Goal: Task Accomplishment & Management: Use online tool/utility

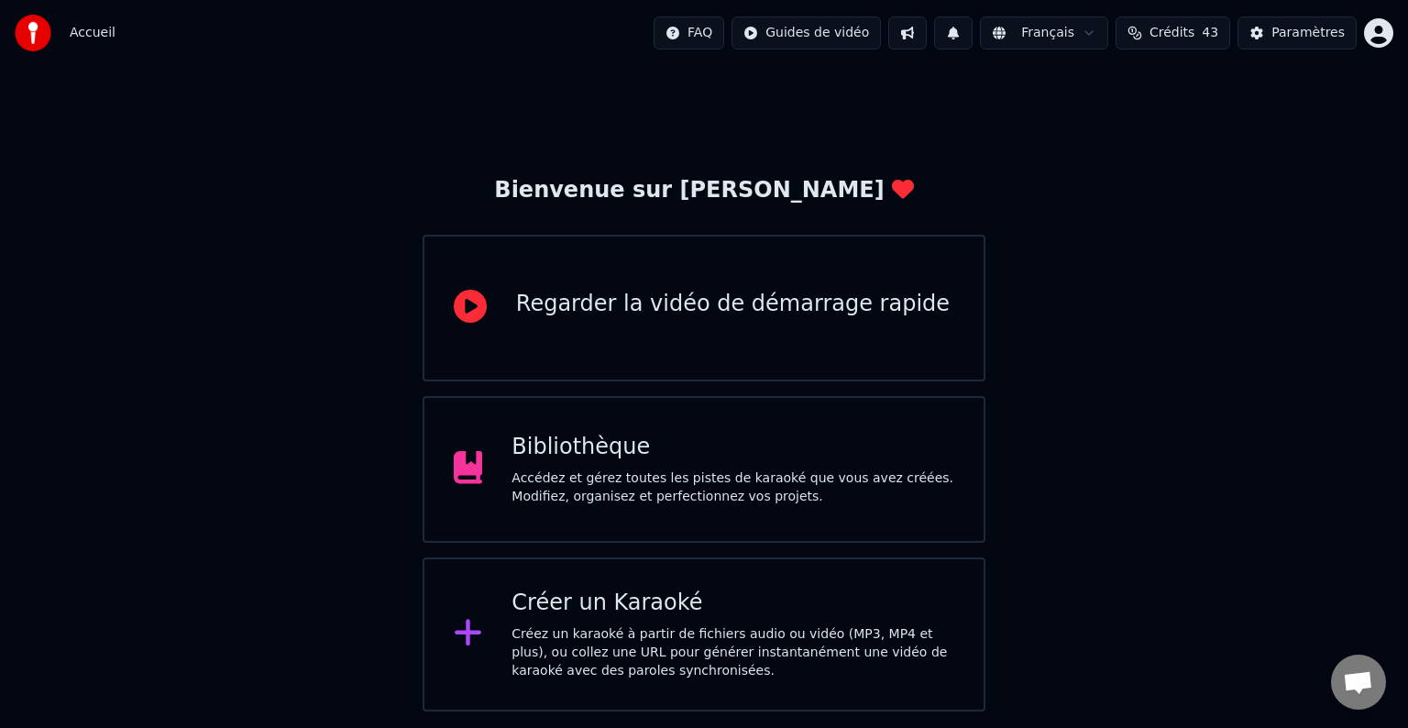
click at [572, 432] on div "Bibliothèque Accédez et gérez toutes les pistes de karaoké que vous avez créées…" at bounding box center [703, 469] width 563 height 147
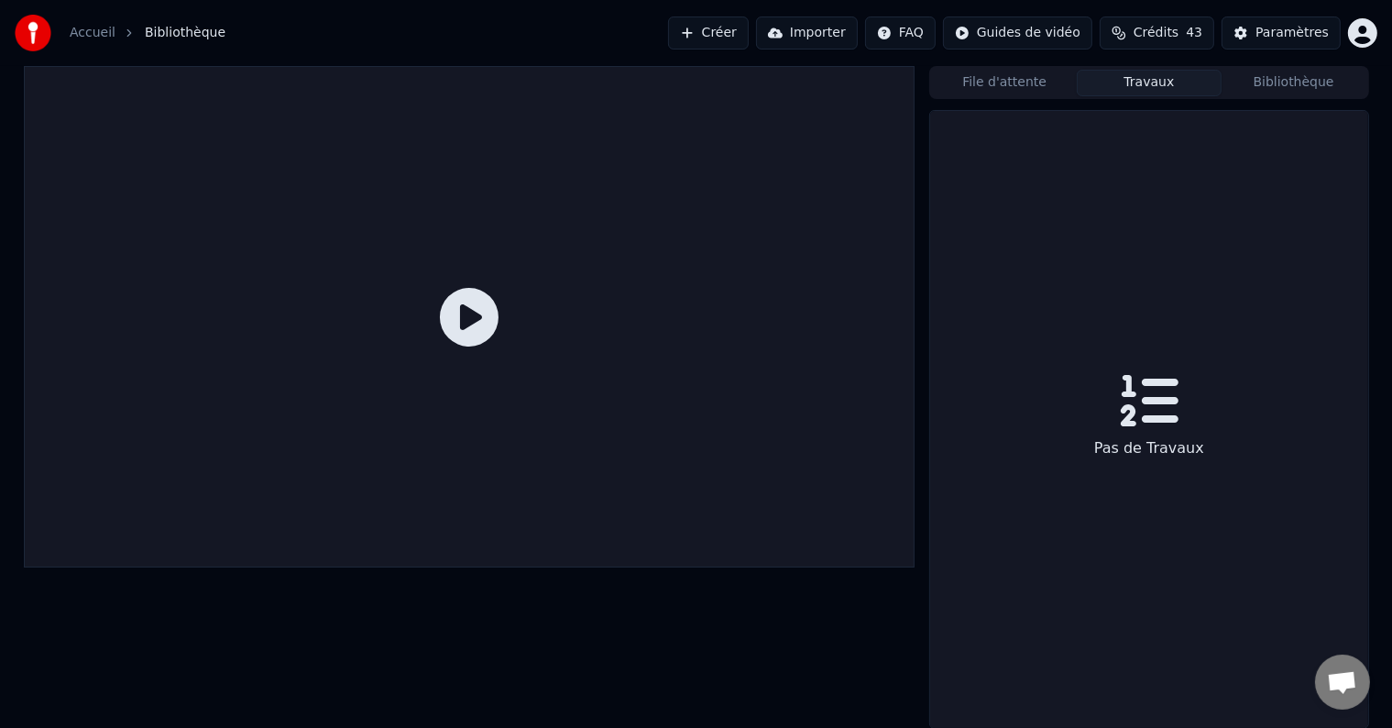
click at [1155, 73] on button "Travaux" at bounding box center [1149, 83] width 145 height 27
click at [1002, 78] on button "File d'attente" at bounding box center [1004, 83] width 145 height 27
click at [1151, 70] on button "Travaux" at bounding box center [1149, 83] width 145 height 27
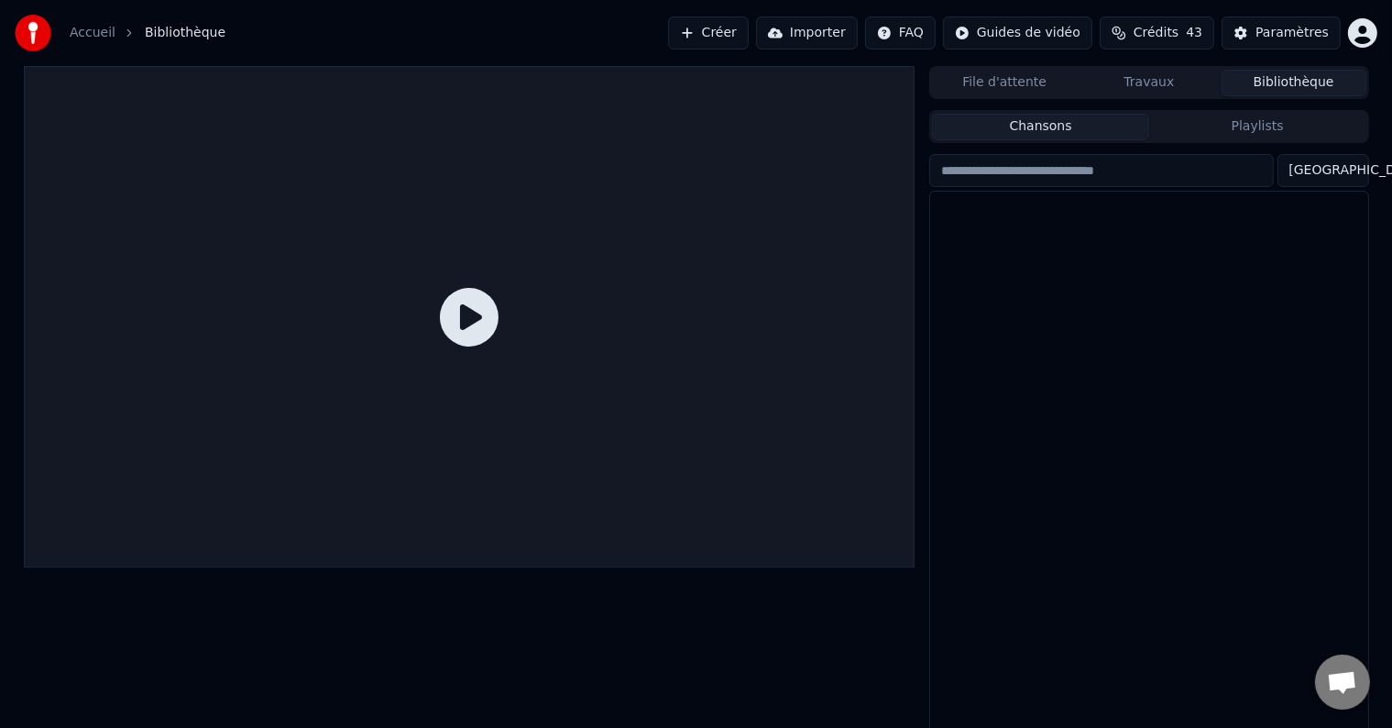
click at [1248, 84] on button "Bibliothèque" at bounding box center [1294, 83] width 145 height 27
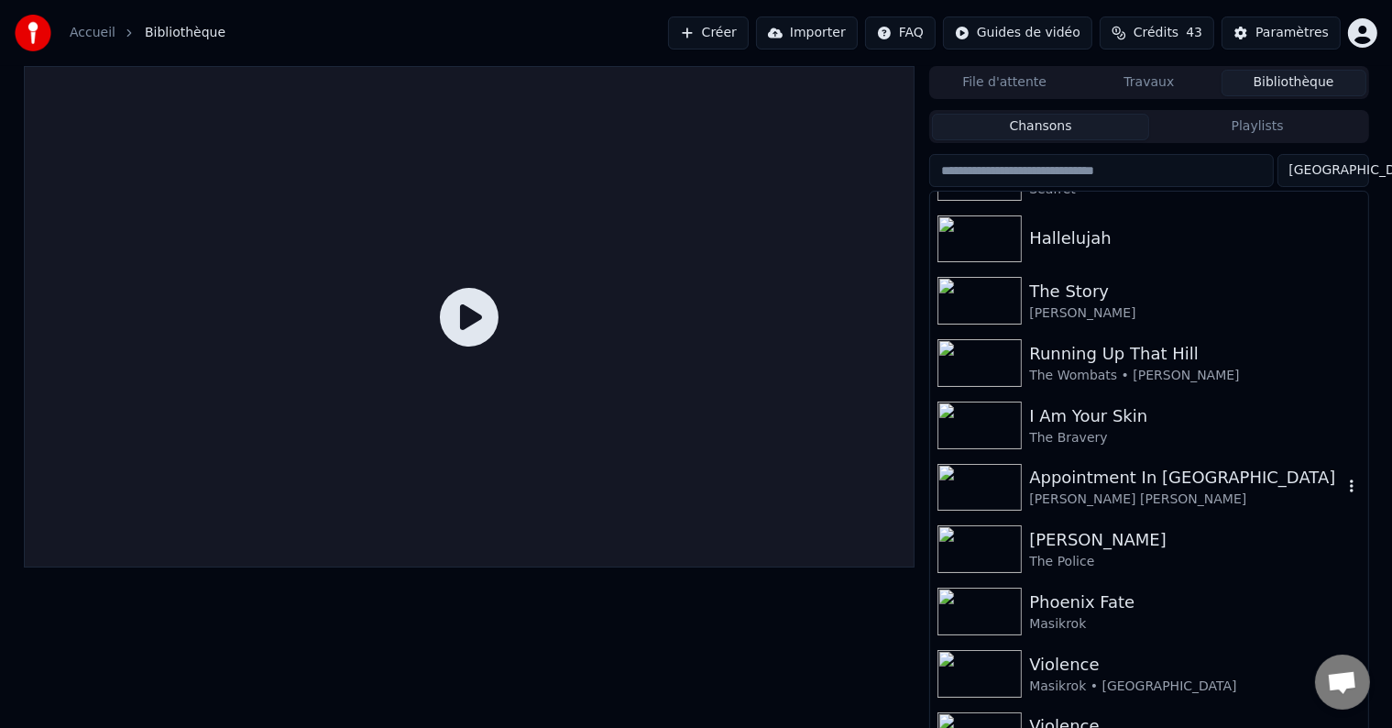
scroll to position [304, 0]
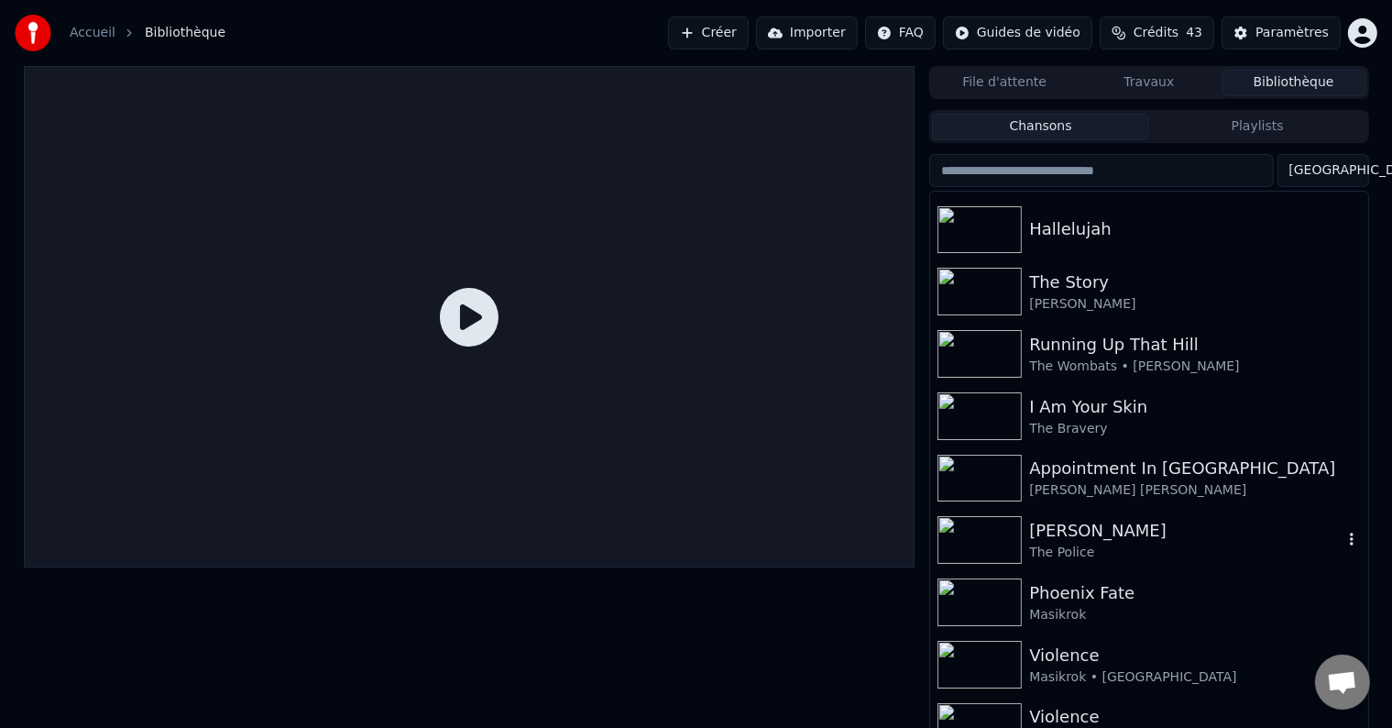
click at [1103, 541] on div "[PERSON_NAME]" at bounding box center [1185, 531] width 313 height 26
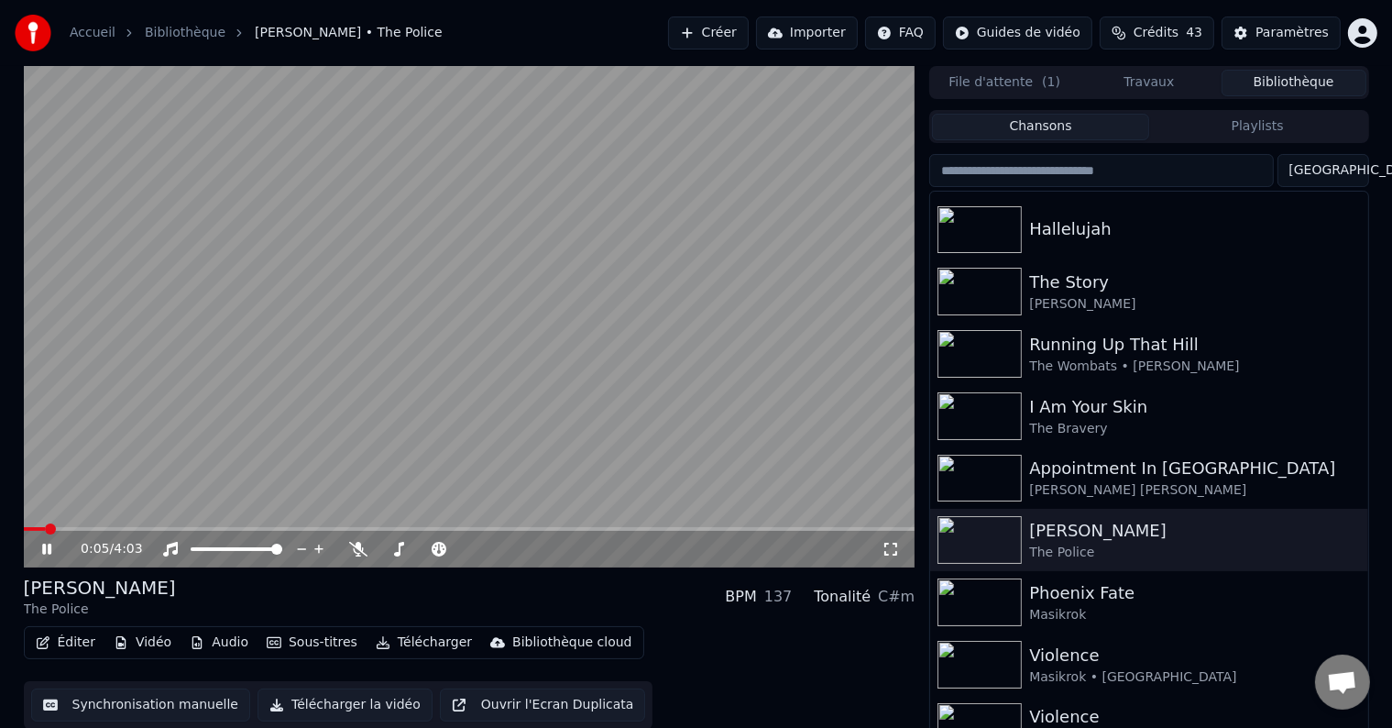
click at [137, 704] on button "Synchronisation manuelle" at bounding box center [141, 704] width 220 height 33
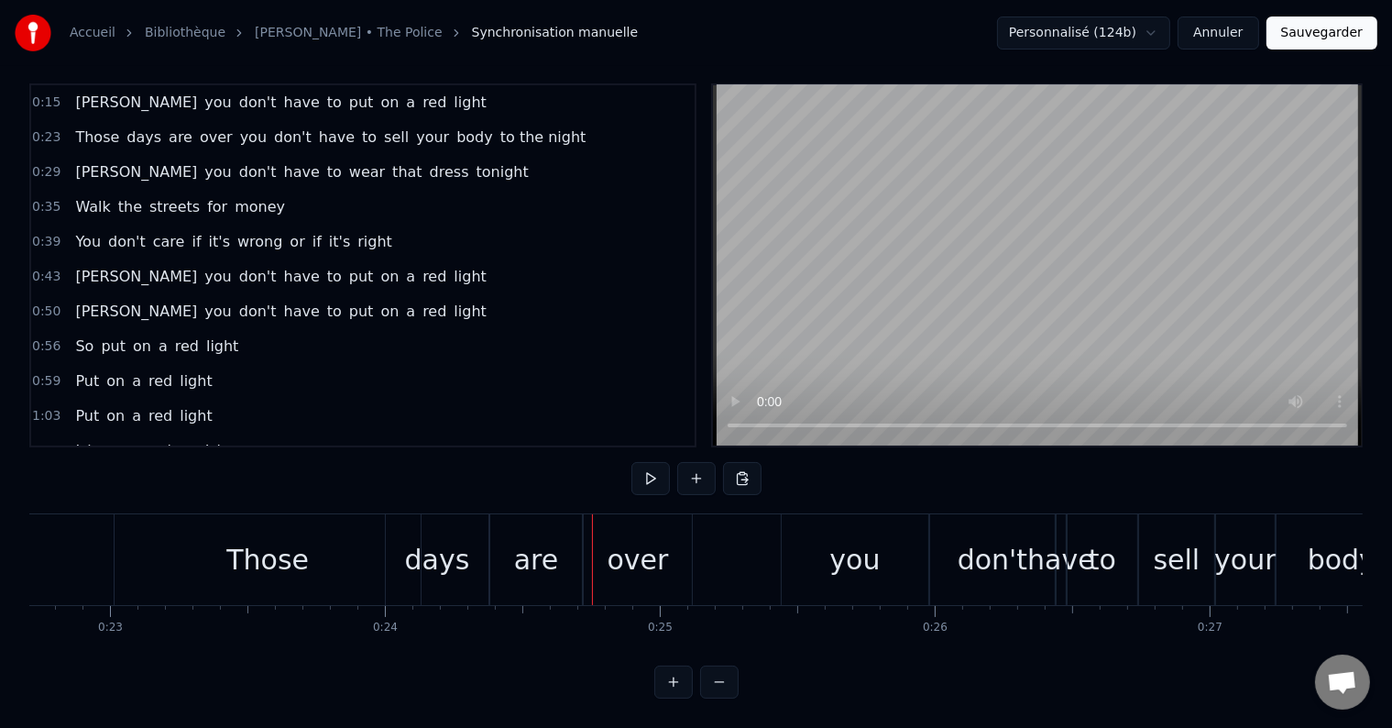
scroll to position [0, 6239]
click at [232, 571] on div "Those" at bounding box center [271, 559] width 306 height 91
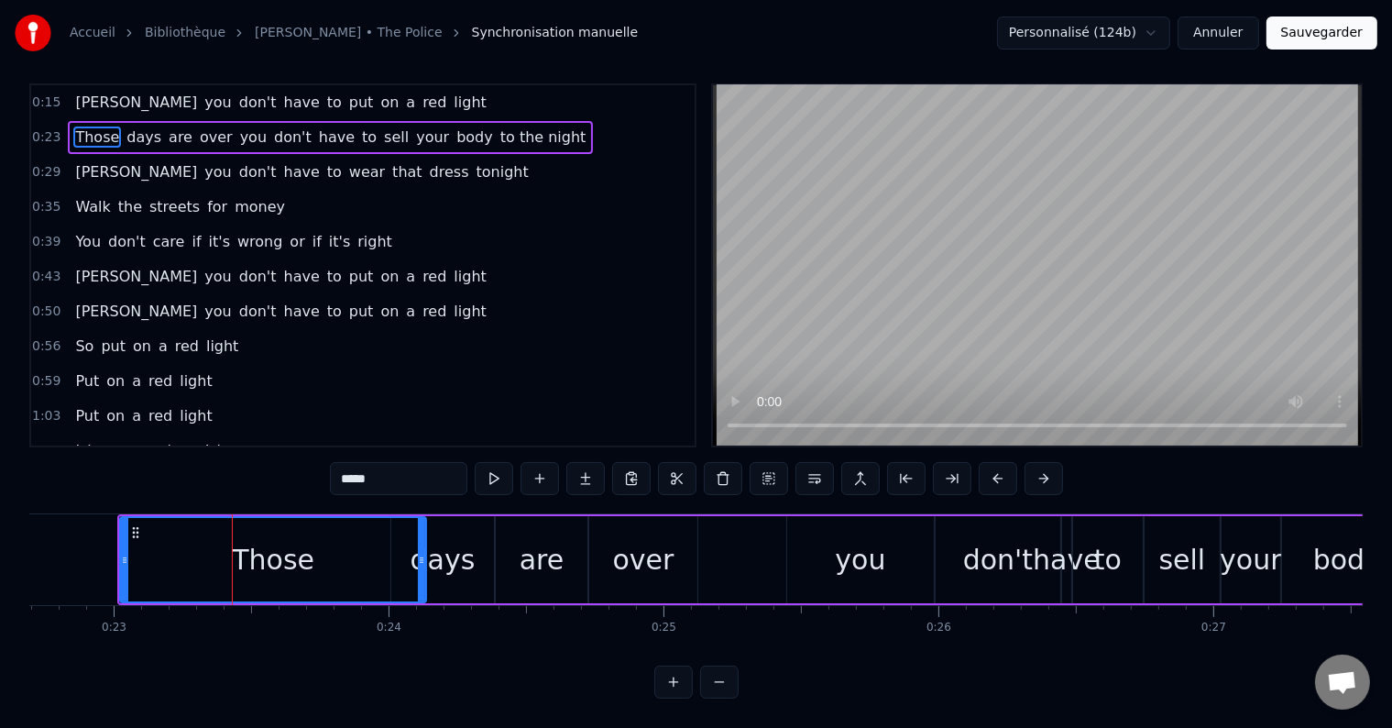
scroll to position [0, 0]
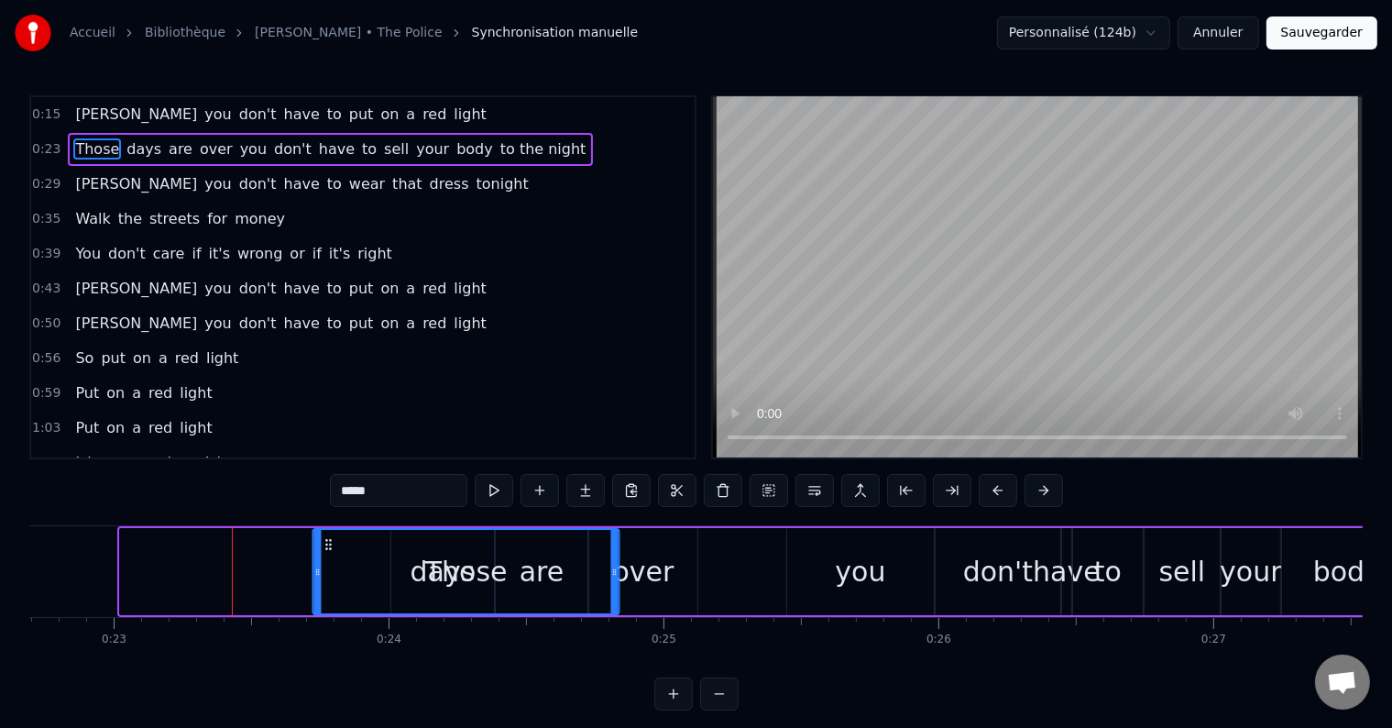
drag, startPoint x: 132, startPoint y: 546, endPoint x: 360, endPoint y: 574, distance: 229.8
click at [360, 574] on div "Those" at bounding box center [466, 571] width 304 height 83
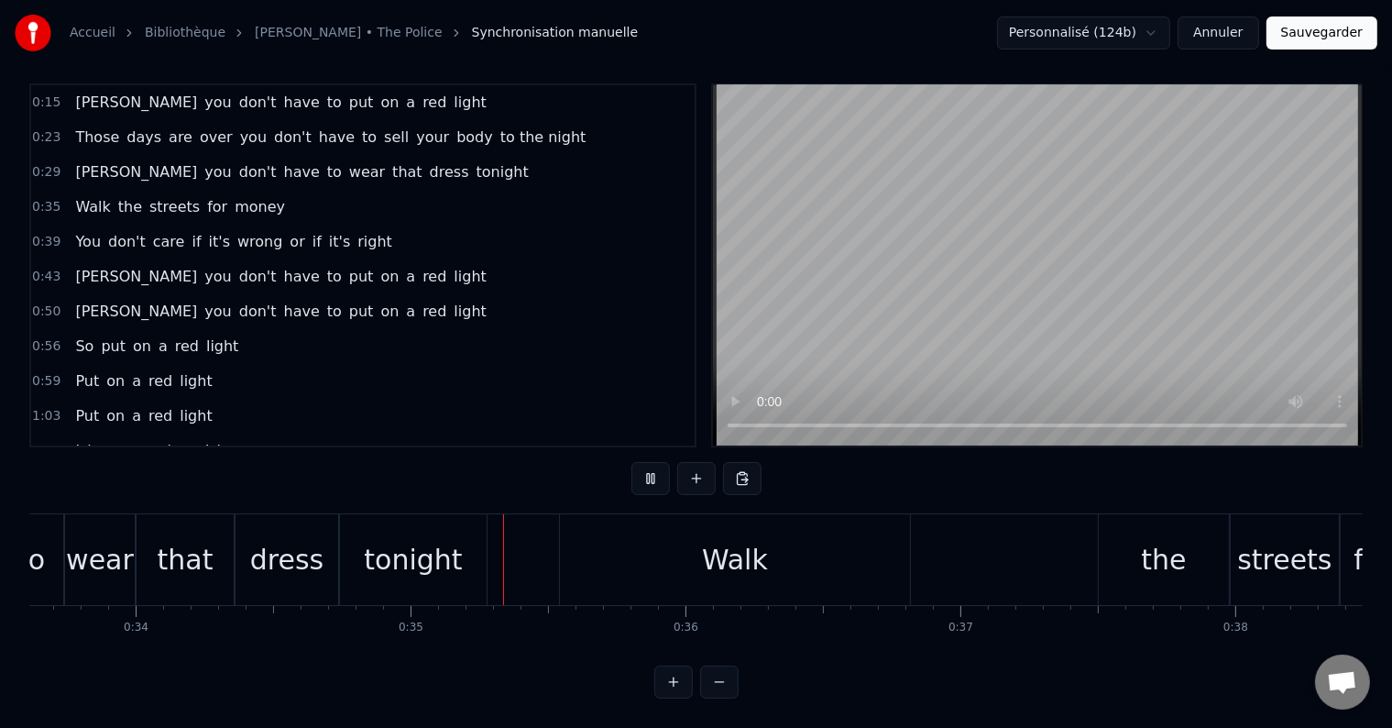
scroll to position [0, 9460]
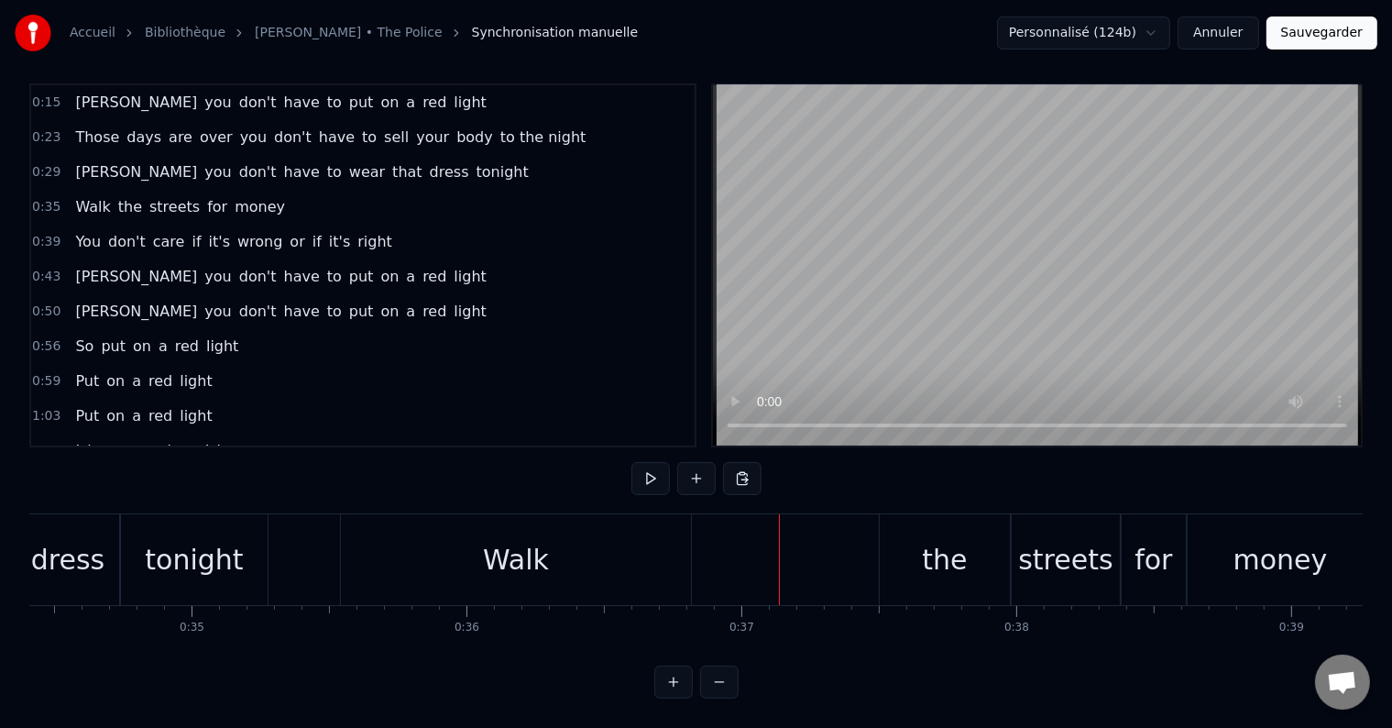
click at [444, 533] on div "Walk" at bounding box center [516, 559] width 350 height 91
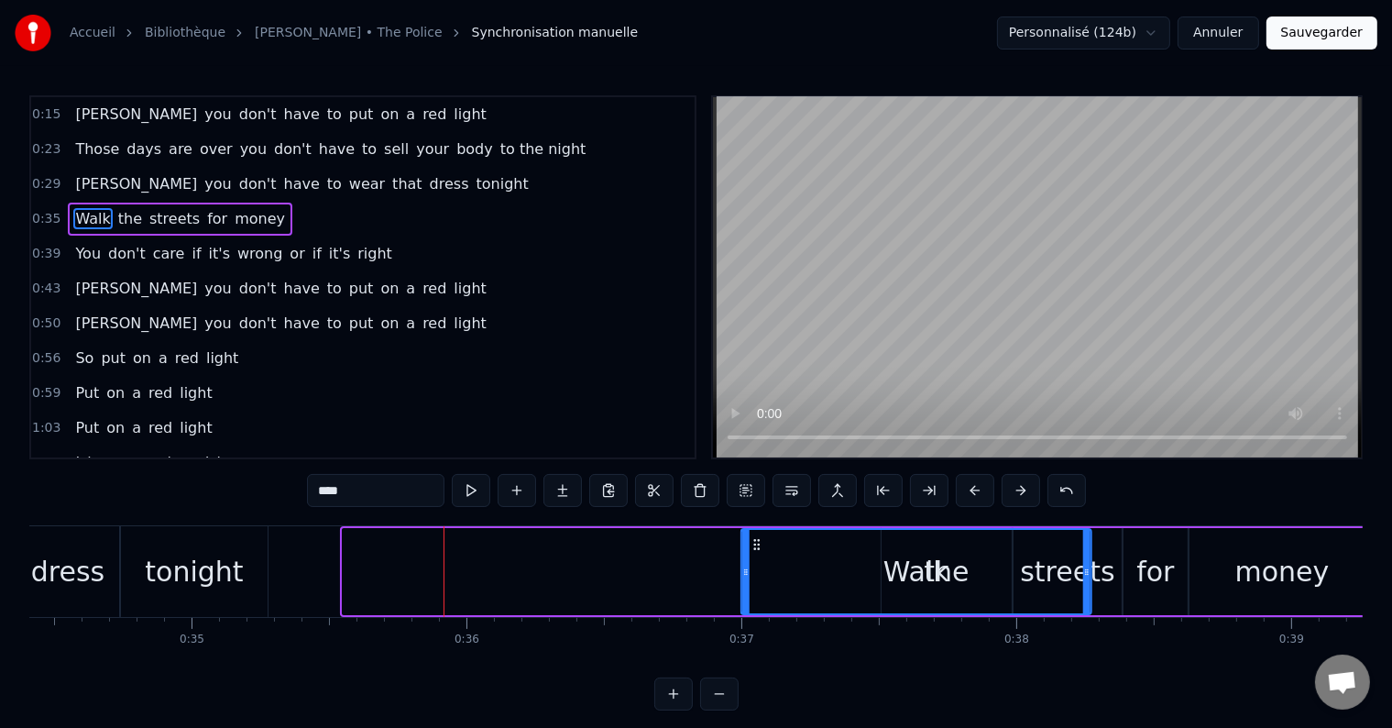
drag, startPoint x: 353, startPoint y: 543, endPoint x: 779, endPoint y: 576, distance: 427.5
click at [779, 576] on div "Walk" at bounding box center [916, 571] width 348 height 83
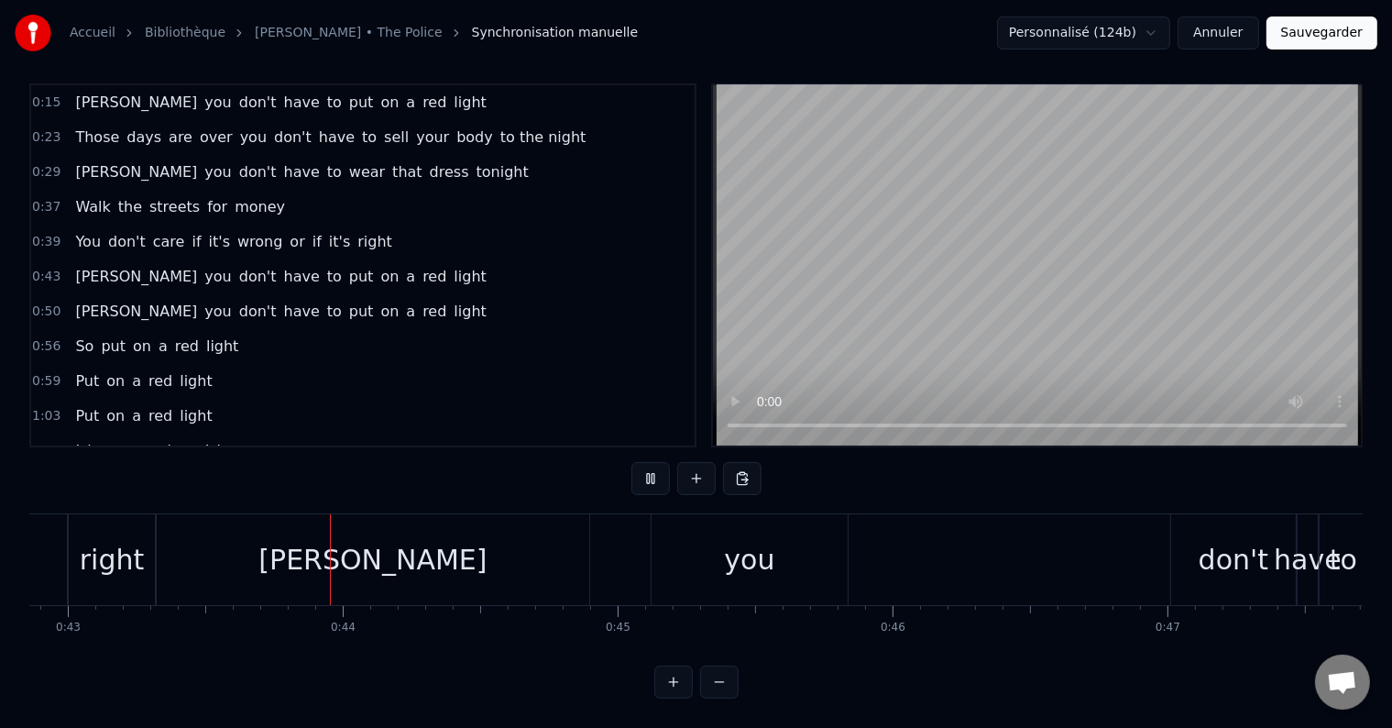
scroll to position [0, 11789]
click at [369, 565] on div "[PERSON_NAME]" at bounding box center [367, 559] width 433 height 91
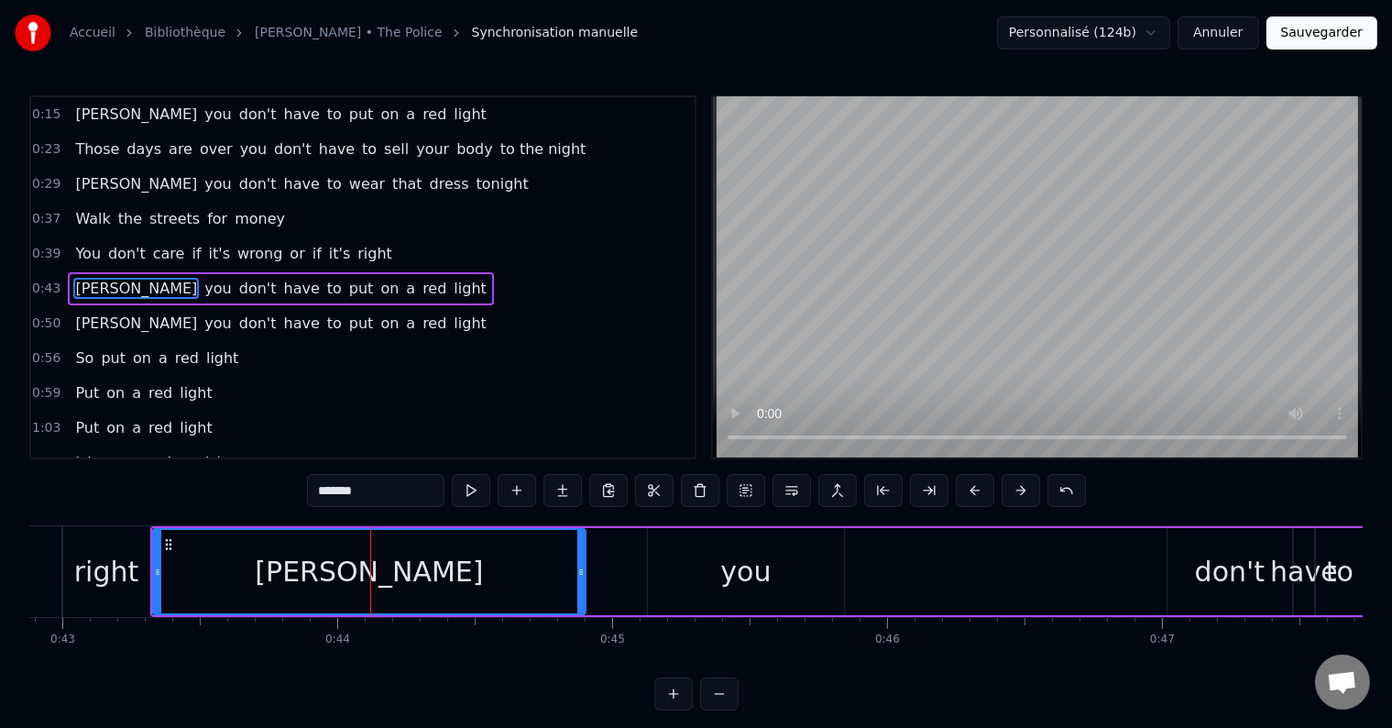
scroll to position [12, 0]
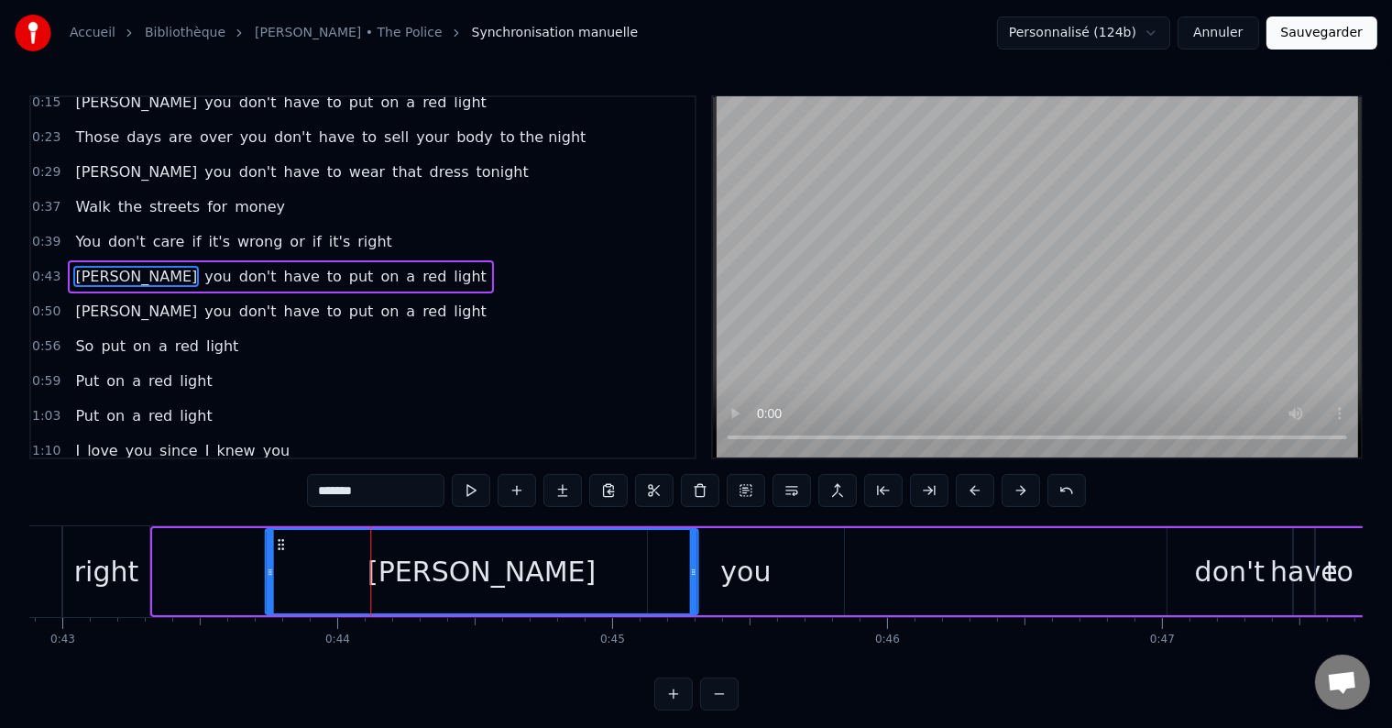
drag, startPoint x: 168, startPoint y: 542, endPoint x: 283, endPoint y: 546, distance: 115.6
click at [283, 546] on icon at bounding box center [280, 544] width 15 height 15
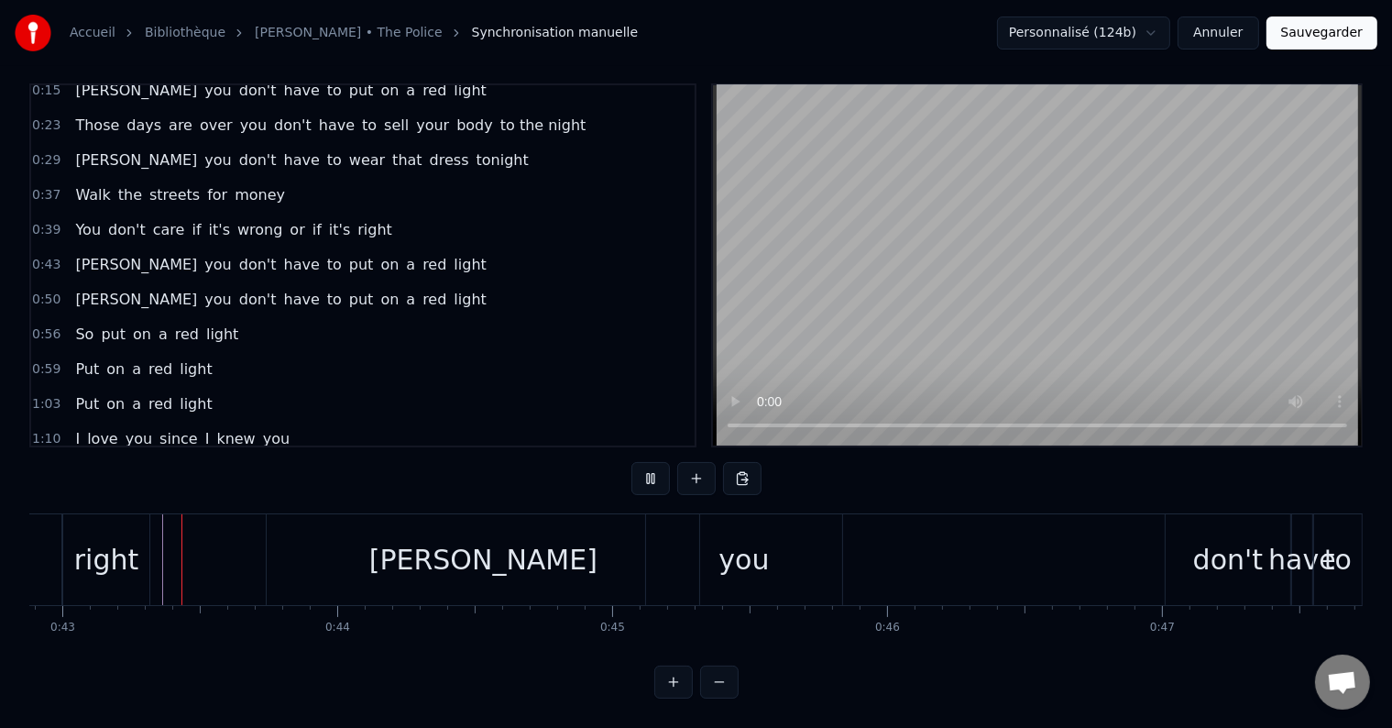
scroll to position [27, 0]
click at [716, 550] on div "you" at bounding box center [744, 559] width 196 height 91
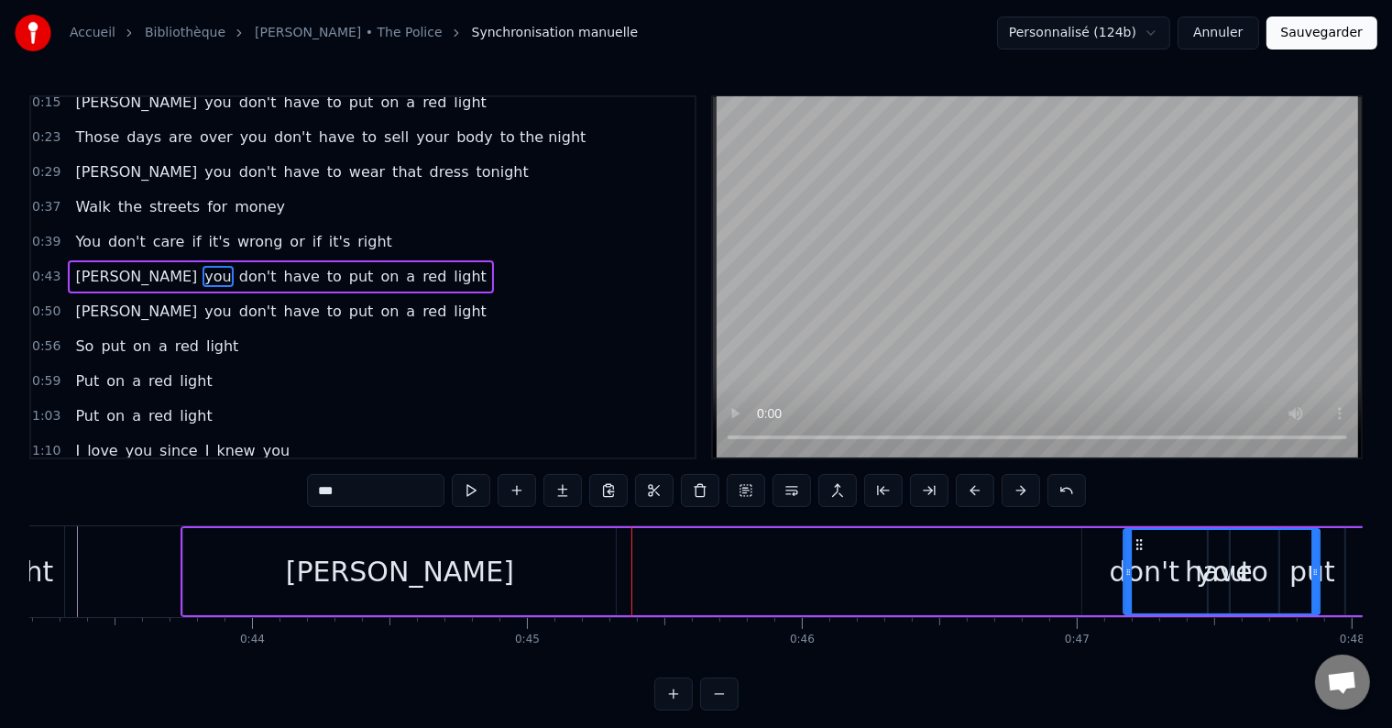
scroll to position [0, 11886]
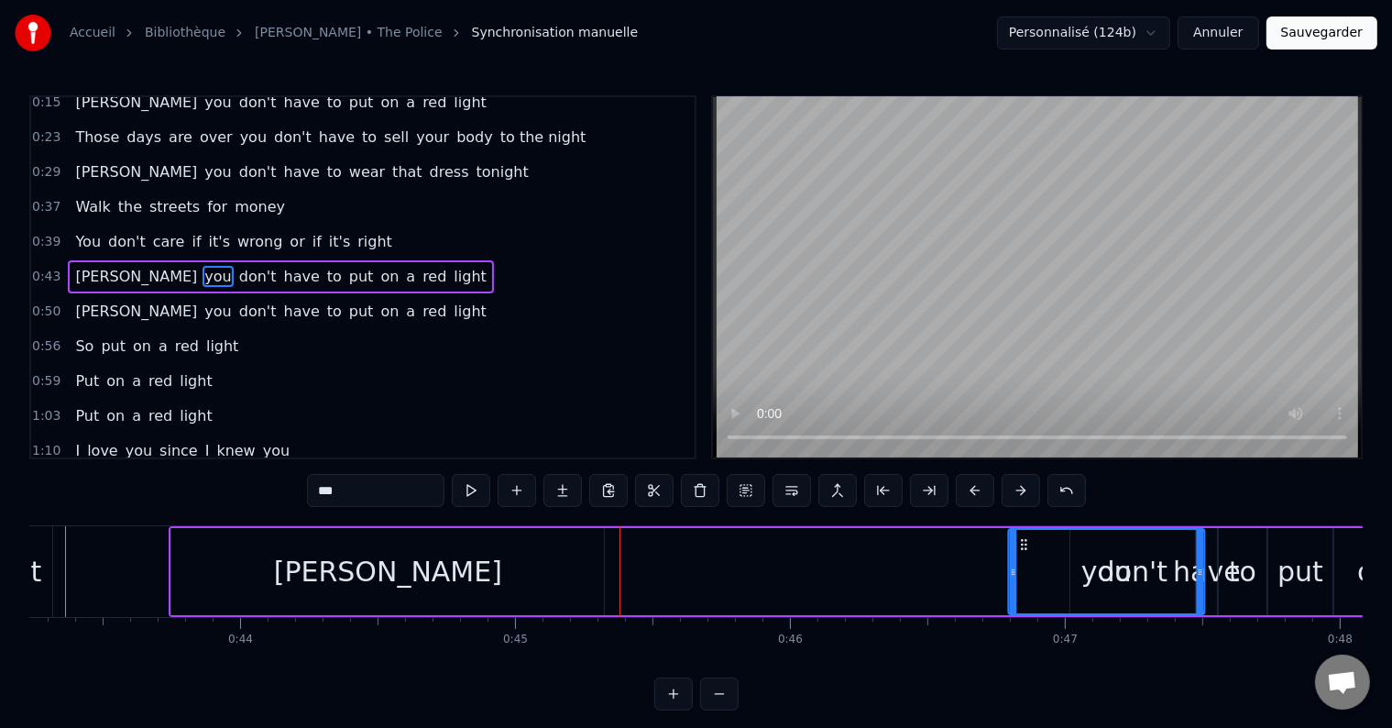
drag, startPoint x: 663, startPoint y: 543, endPoint x: 1025, endPoint y: 554, distance: 361.2
click at [1025, 554] on div "you" at bounding box center [1106, 571] width 194 height 83
click at [609, 577] on div "[PERSON_NAME] you don't have to put on a red light" at bounding box center [945, 571] width 1552 height 91
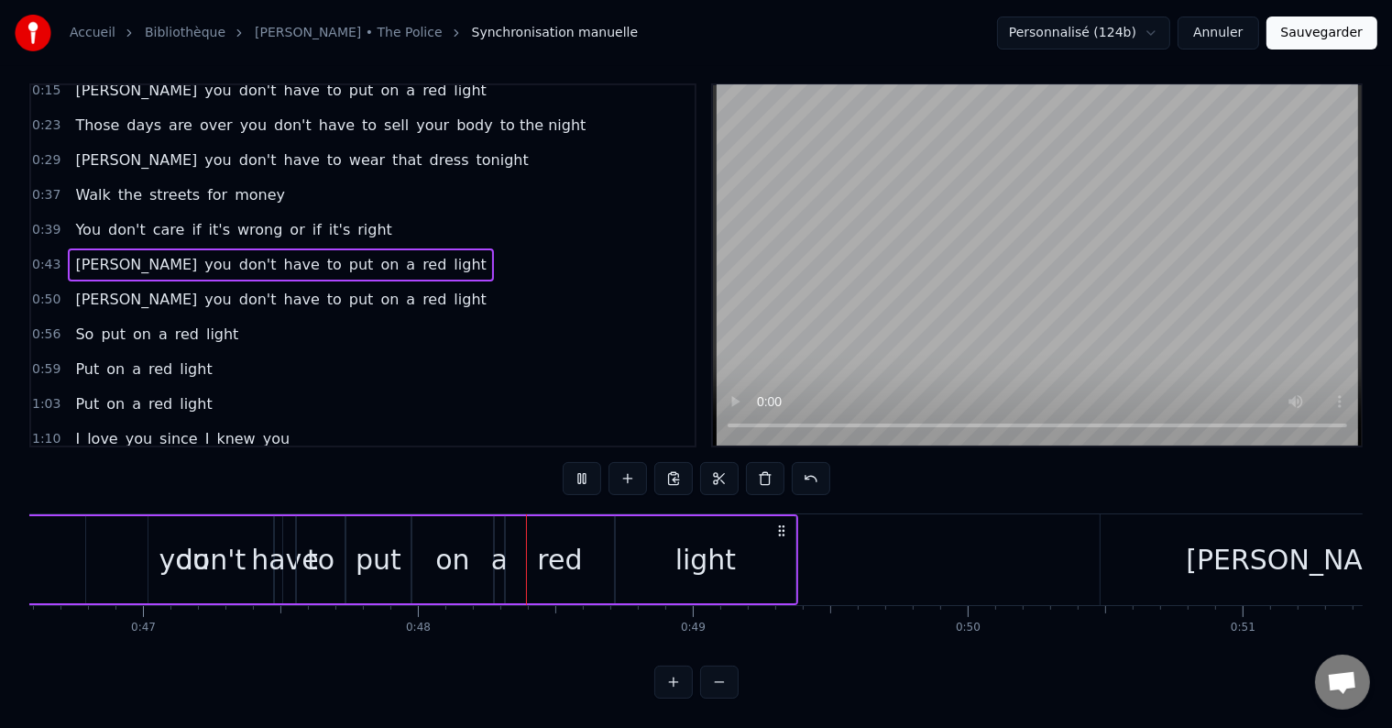
scroll to position [0, 13087]
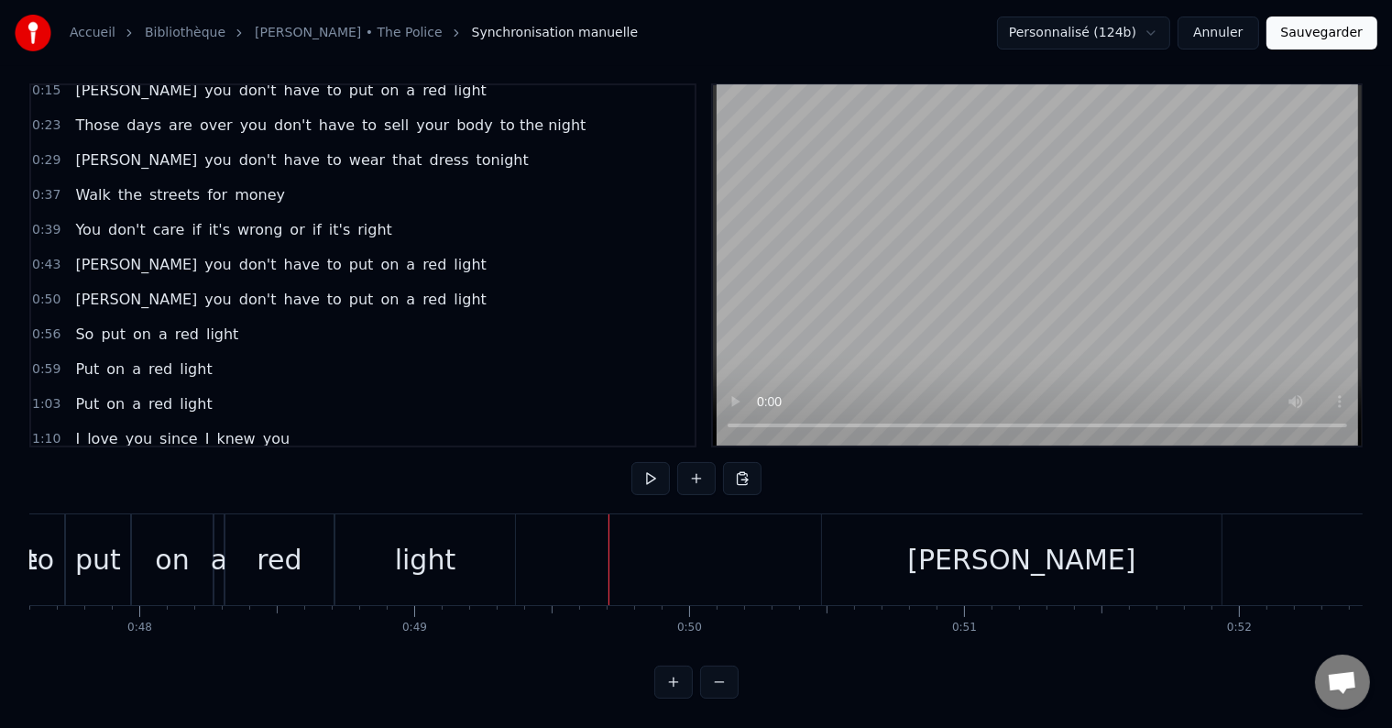
click at [891, 552] on div "[PERSON_NAME]" at bounding box center [1022, 559] width 400 height 91
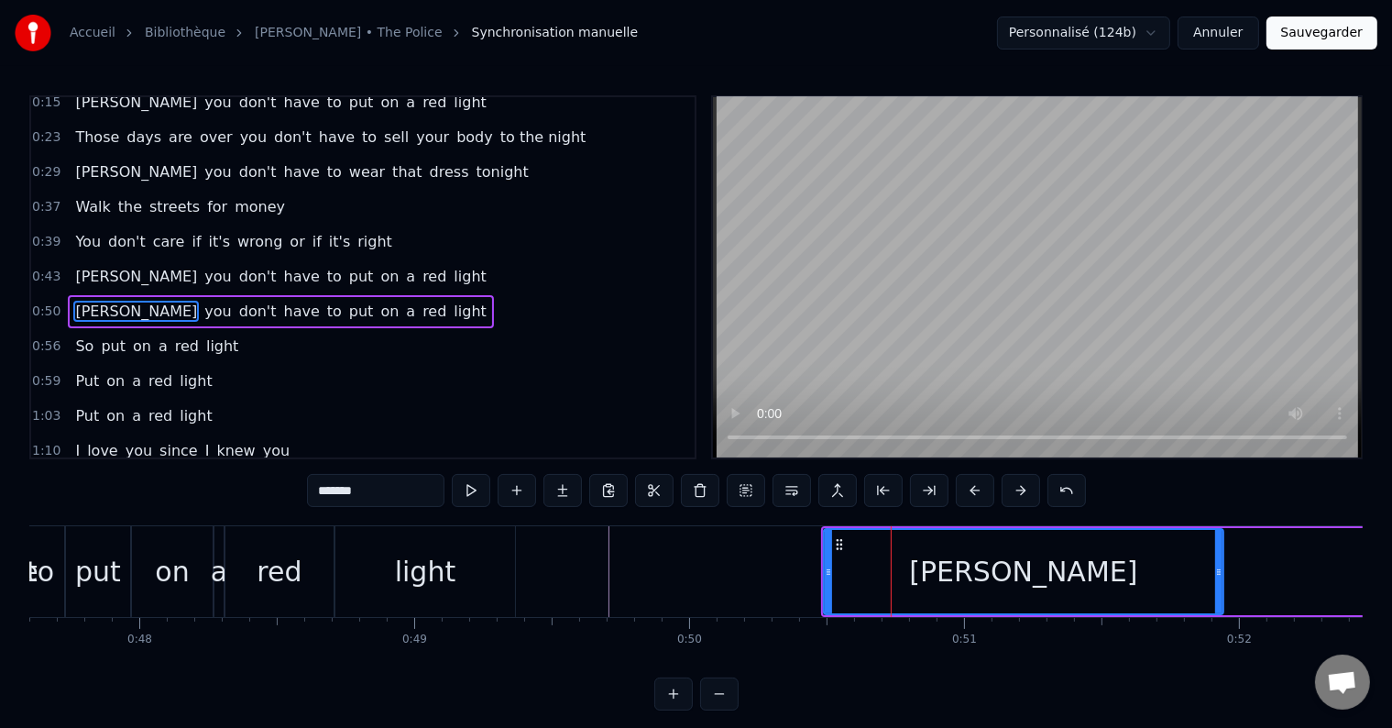
scroll to position [46, 0]
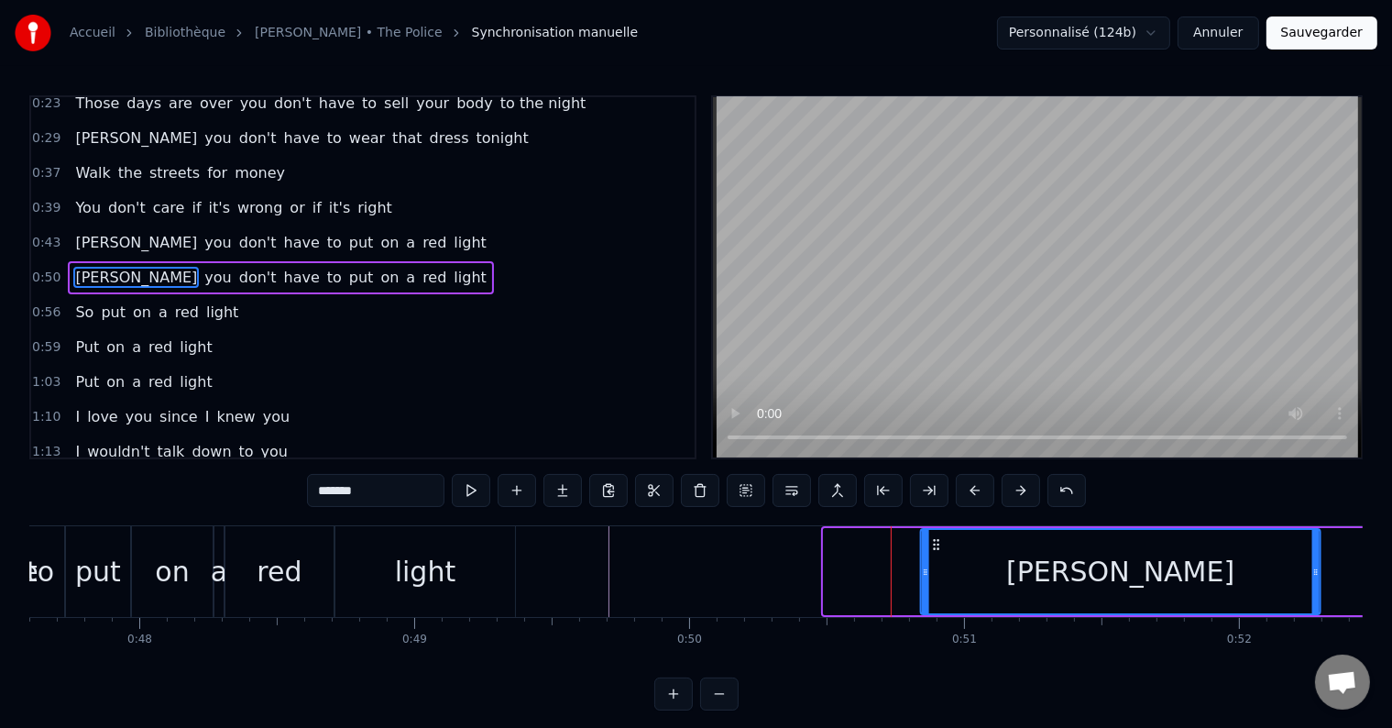
drag, startPoint x: 837, startPoint y: 547, endPoint x: 933, endPoint y: 561, distance: 97.2
click at [933, 561] on div "[PERSON_NAME]" at bounding box center [1121, 571] width 398 height 83
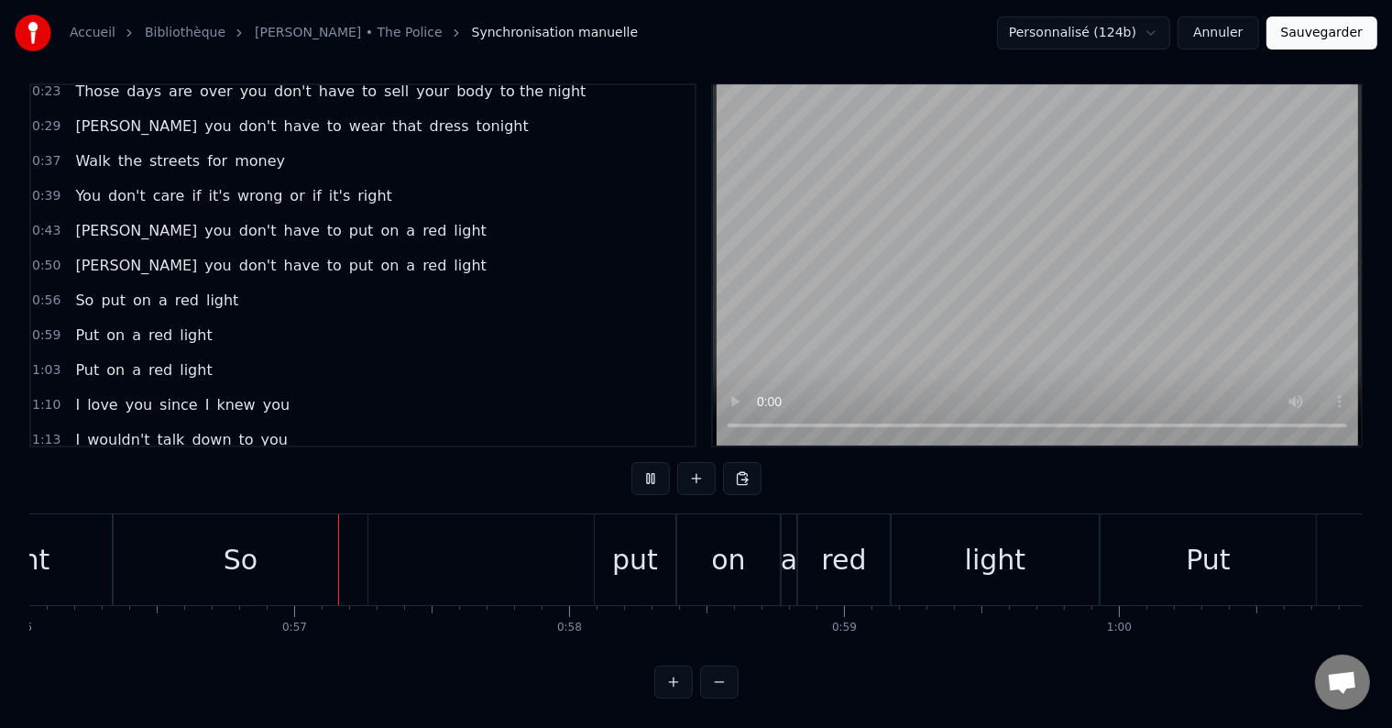
scroll to position [0, 15458]
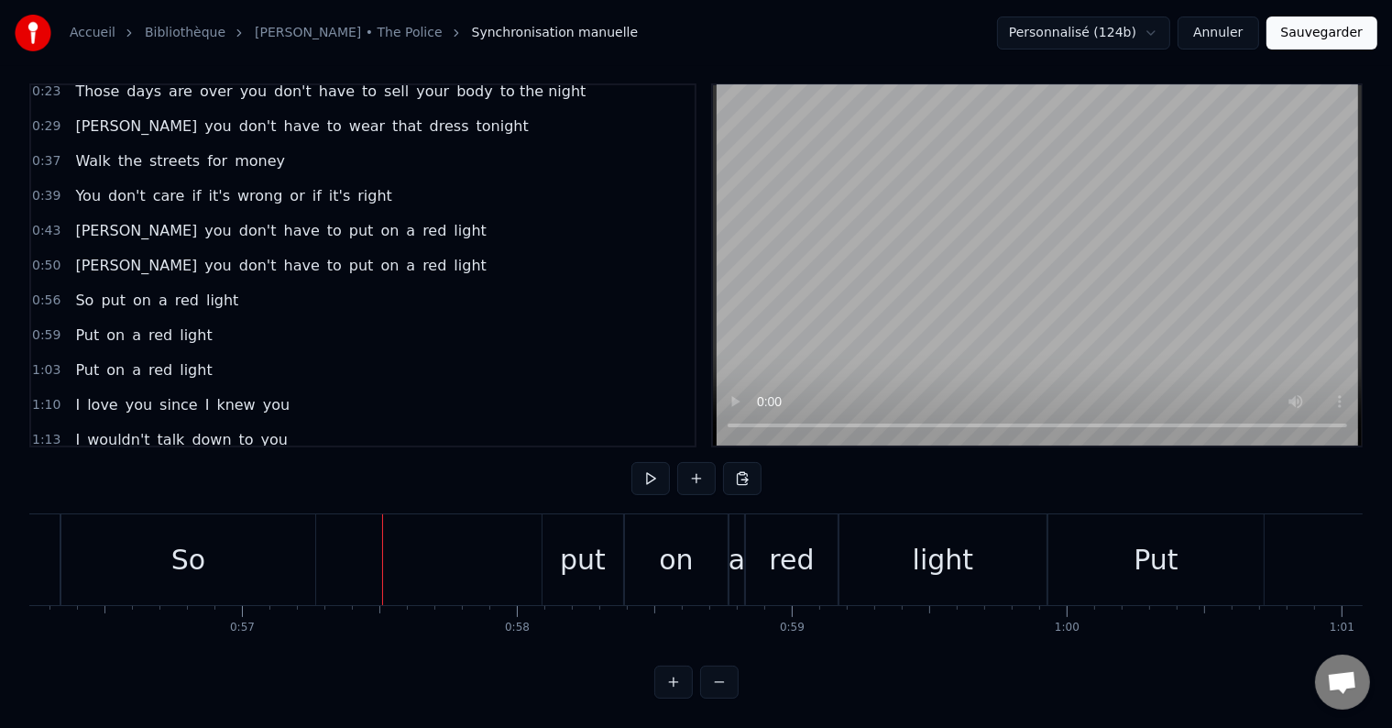
click at [225, 558] on div "So" at bounding box center [188, 559] width 254 height 91
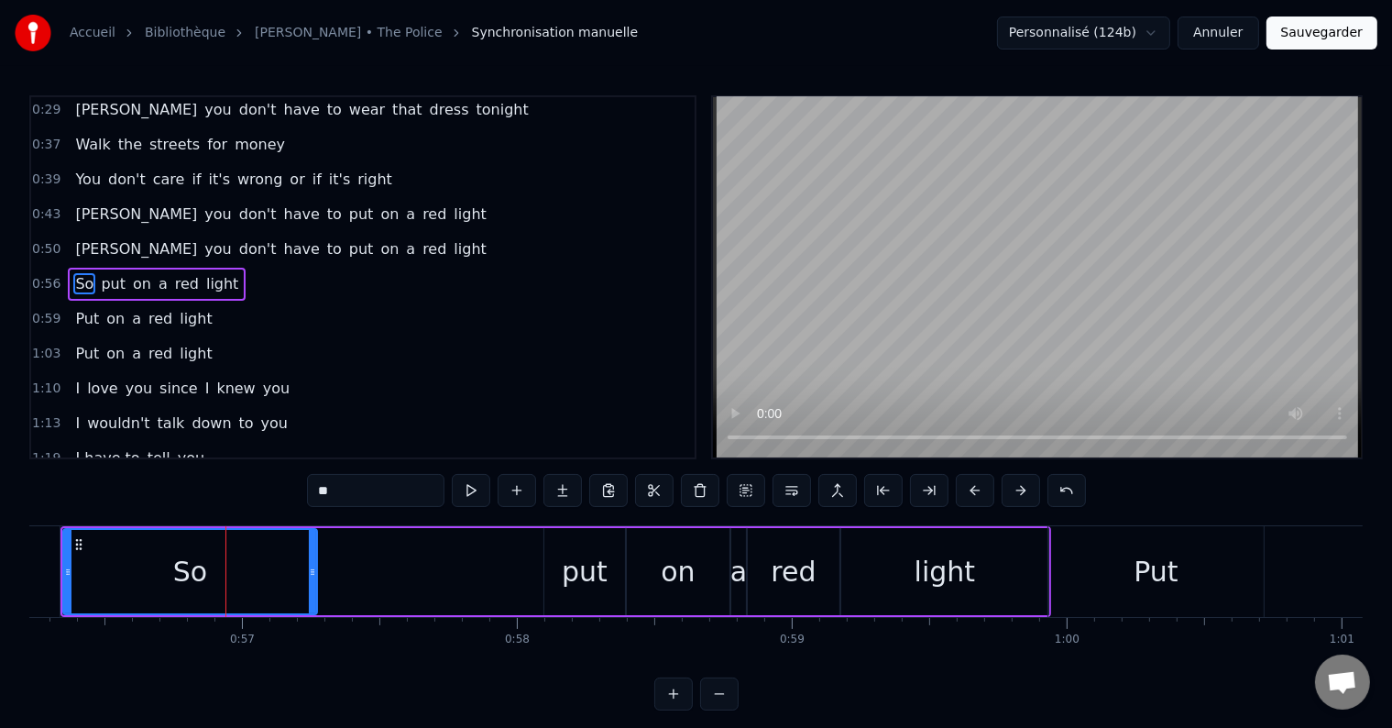
scroll to position [80, 0]
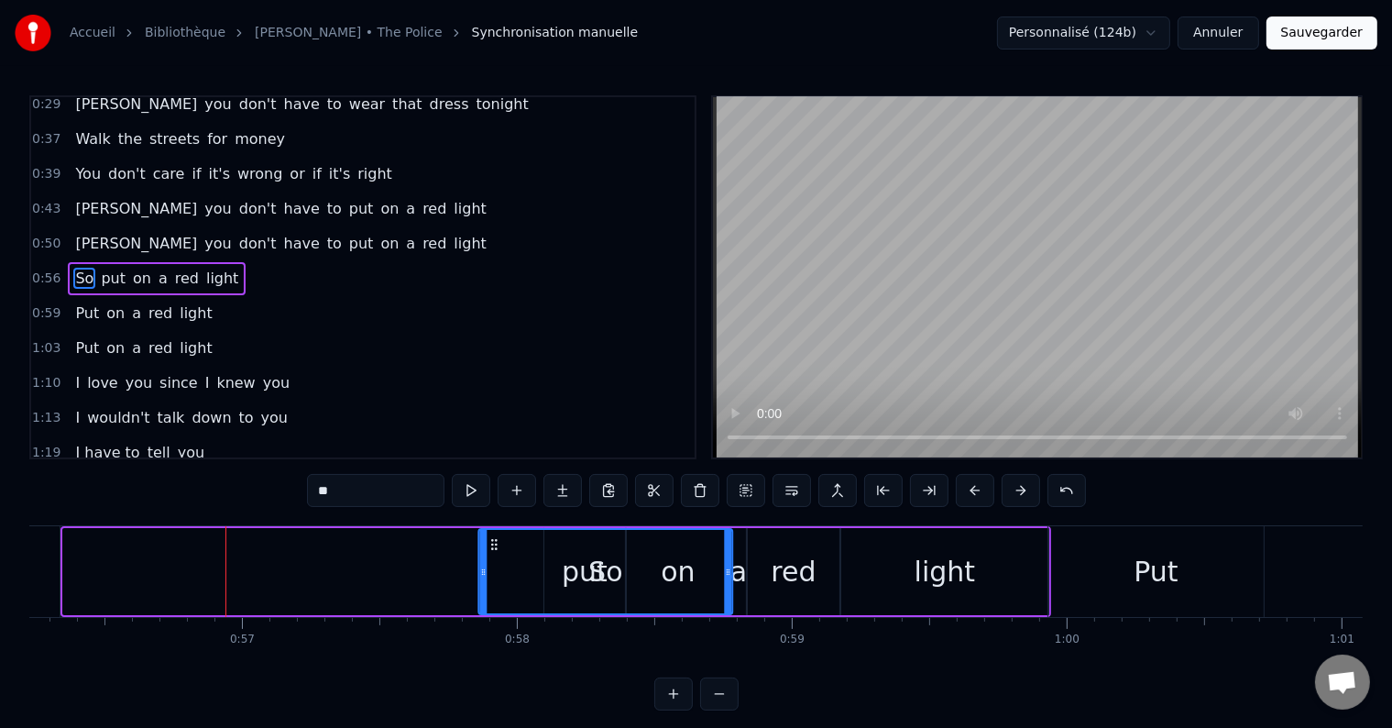
drag, startPoint x: 74, startPoint y: 542, endPoint x: 490, endPoint y: 569, distance: 417.0
click at [490, 569] on div "So" at bounding box center [606, 571] width 252 height 83
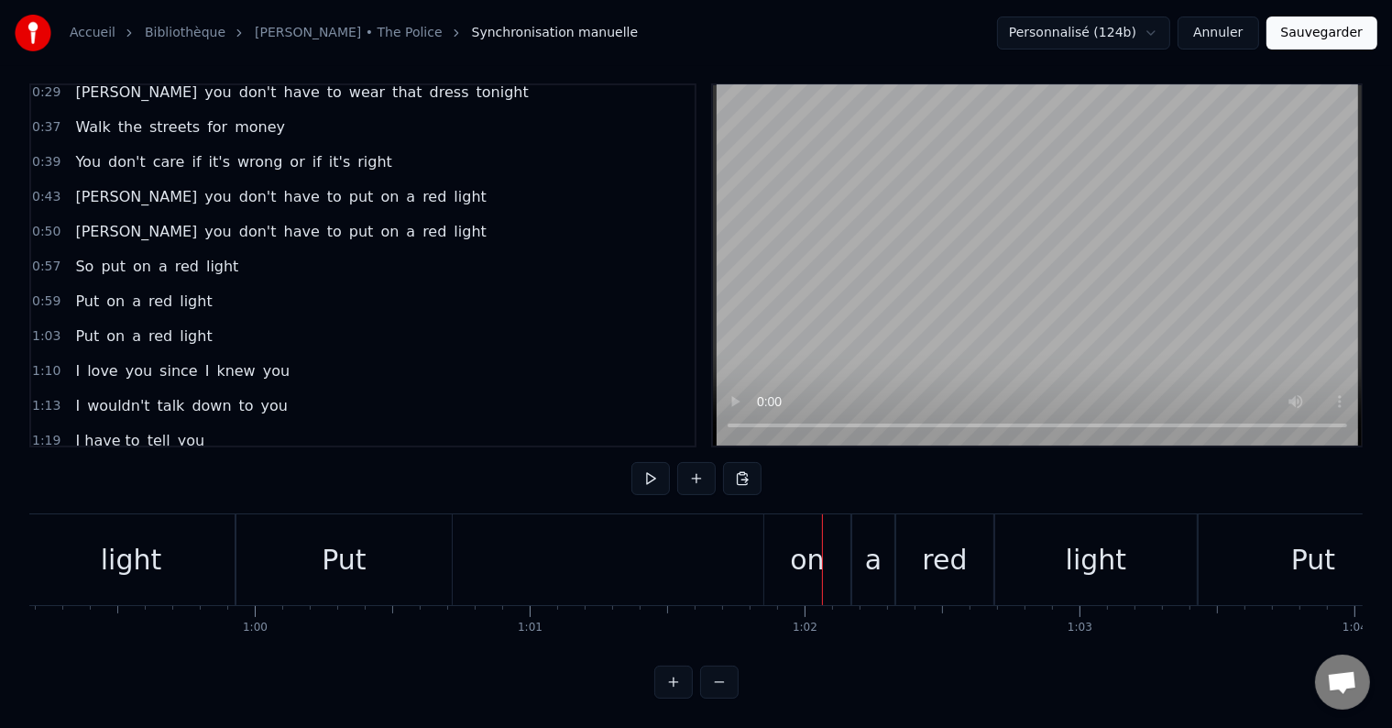
scroll to position [0, 16269]
click at [374, 565] on div "Put" at bounding box center [344, 559] width 215 height 91
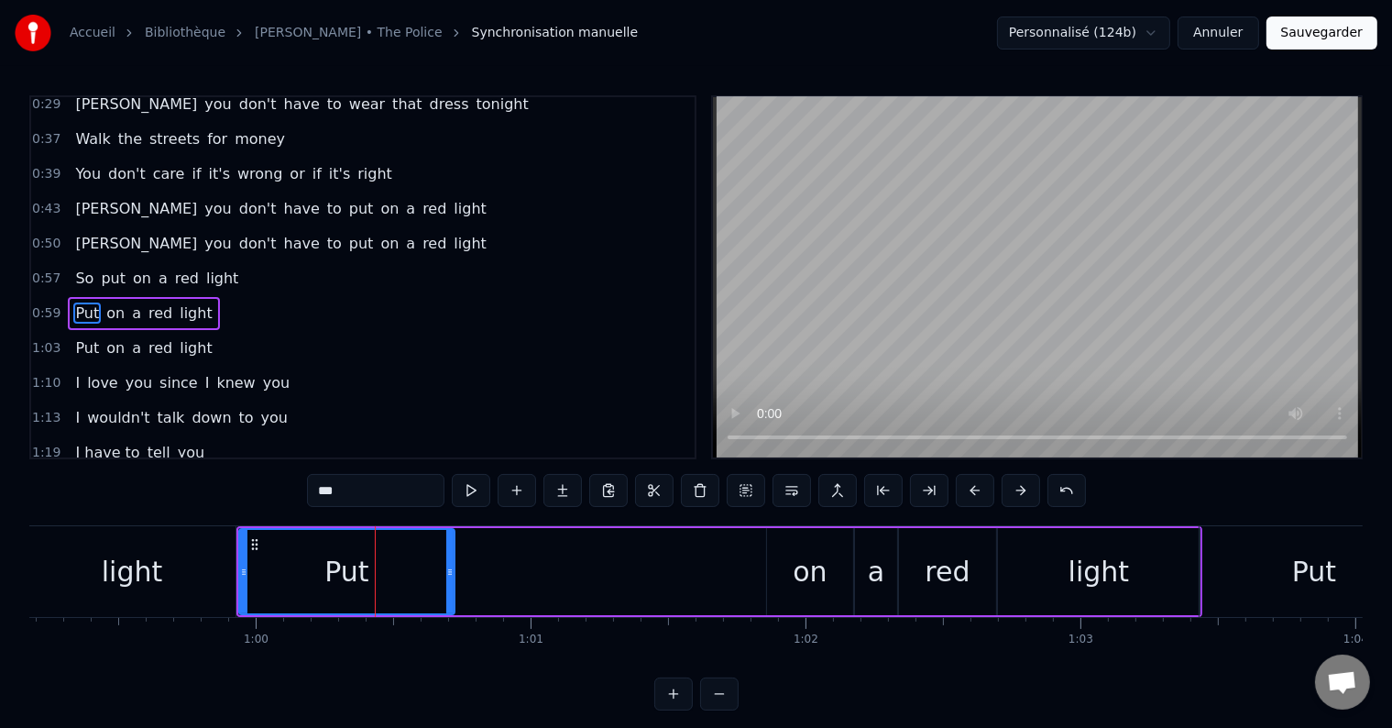
scroll to position [114, 0]
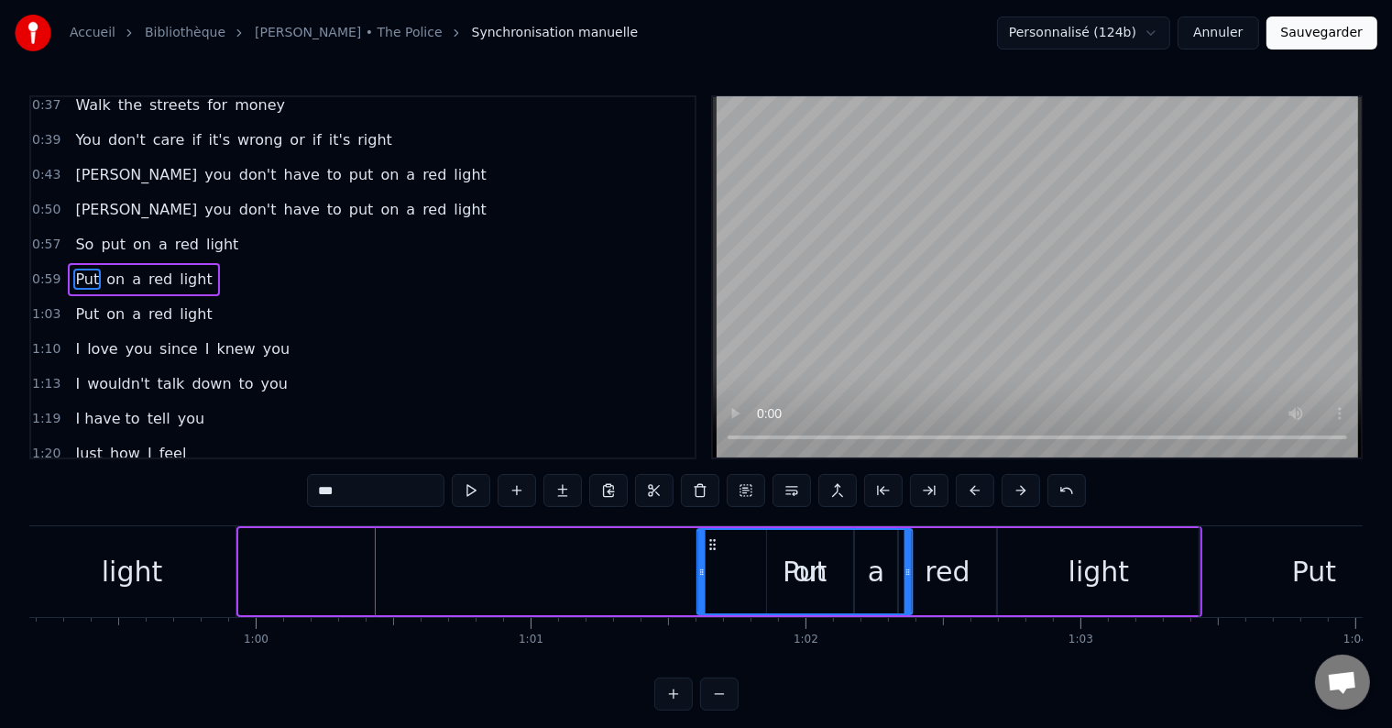
drag, startPoint x: 247, startPoint y: 543, endPoint x: 707, endPoint y: 549, distance: 460.1
click at [707, 549] on icon at bounding box center [713, 544] width 15 height 15
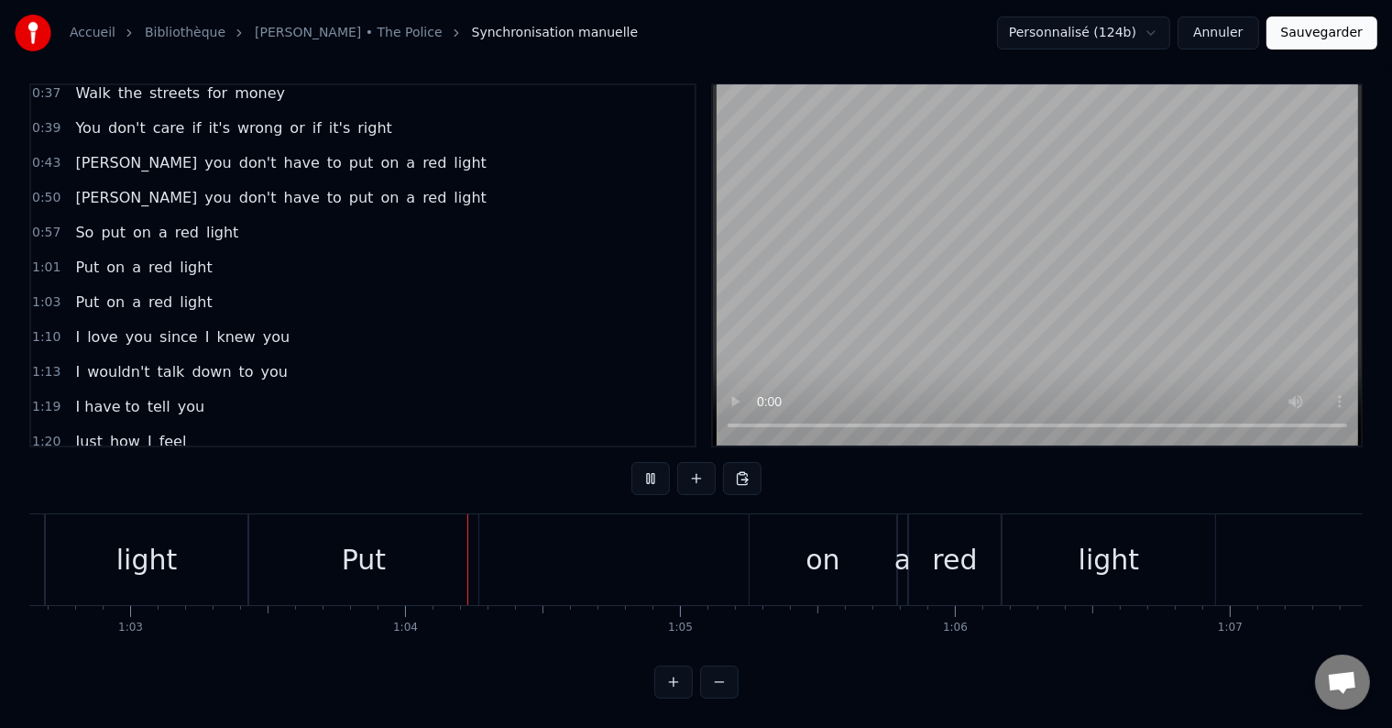
scroll to position [0, 17438]
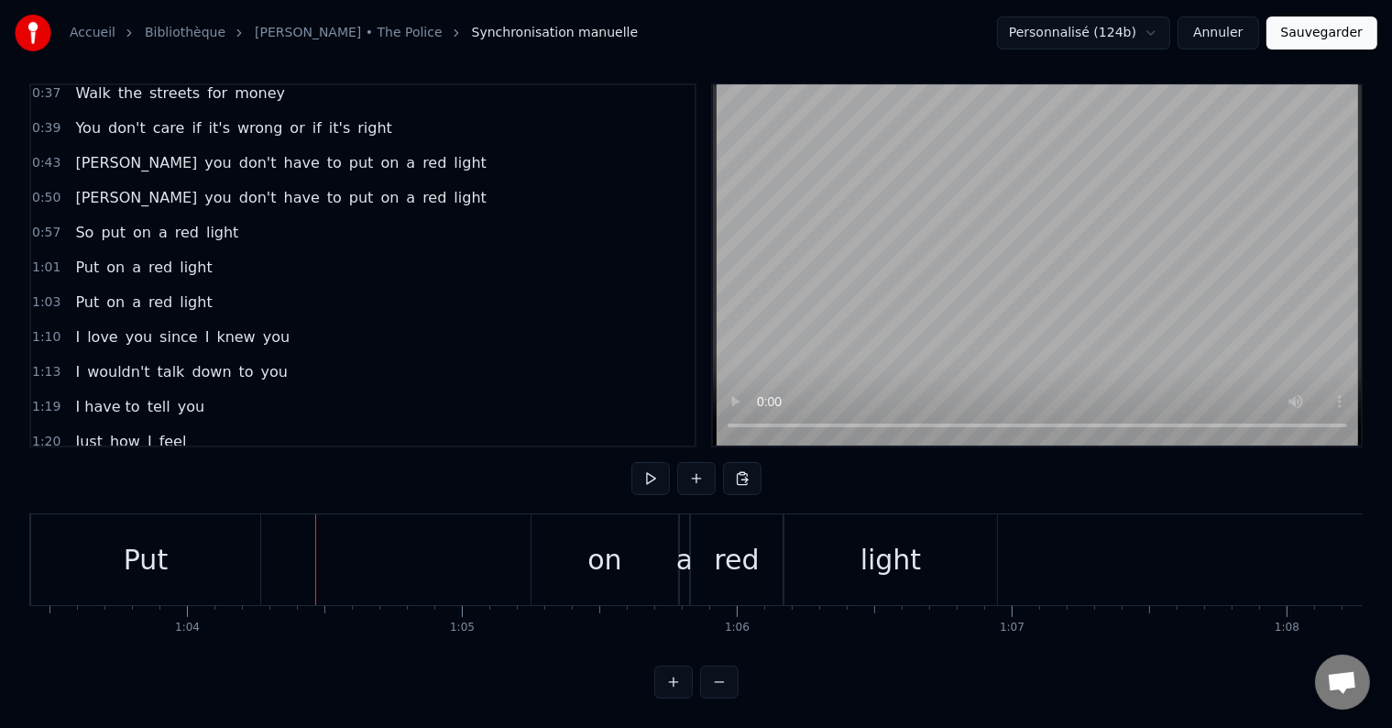
click at [204, 554] on div "Put" at bounding box center [145, 559] width 229 height 91
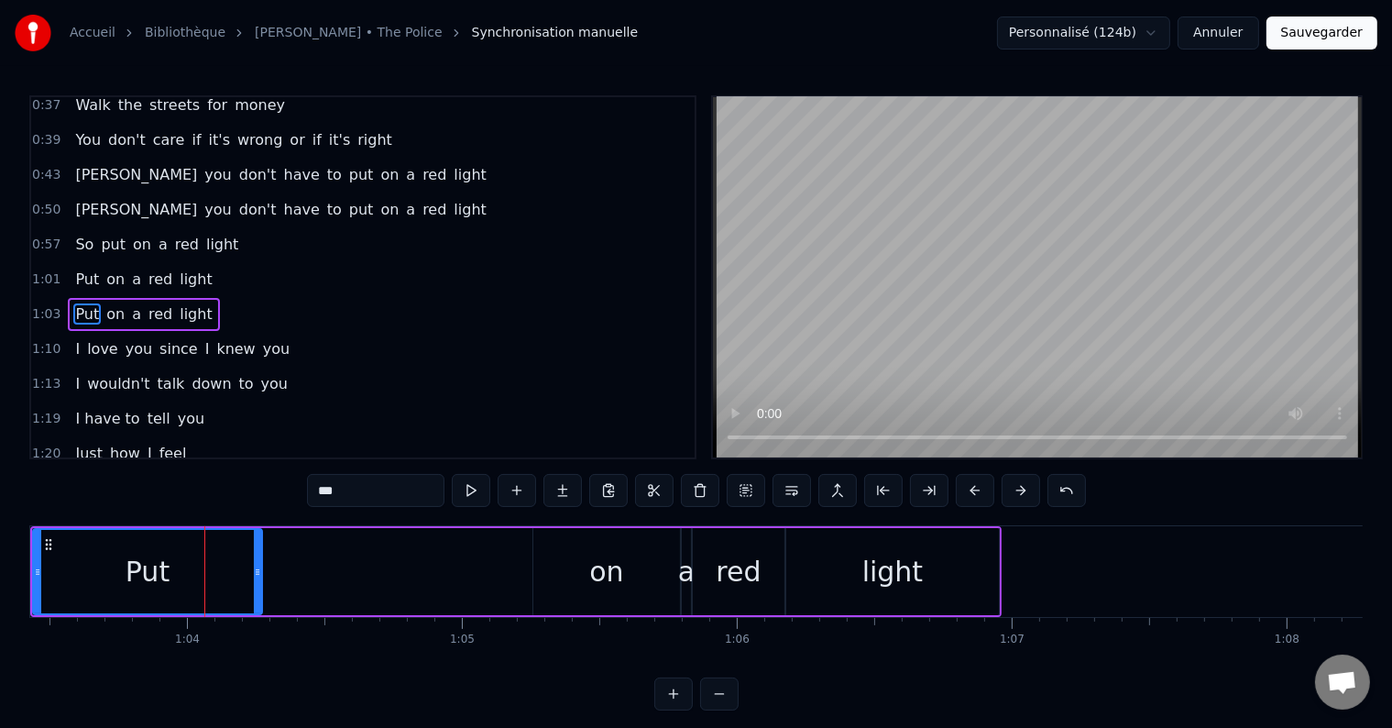
scroll to position [147, 0]
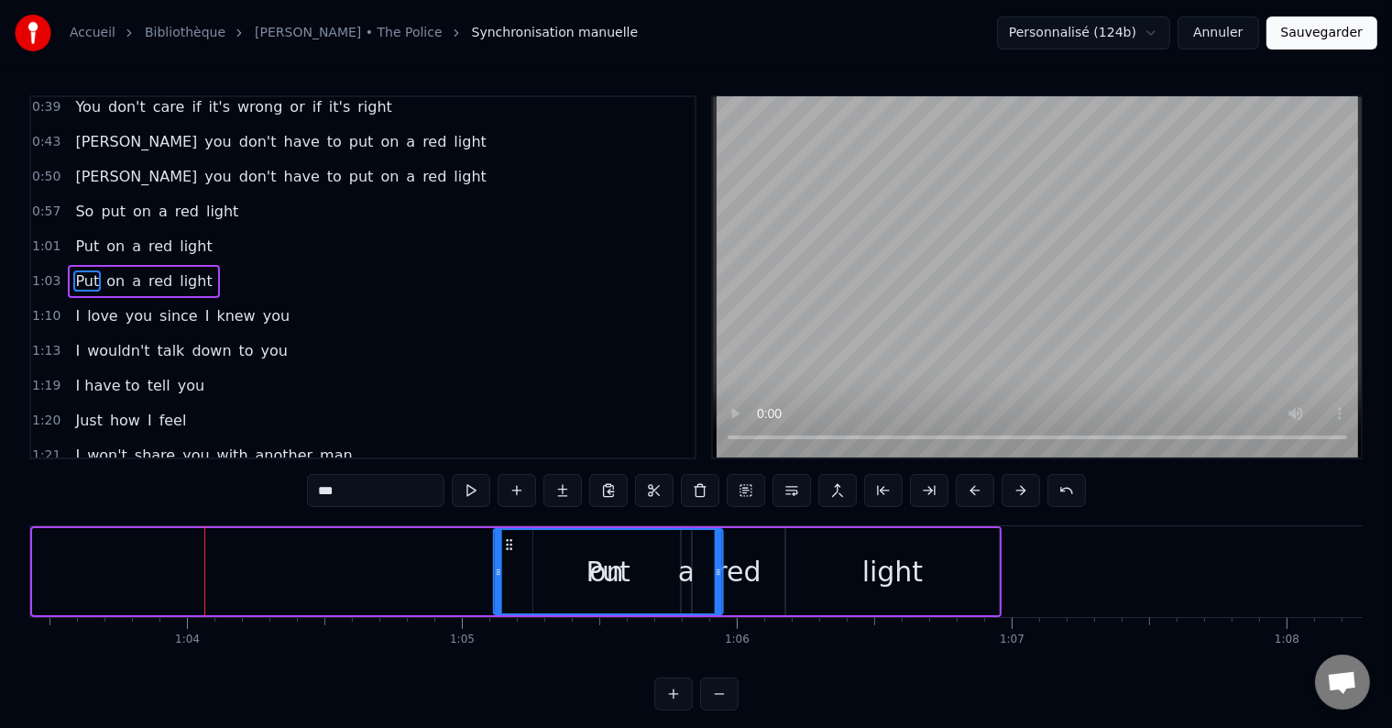
drag, startPoint x: 48, startPoint y: 539, endPoint x: 513, endPoint y: 573, distance: 466.8
click at [513, 573] on div "Put" at bounding box center [608, 571] width 227 height 83
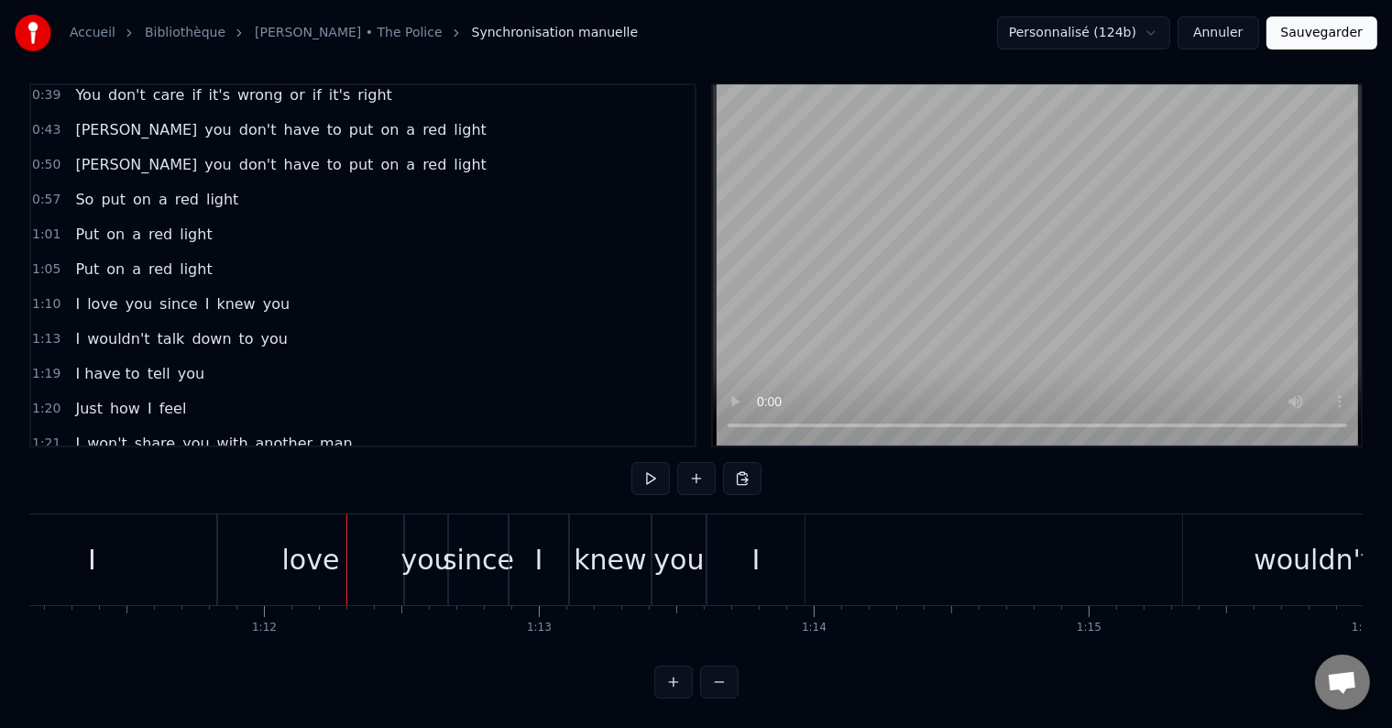
scroll to position [0, 19560]
click at [145, 552] on div "I" at bounding box center [92, 559] width 248 height 91
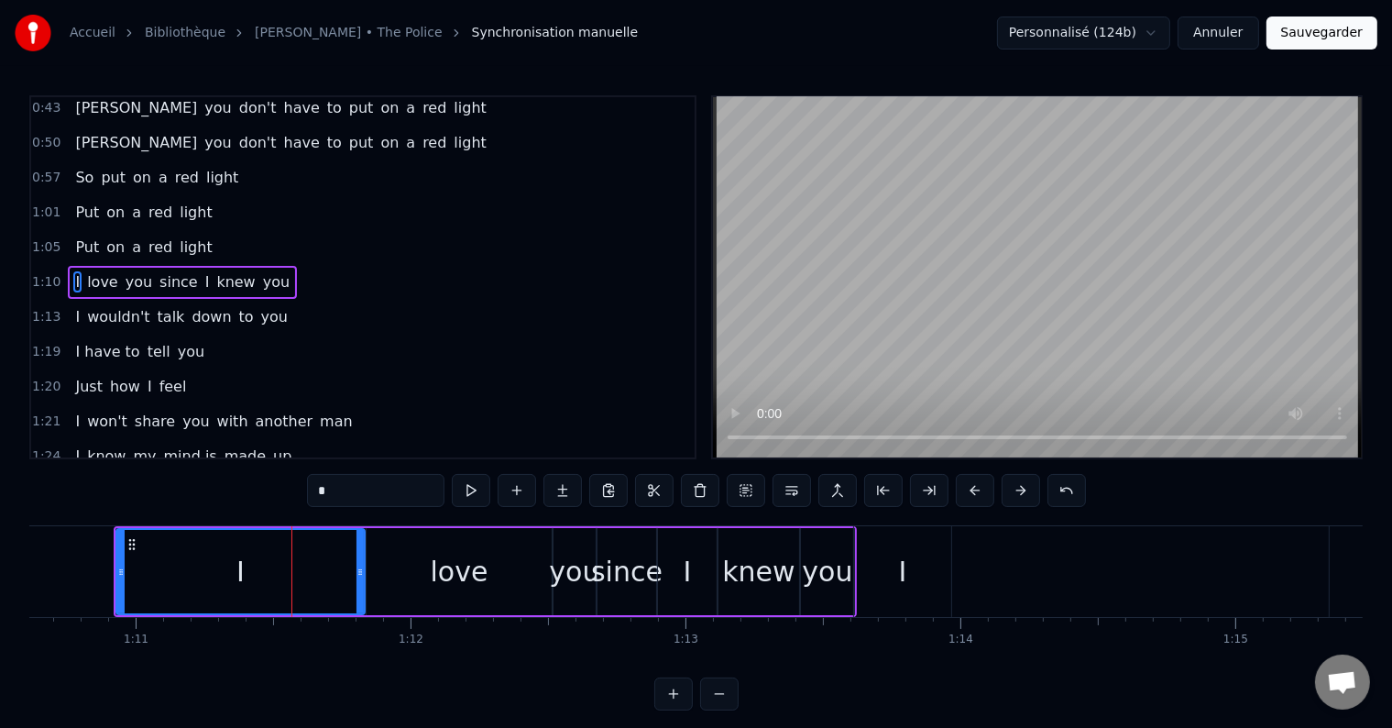
scroll to position [0, 19406]
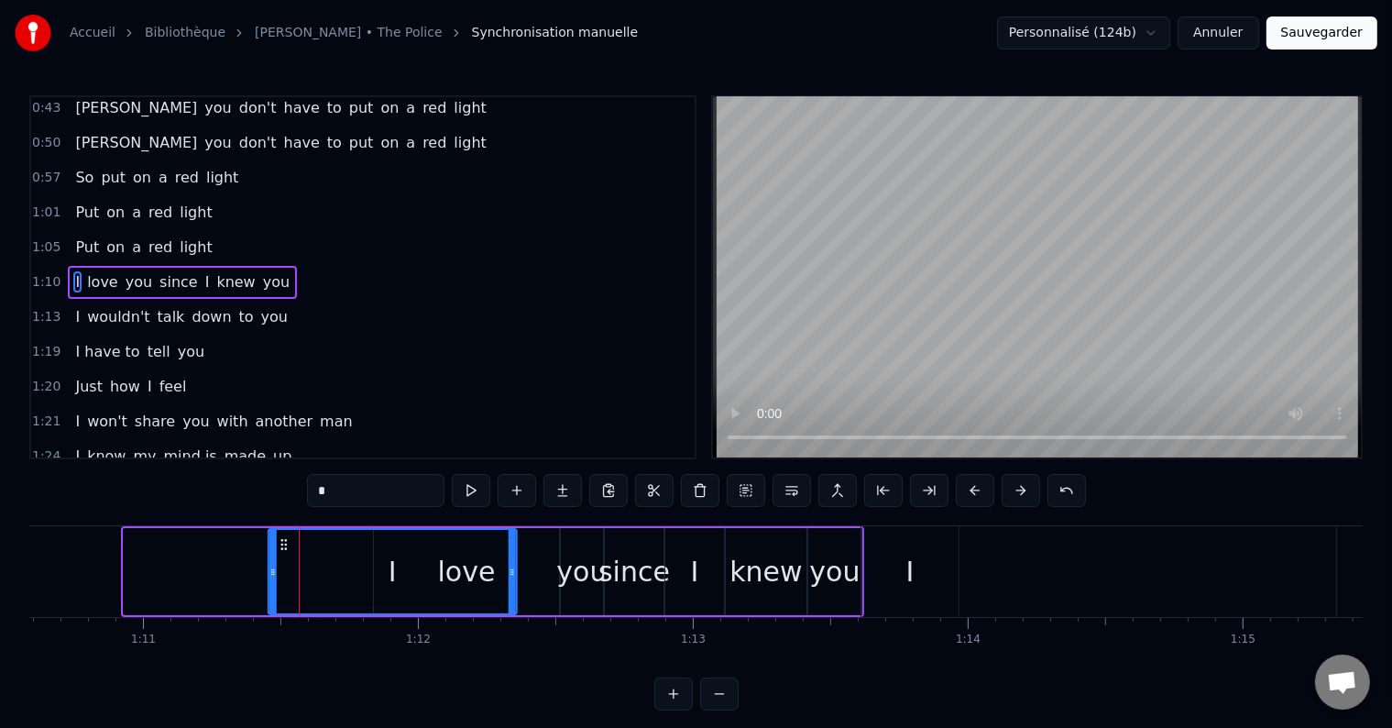
drag, startPoint x: 138, startPoint y: 543, endPoint x: 282, endPoint y: 544, distance: 143.9
click at [282, 544] on icon at bounding box center [284, 544] width 15 height 15
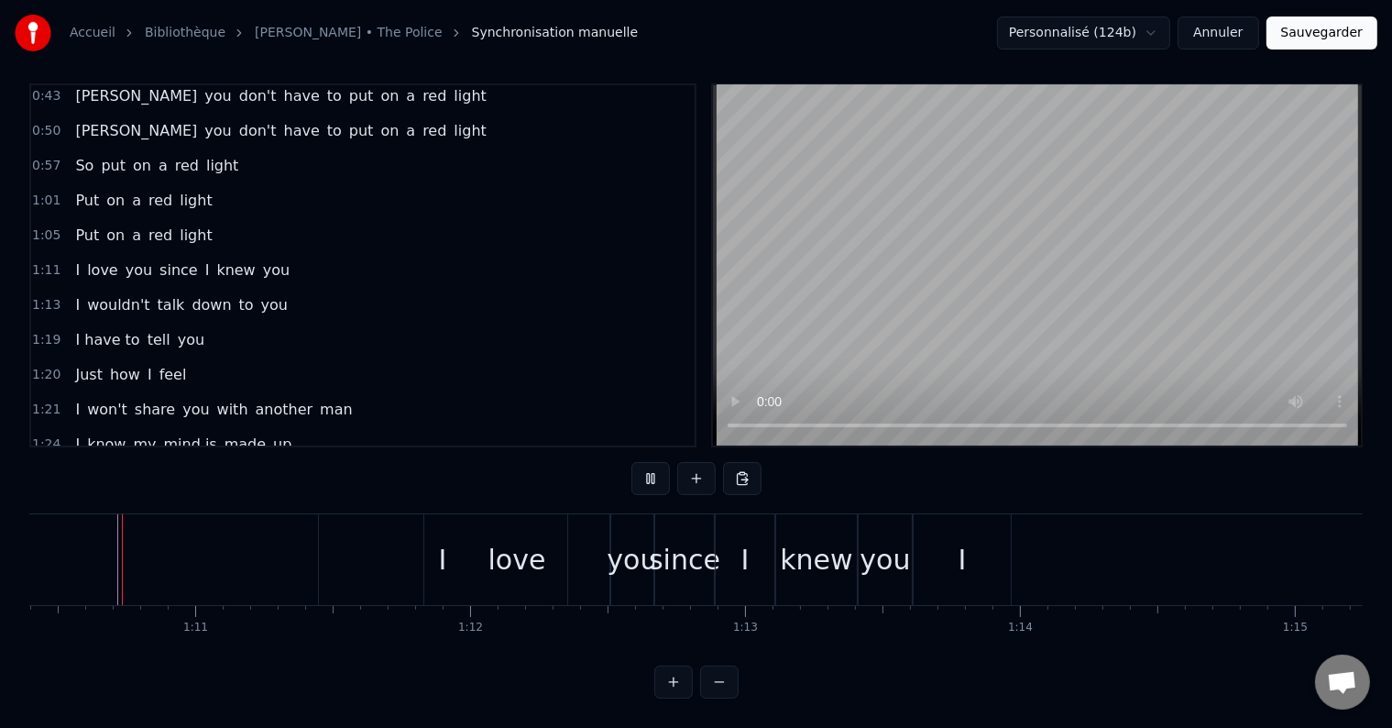
scroll to position [0, 19350]
click at [466, 542] on div "love" at bounding box center [521, 559] width 185 height 91
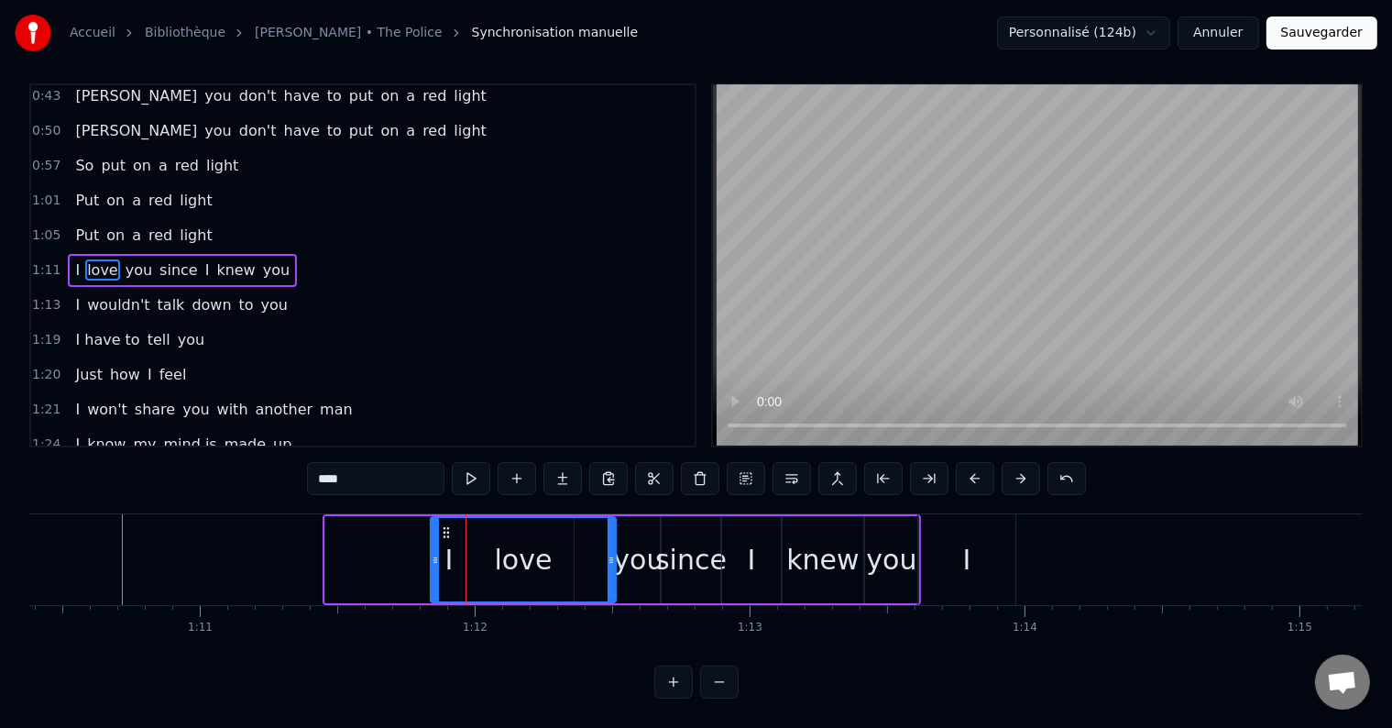
scroll to position [0, 0]
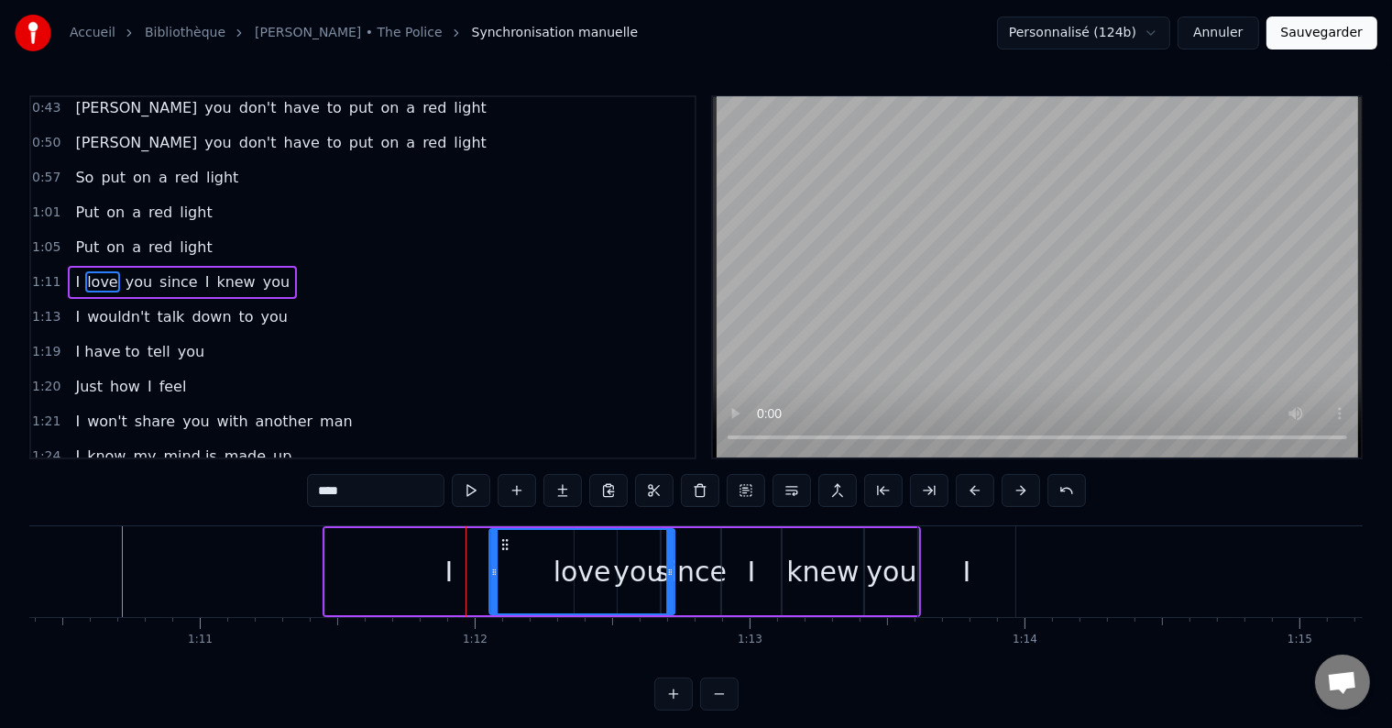
drag, startPoint x: 447, startPoint y: 542, endPoint x: 506, endPoint y: 542, distance: 58.7
click at [506, 542] on icon at bounding box center [505, 544] width 15 height 15
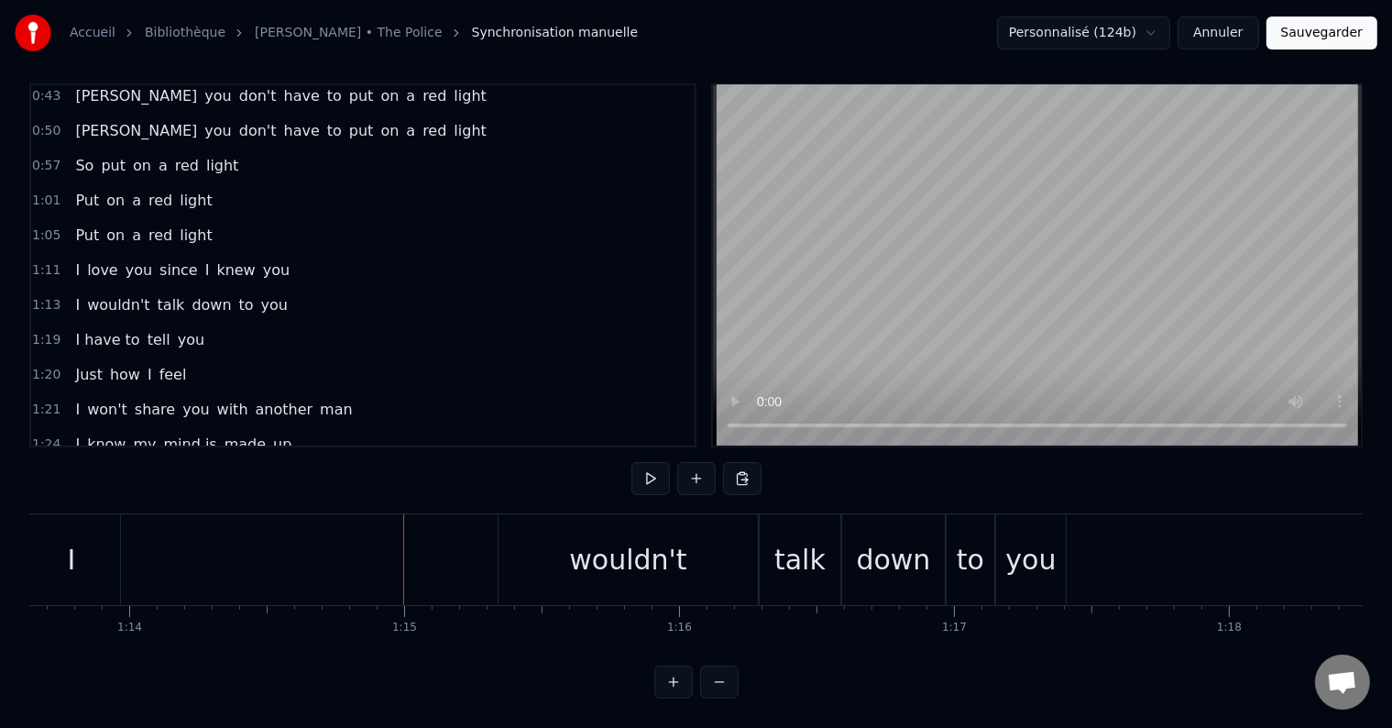
scroll to position [0, 20244]
click at [71, 539] on div "I" at bounding box center [73, 559] width 8 height 41
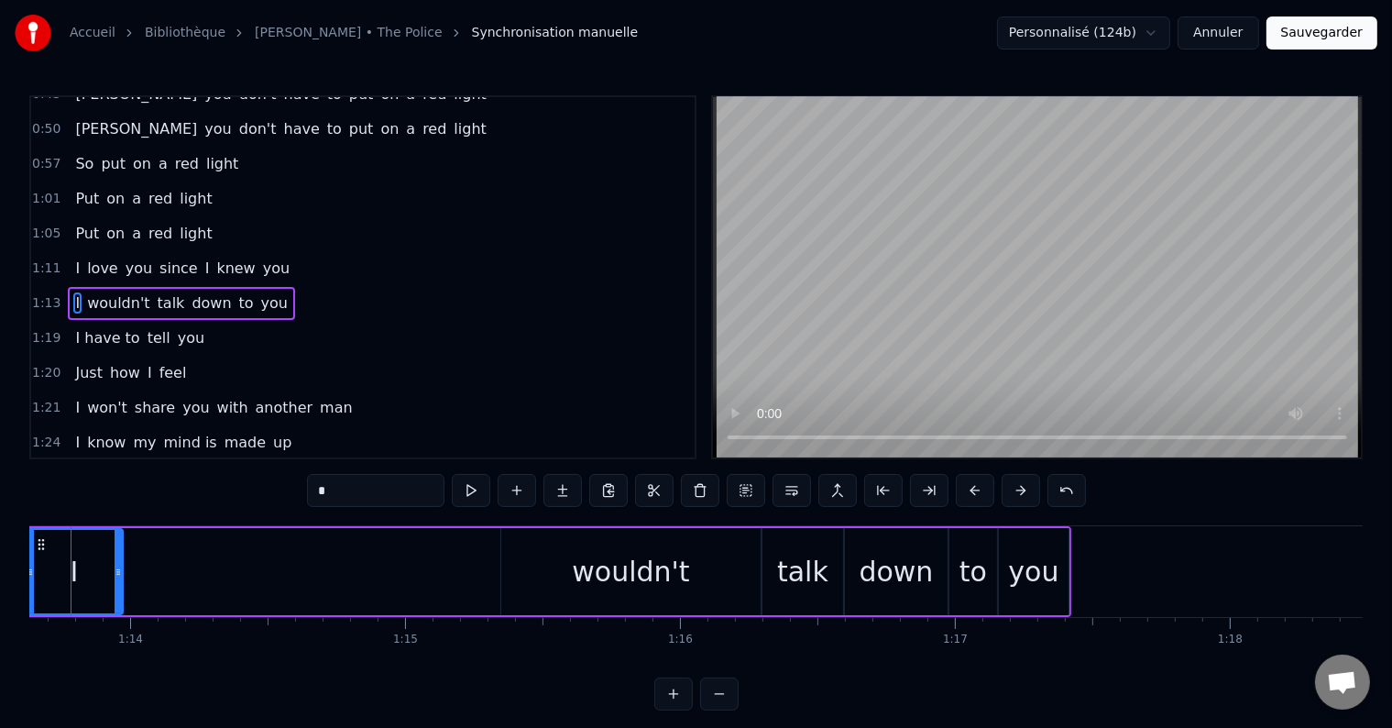
scroll to position [0, 20112]
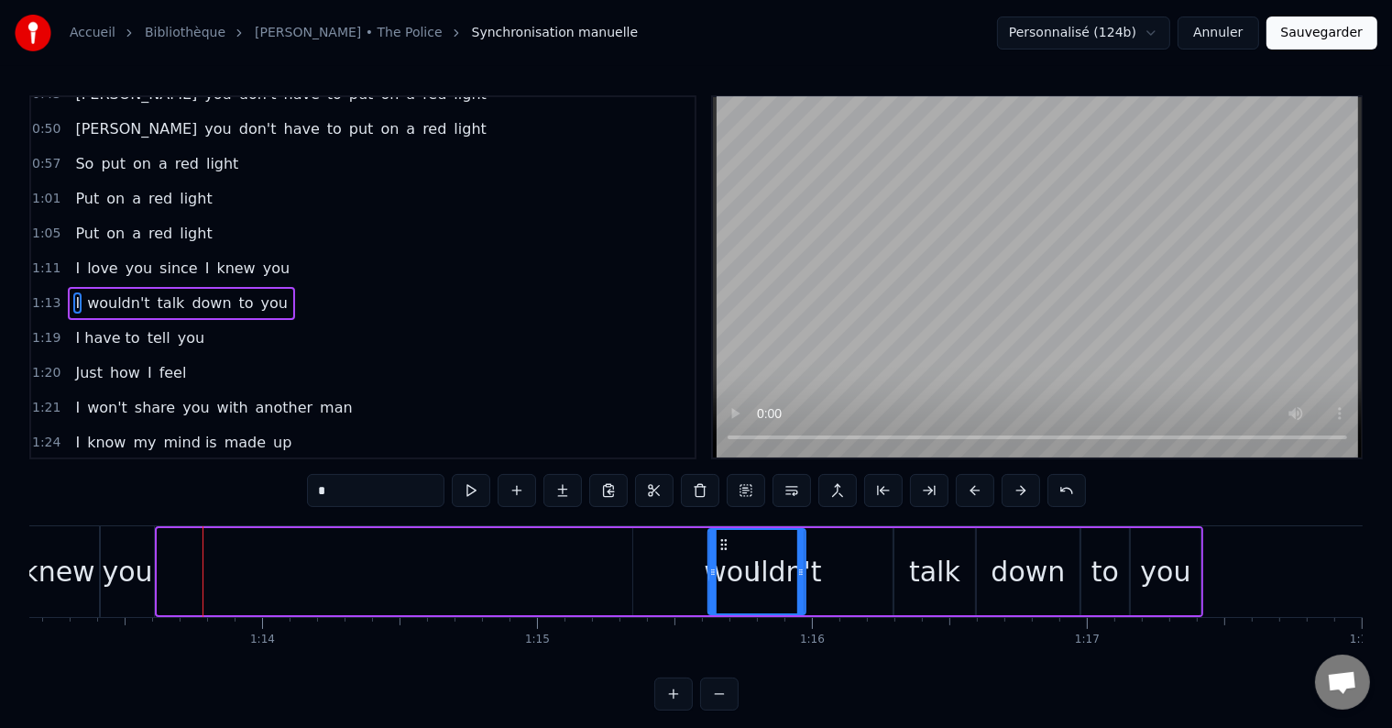
drag, startPoint x: 170, startPoint y: 543, endPoint x: 722, endPoint y: 535, distance: 551.8
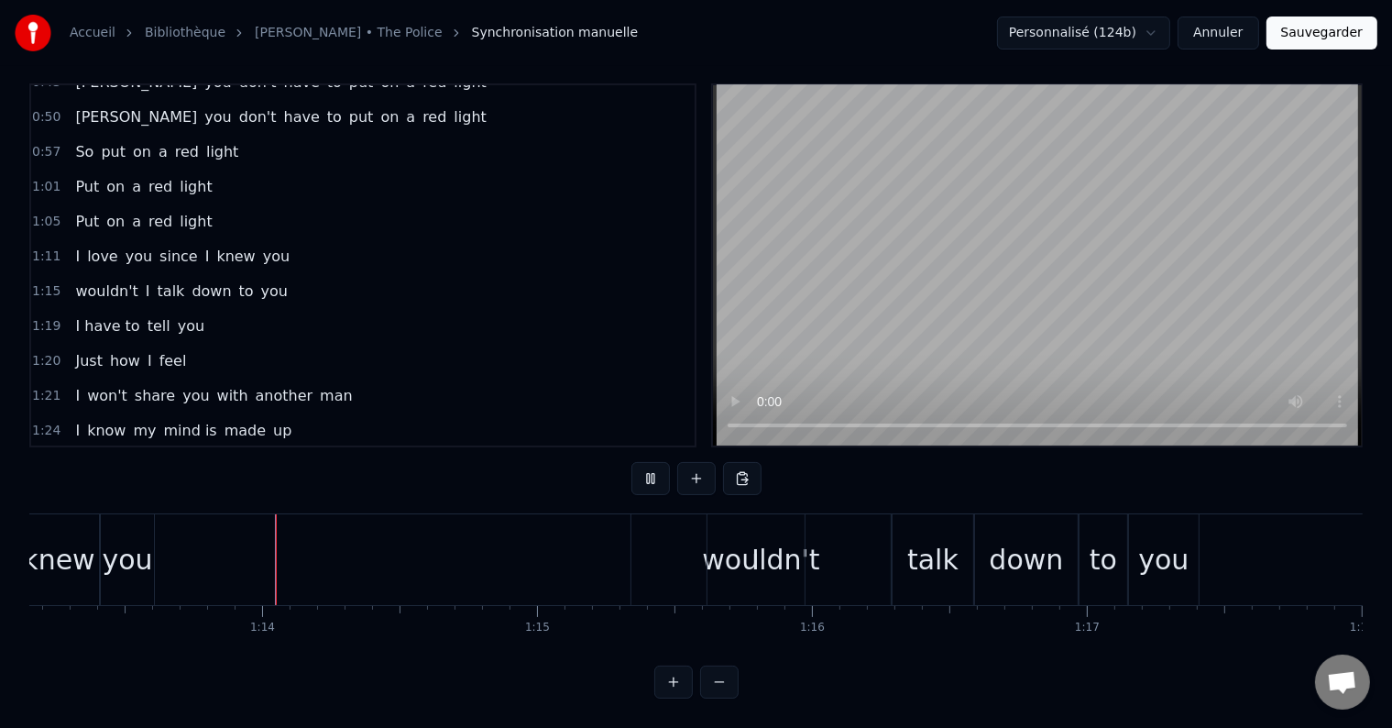
scroll to position [27, 0]
click at [765, 554] on div "I" at bounding box center [755, 559] width 97 height 91
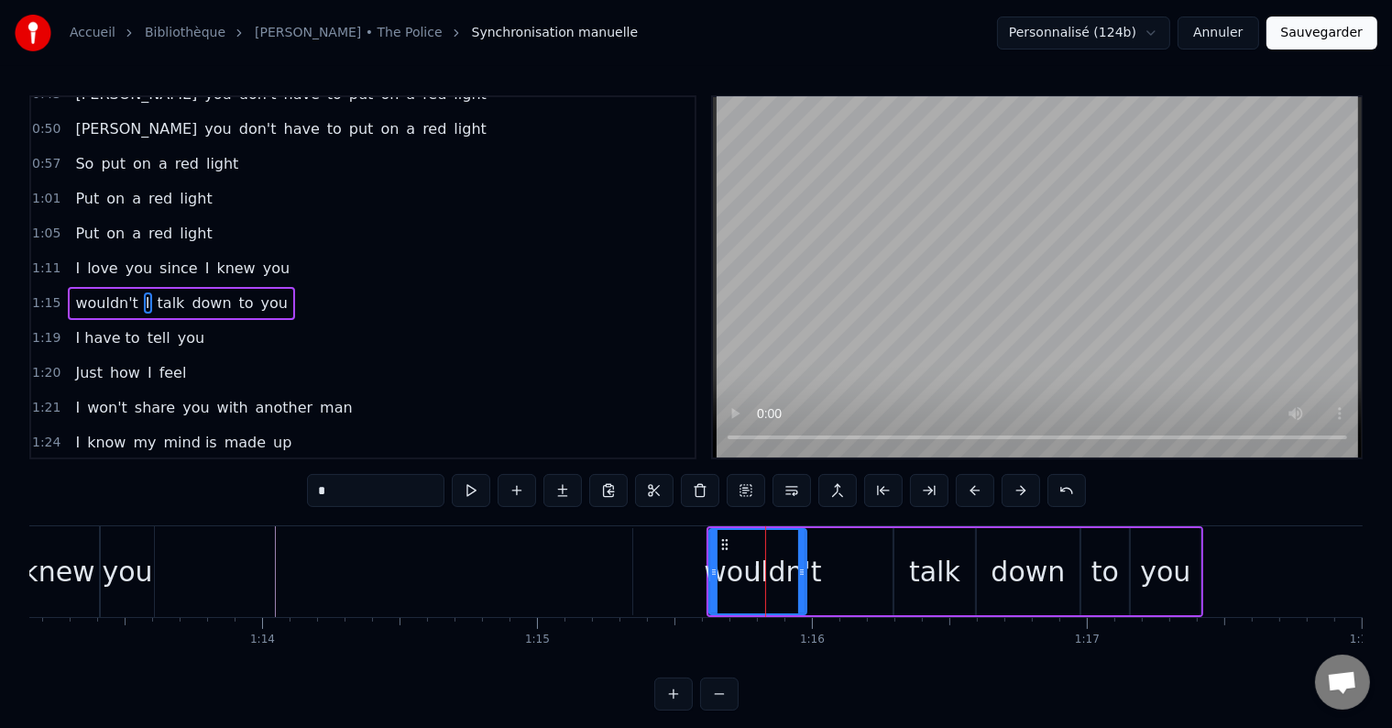
scroll to position [214, 0]
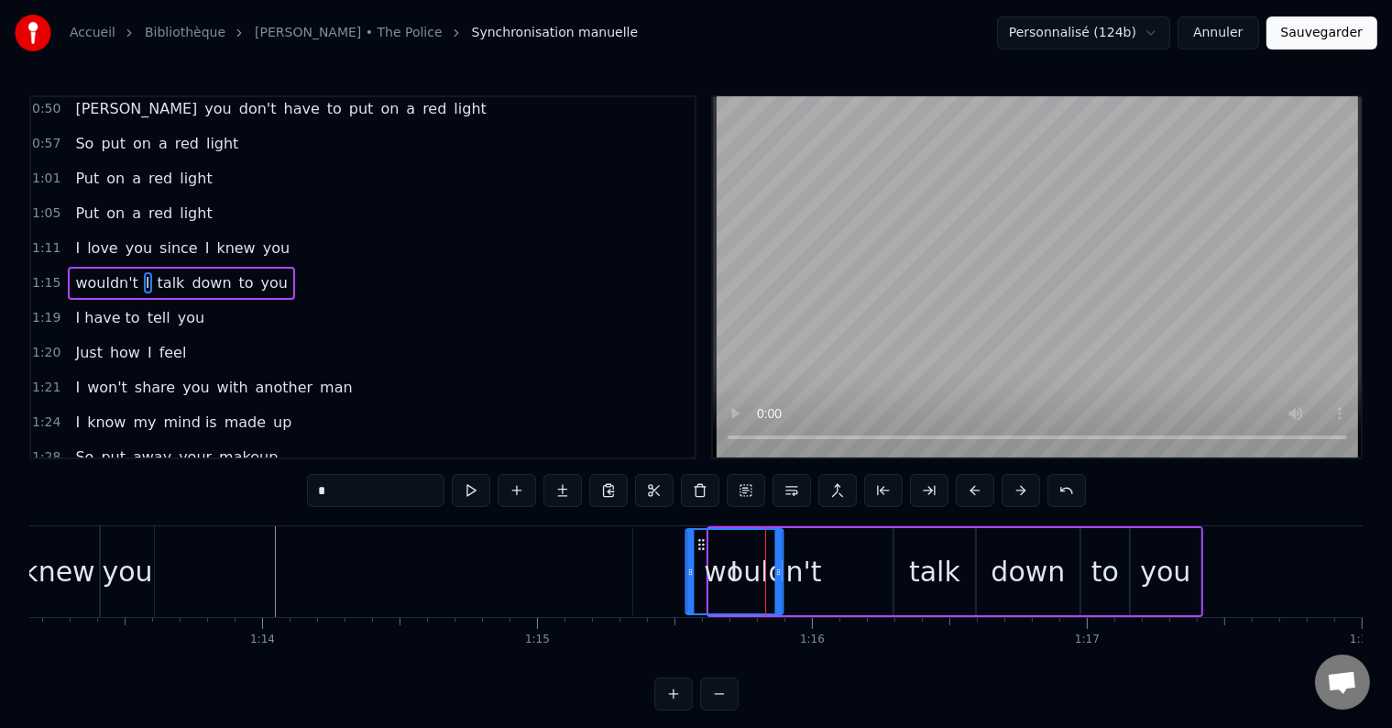
drag, startPoint x: 722, startPoint y: 541, endPoint x: 698, endPoint y: 544, distance: 24.1
click at [698, 544] on icon at bounding box center [701, 544] width 15 height 15
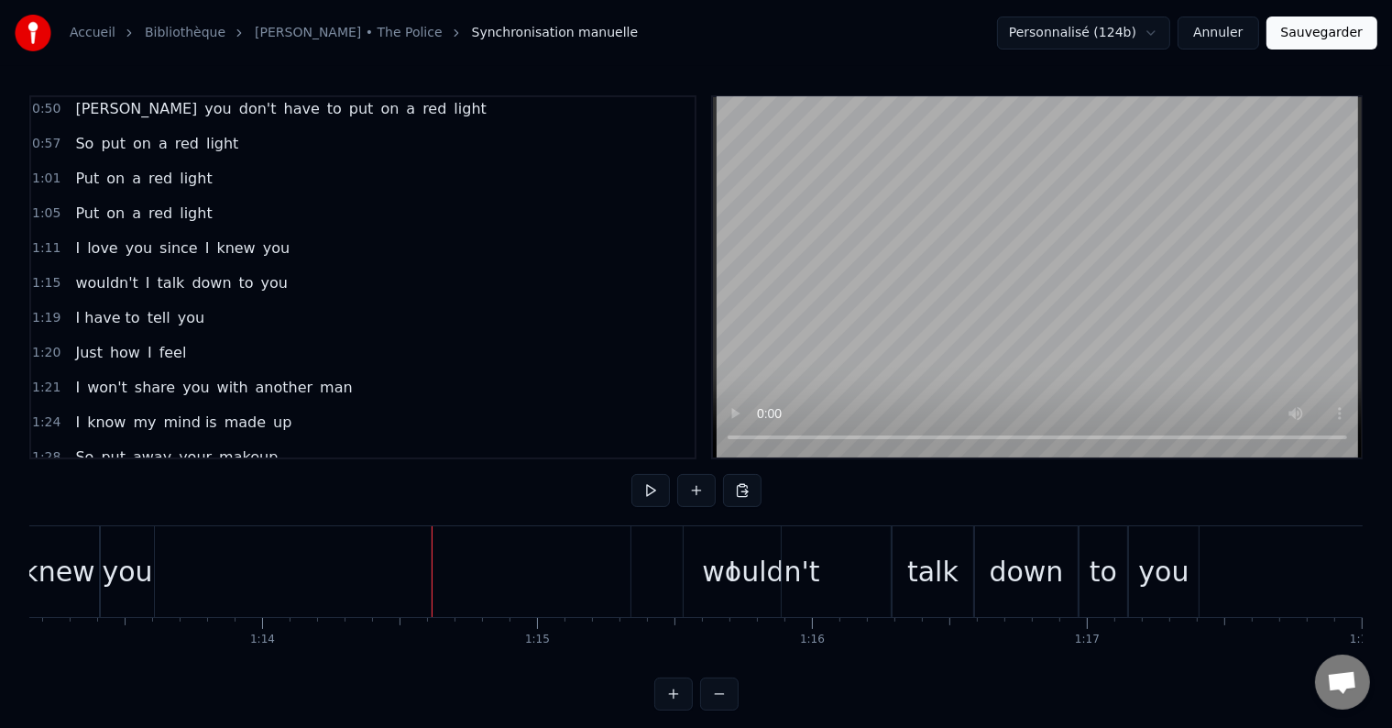
scroll to position [27, 0]
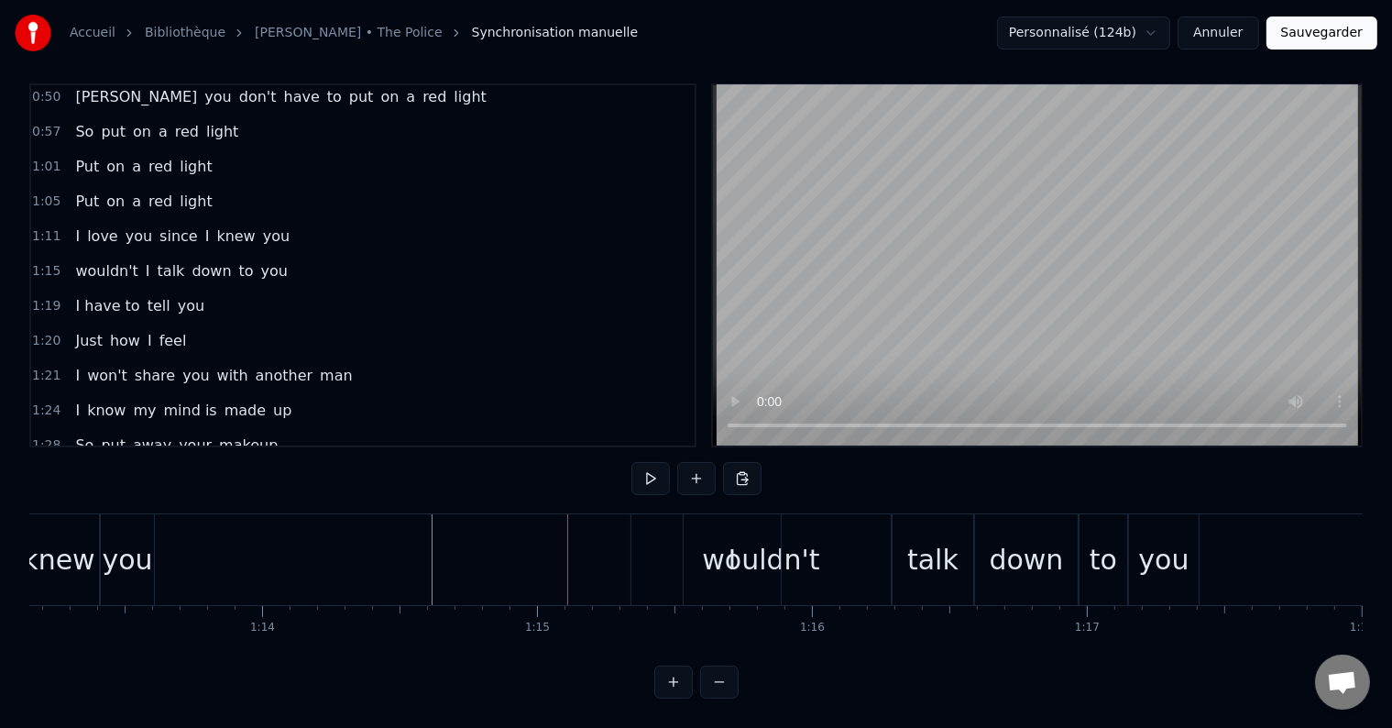
click at [730, 554] on div "I" at bounding box center [733, 559] width 8 height 41
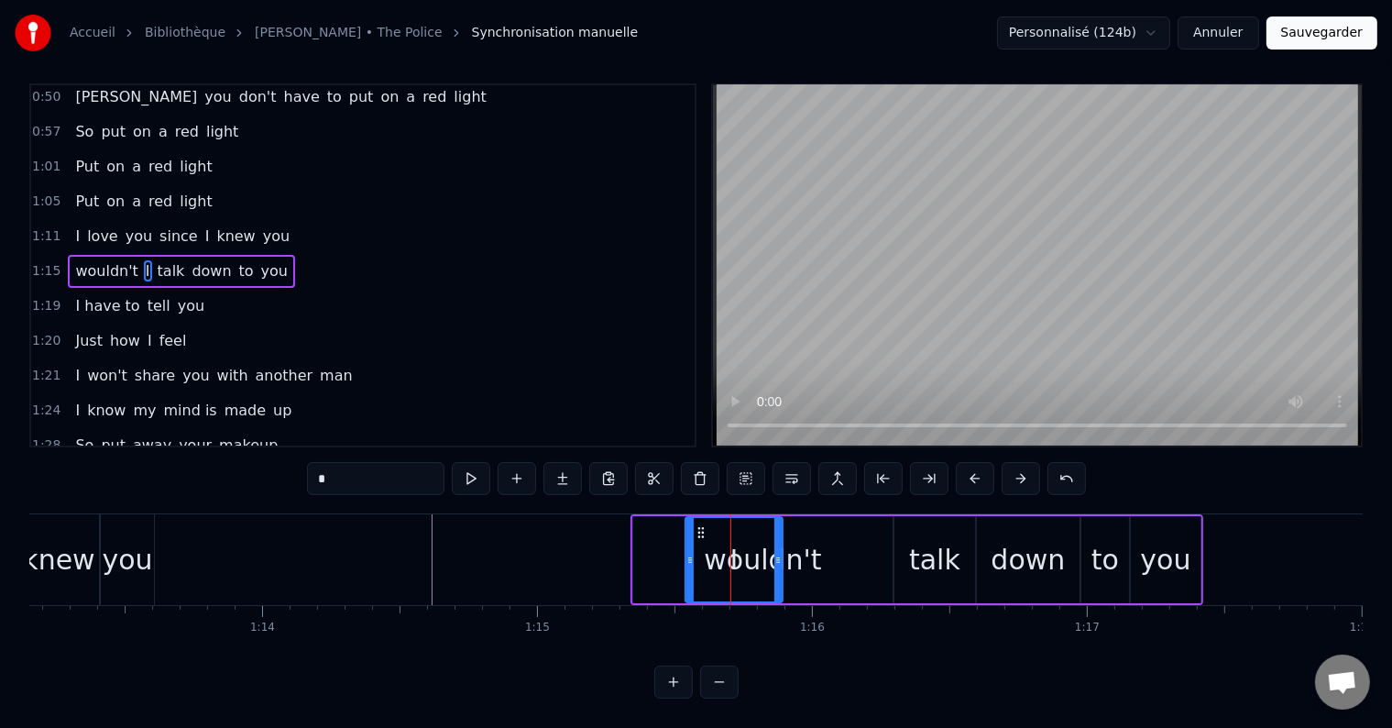
scroll to position [0, 0]
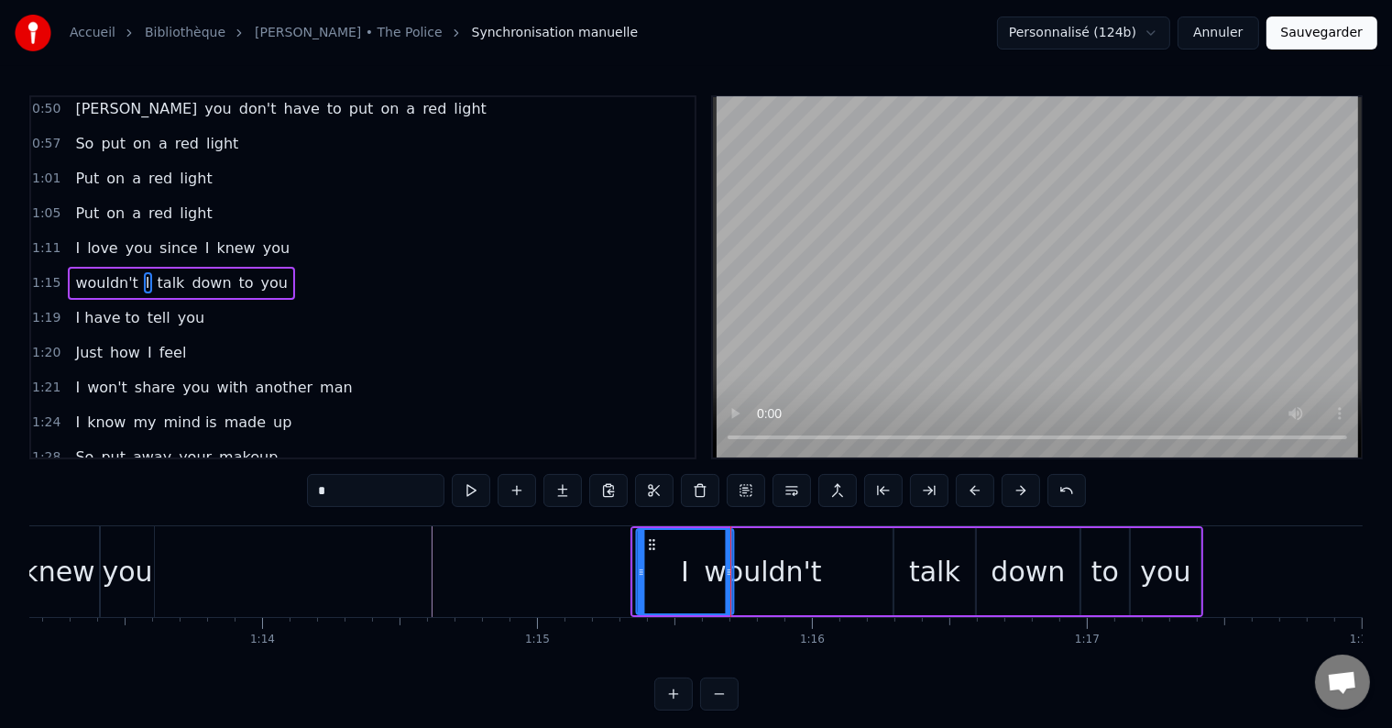
drag, startPoint x: 700, startPoint y: 543, endPoint x: 649, endPoint y: 552, distance: 52.1
click at [649, 552] on div "I" at bounding box center [684, 571] width 95 height 83
drag, startPoint x: 647, startPoint y: 537, endPoint x: 638, endPoint y: 543, distance: 10.7
click at [638, 543] on icon at bounding box center [638, 544] width 15 height 15
click at [816, 592] on div "wouldn't" at bounding box center [762, 571] width 259 height 87
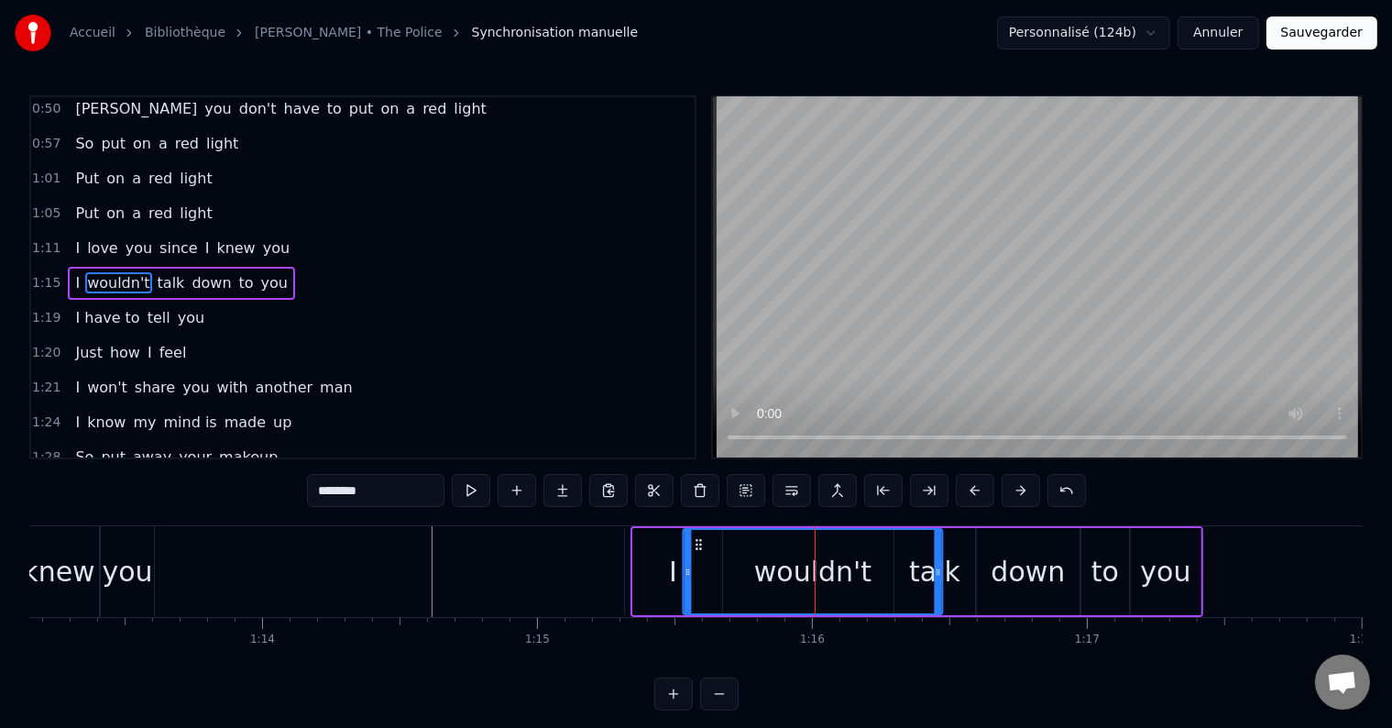
drag, startPoint x: 650, startPoint y: 545, endPoint x: 711, endPoint y: 532, distance: 62.9
click at [711, 532] on div "wouldn't" at bounding box center [813, 571] width 258 height 83
click at [661, 565] on div "I" at bounding box center [673, 571] width 97 height 87
type input "*"
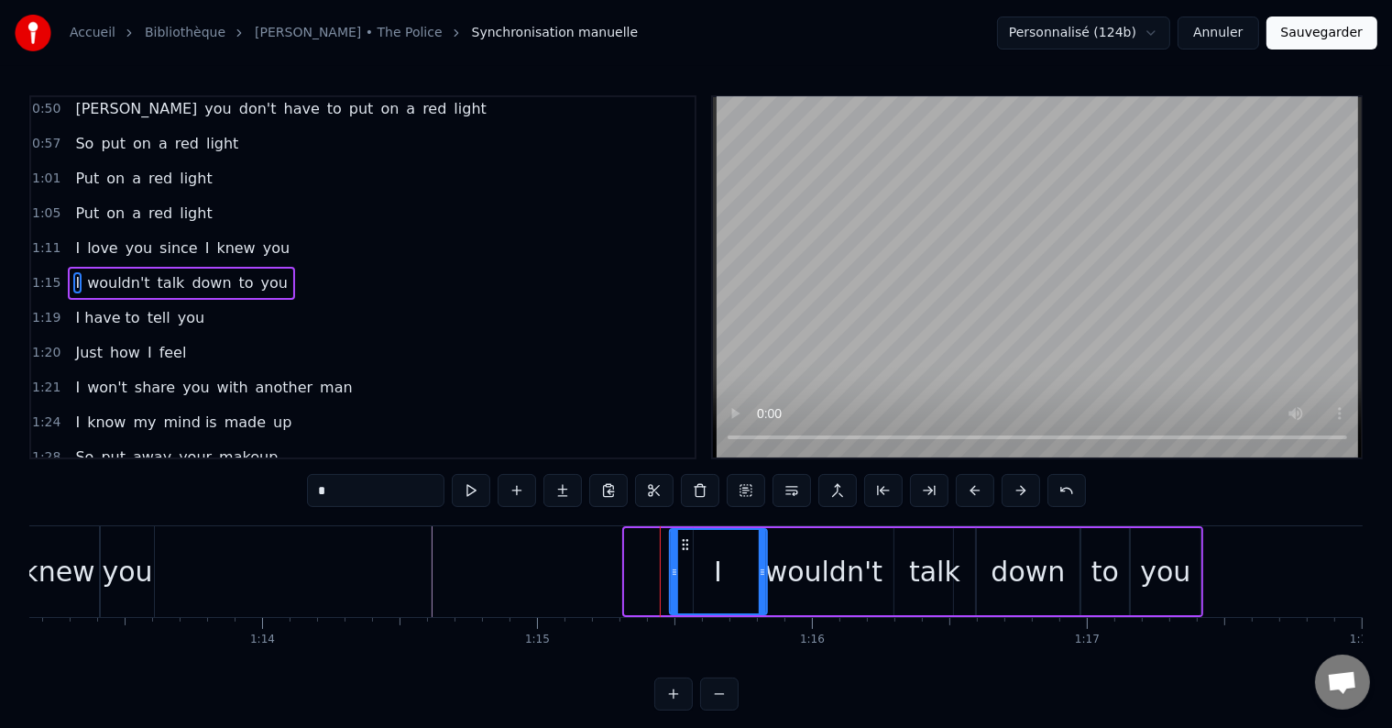
drag, startPoint x: 641, startPoint y: 545, endPoint x: 688, endPoint y: 540, distance: 48.0
click at [688, 540] on icon at bounding box center [684, 544] width 15 height 15
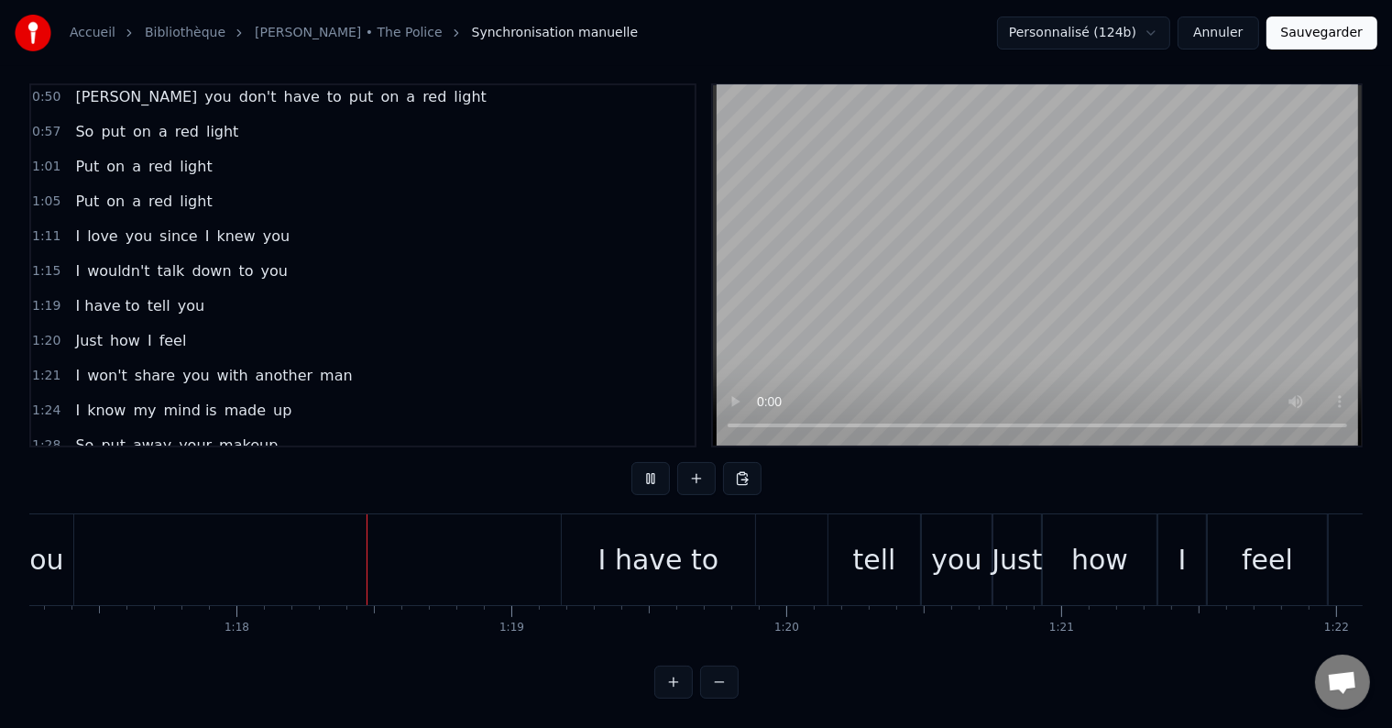
scroll to position [0, 21294]
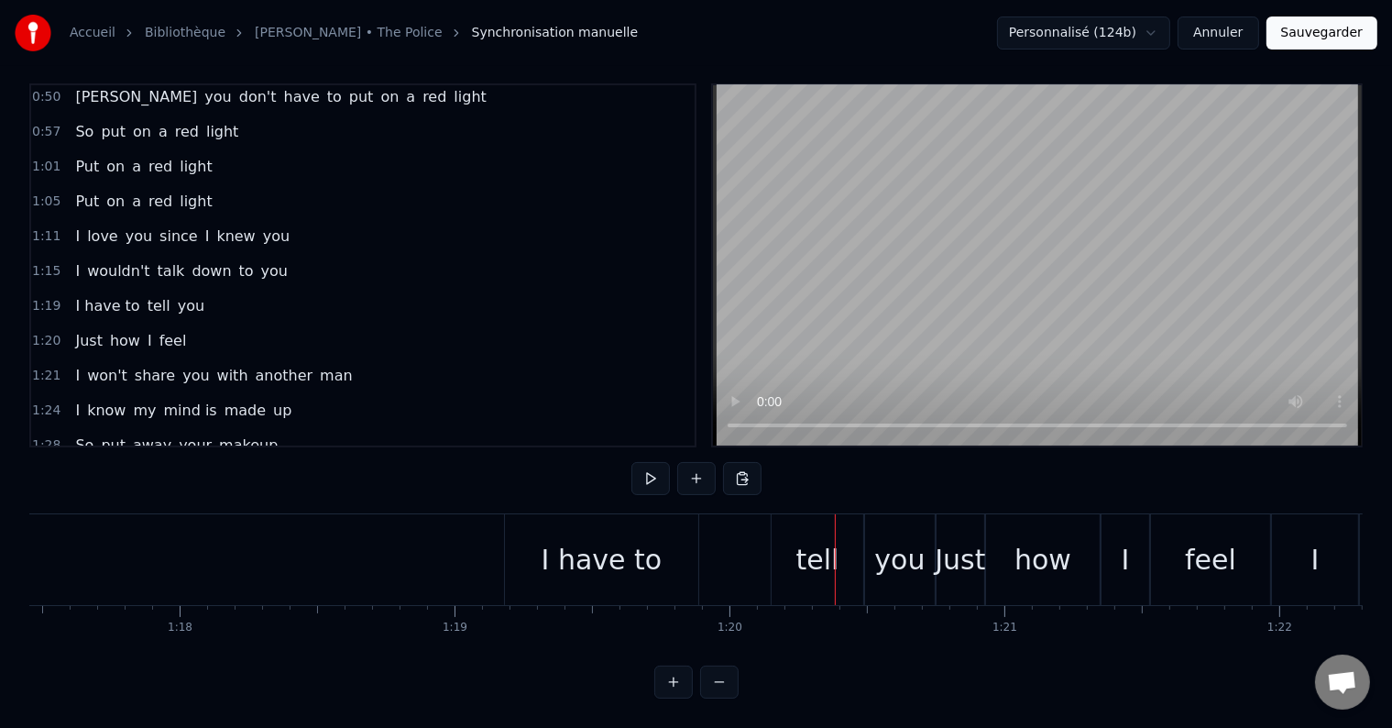
click at [587, 568] on div "I have to" at bounding box center [601, 559] width 193 height 91
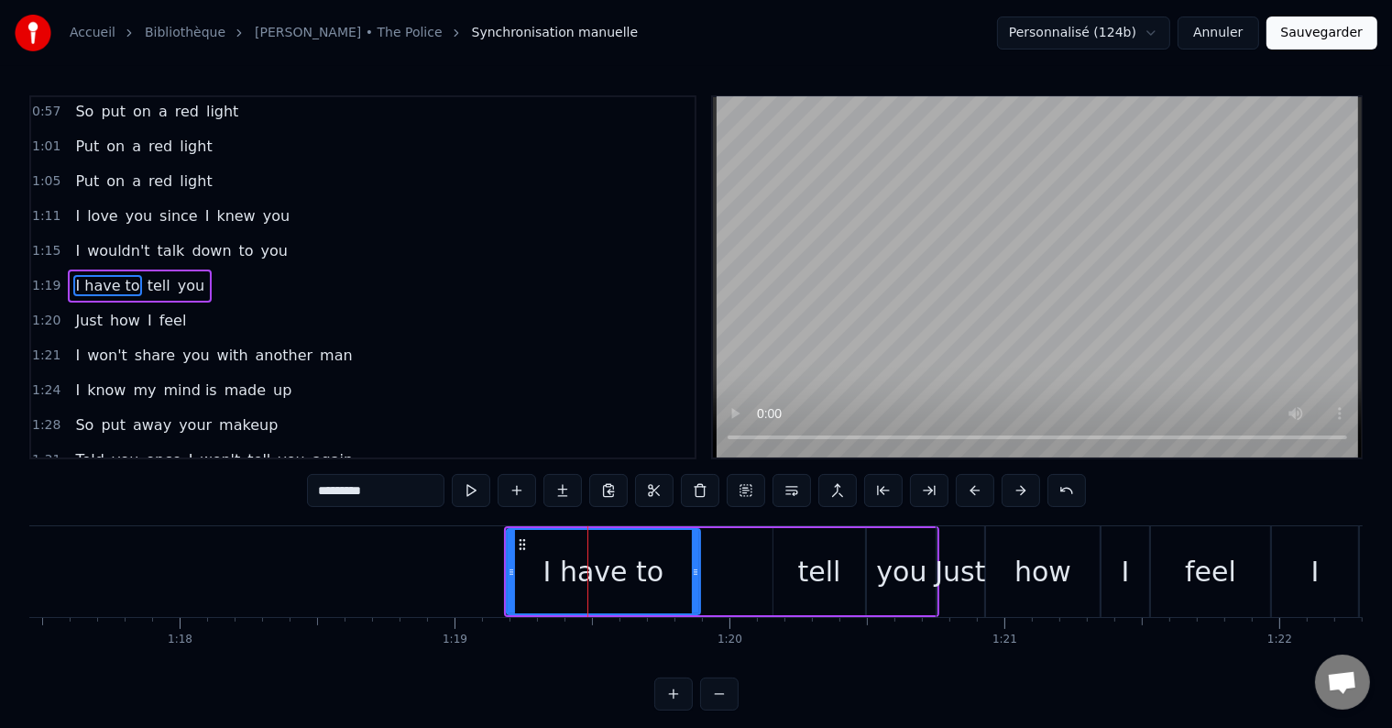
scroll to position [248, 0]
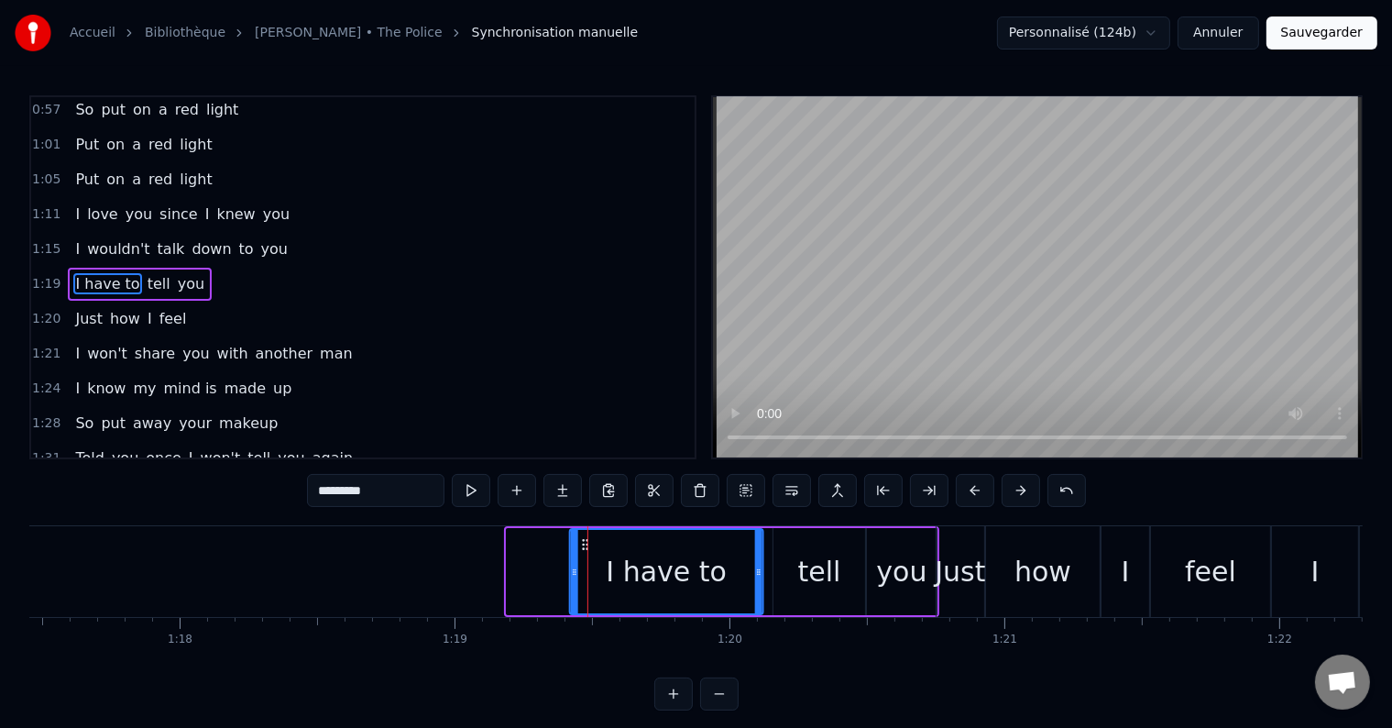
drag, startPoint x: 522, startPoint y: 544, endPoint x: 604, endPoint y: 547, distance: 81.6
click at [593, 547] on icon at bounding box center [585, 544] width 15 height 15
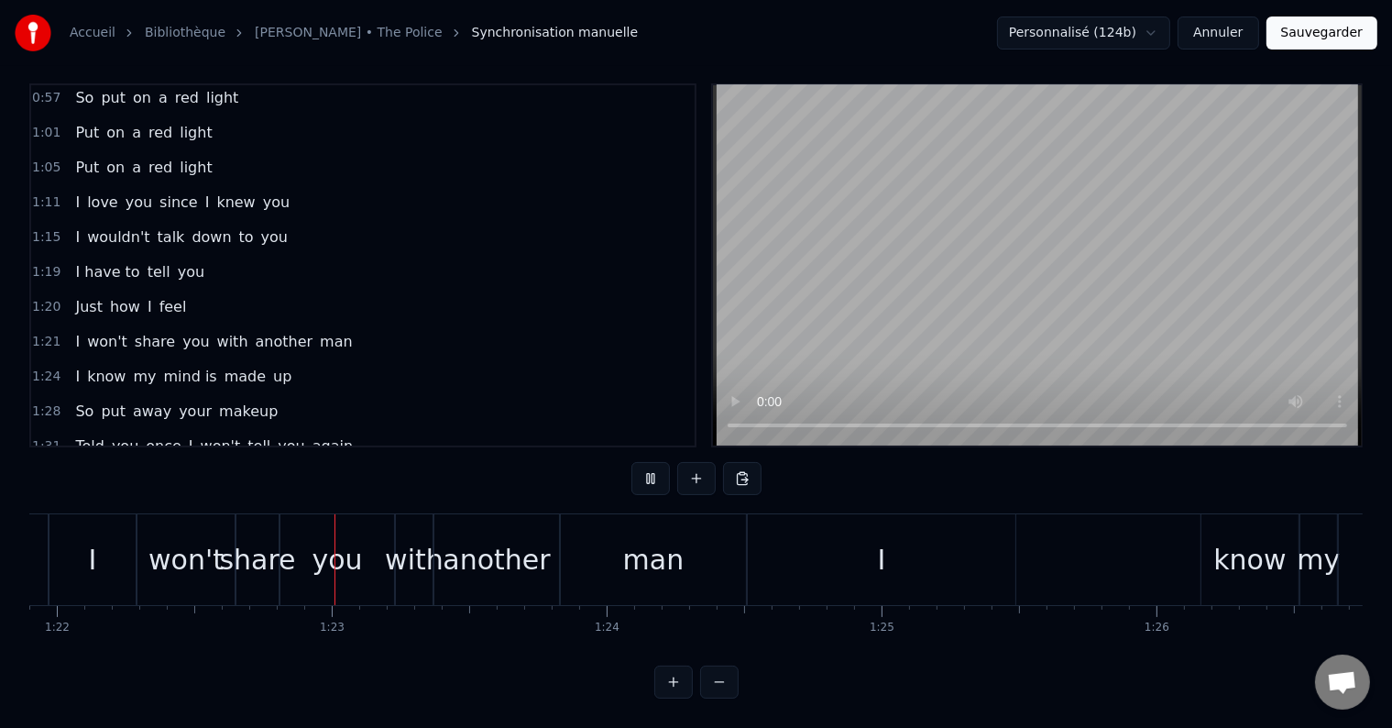
scroll to position [0, 22518]
click at [639, 558] on div "man" at bounding box center [652, 559] width 61 height 41
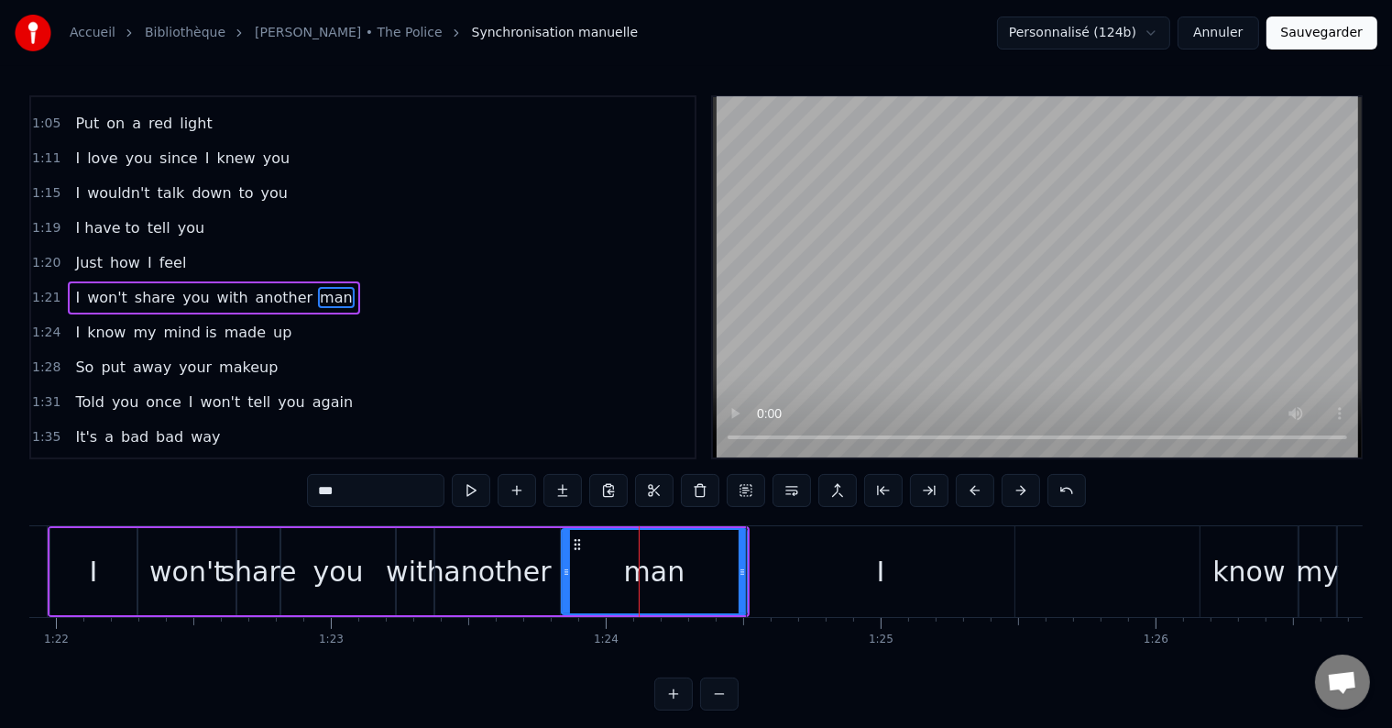
scroll to position [315, 0]
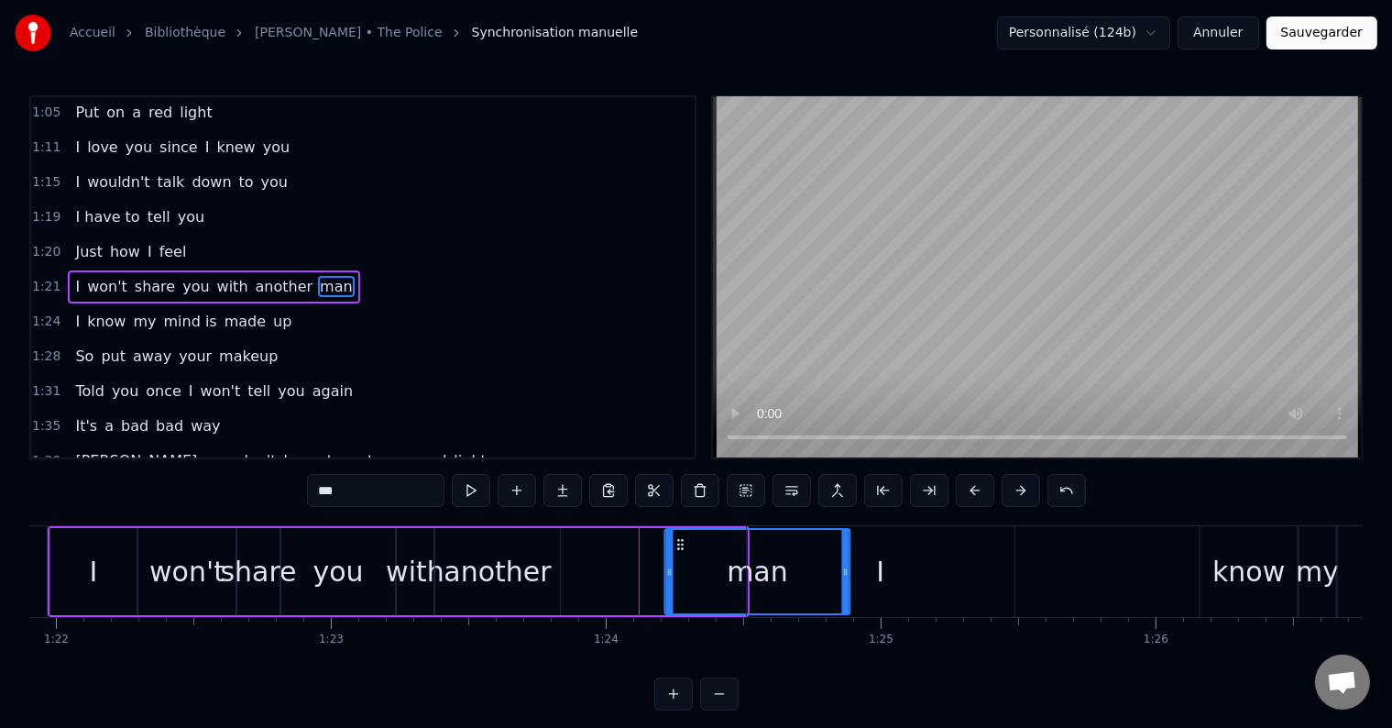
drag, startPoint x: 574, startPoint y: 543, endPoint x: 679, endPoint y: 560, distance: 106.7
click at [679, 560] on div "man" at bounding box center [757, 571] width 183 height 83
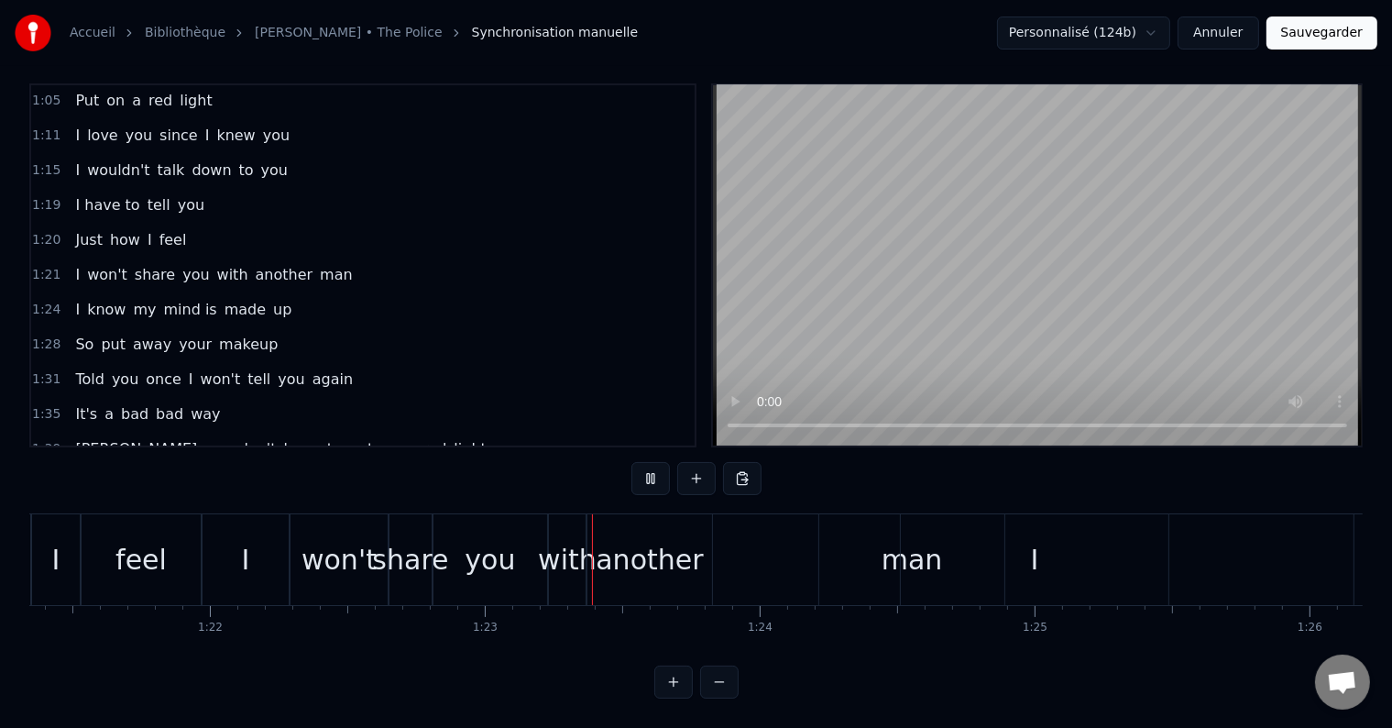
scroll to position [0, 22684]
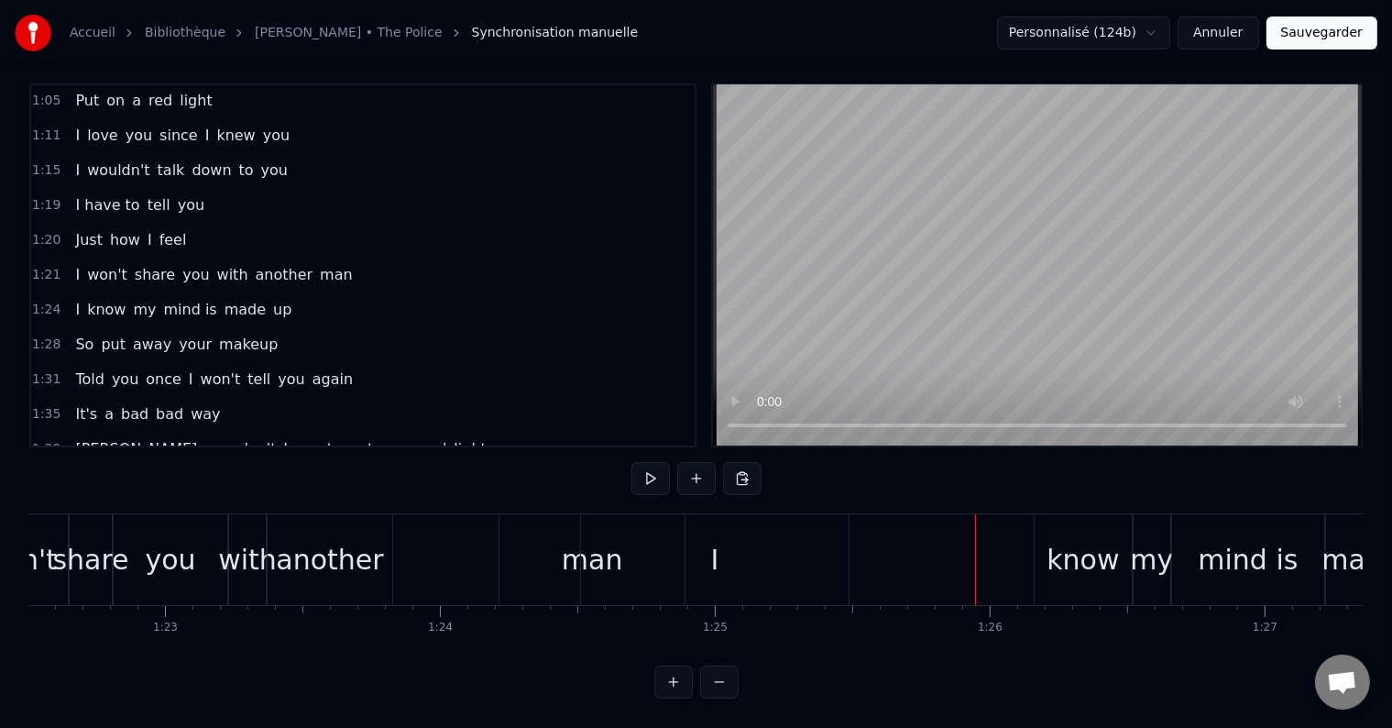
click at [685, 530] on div "I" at bounding box center [715, 559] width 268 height 91
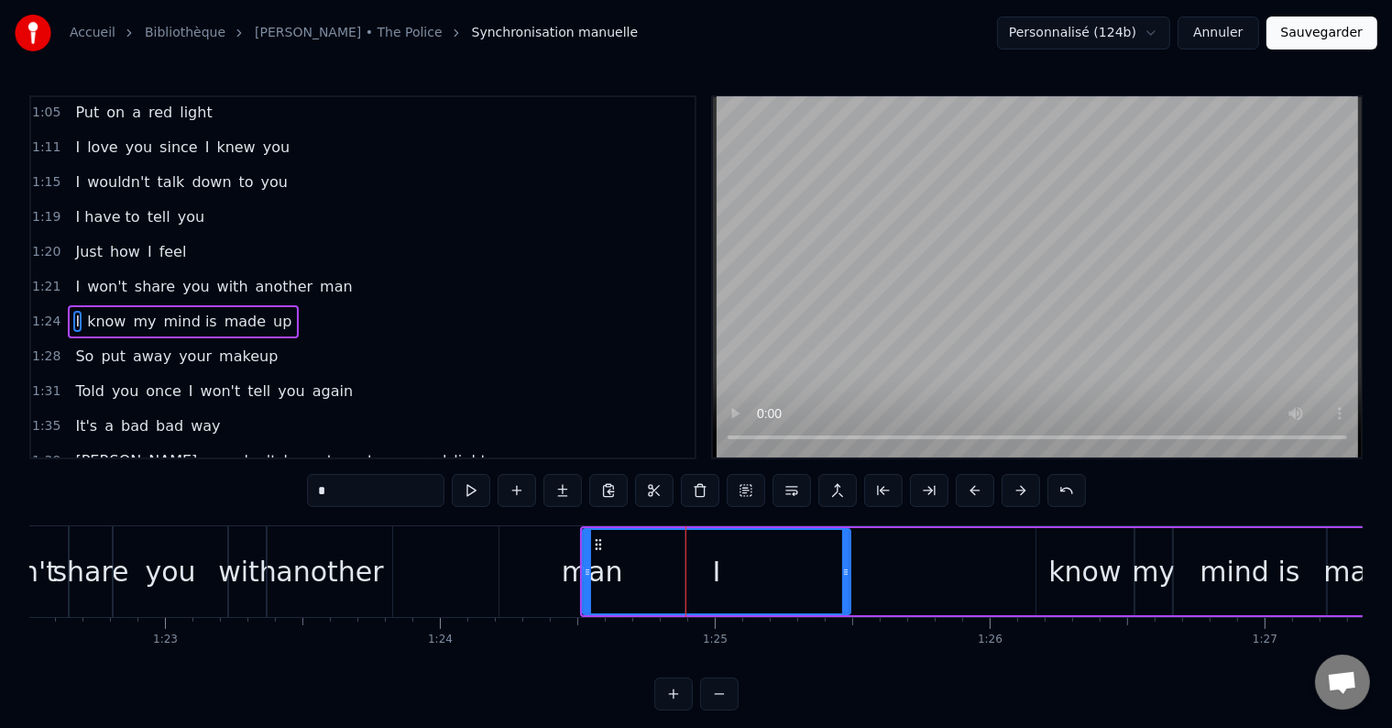
scroll to position [349, 0]
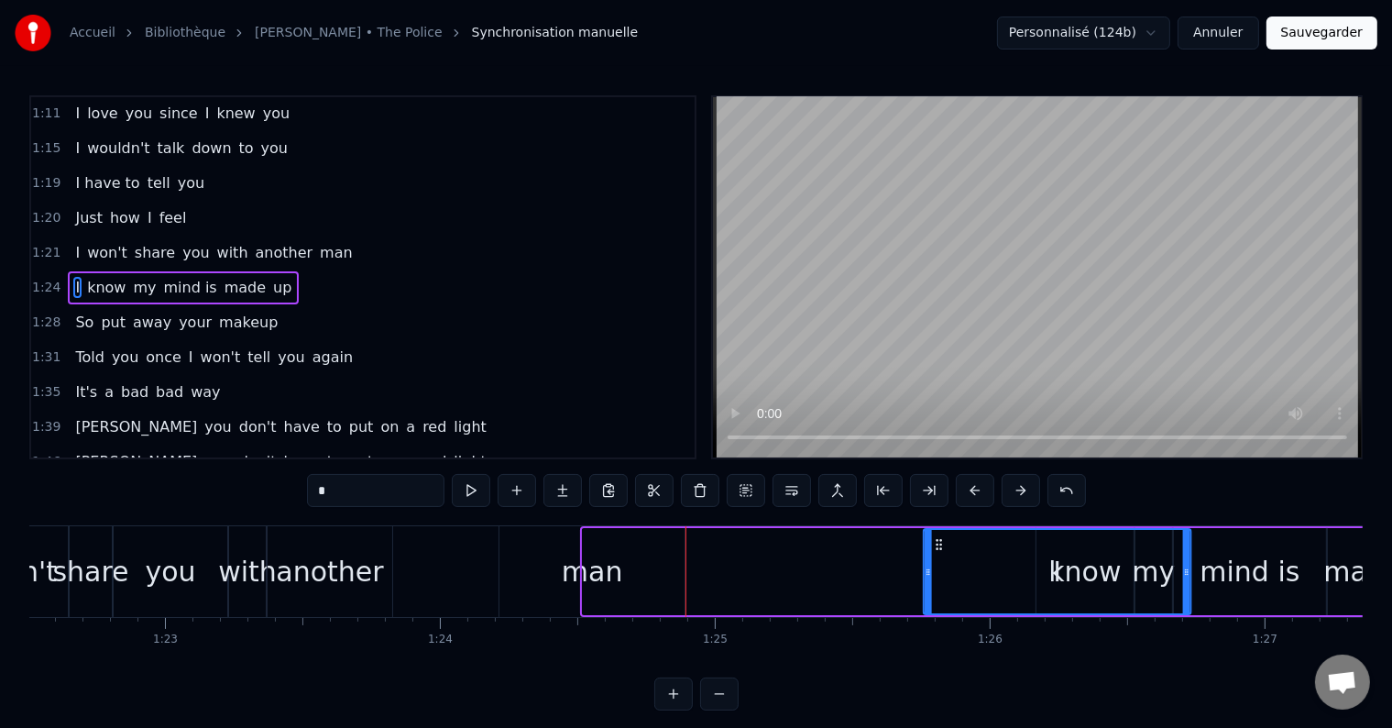
drag, startPoint x: 596, startPoint y: 543, endPoint x: 938, endPoint y: 559, distance: 343.1
click at [938, 559] on div "I" at bounding box center [1058, 571] width 266 height 83
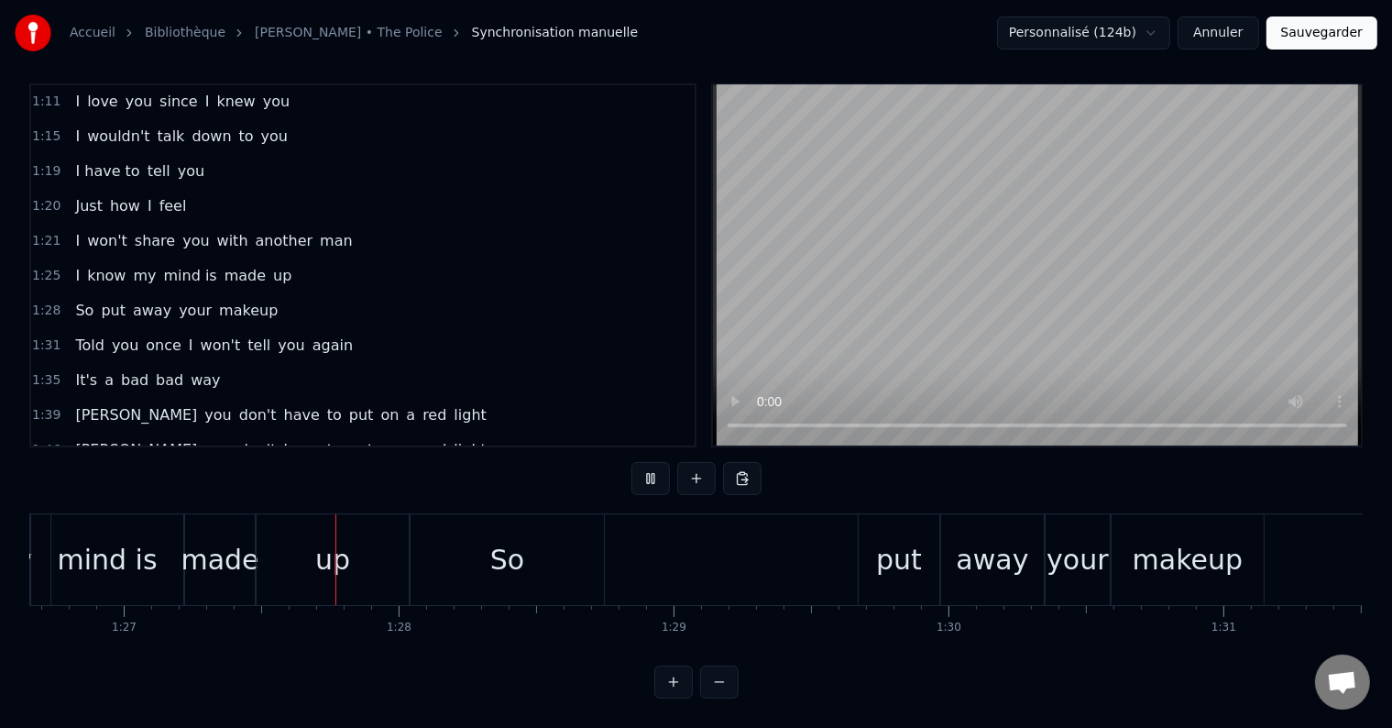
scroll to position [0, 23864]
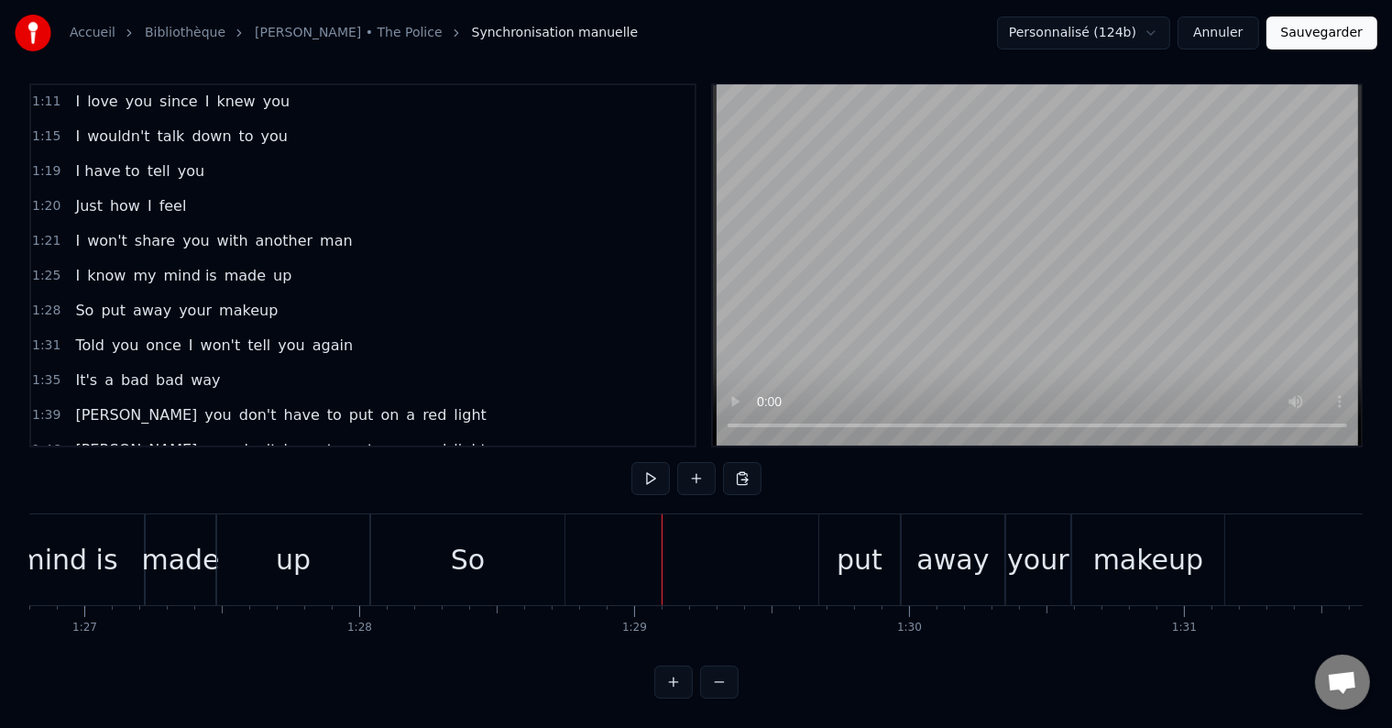
click at [481, 548] on div "So" at bounding box center [468, 559] width 34 height 41
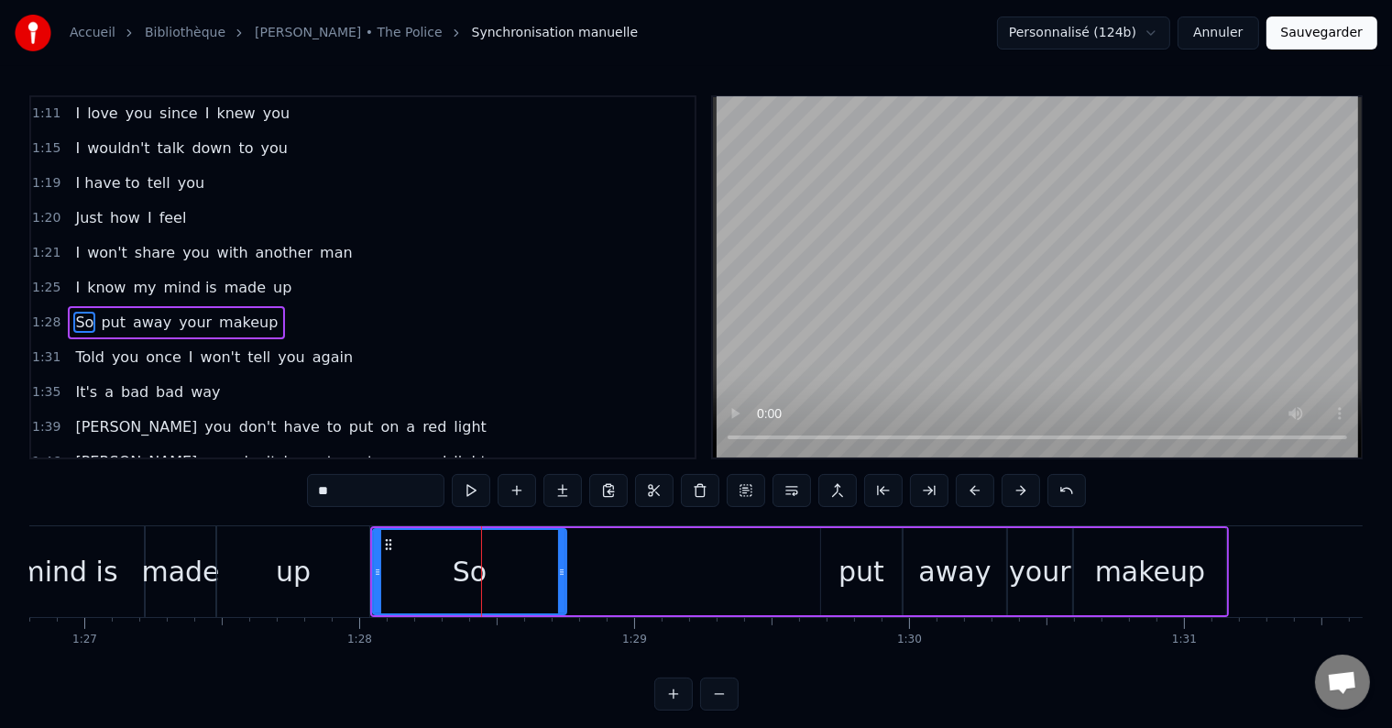
scroll to position [383, 0]
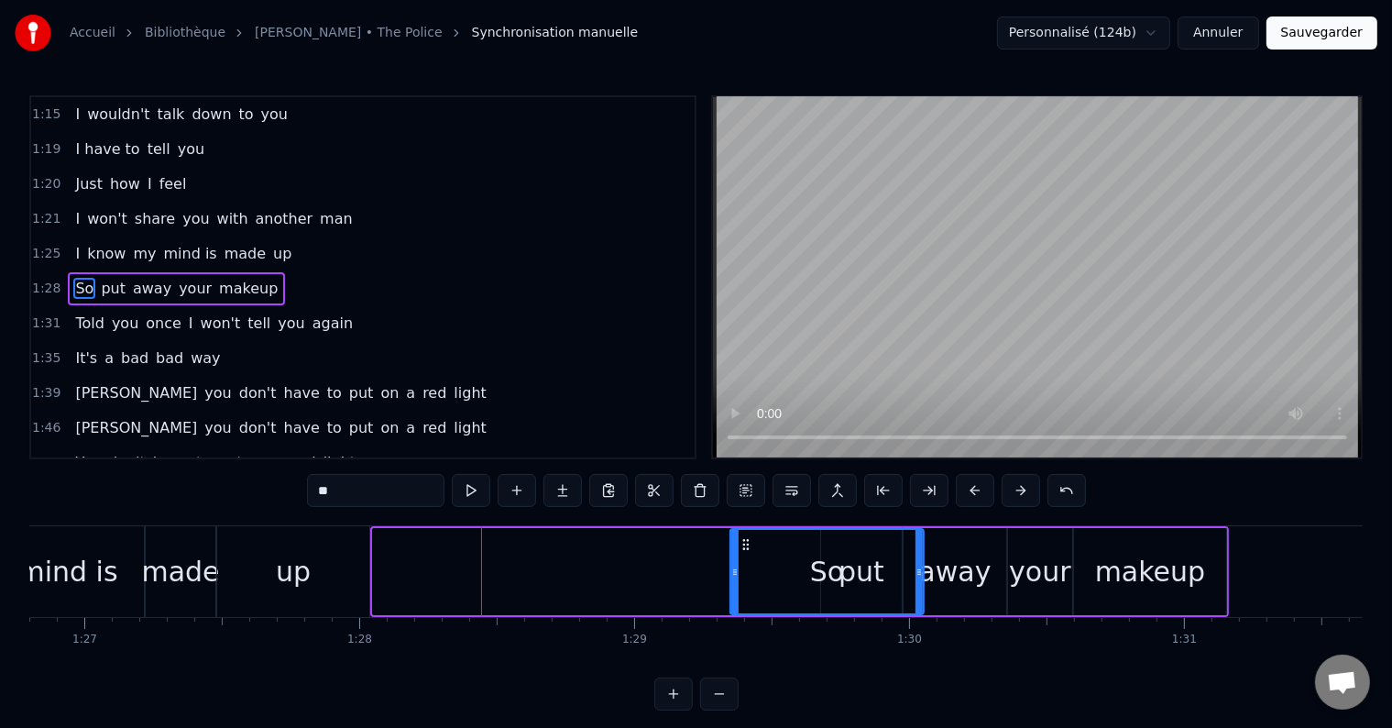
drag, startPoint x: 380, startPoint y: 540, endPoint x: 759, endPoint y: 553, distance: 378.7
click at [759, 553] on div "So" at bounding box center [827, 571] width 192 height 83
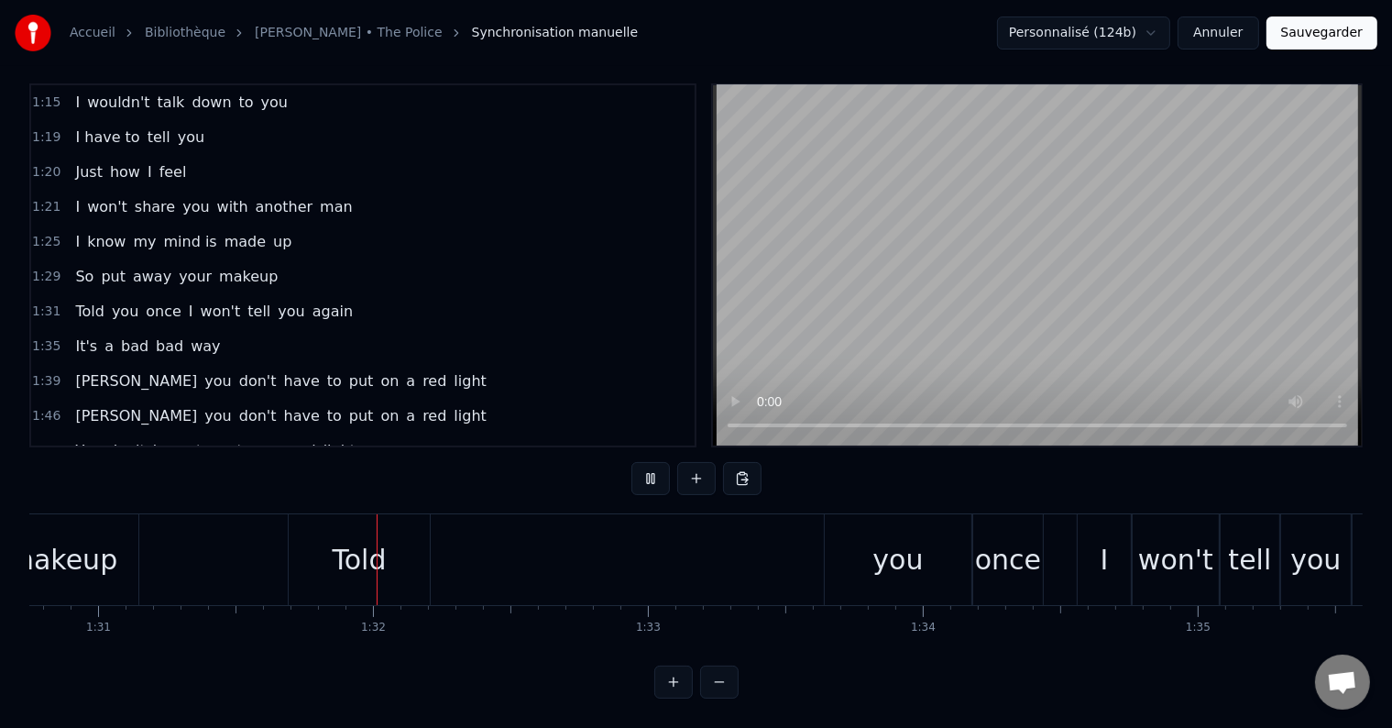
scroll to position [0, 25017]
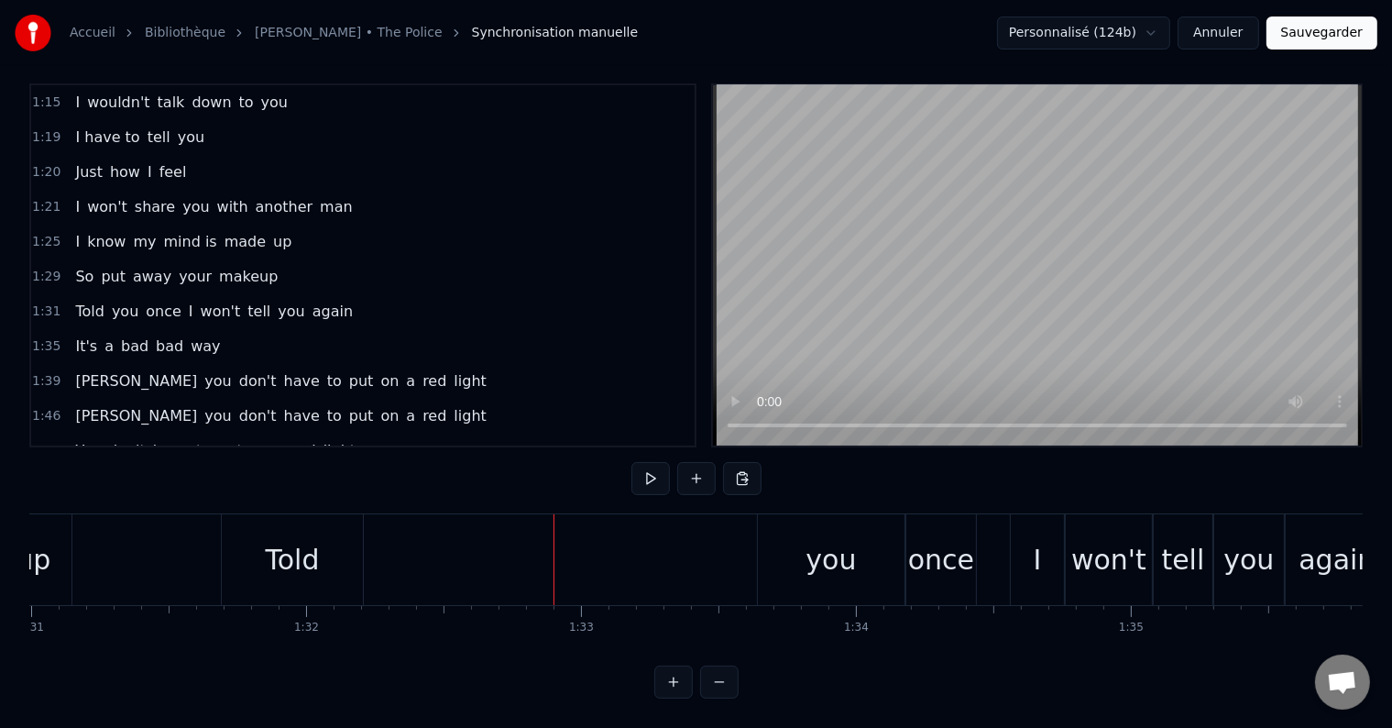
click at [257, 532] on div "Told" at bounding box center [292, 559] width 141 height 91
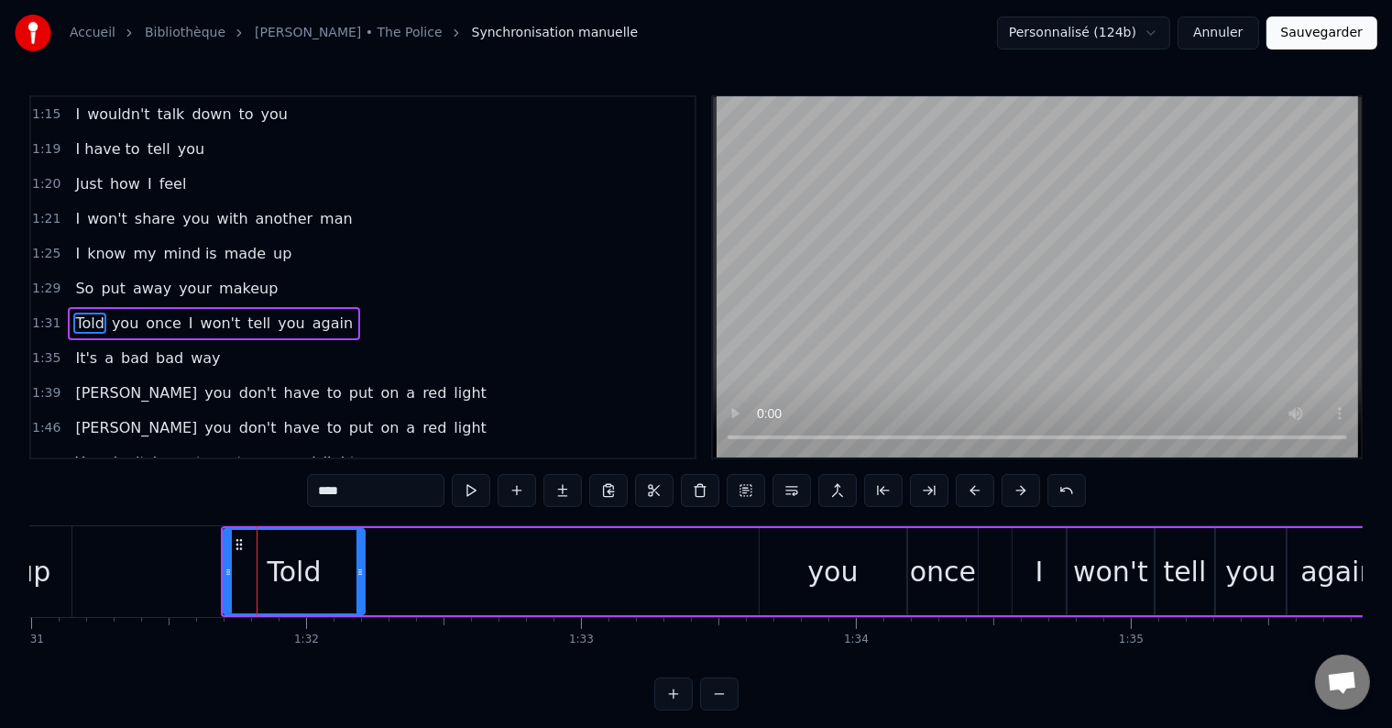
scroll to position [417, 0]
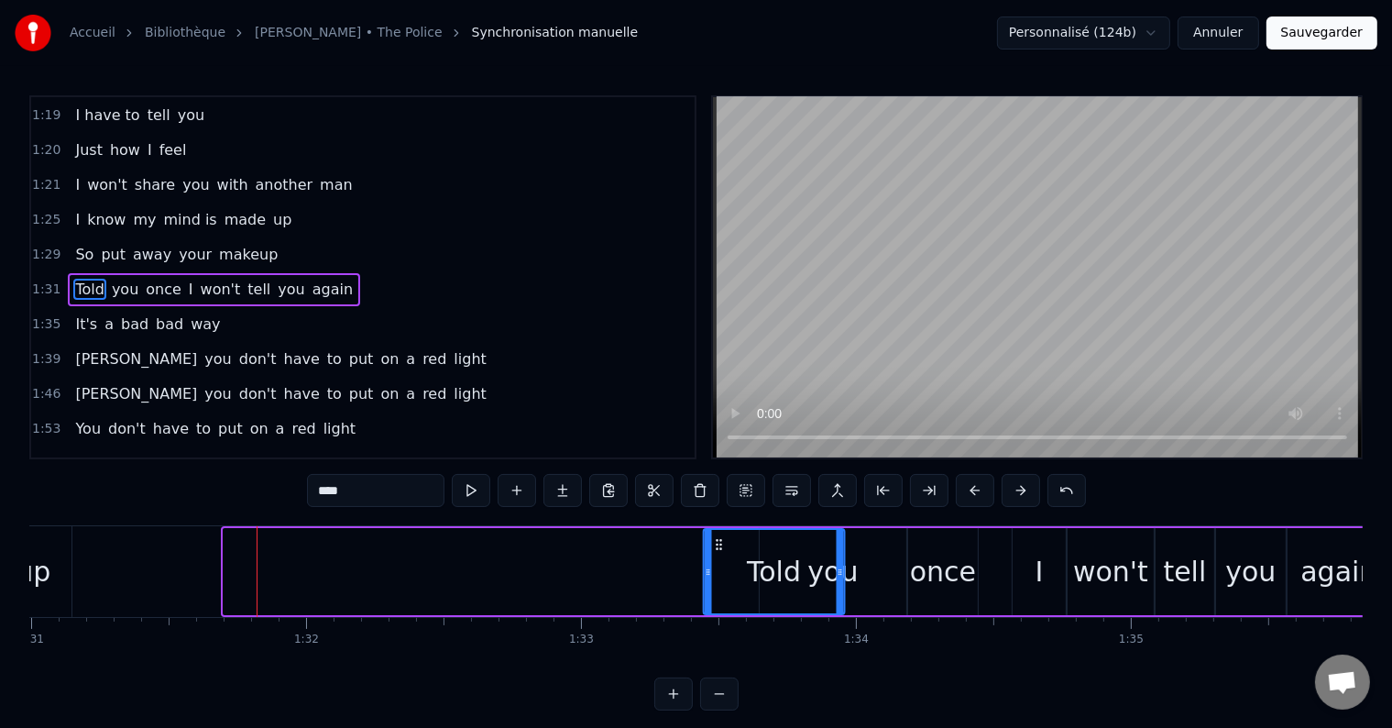
drag, startPoint x: 236, startPoint y: 539, endPoint x: 719, endPoint y: 553, distance: 484.1
click at [719, 553] on div "Told" at bounding box center [773, 571] width 139 height 83
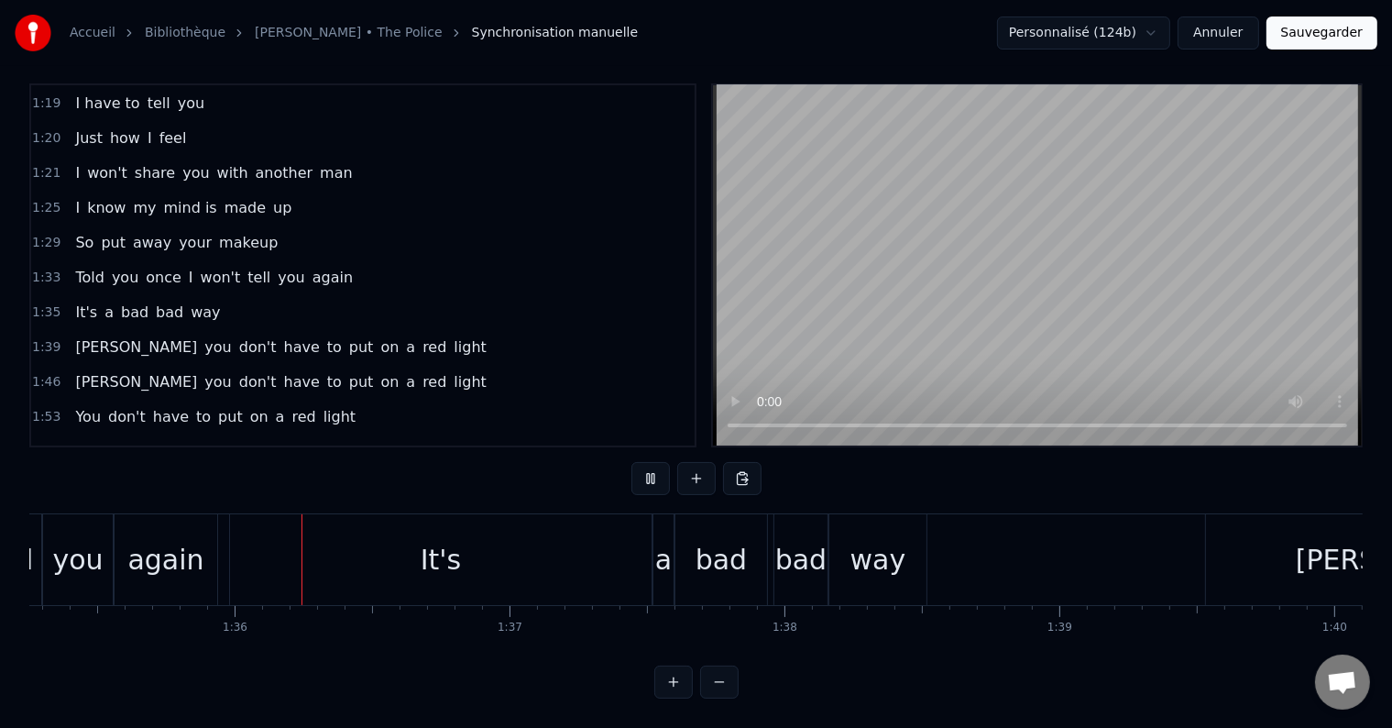
scroll to position [0, 26190]
click at [337, 515] on div "It's" at bounding box center [439, 559] width 422 height 91
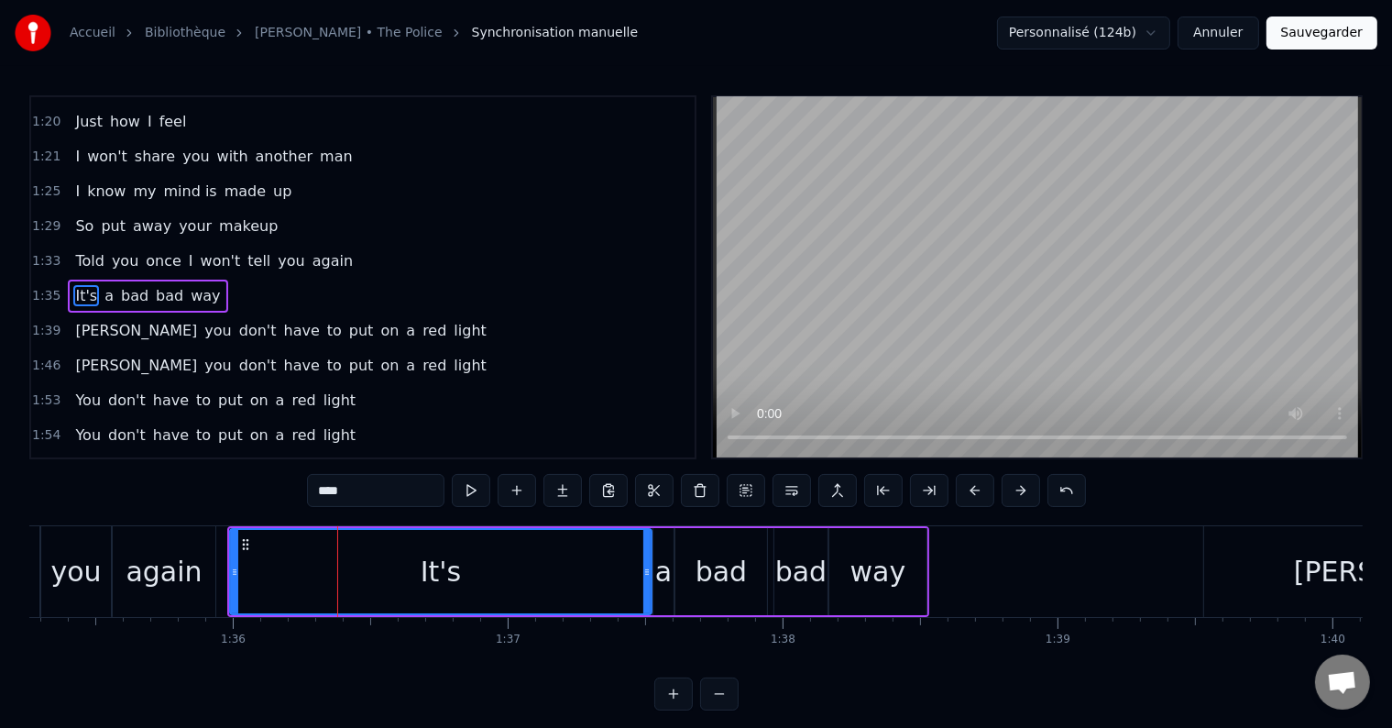
scroll to position [451, 0]
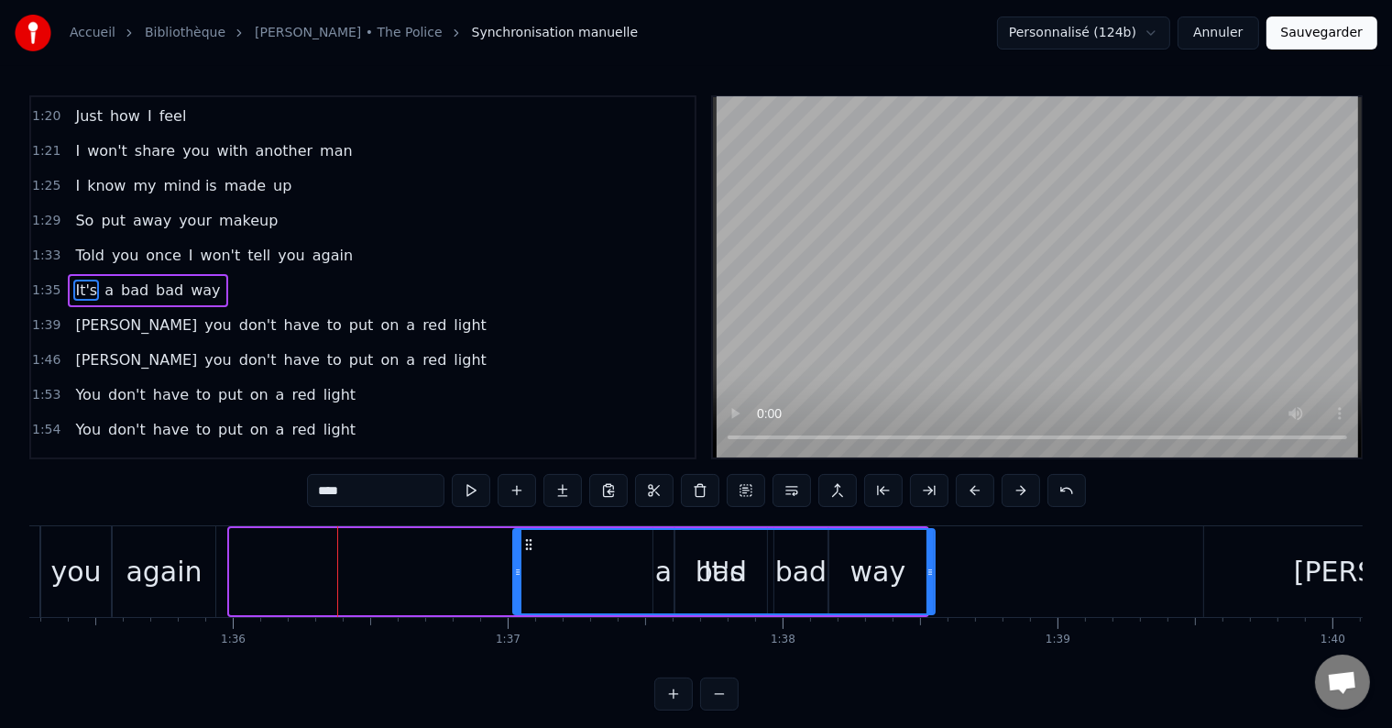
drag, startPoint x: 244, startPoint y: 543, endPoint x: 529, endPoint y: 547, distance: 285.0
click at [529, 547] on icon at bounding box center [528, 544] width 15 height 15
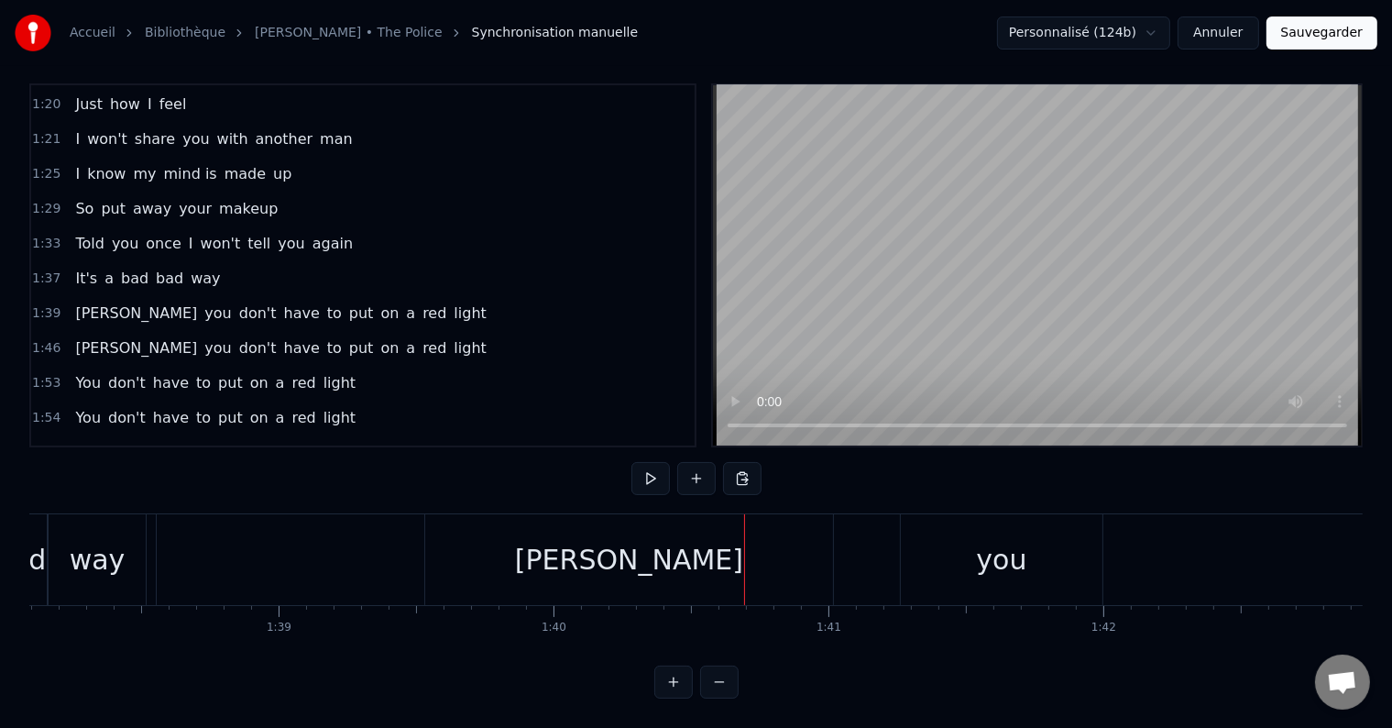
scroll to position [0, 26965]
click at [467, 548] on div "[PERSON_NAME]" at bounding box center [633, 559] width 408 height 91
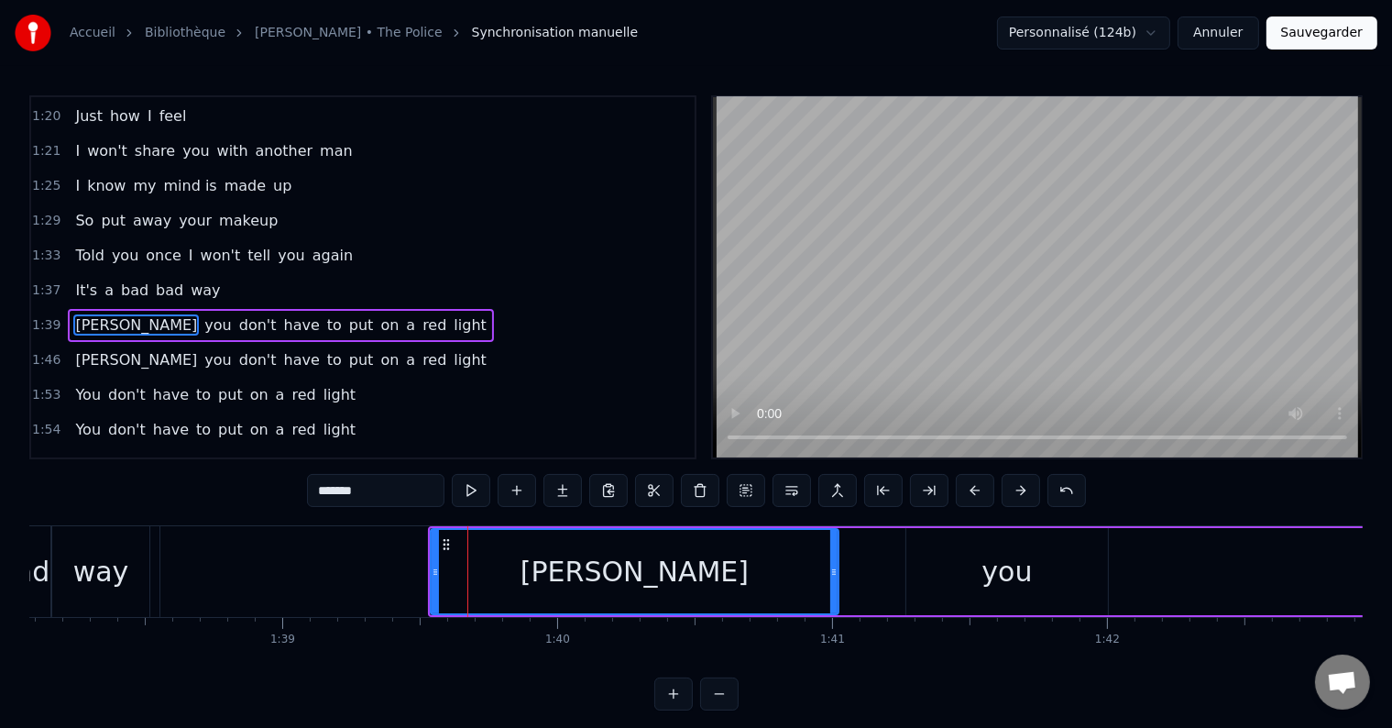
scroll to position [484, 0]
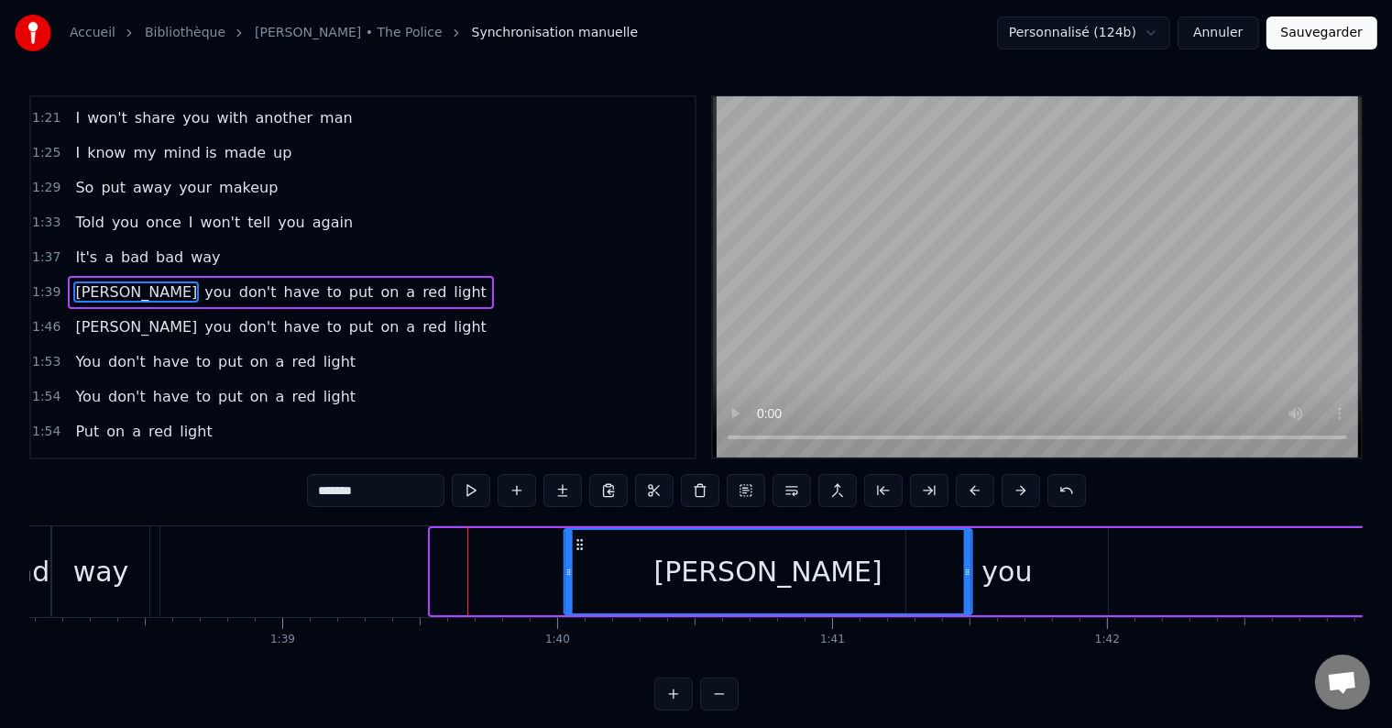
drag, startPoint x: 440, startPoint y: 540, endPoint x: 573, endPoint y: 547, distance: 133.1
click at [573, 547] on icon at bounding box center [580, 544] width 15 height 15
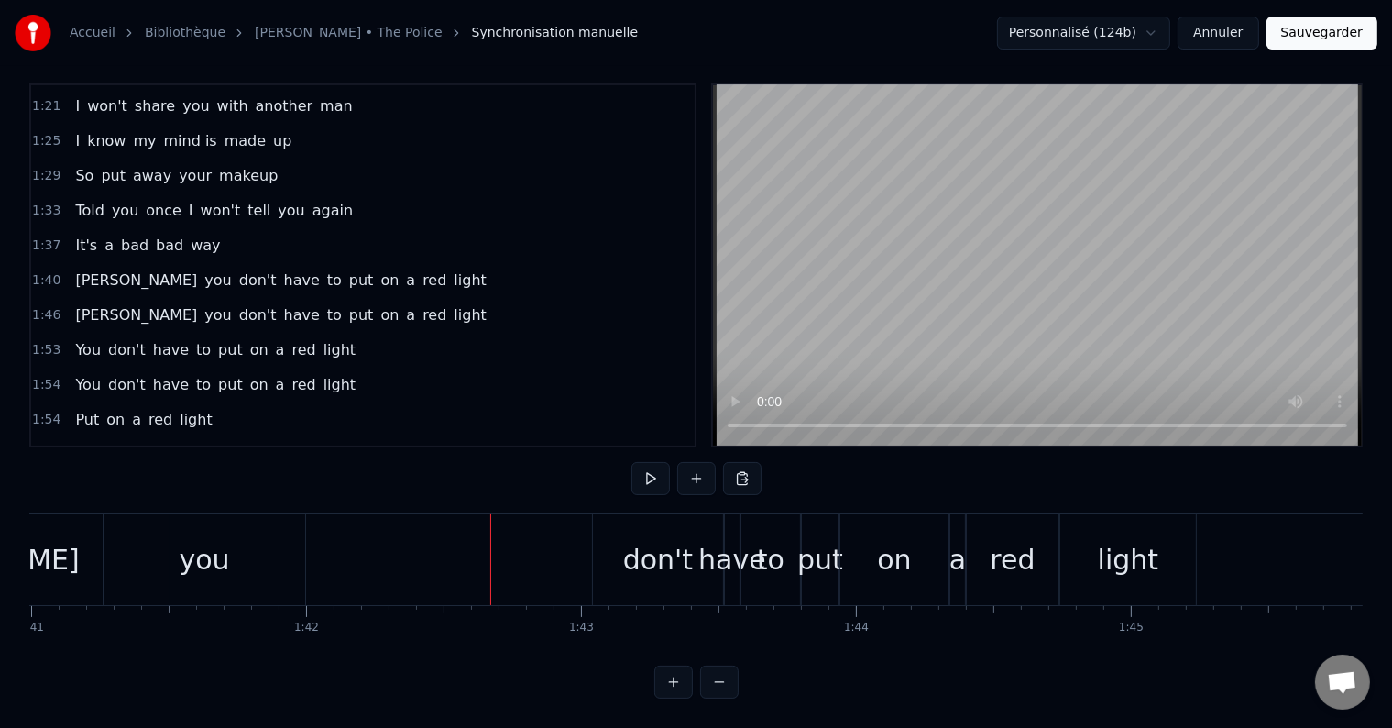
scroll to position [0, 27764]
click at [191, 552] on div "you" at bounding box center [206, 559] width 50 height 41
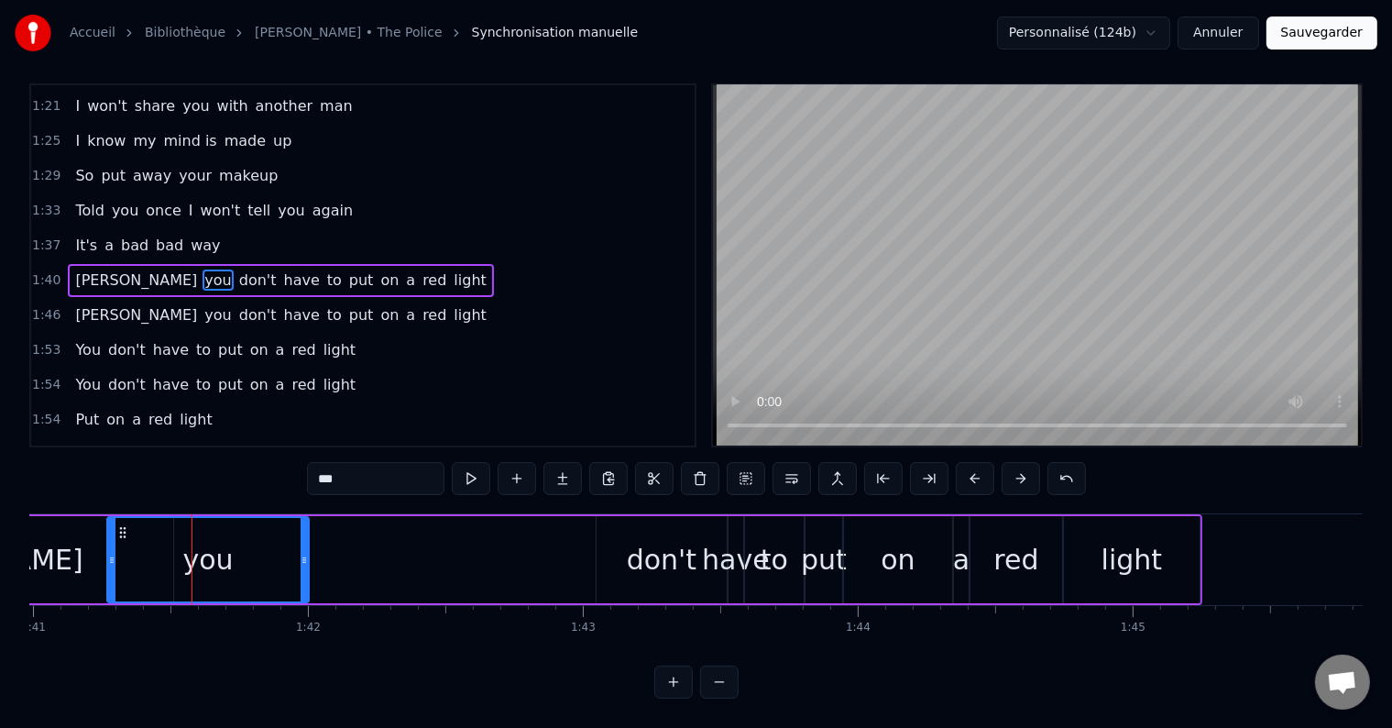
scroll to position [0, 0]
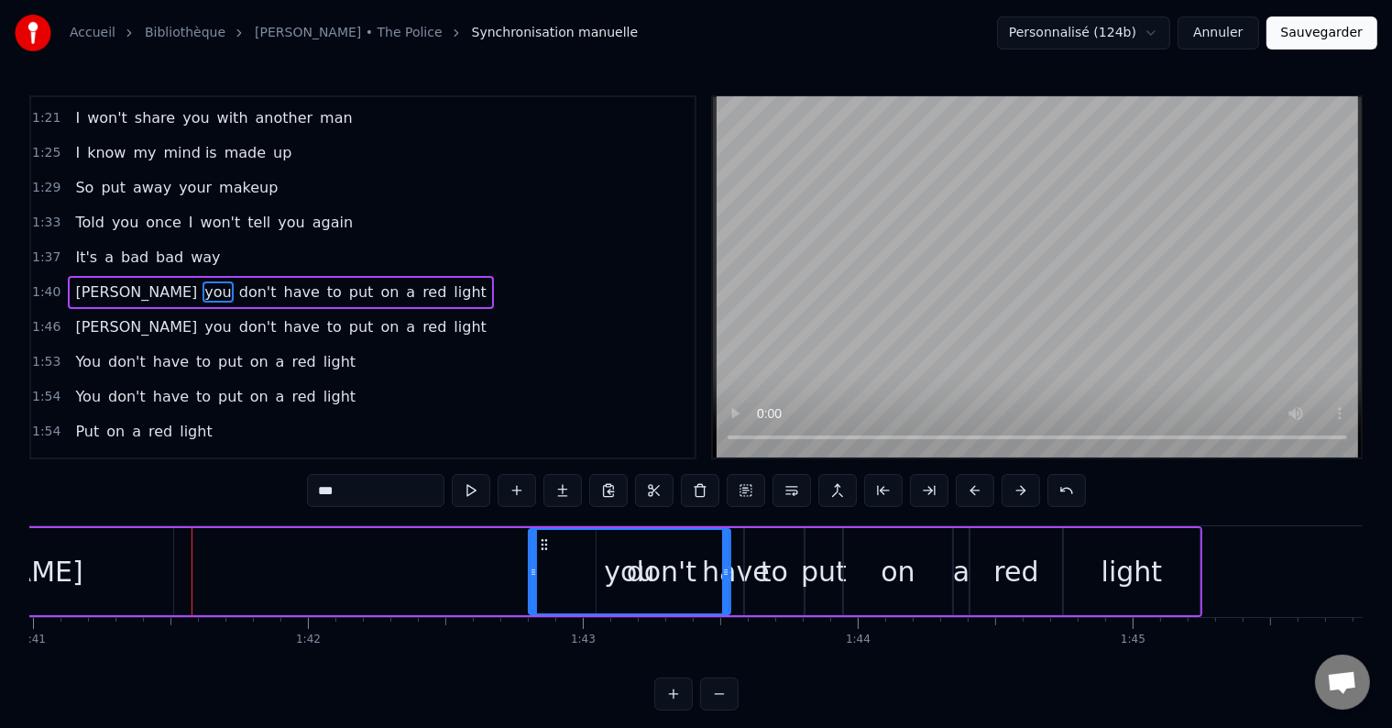
drag, startPoint x: 119, startPoint y: 544, endPoint x: 550, endPoint y: 567, distance: 431.3
click at [550, 567] on div "you" at bounding box center [630, 571] width 200 height 83
click at [210, 579] on div "[PERSON_NAME] you don't have to put on a red light" at bounding box center [483, 571] width 1440 height 91
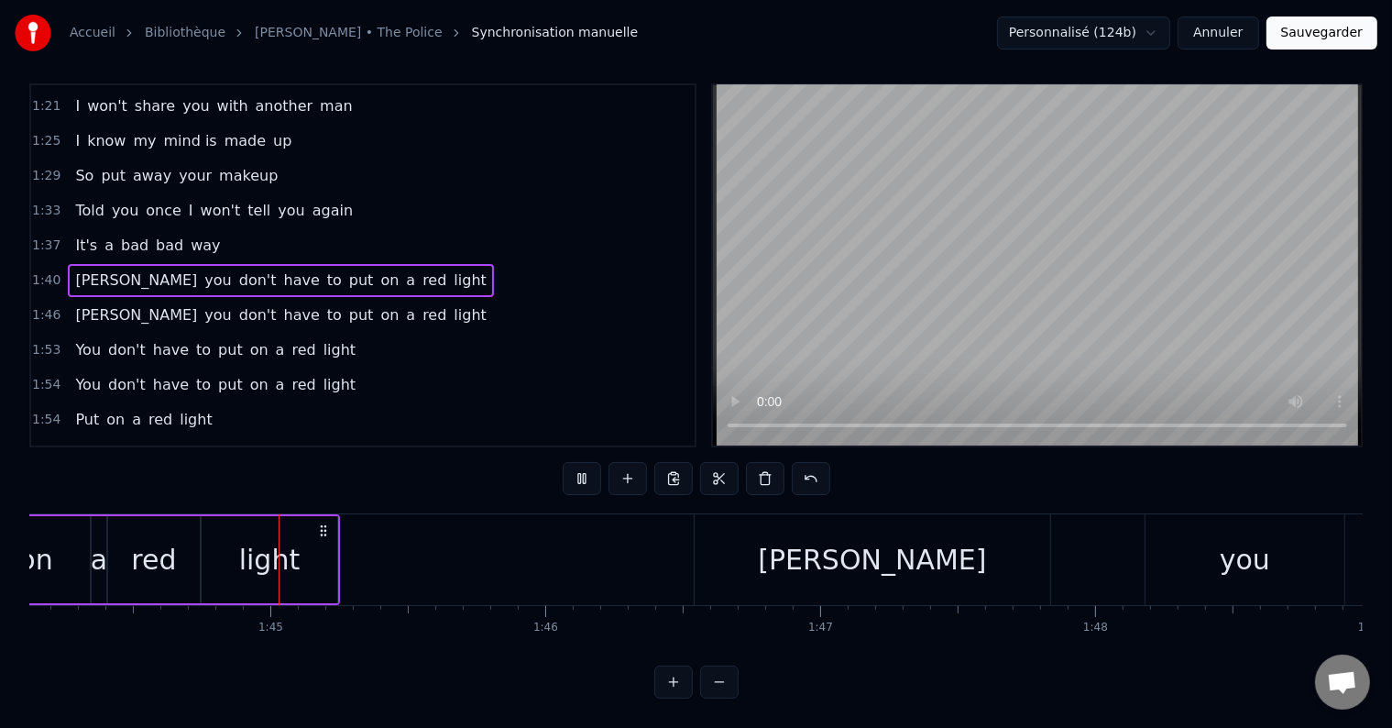
scroll to position [0, 28628]
click at [858, 545] on div "[PERSON_NAME]" at bounding box center [870, 559] width 228 height 41
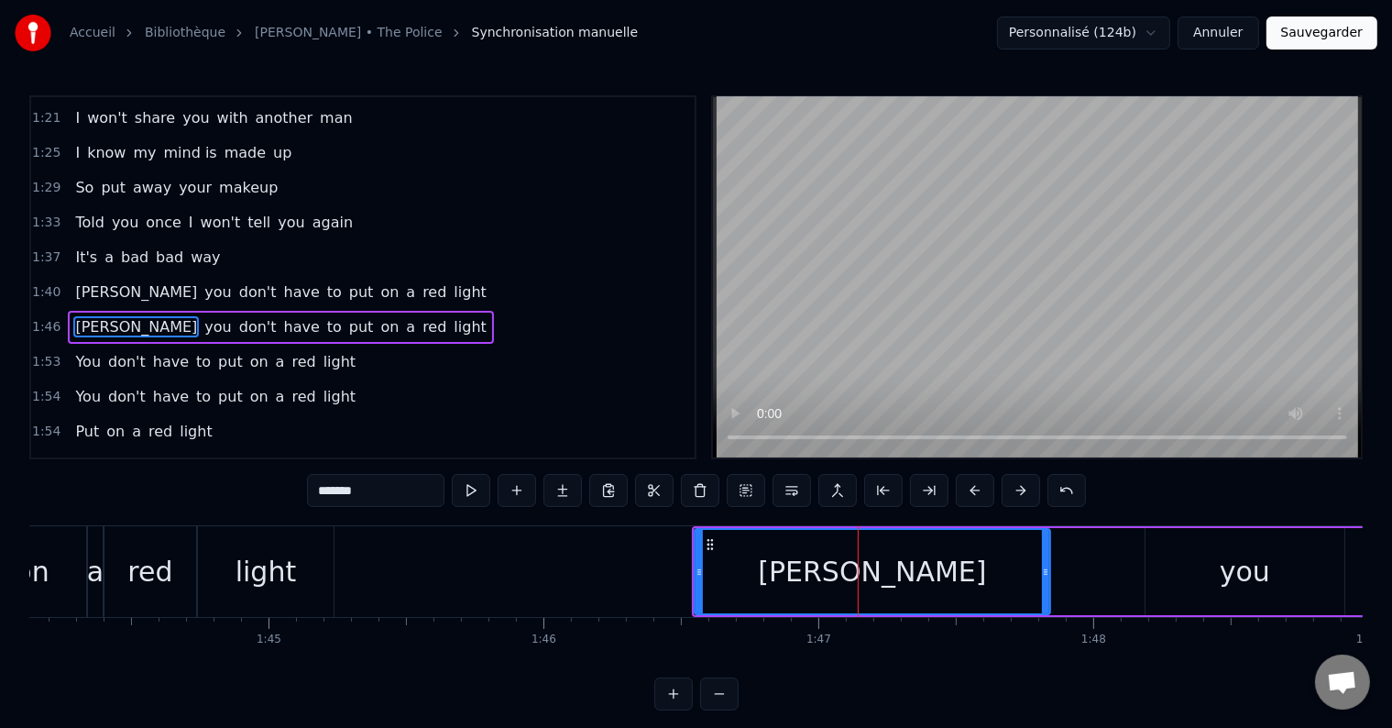
scroll to position [518, 0]
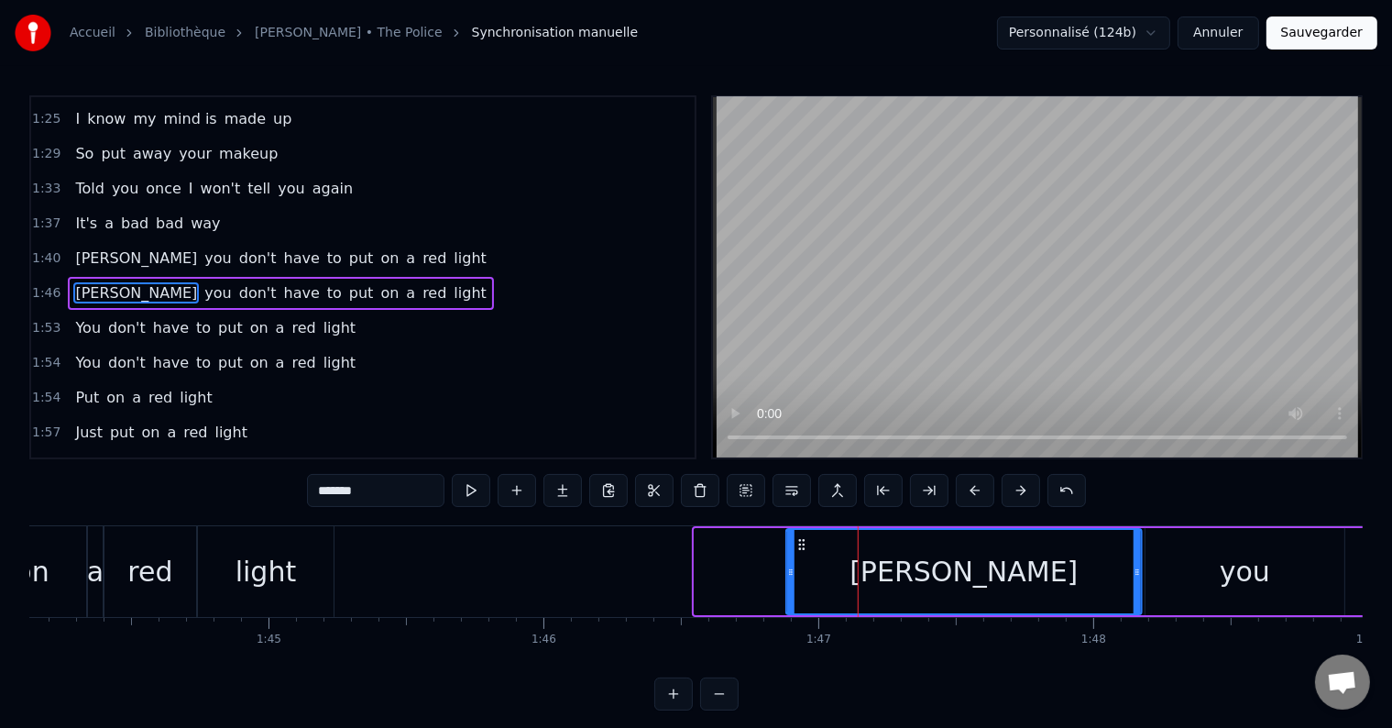
drag, startPoint x: 704, startPoint y: 541, endPoint x: 795, endPoint y: 553, distance: 92.4
click at [795, 553] on div "[PERSON_NAME]" at bounding box center [964, 571] width 354 height 83
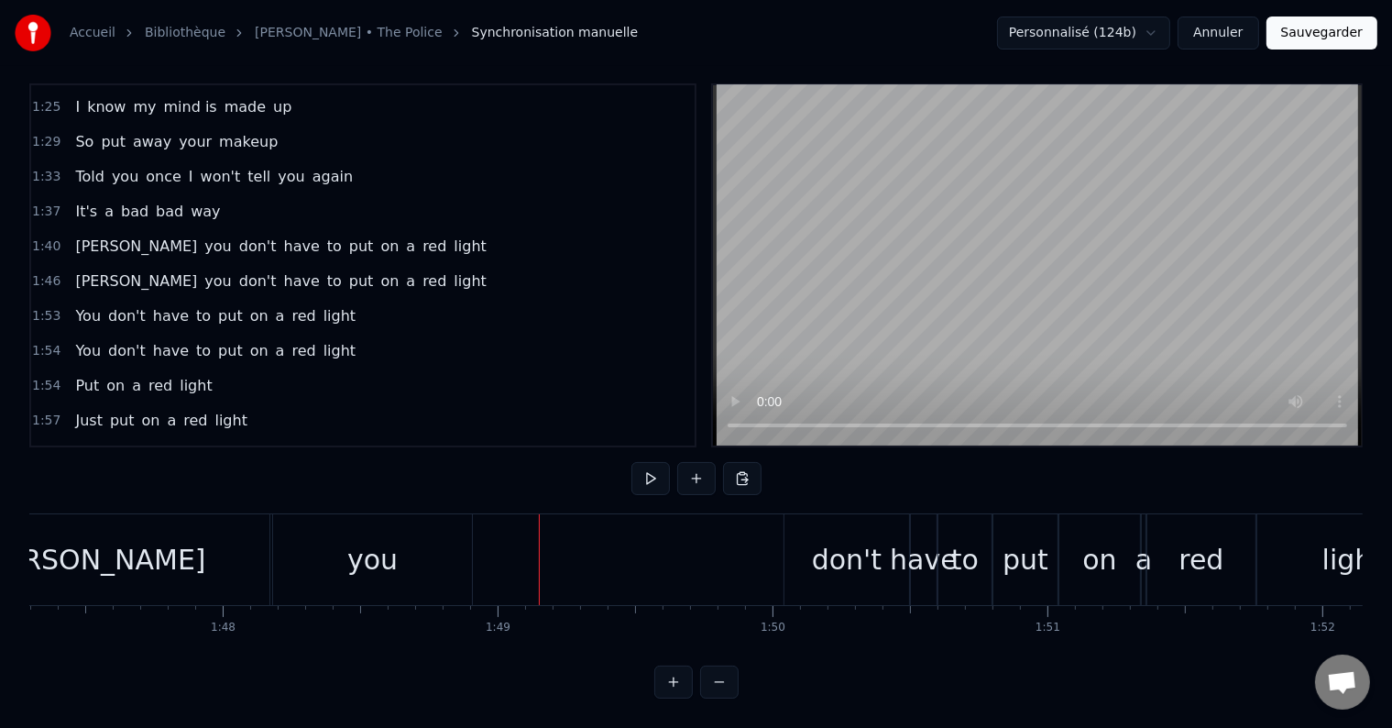
scroll to position [0, 29797]
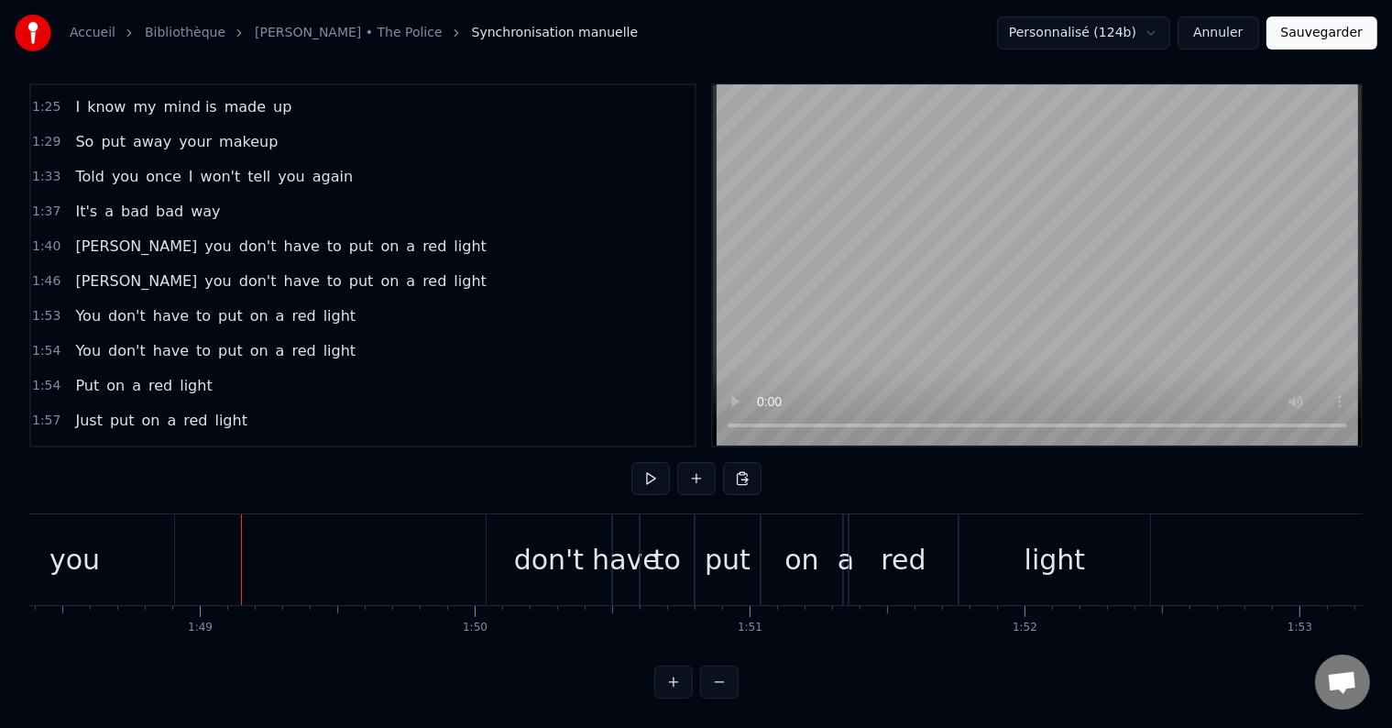
click at [93, 521] on div "you" at bounding box center [74, 559] width 199 height 91
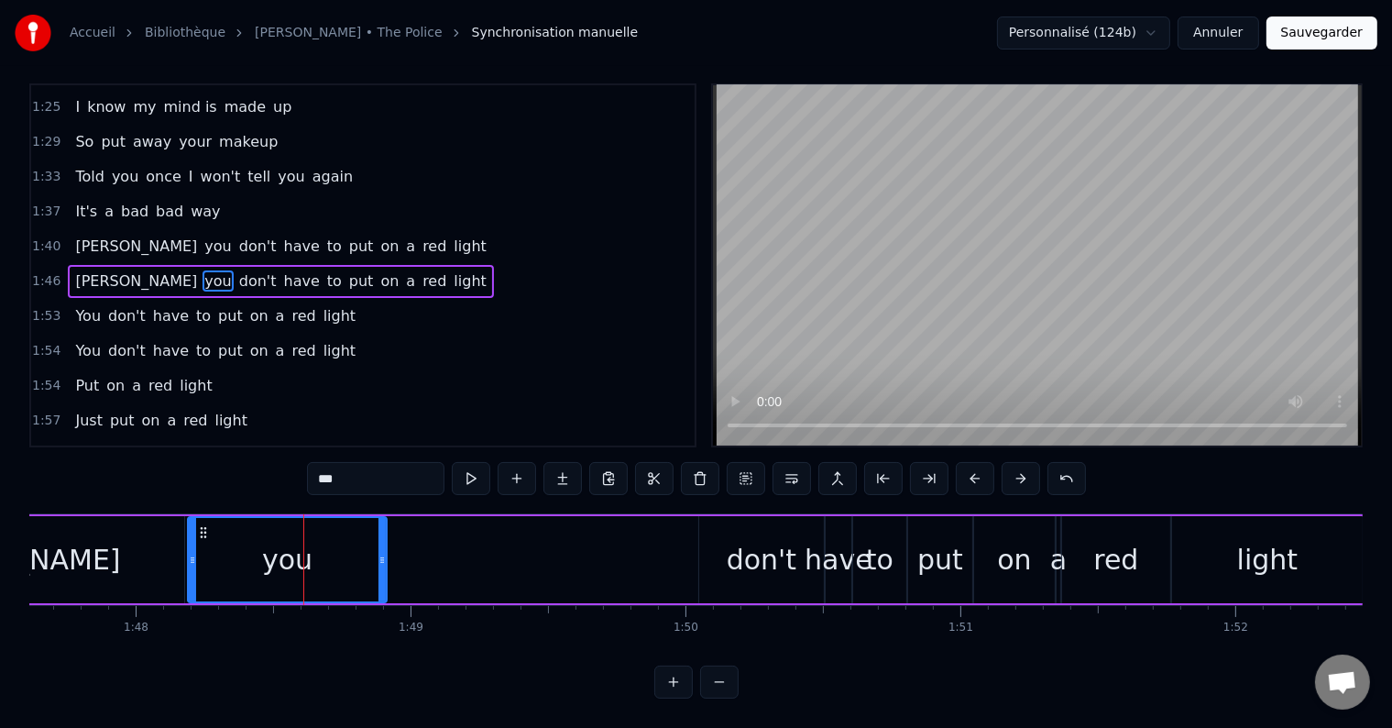
scroll to position [0, 29586]
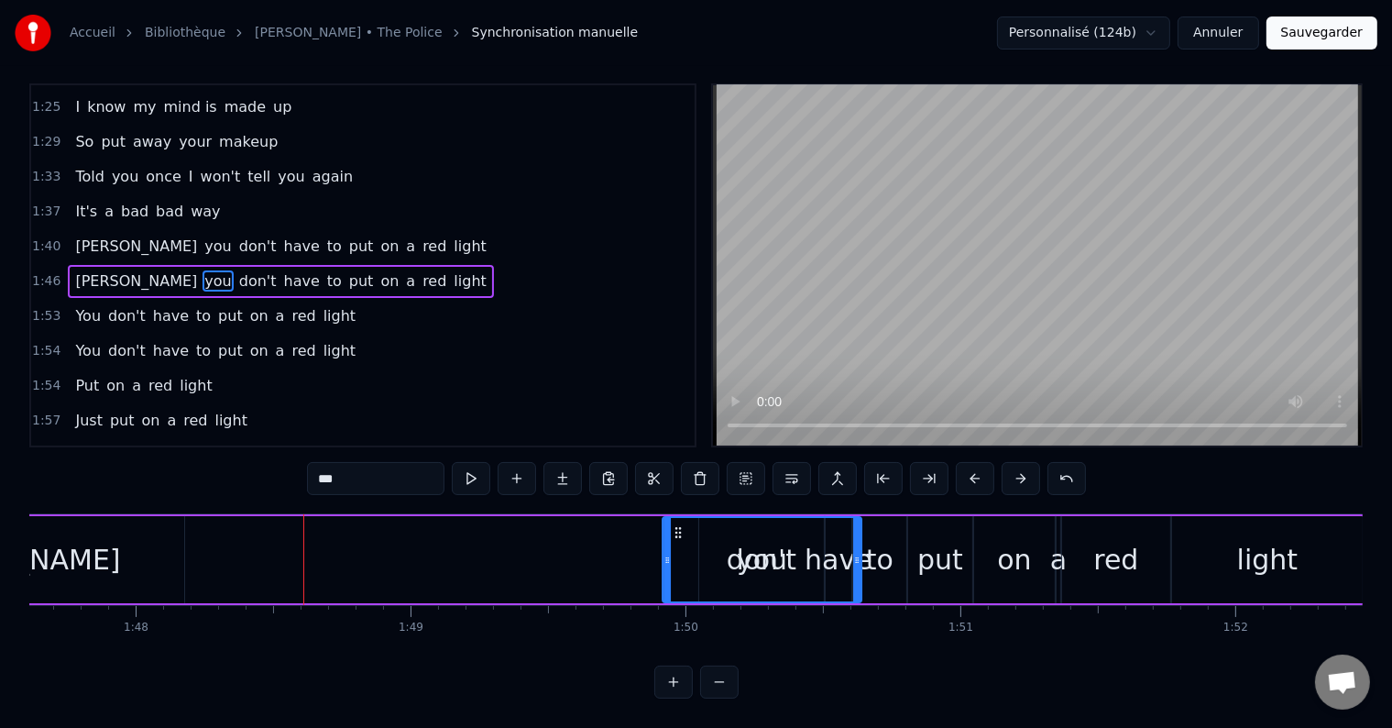
drag, startPoint x: 203, startPoint y: 523, endPoint x: 681, endPoint y: 543, distance: 477.8
click at [681, 543] on div "you" at bounding box center [761, 559] width 197 height 83
click at [308, 562] on div "[PERSON_NAME] you don't have to put on a red light" at bounding box center [596, 559] width 1540 height 91
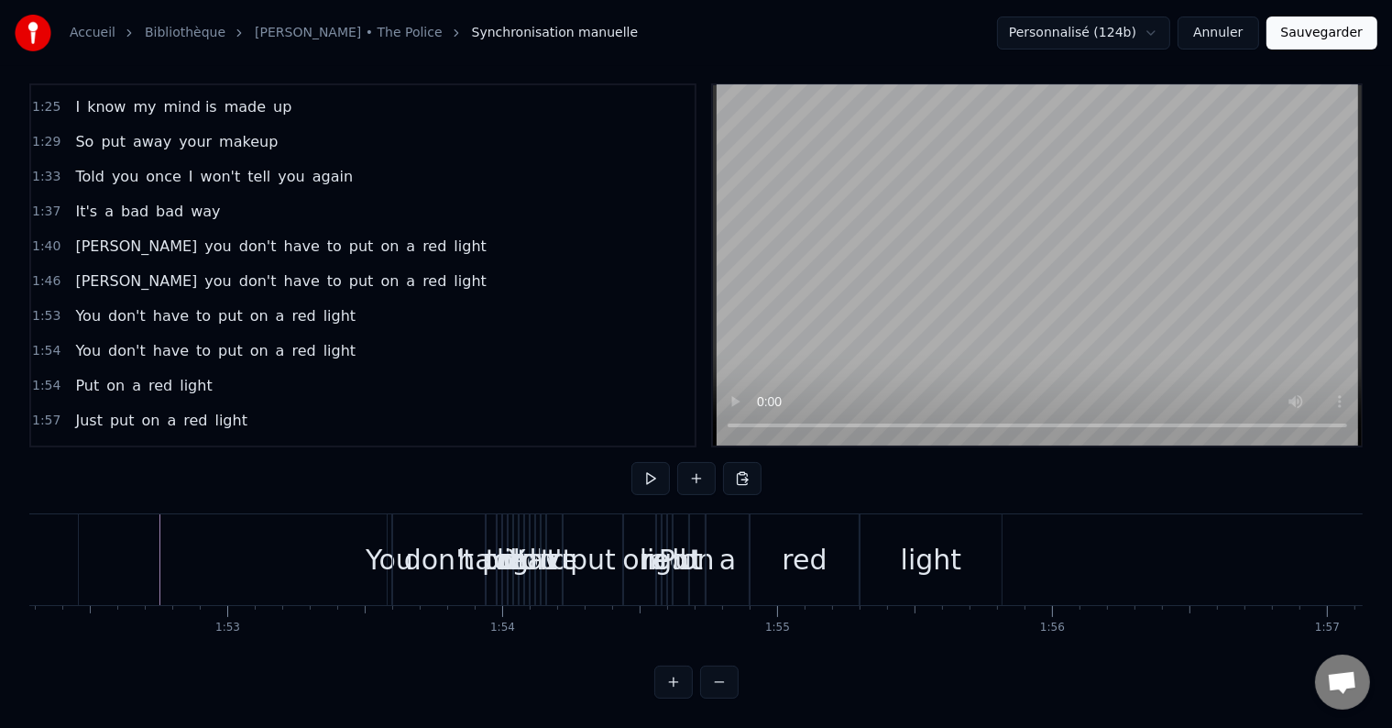
scroll to position [0, 30867]
click at [469, 557] on div "have" at bounding box center [493, 559] width 68 height 41
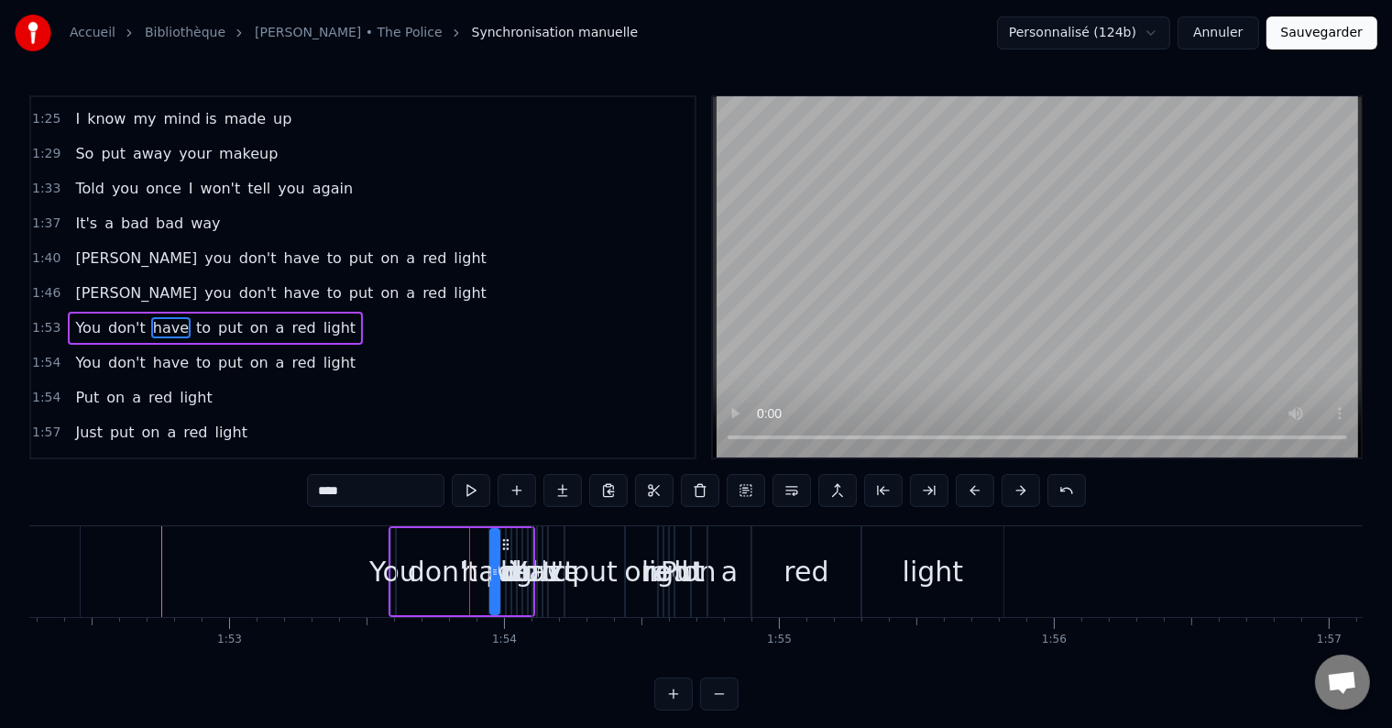
scroll to position [552, 0]
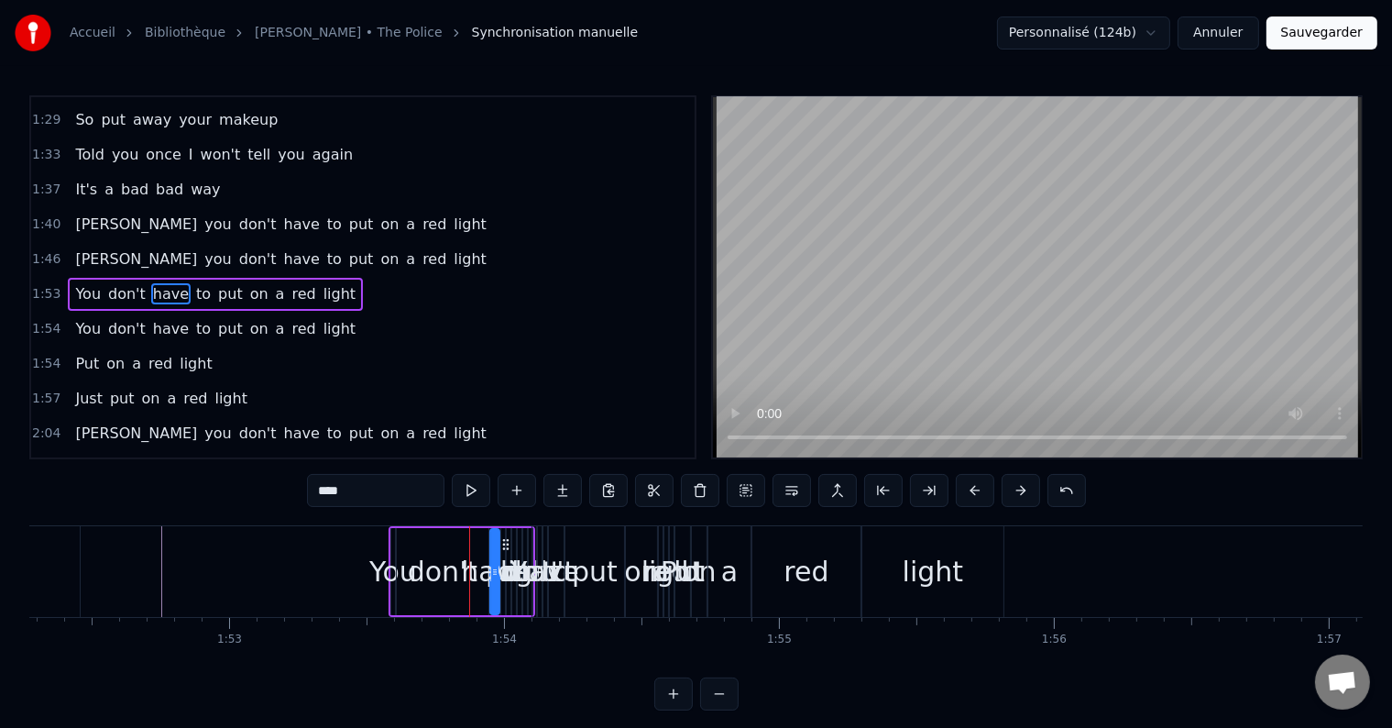
click at [594, 568] on div "put" at bounding box center [595, 571] width 46 height 41
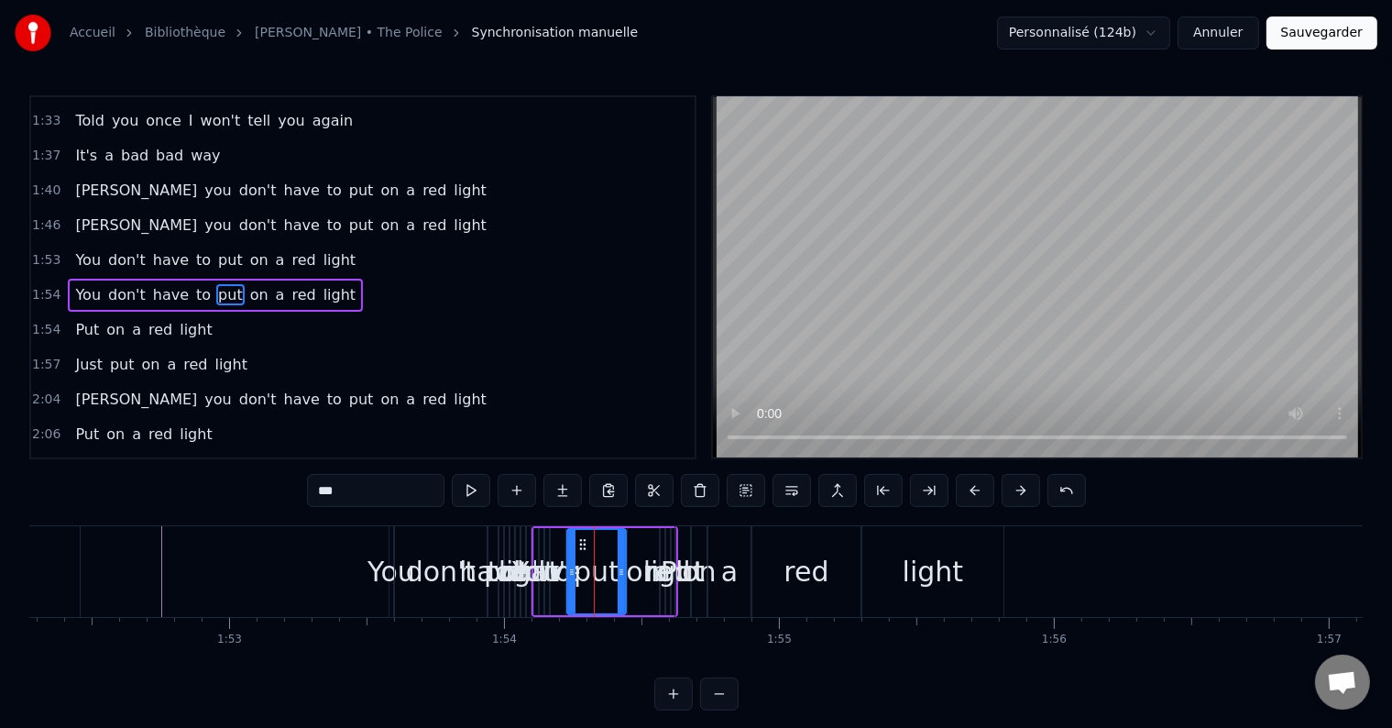
click at [729, 562] on div "a" at bounding box center [729, 571] width 16 height 41
type input "*"
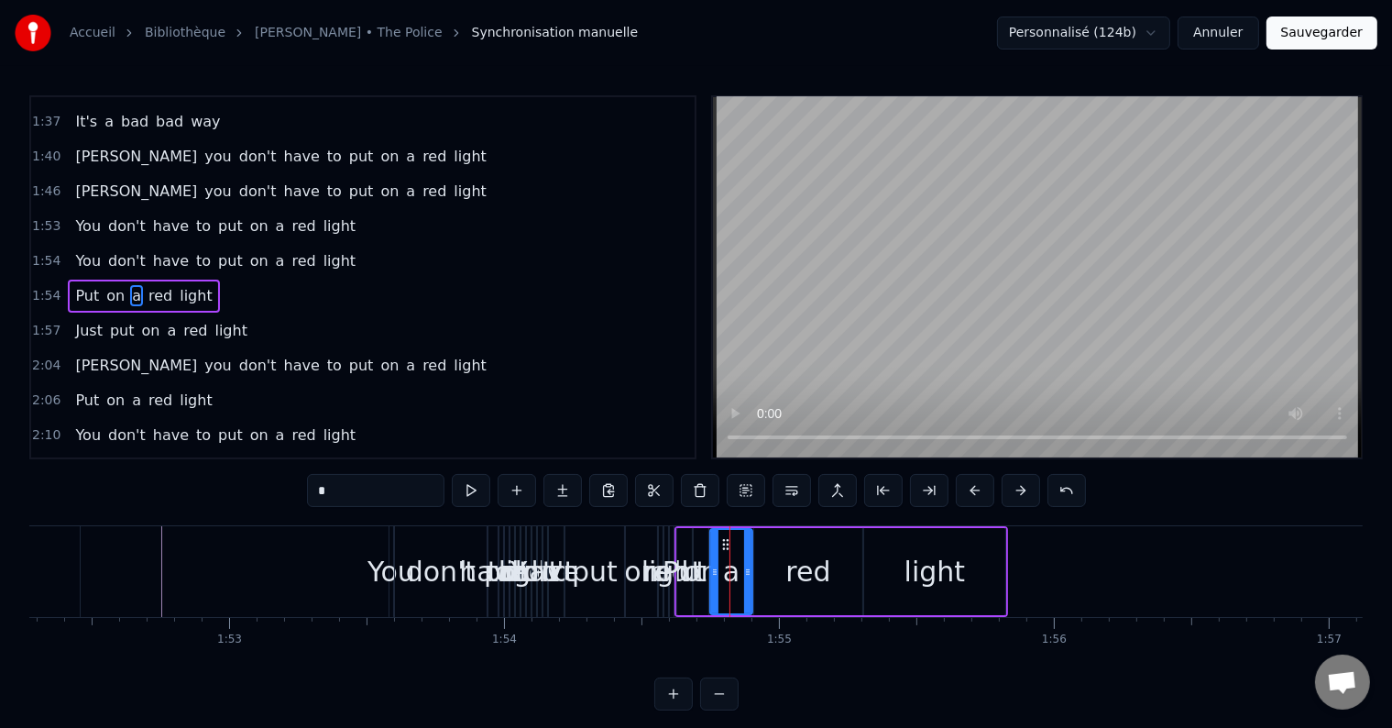
click at [324, 245] on div "You don't have to put on a red light" at bounding box center [215, 261] width 295 height 33
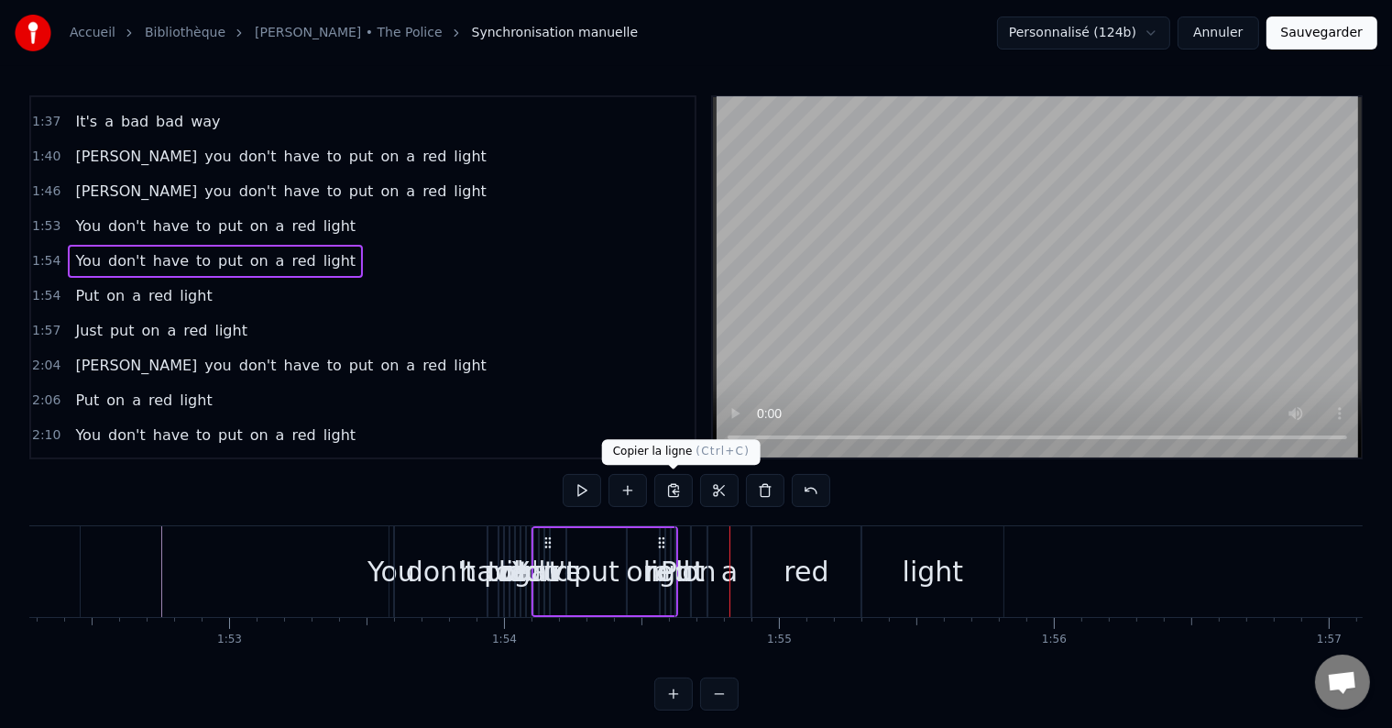
click at [677, 497] on button at bounding box center [673, 490] width 38 height 33
click at [762, 499] on button at bounding box center [765, 490] width 38 height 33
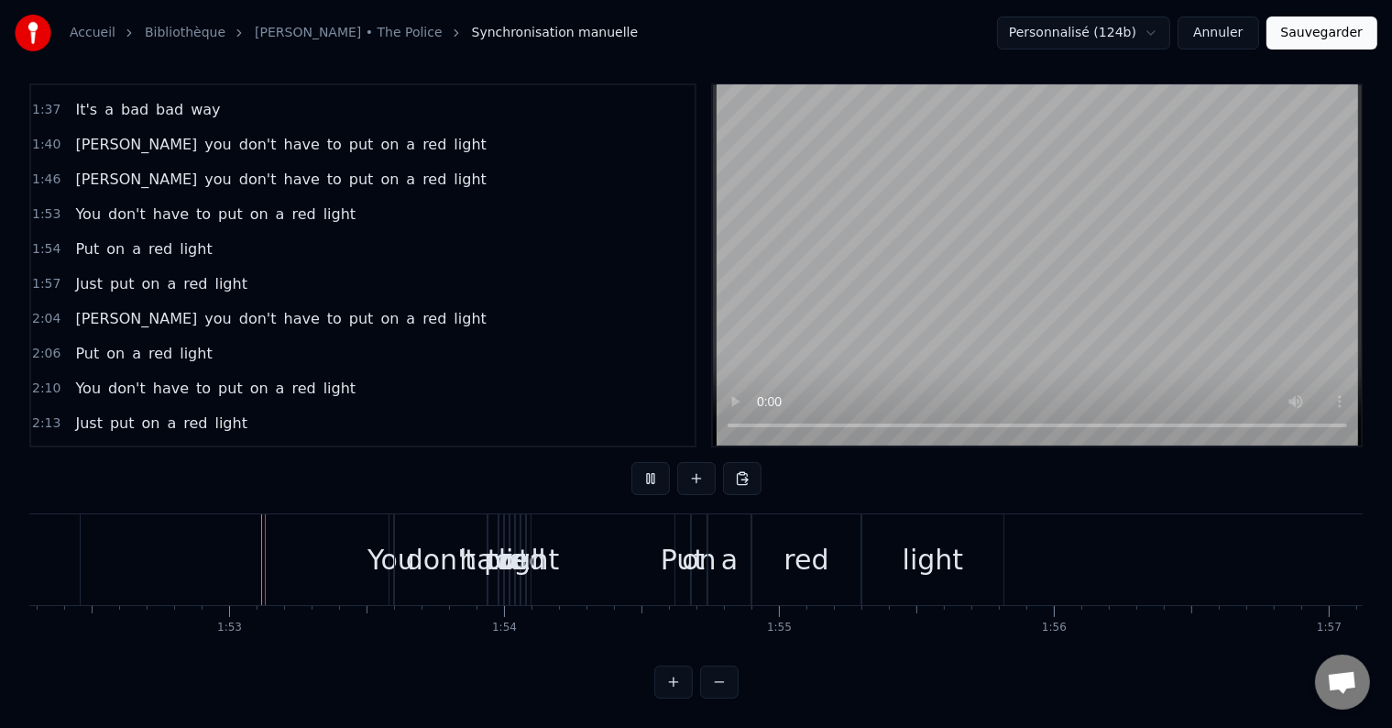
scroll to position [27, 0]
click at [428, 549] on div "don't" at bounding box center [441, 559] width 70 height 41
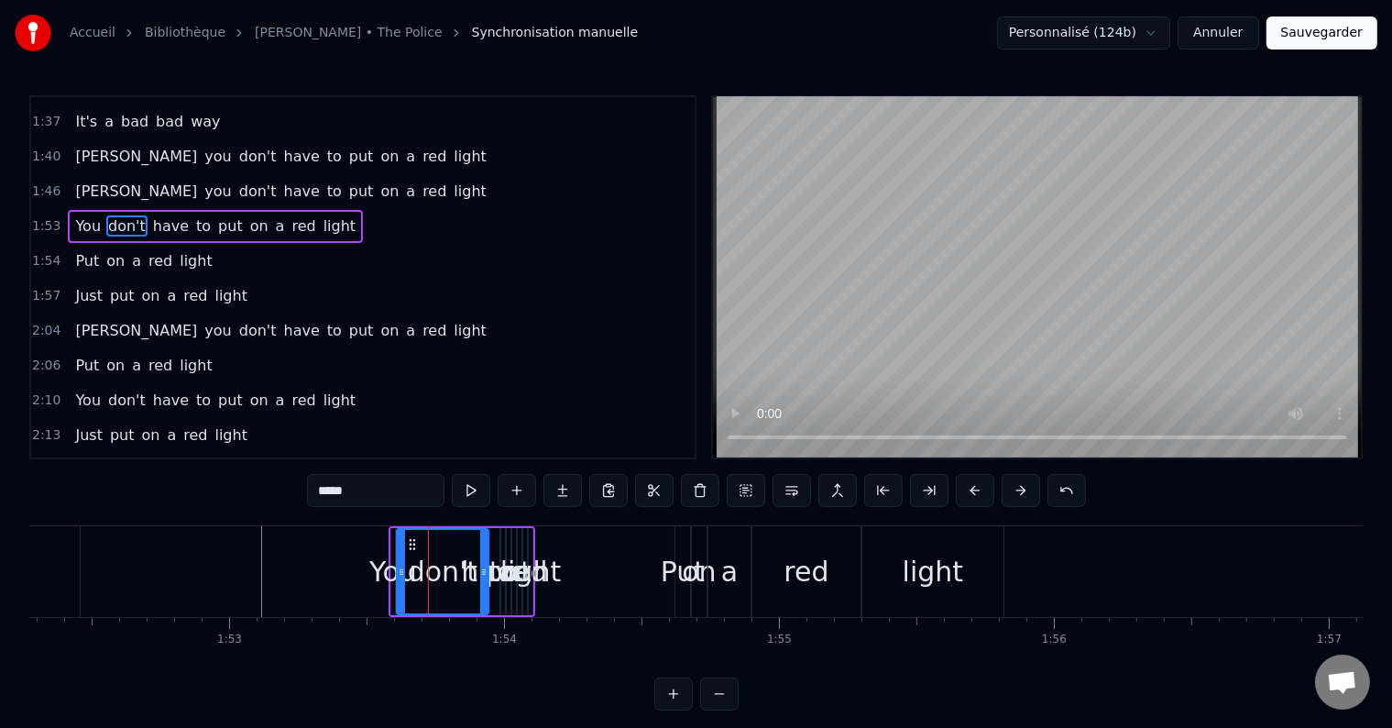
scroll to position [552, 0]
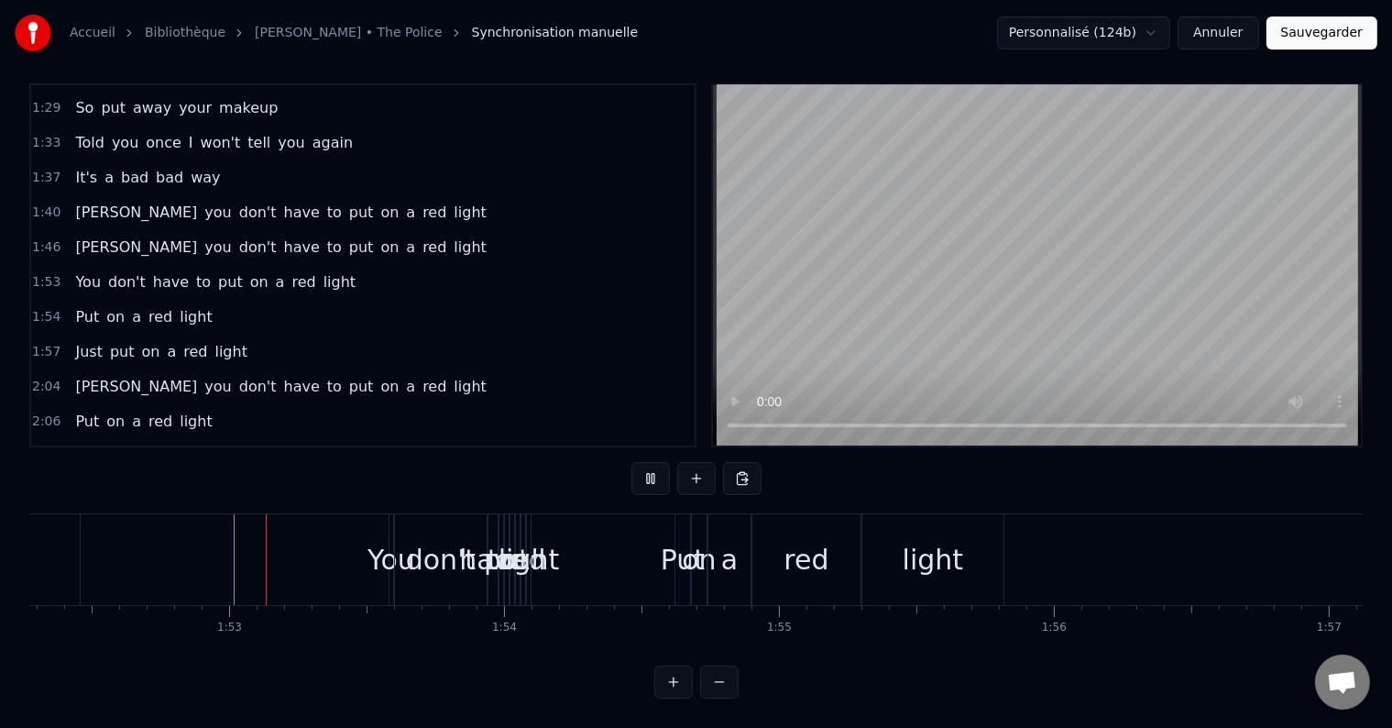
scroll to position [27, 0]
click at [216, 271] on span "put" at bounding box center [230, 281] width 28 height 21
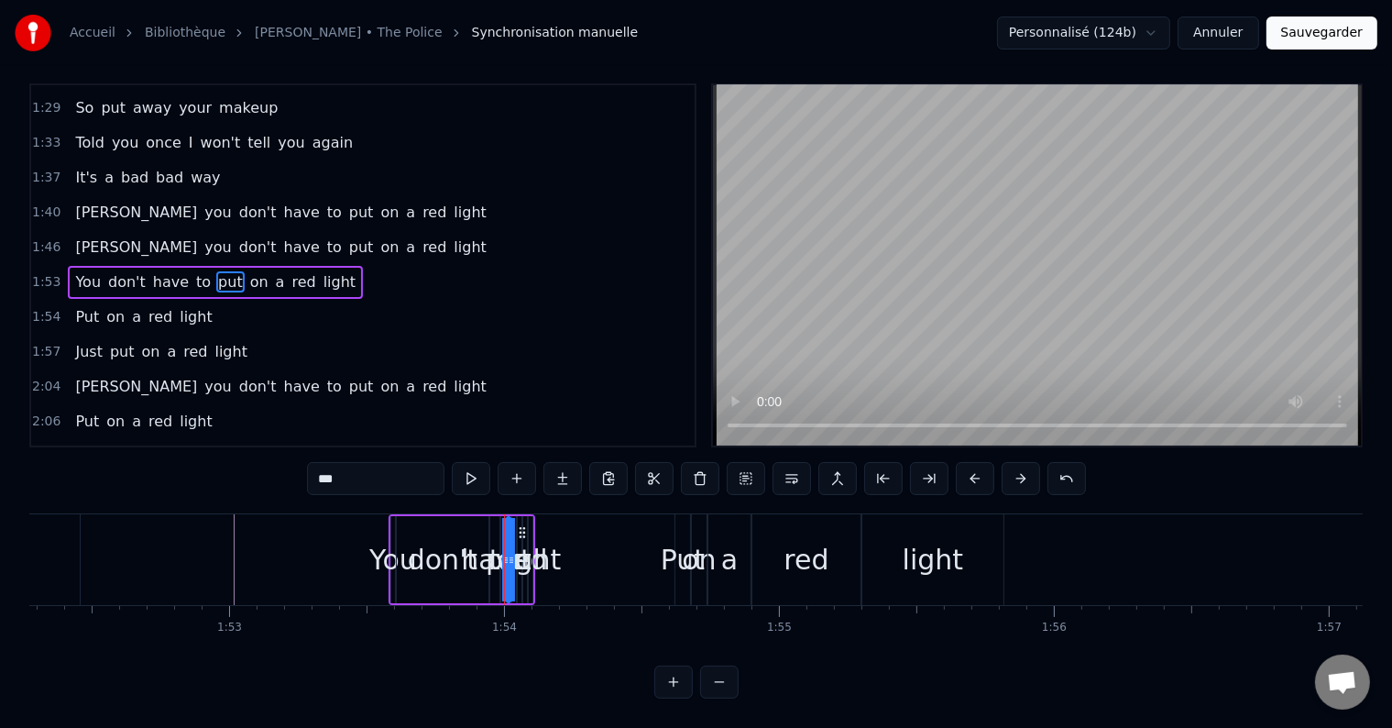
scroll to position [0, 0]
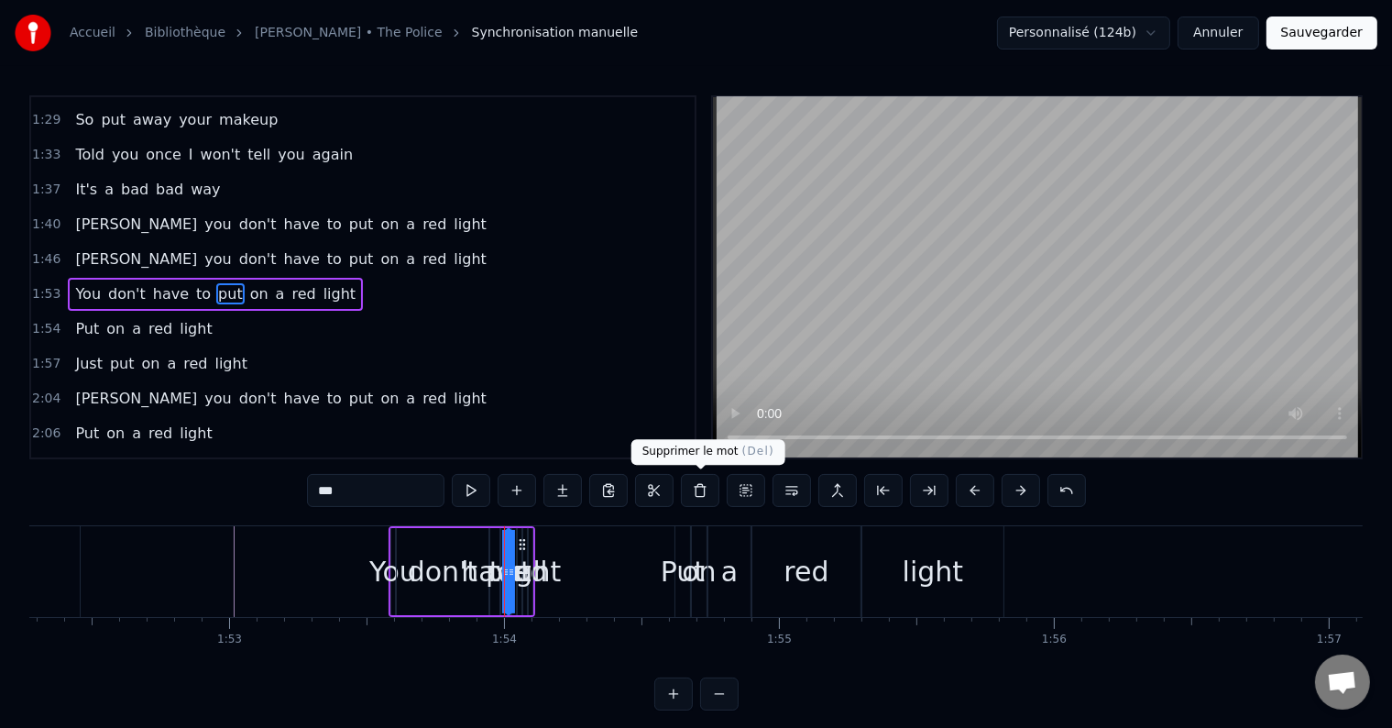
click at [696, 491] on button at bounding box center [700, 490] width 38 height 33
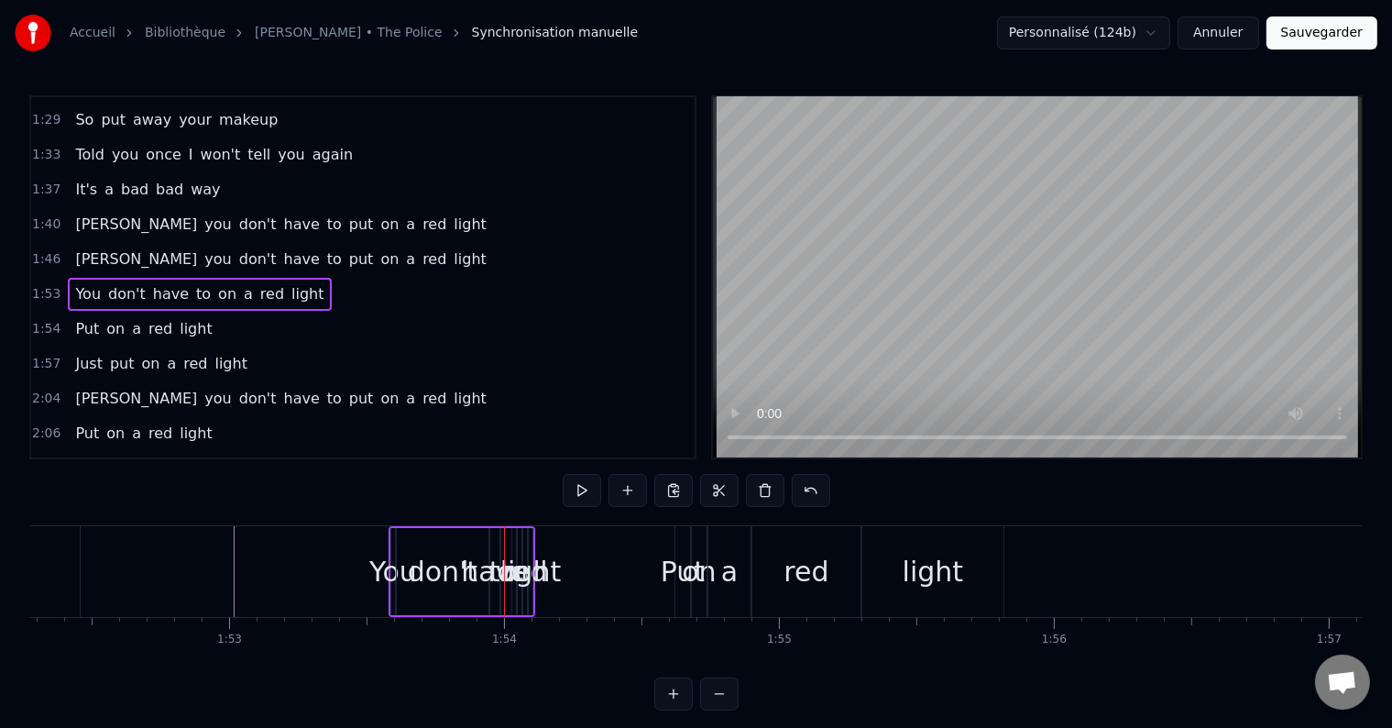
click at [216, 283] on span "on" at bounding box center [227, 293] width 22 height 21
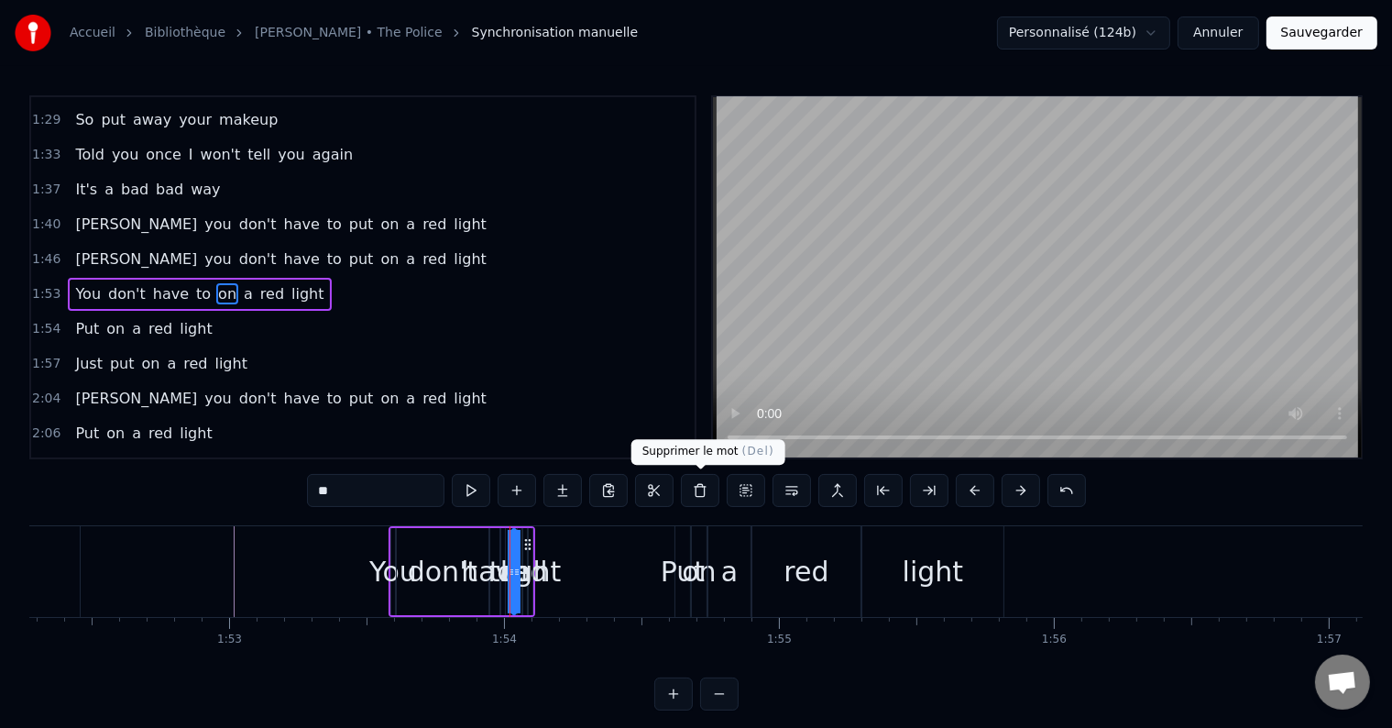
click at [696, 490] on button at bounding box center [700, 490] width 38 height 33
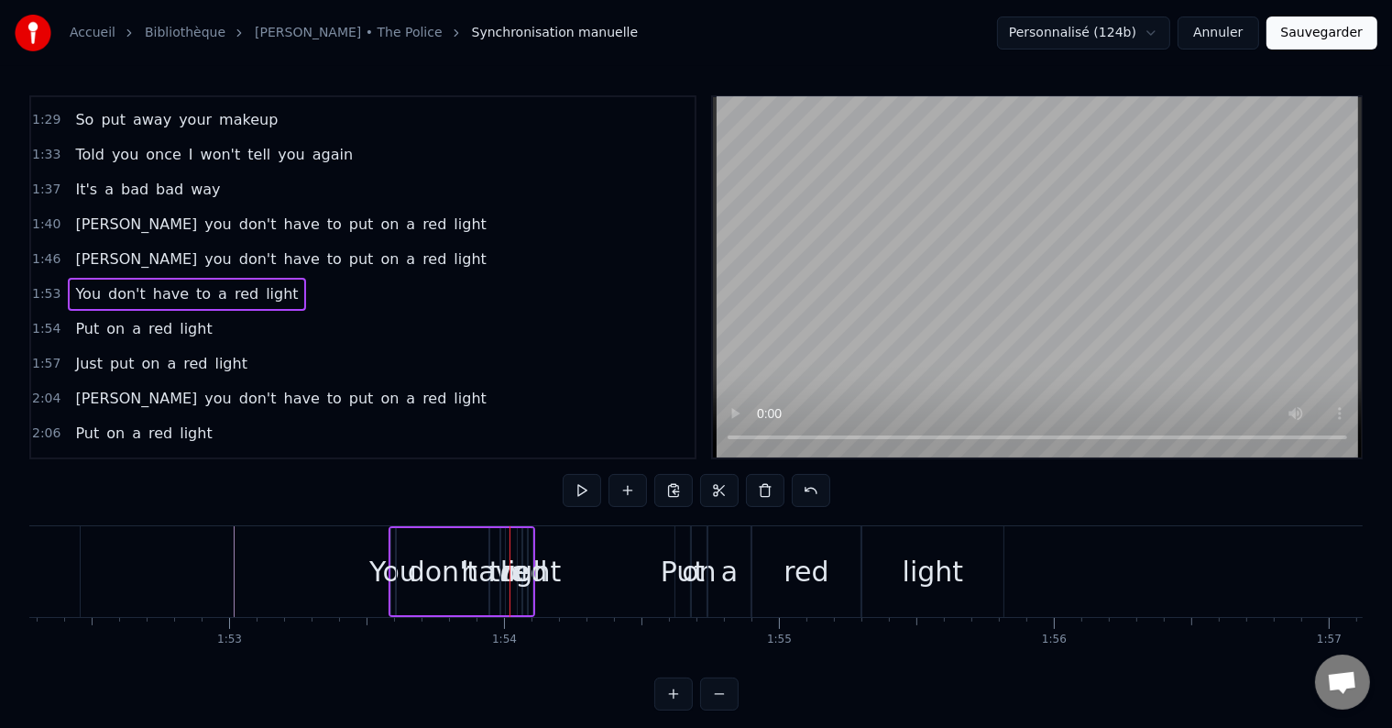
click at [216, 283] on span "a" at bounding box center [222, 293] width 13 height 21
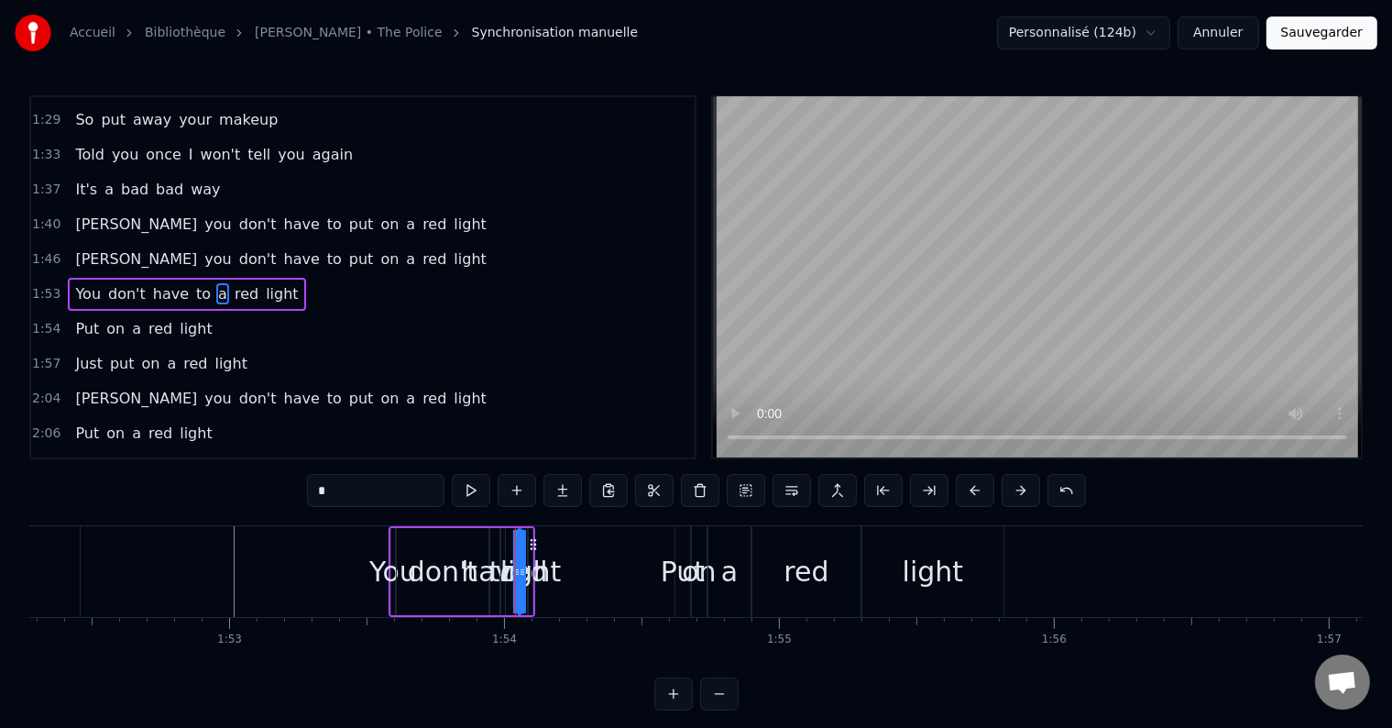
click at [707, 491] on button at bounding box center [700, 490] width 38 height 33
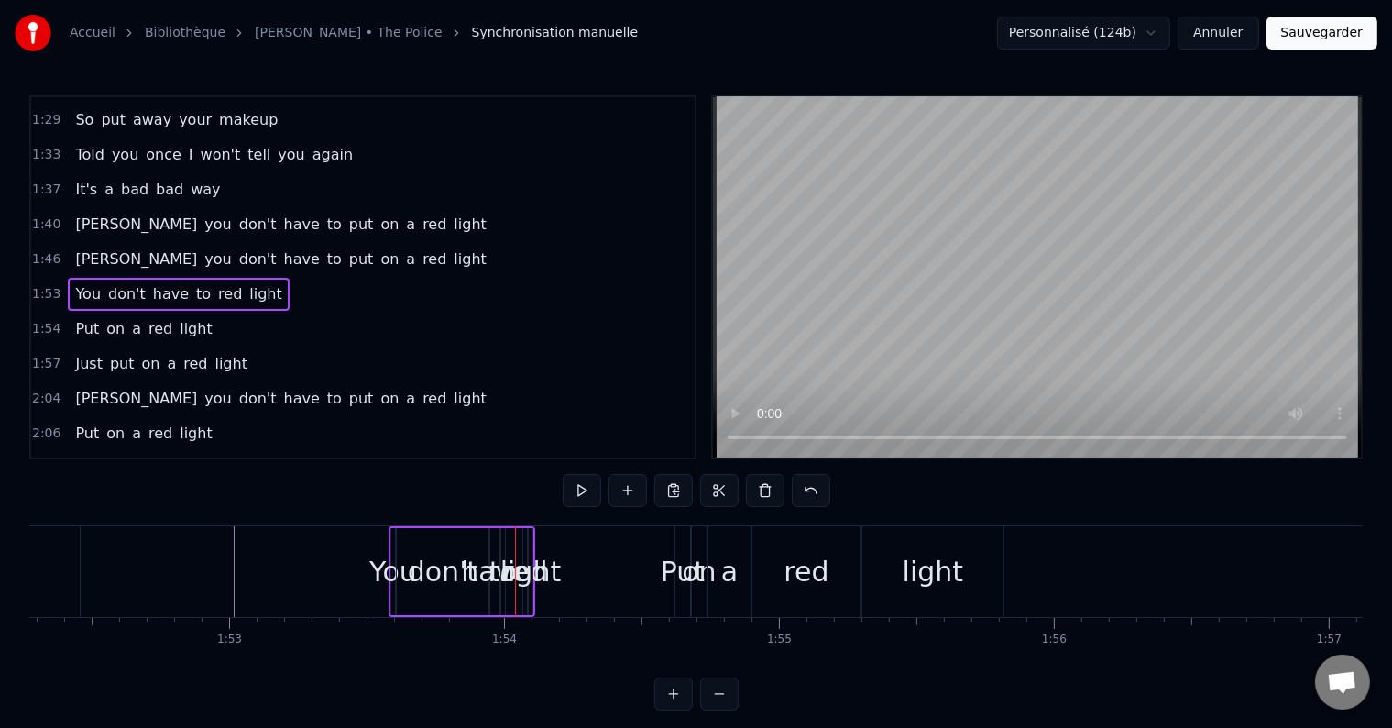
click at [216, 283] on span "red" at bounding box center [229, 293] width 27 height 21
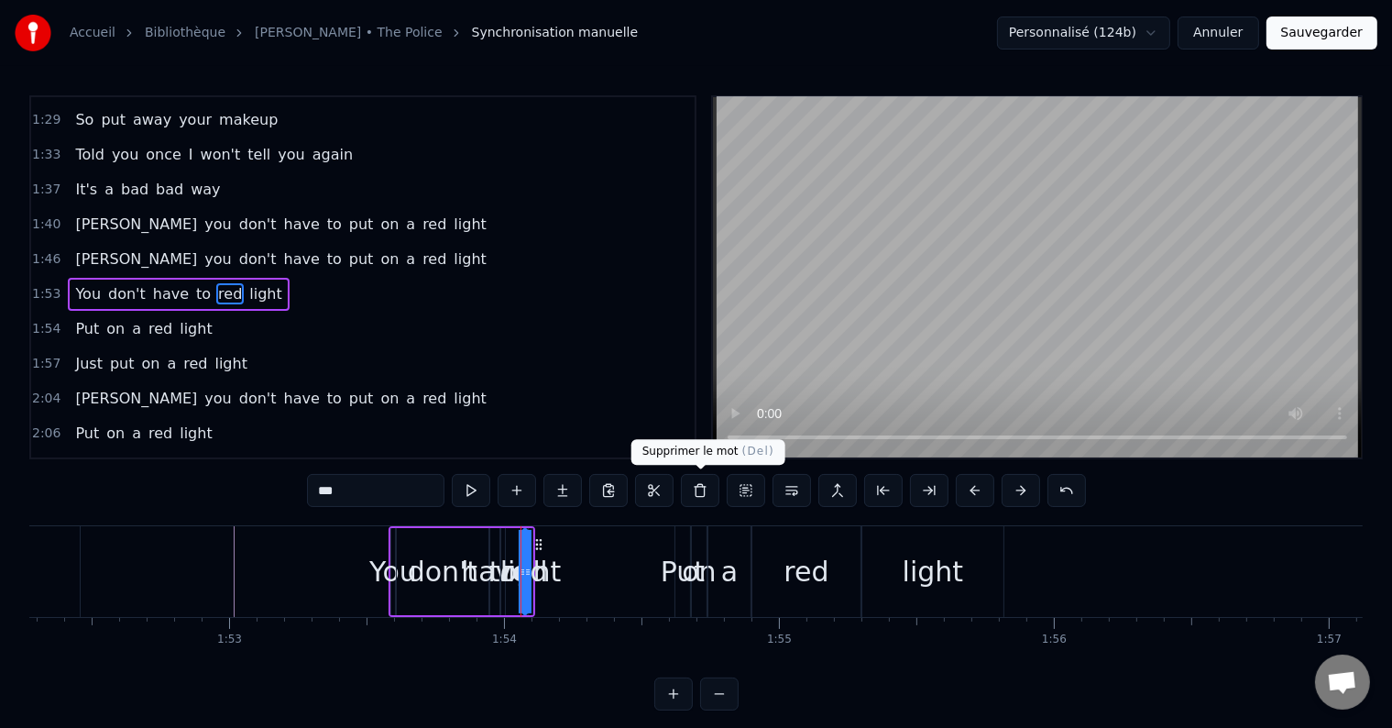
click at [696, 496] on button at bounding box center [700, 490] width 38 height 33
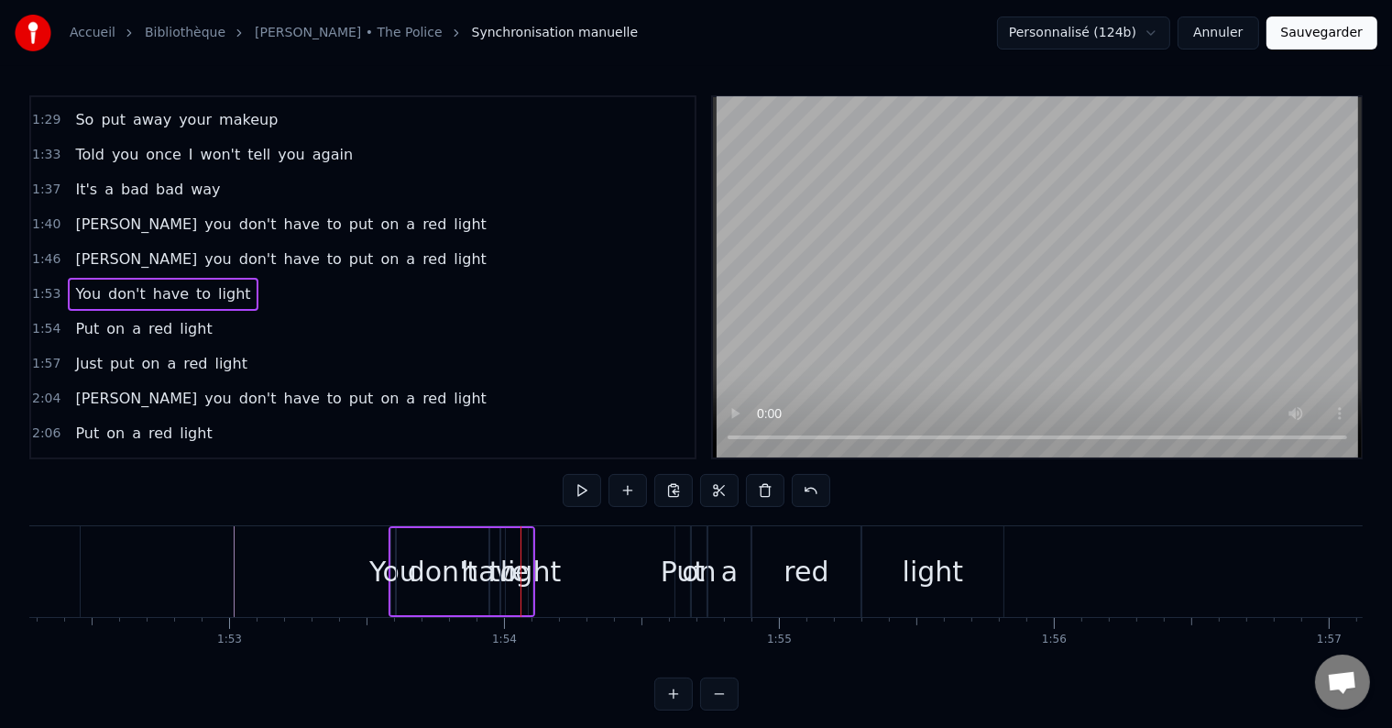
click at [221, 283] on span "light" at bounding box center [234, 293] width 36 height 21
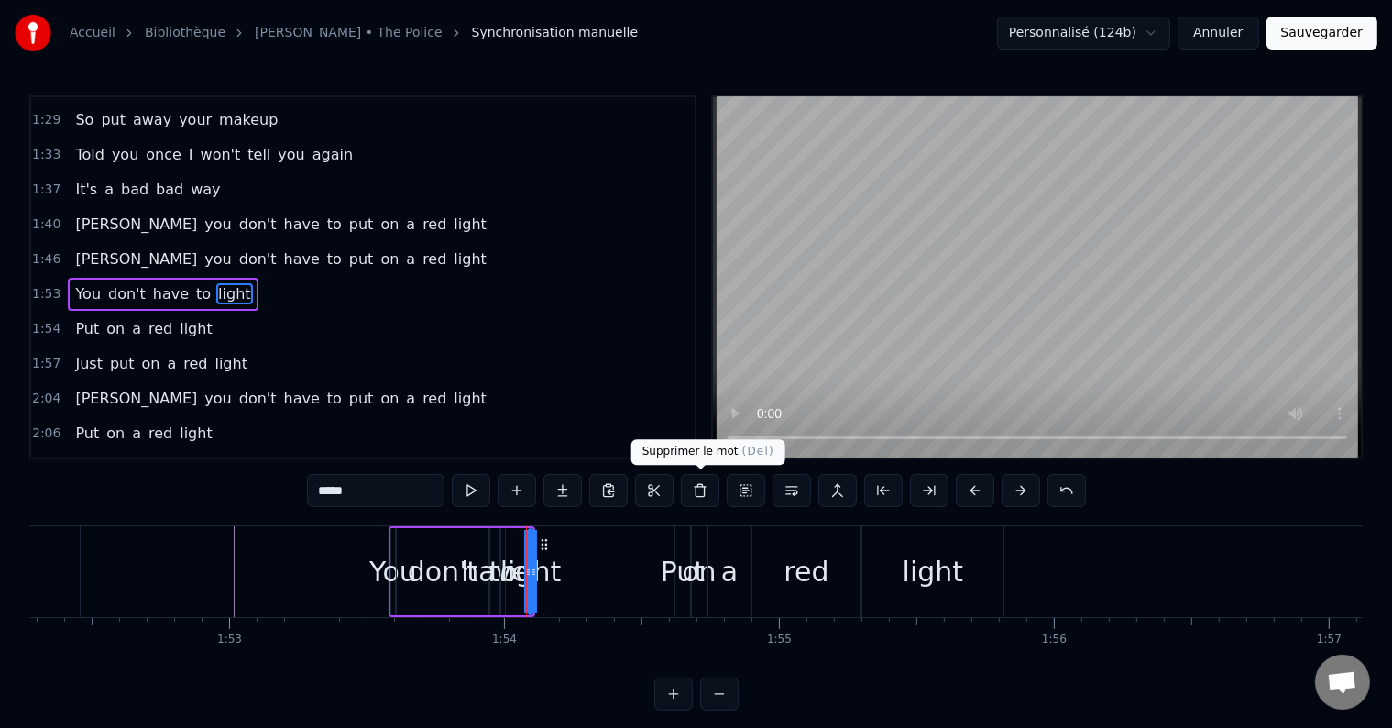
click at [701, 497] on button at bounding box center [700, 490] width 38 height 33
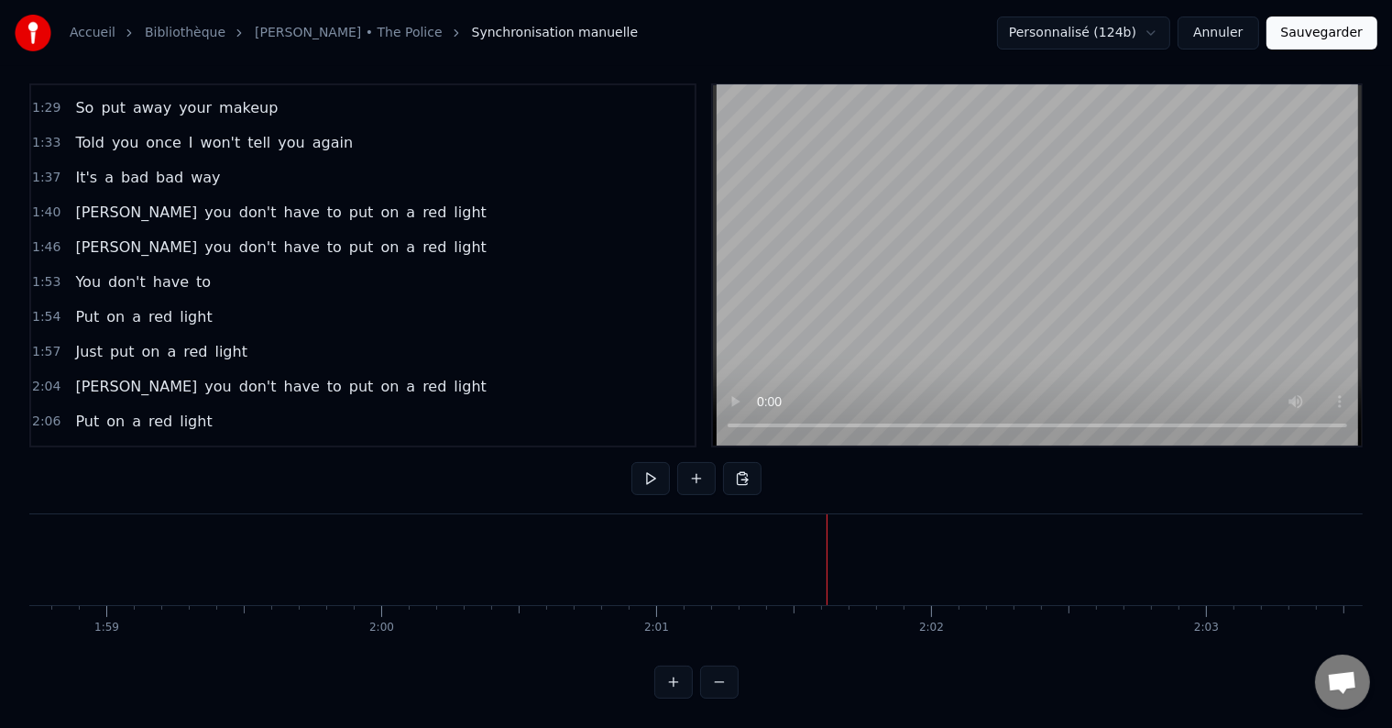
scroll to position [0, 32585]
click at [193, 301] on div "Put on a red light" at bounding box center [143, 317] width 151 height 33
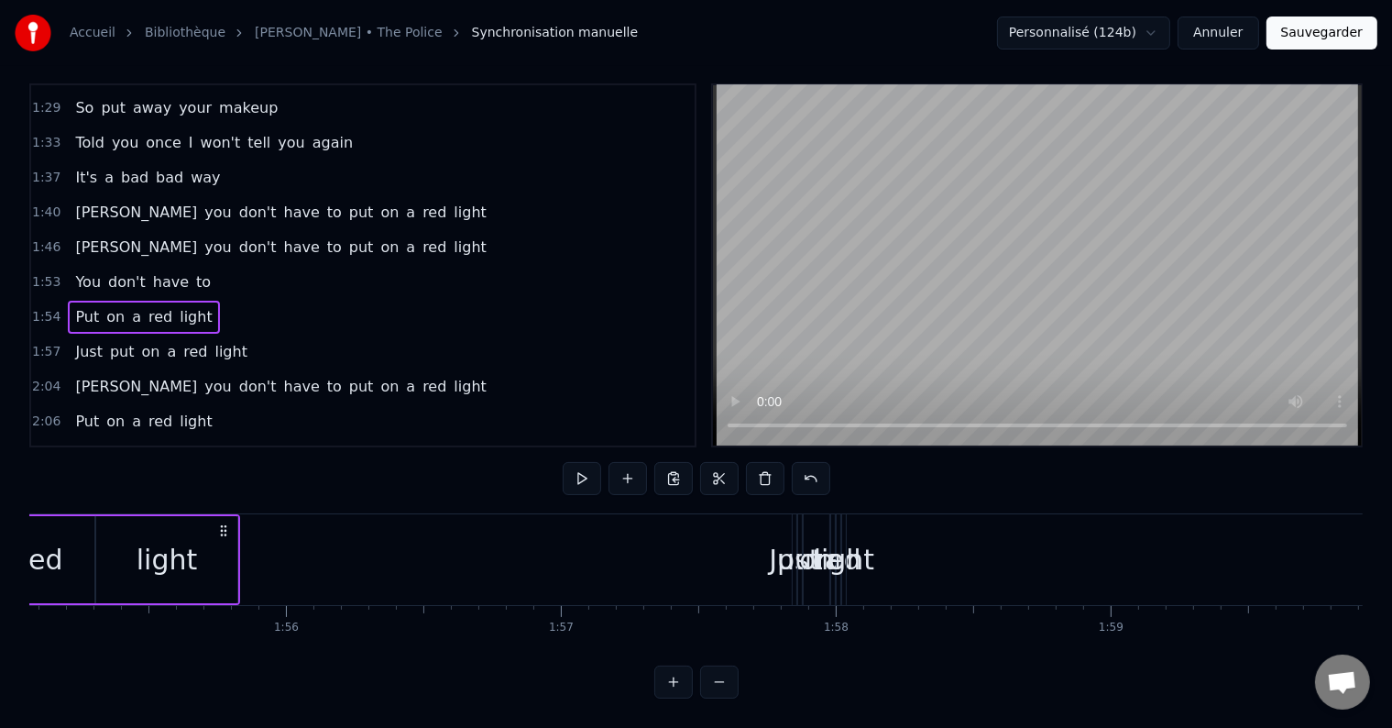
scroll to position [0, 31420]
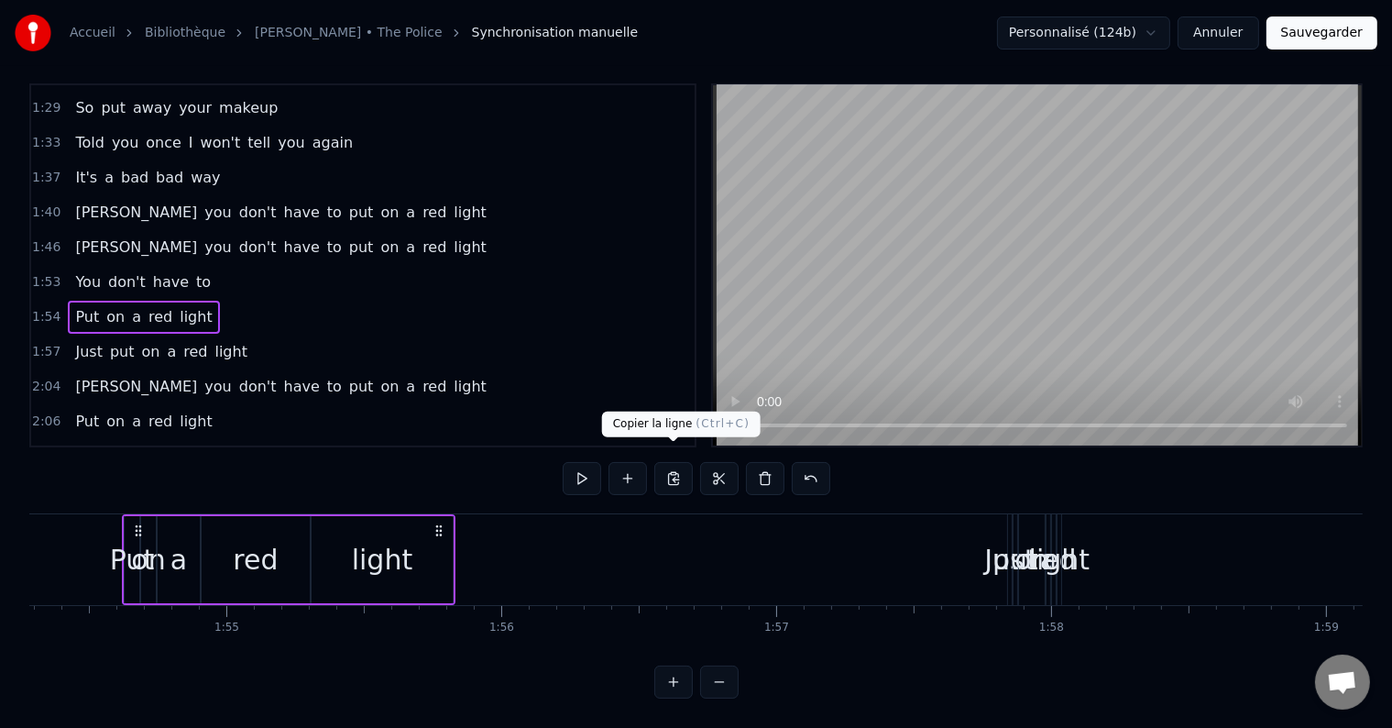
click at [674, 462] on button at bounding box center [673, 478] width 38 height 33
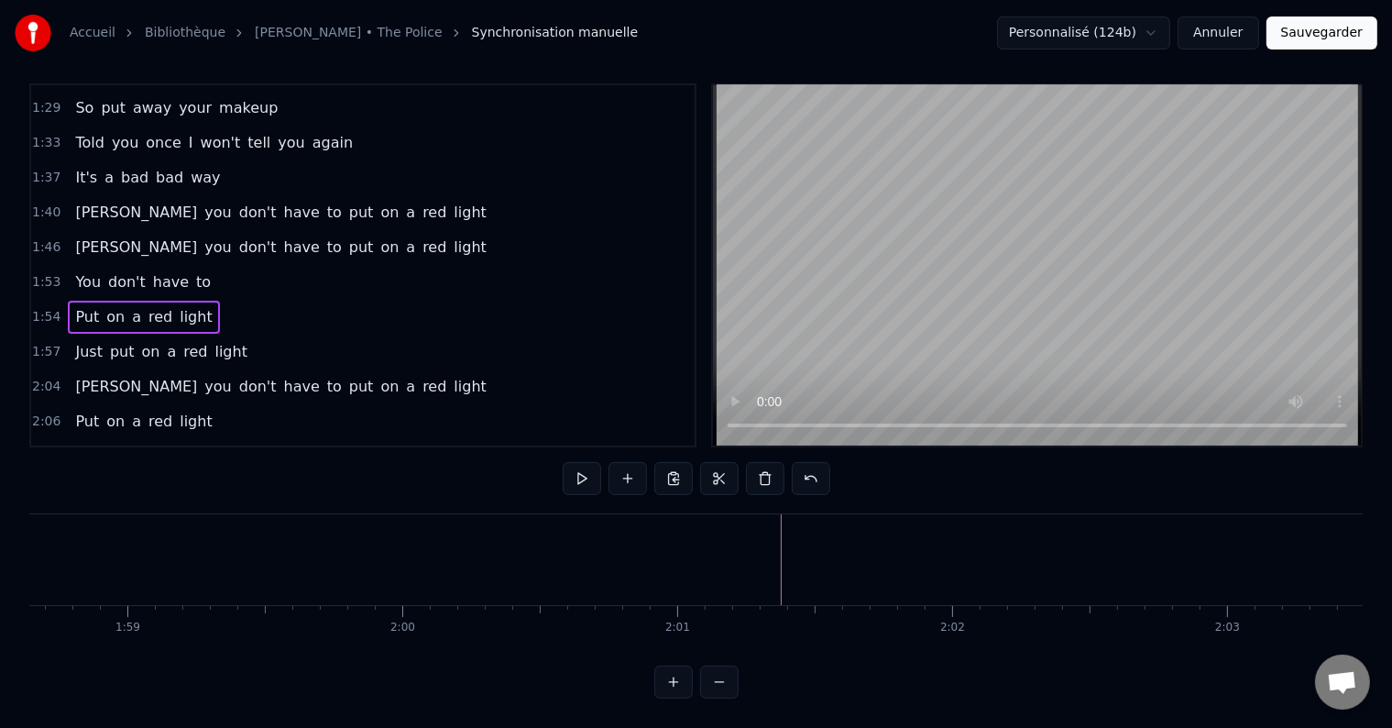
scroll to position [0, 32619]
click at [729, 539] on div at bounding box center [839, 559] width 66858 height 91
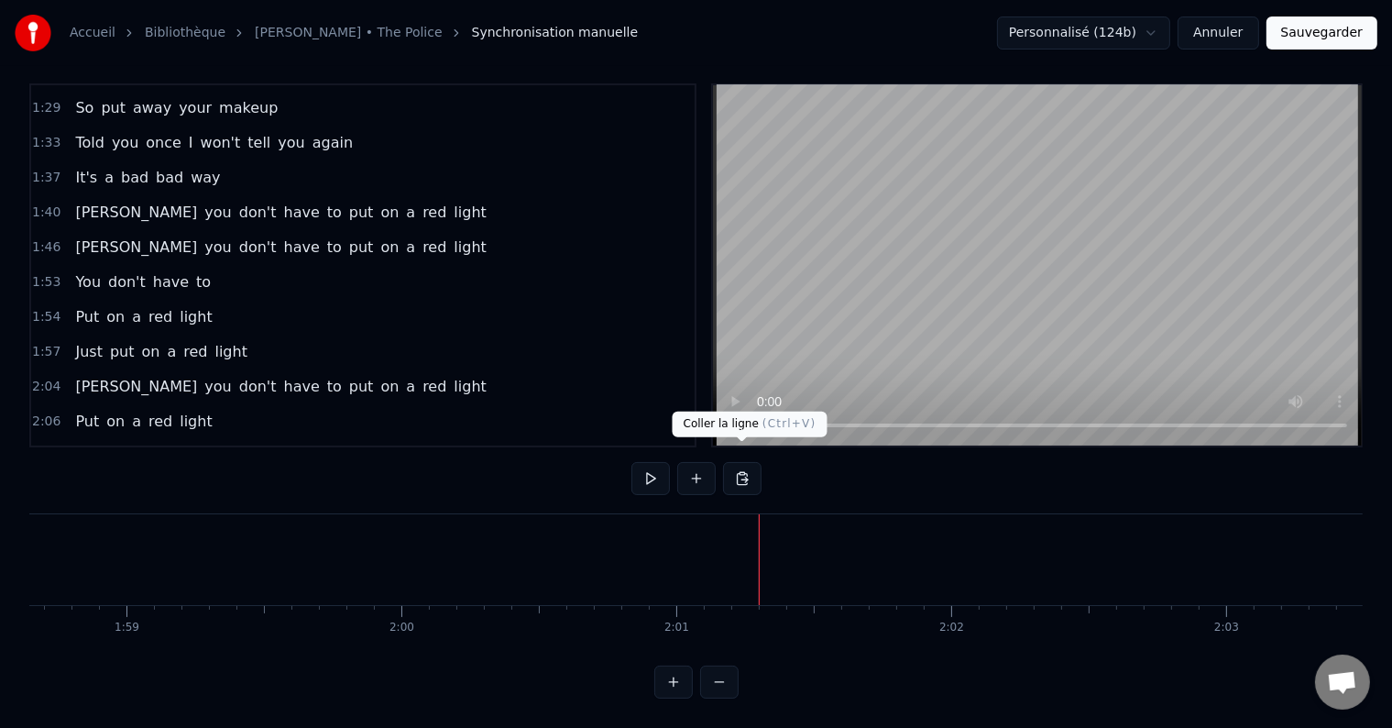
click at [735, 462] on button at bounding box center [742, 478] width 38 height 33
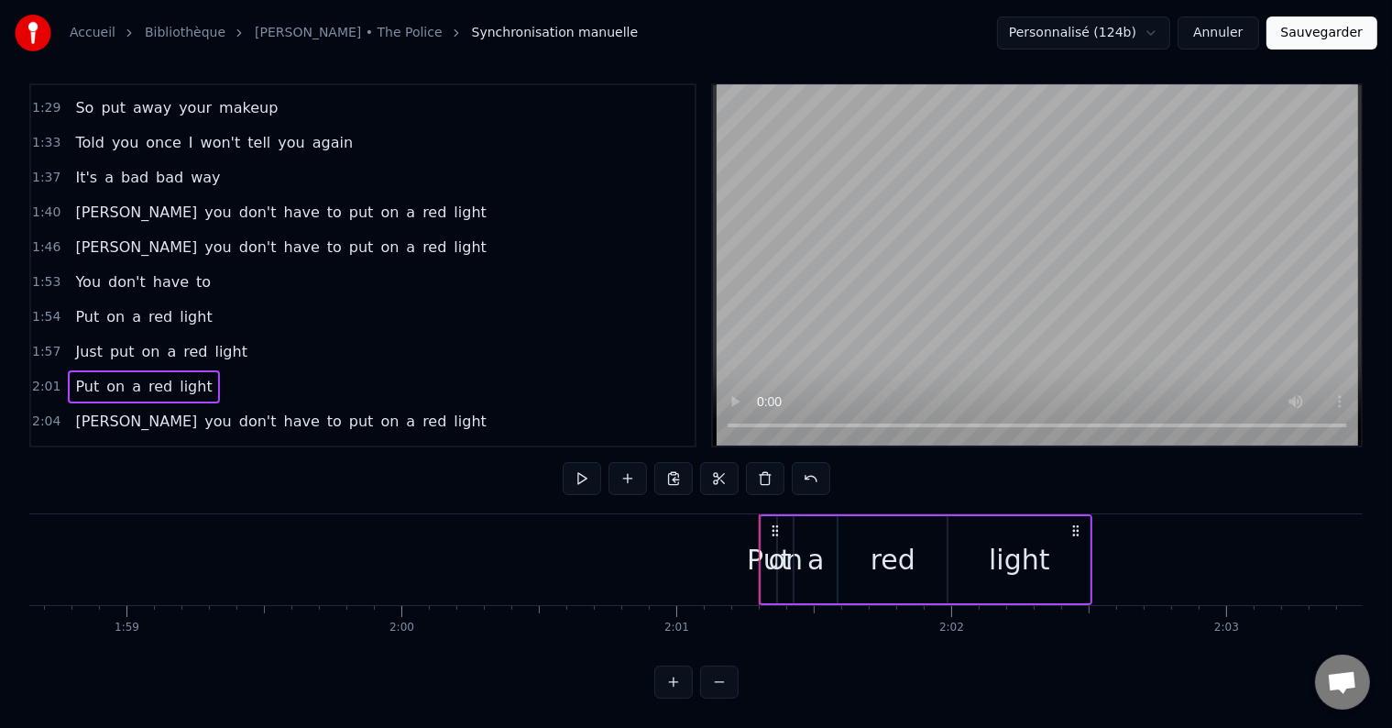
click at [601, 552] on div at bounding box center [839, 559] width 66858 height 91
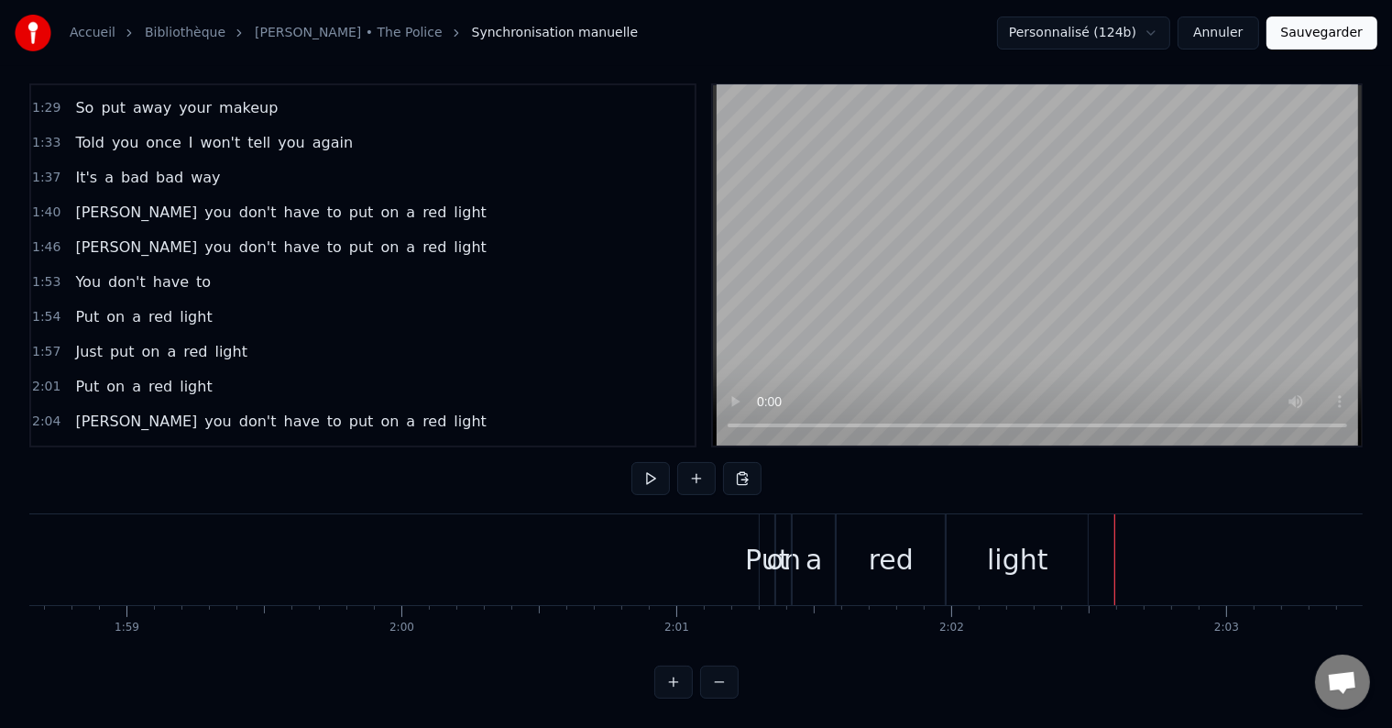
click at [178, 376] on span "light" at bounding box center [196, 386] width 36 height 21
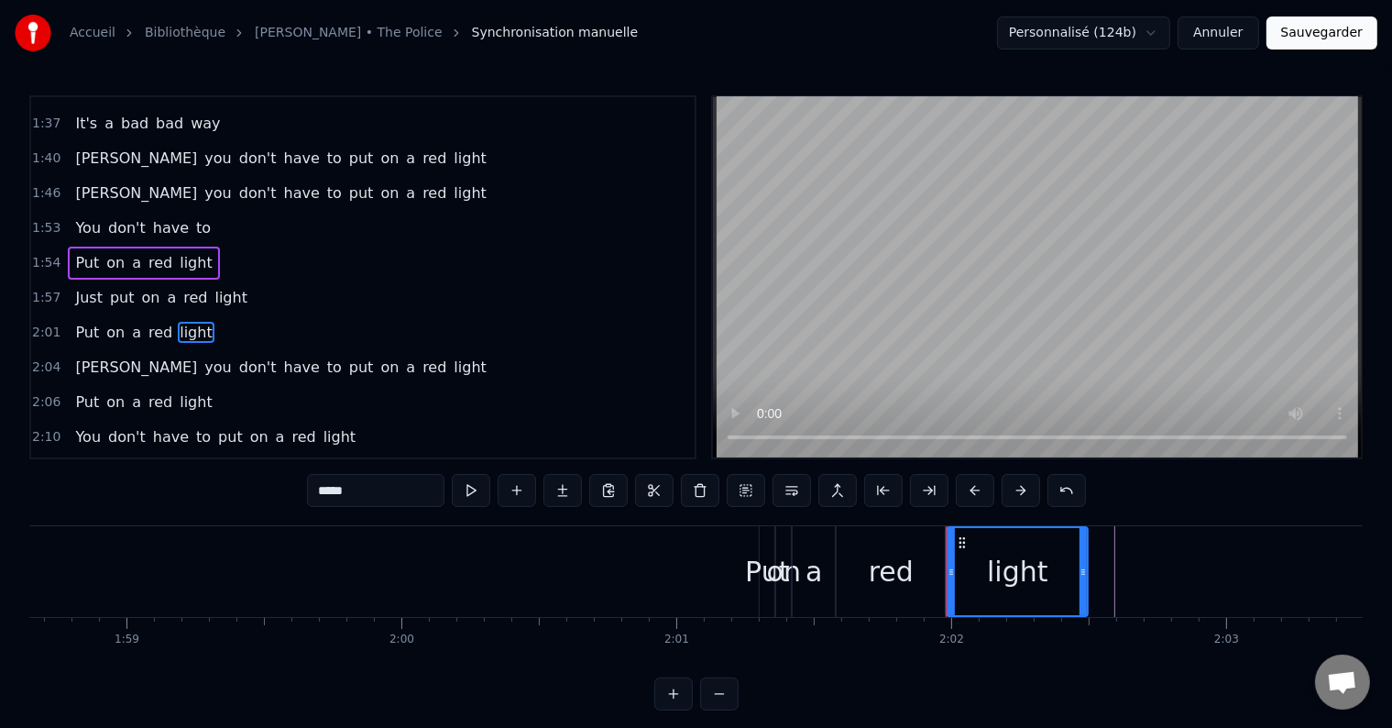
scroll to position [652, 0]
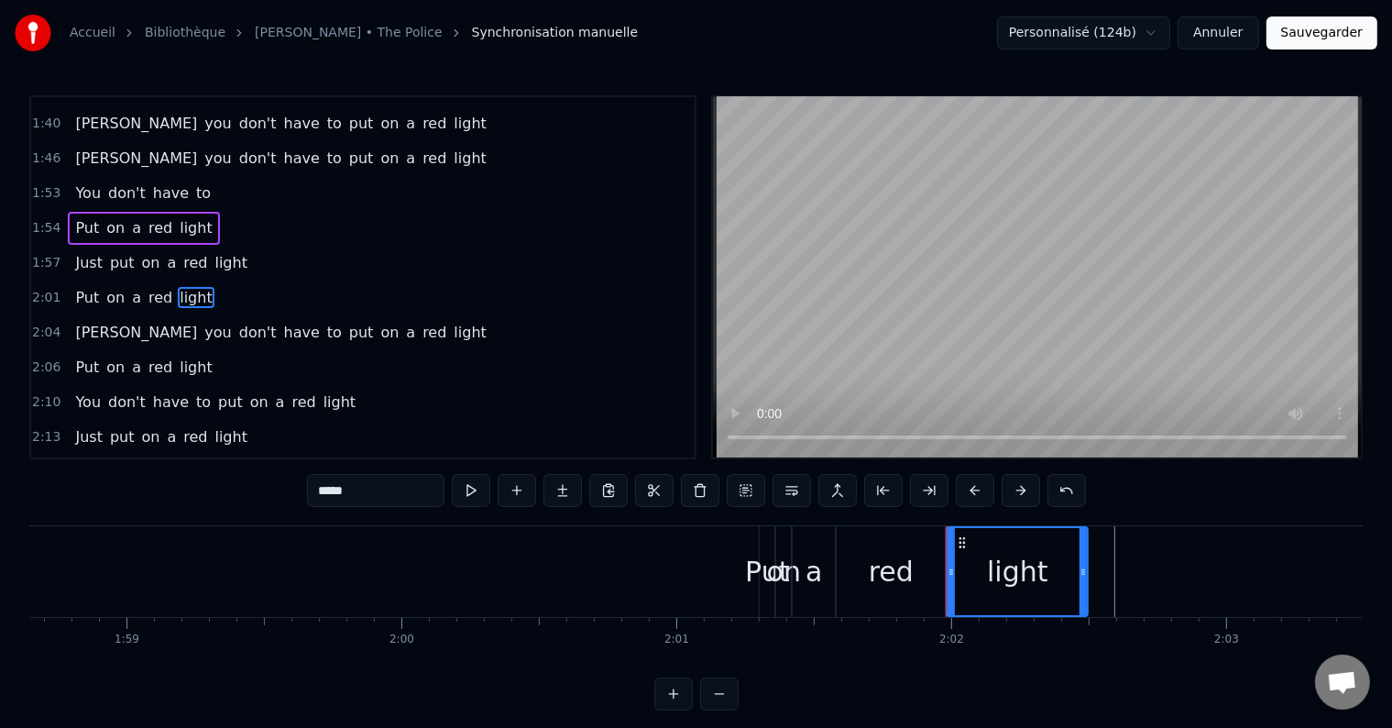
click at [197, 212] on div "Put on a red light" at bounding box center [143, 228] width 151 height 33
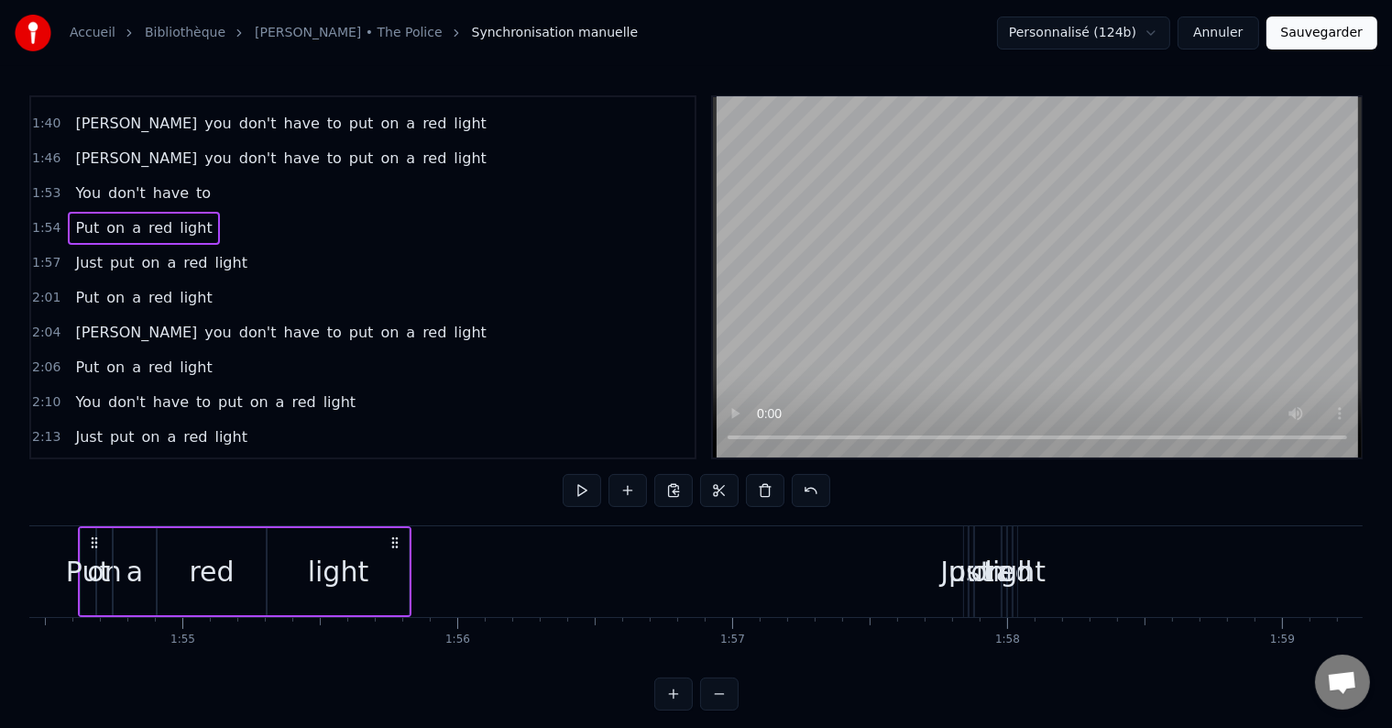
scroll to position [0, 31420]
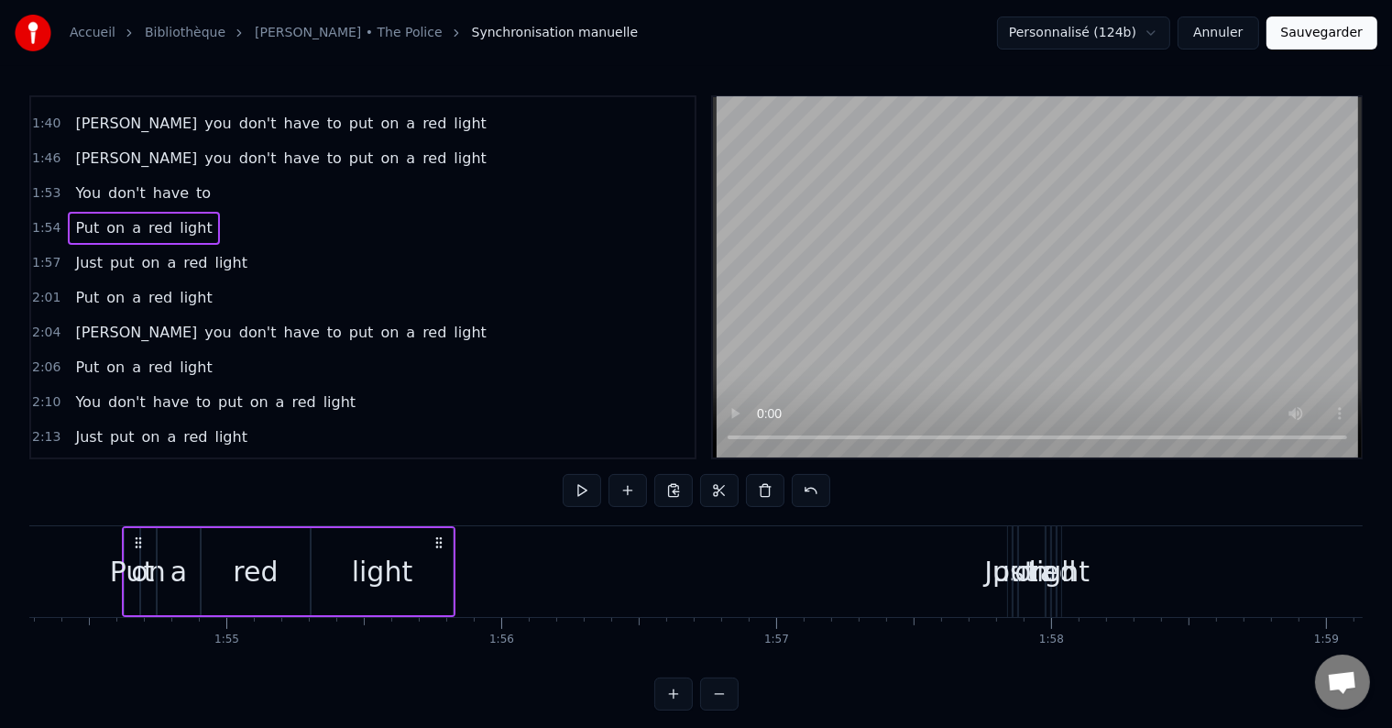
click at [198, 281] on div "Put on a red light" at bounding box center [143, 297] width 151 height 33
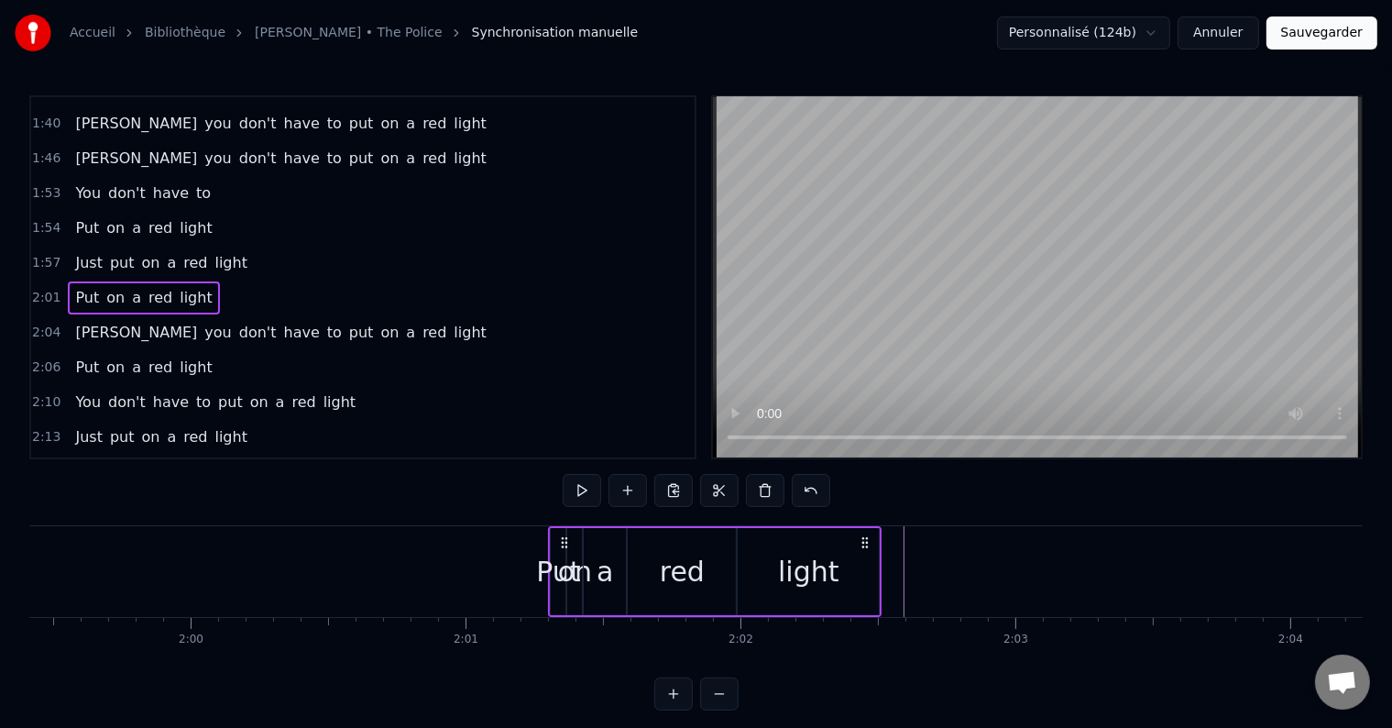
scroll to position [0, 33257]
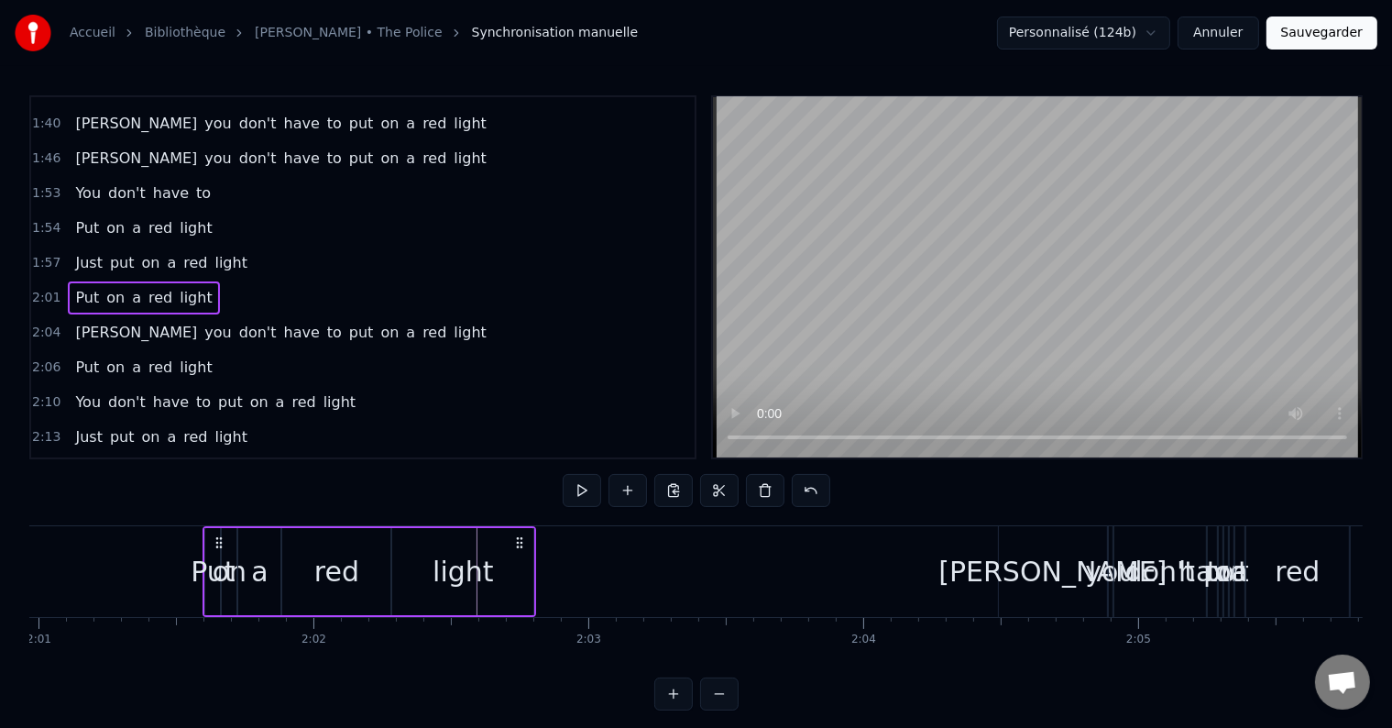
drag, startPoint x: 133, startPoint y: 543, endPoint x: 216, endPoint y: 545, distance: 83.4
click at [216, 545] on icon at bounding box center [219, 542] width 15 height 15
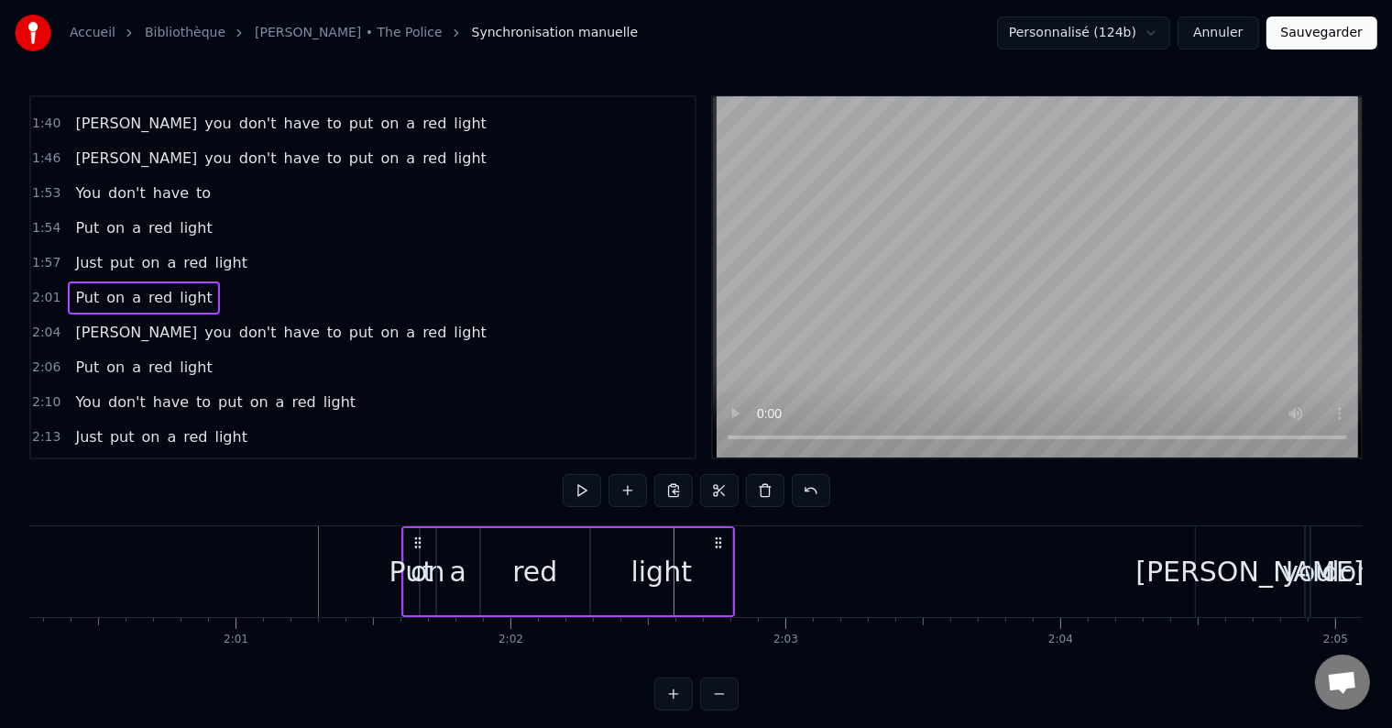
scroll to position [0, 33059]
click at [123, 569] on div at bounding box center [399, 571] width 66858 height 91
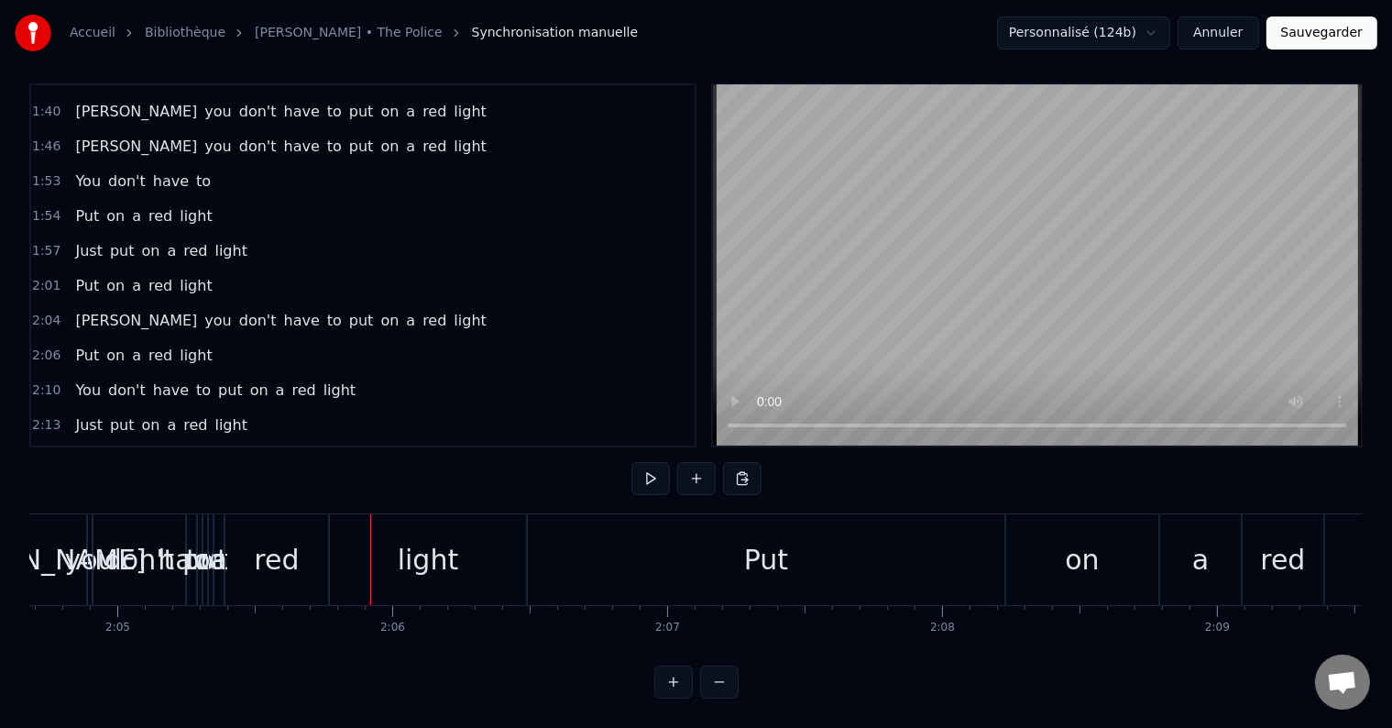
scroll to position [0, 34084]
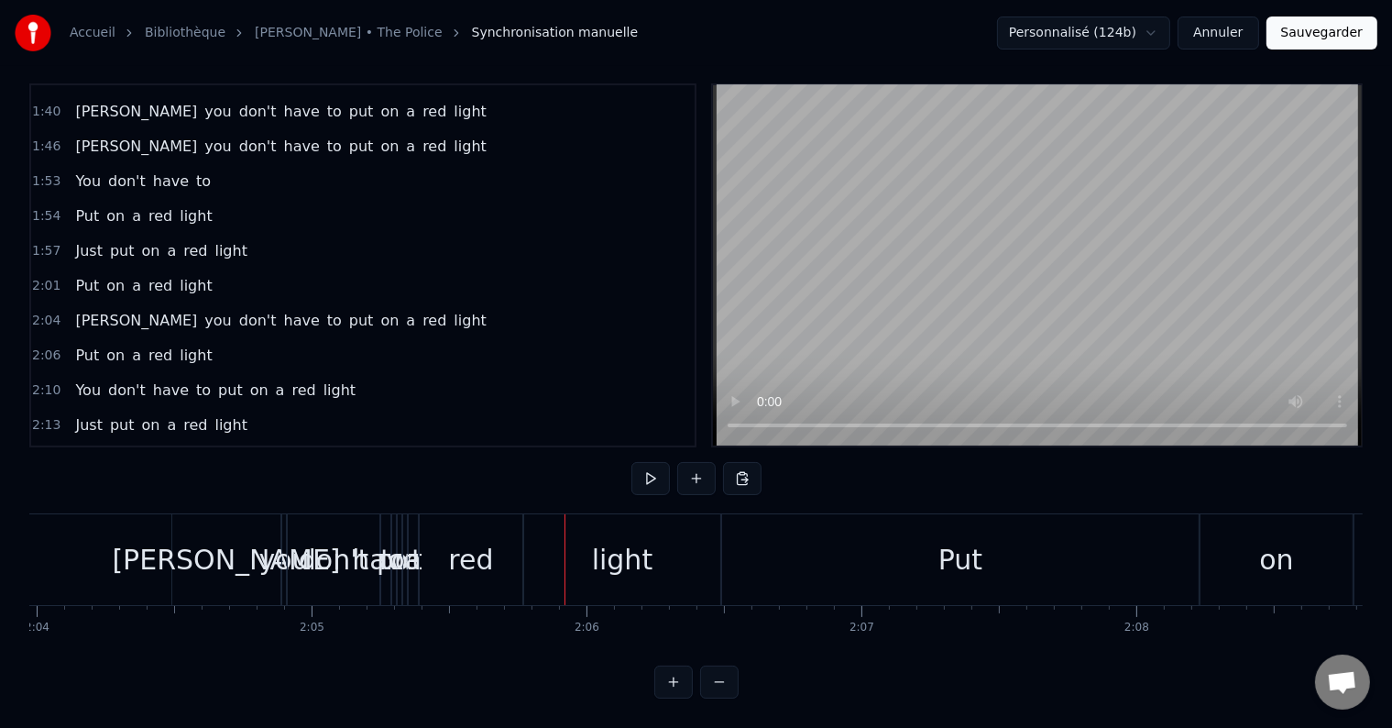
click at [216, 570] on div "[PERSON_NAME]" at bounding box center [226, 559] width 108 height 91
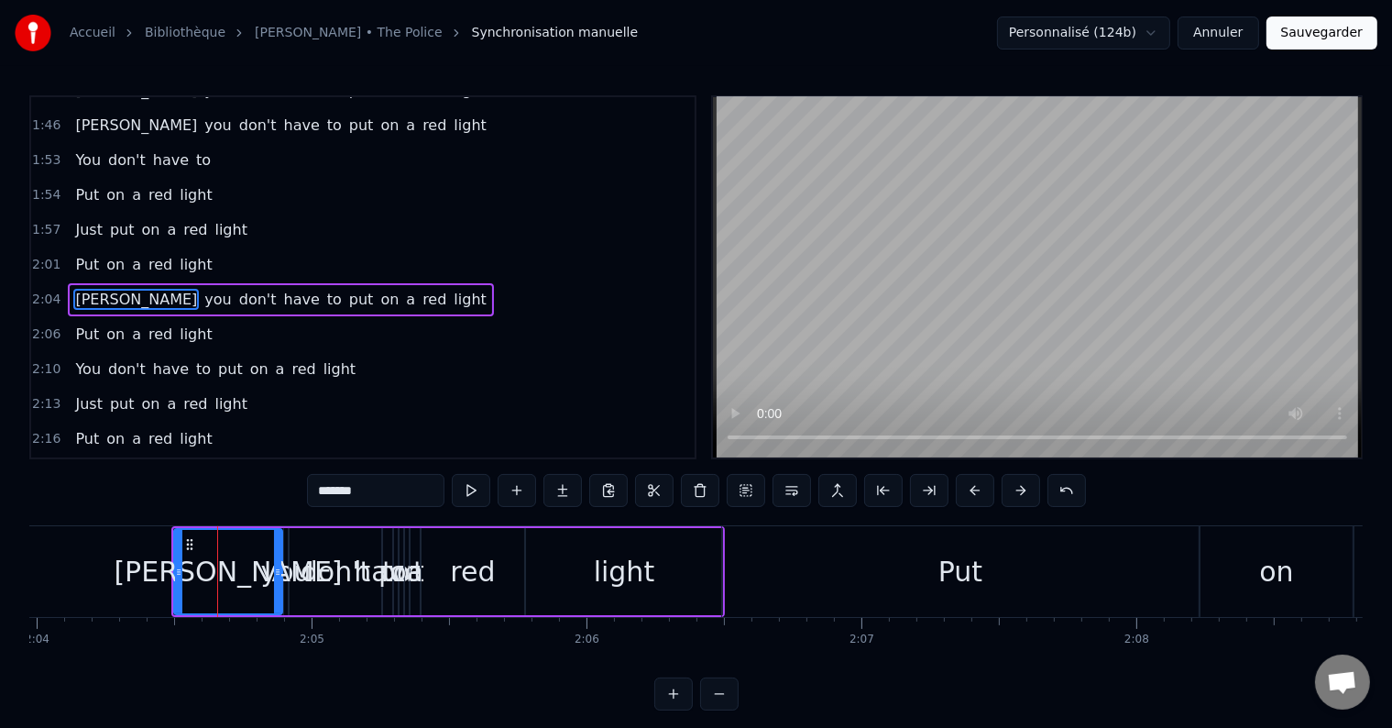
scroll to position [686, 0]
click at [696, 495] on button at bounding box center [700, 490] width 38 height 33
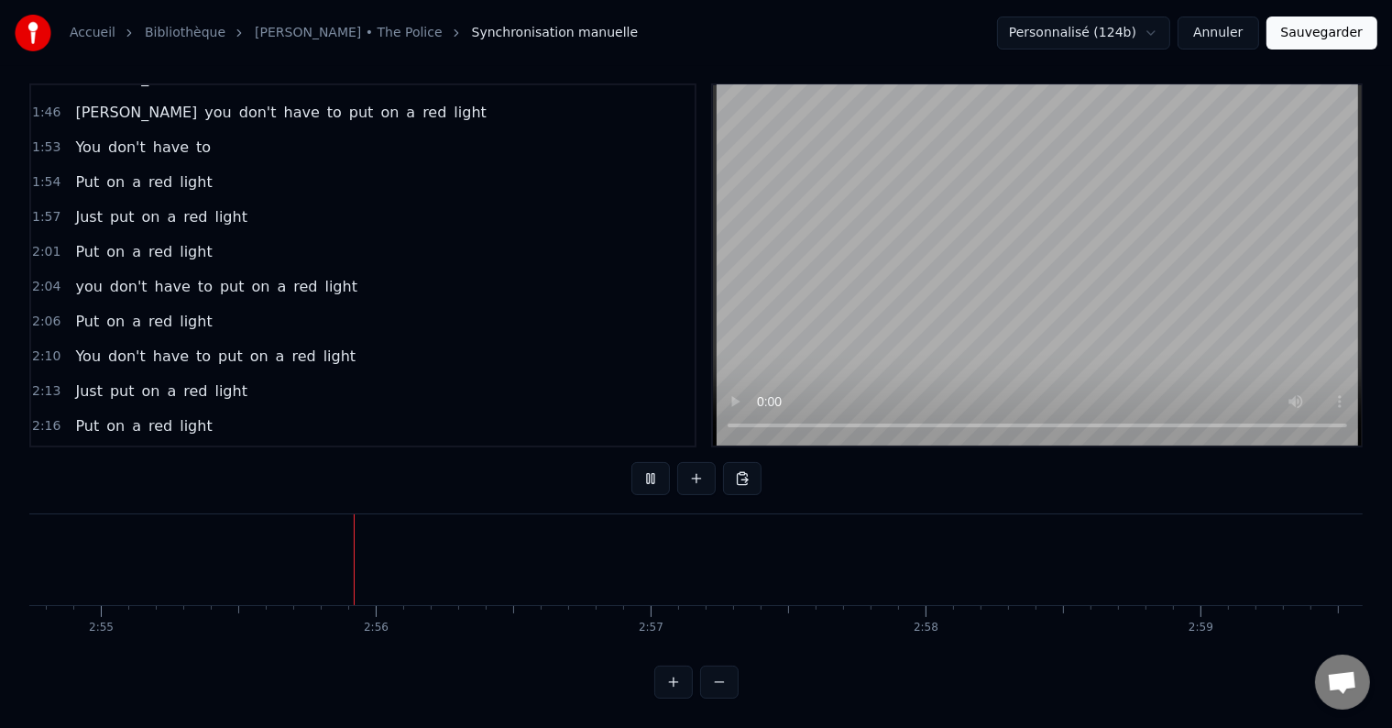
scroll to position [0, 48077]
click at [189, 305] on div "Put on a red light" at bounding box center [143, 321] width 151 height 33
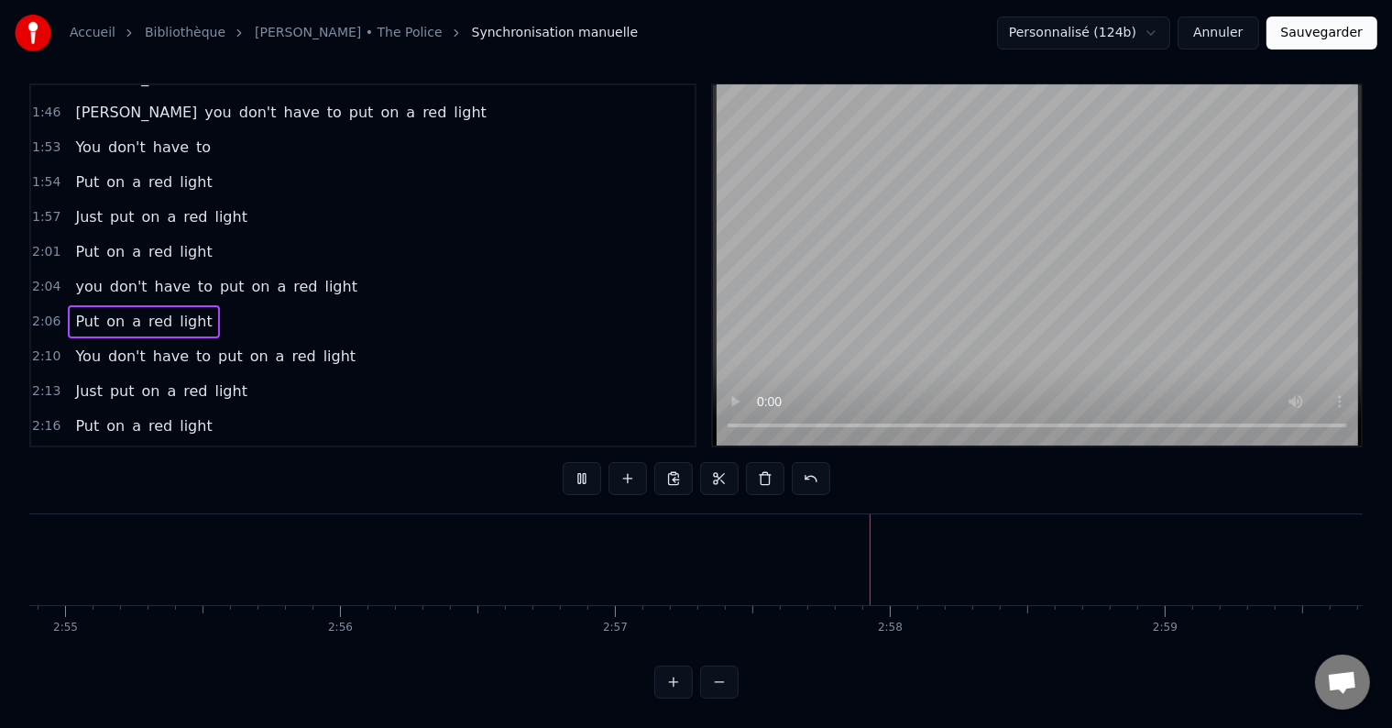
click at [189, 305] on div "Put on a red light" at bounding box center [143, 321] width 151 height 33
click at [156, 305] on div "Put on a red light" at bounding box center [143, 321] width 151 height 33
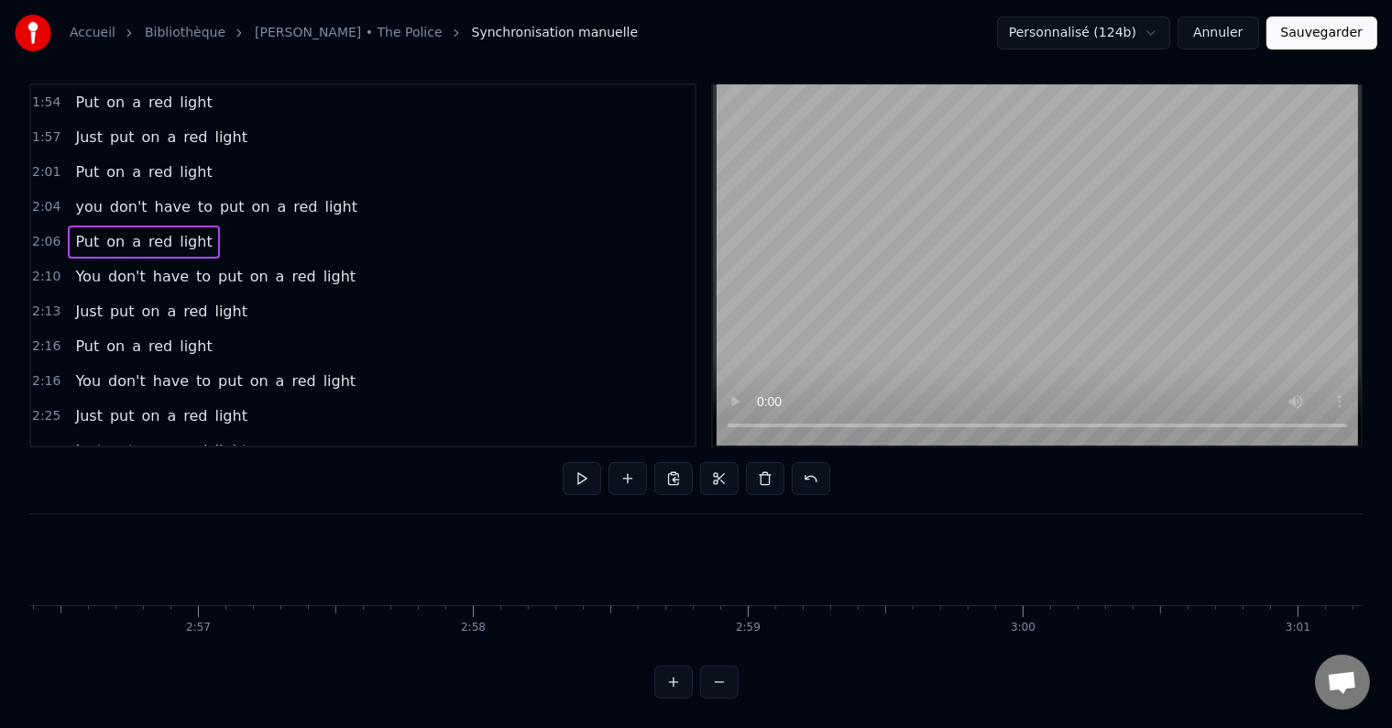
scroll to position [762, 0]
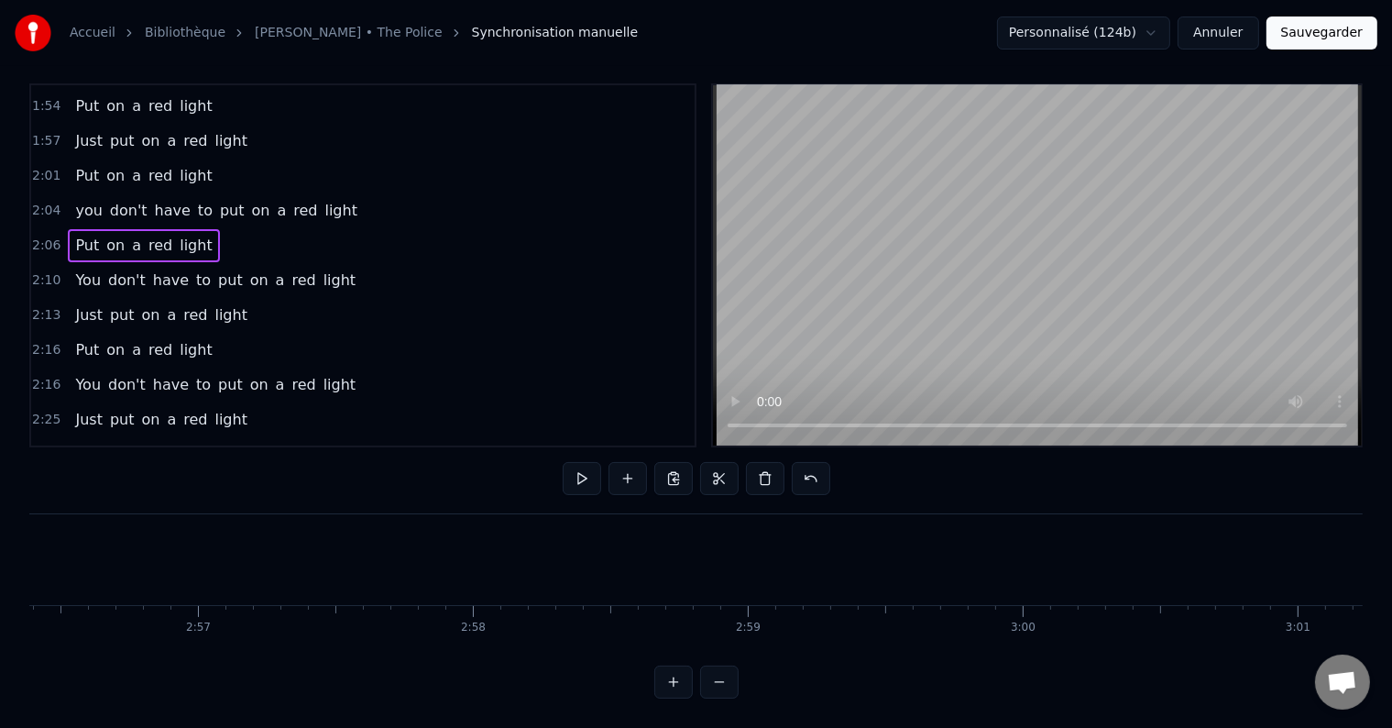
click at [194, 229] on div "Put on a red light" at bounding box center [143, 245] width 151 height 33
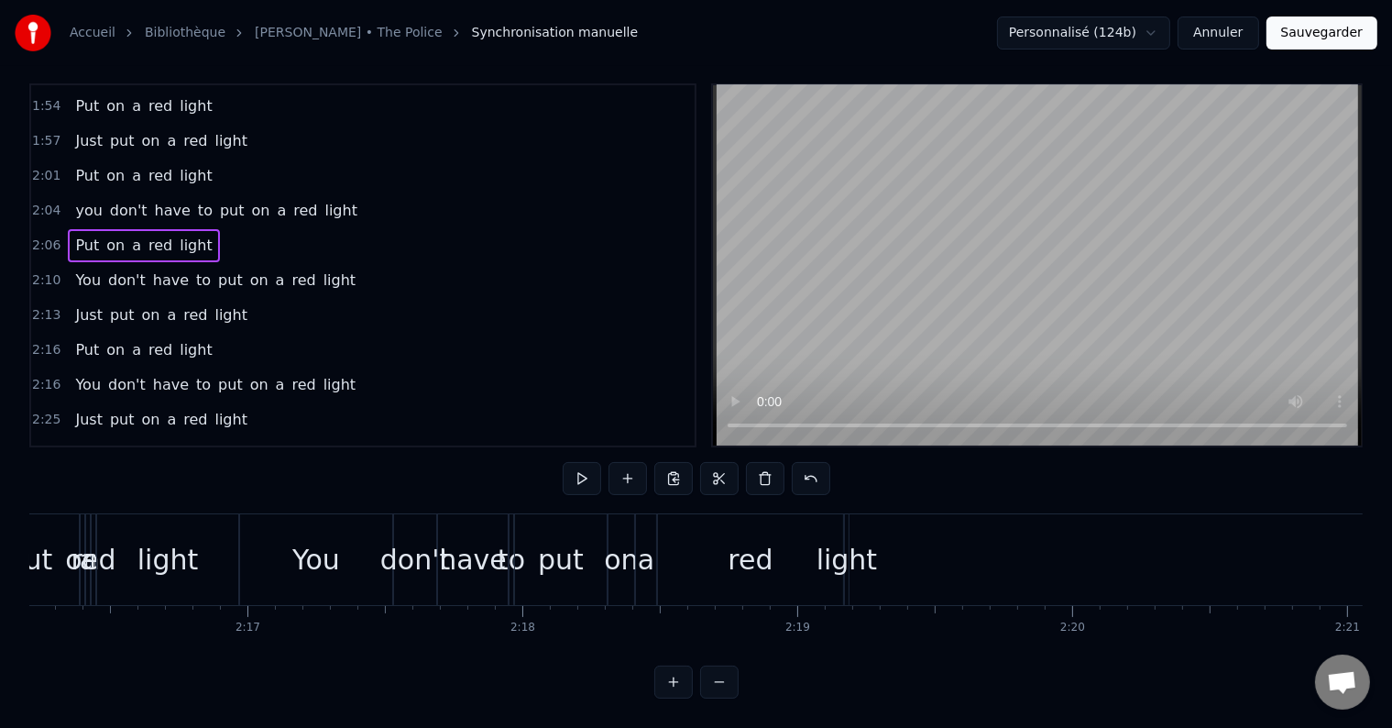
scroll to position [0, 34683]
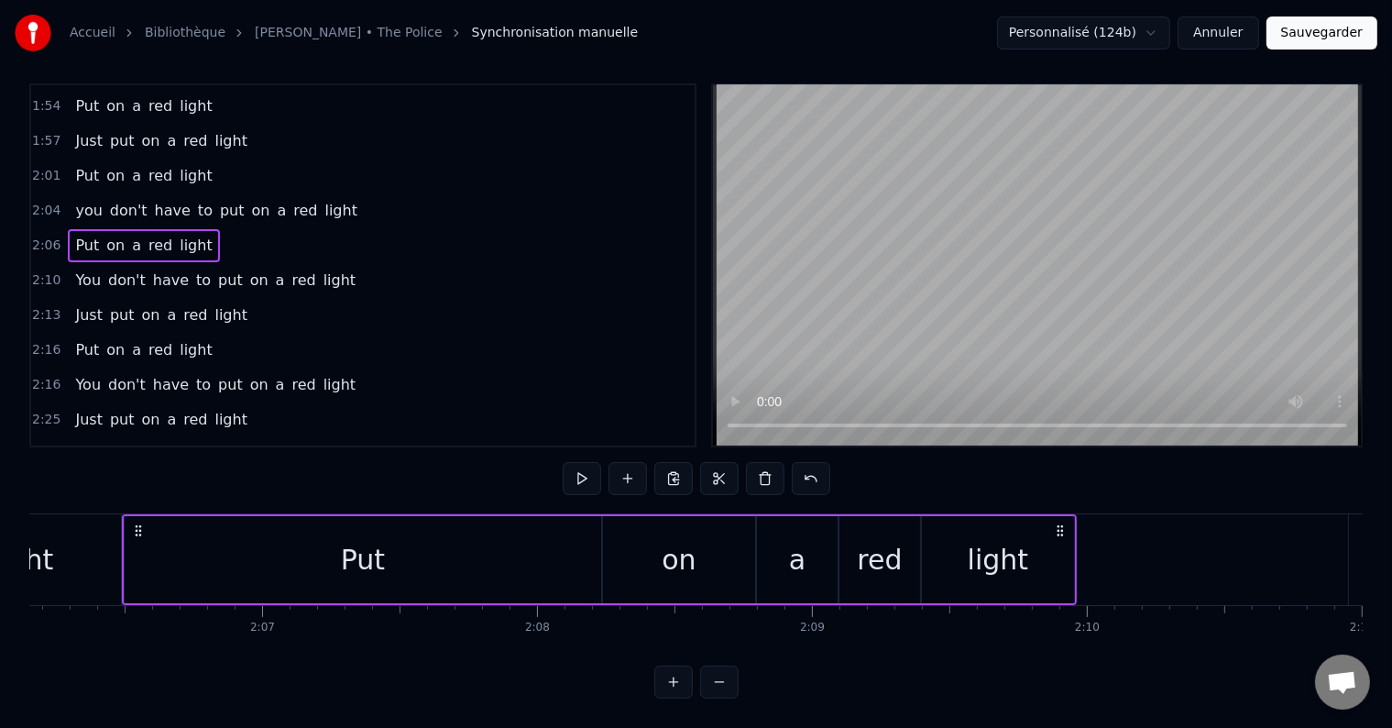
click at [254, 560] on div "Put" at bounding box center [363, 559] width 477 height 87
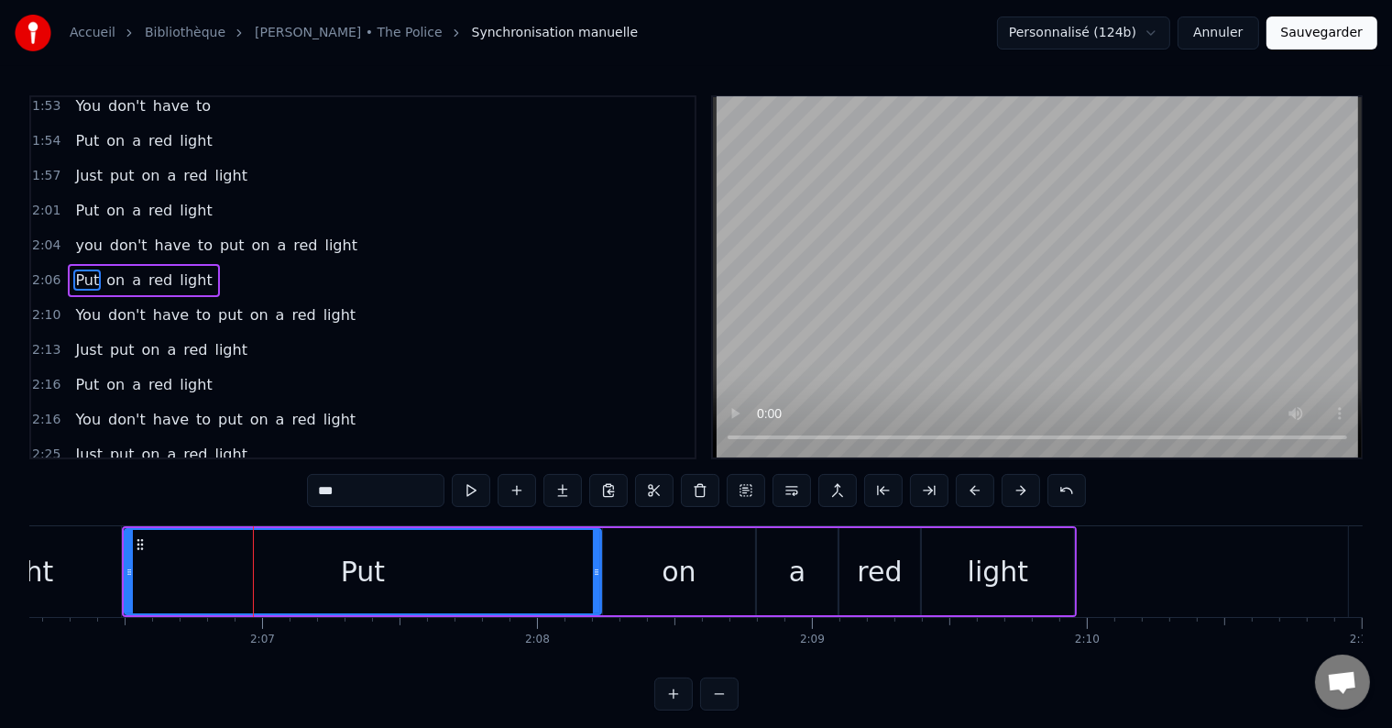
scroll to position [720, 0]
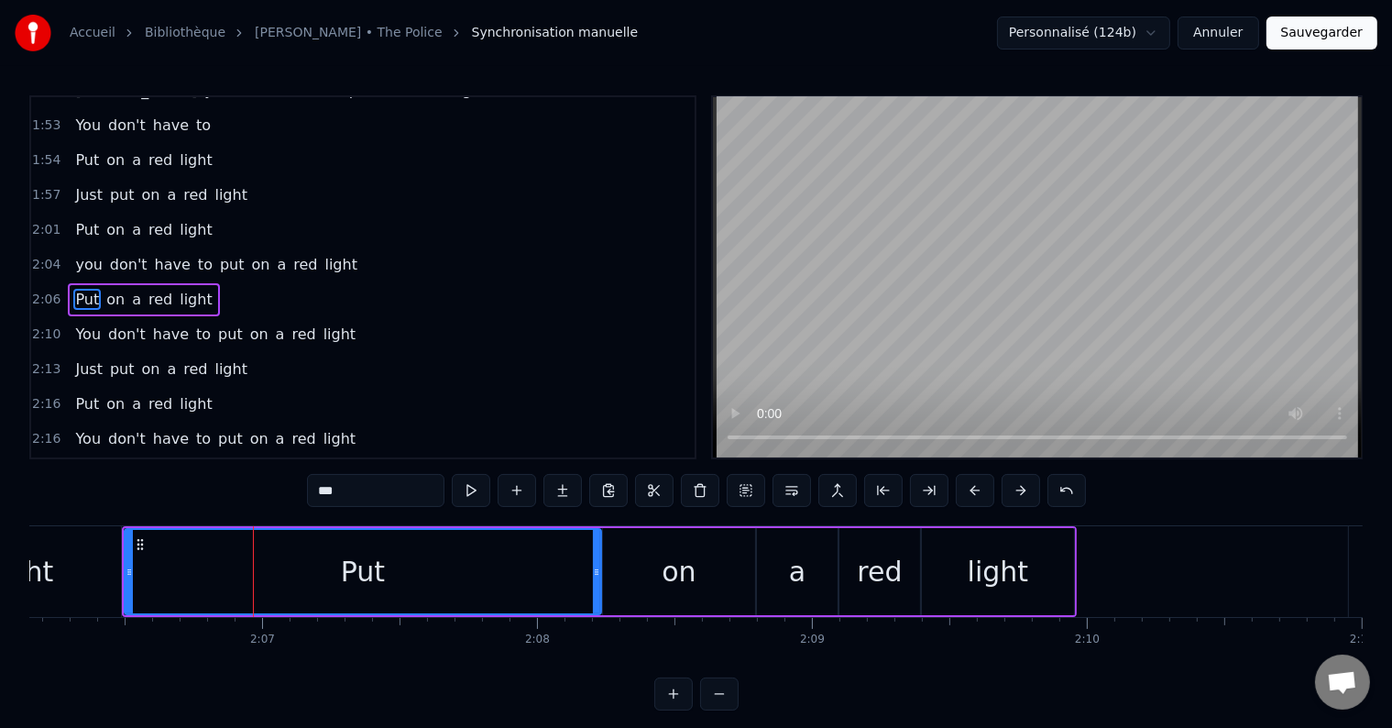
click at [102, 579] on div "light" at bounding box center [23, 571] width 196 height 91
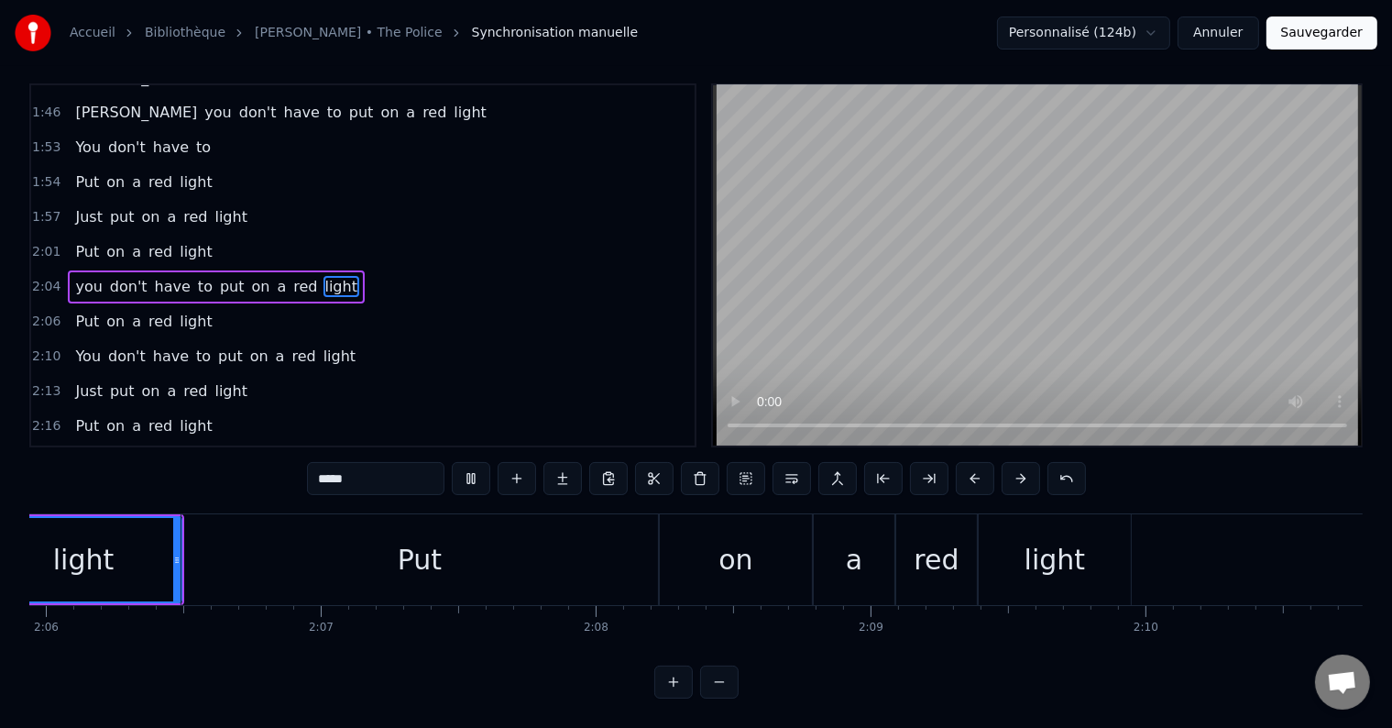
scroll to position [0, 34485]
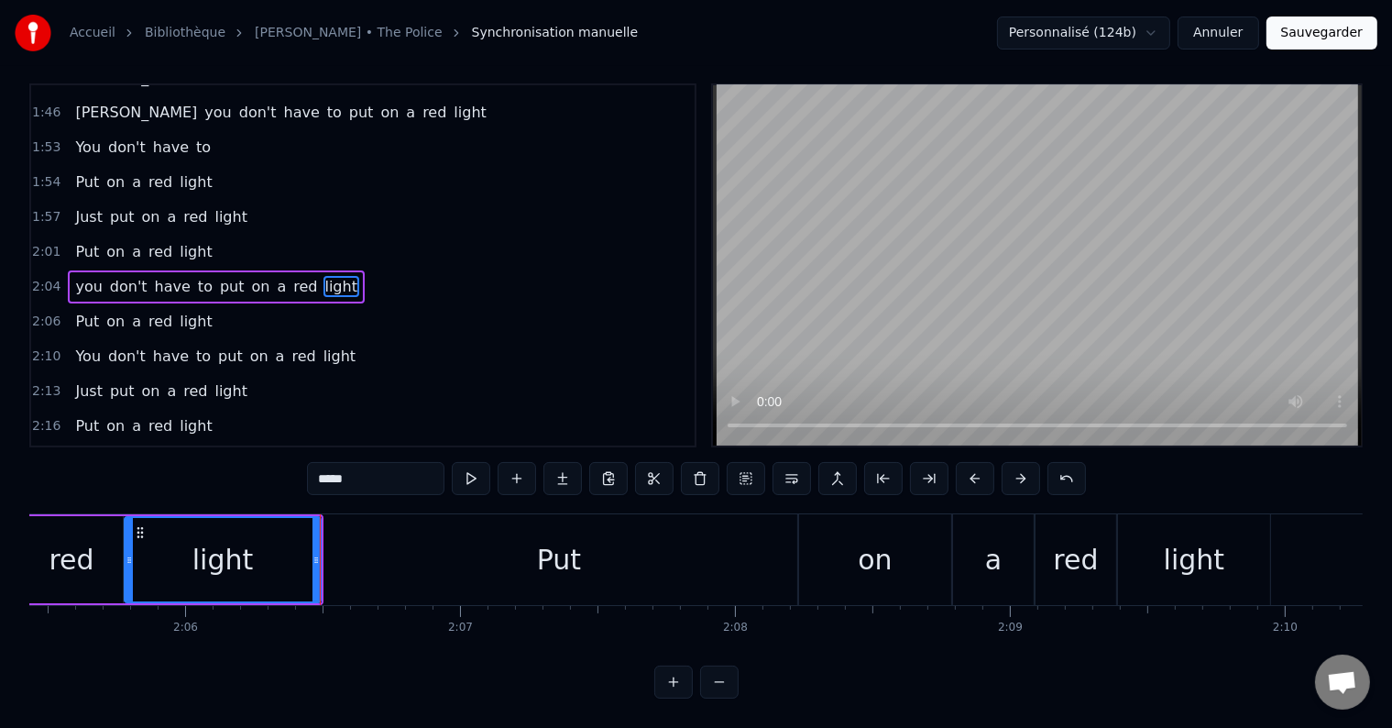
click at [325, 572] on div "Put" at bounding box center [559, 559] width 477 height 91
type input "***"
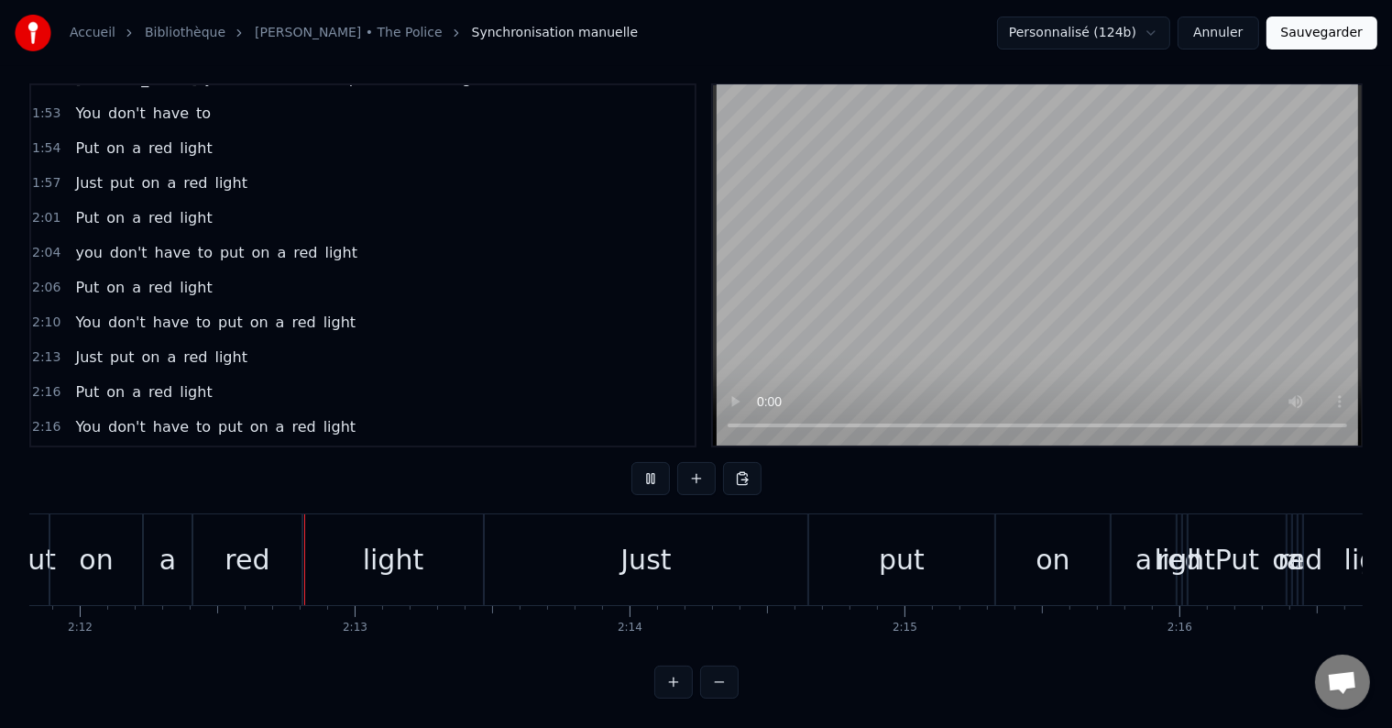
scroll to position [0, 36241]
click at [623, 556] on div "Just" at bounding box center [645, 559] width 50 height 41
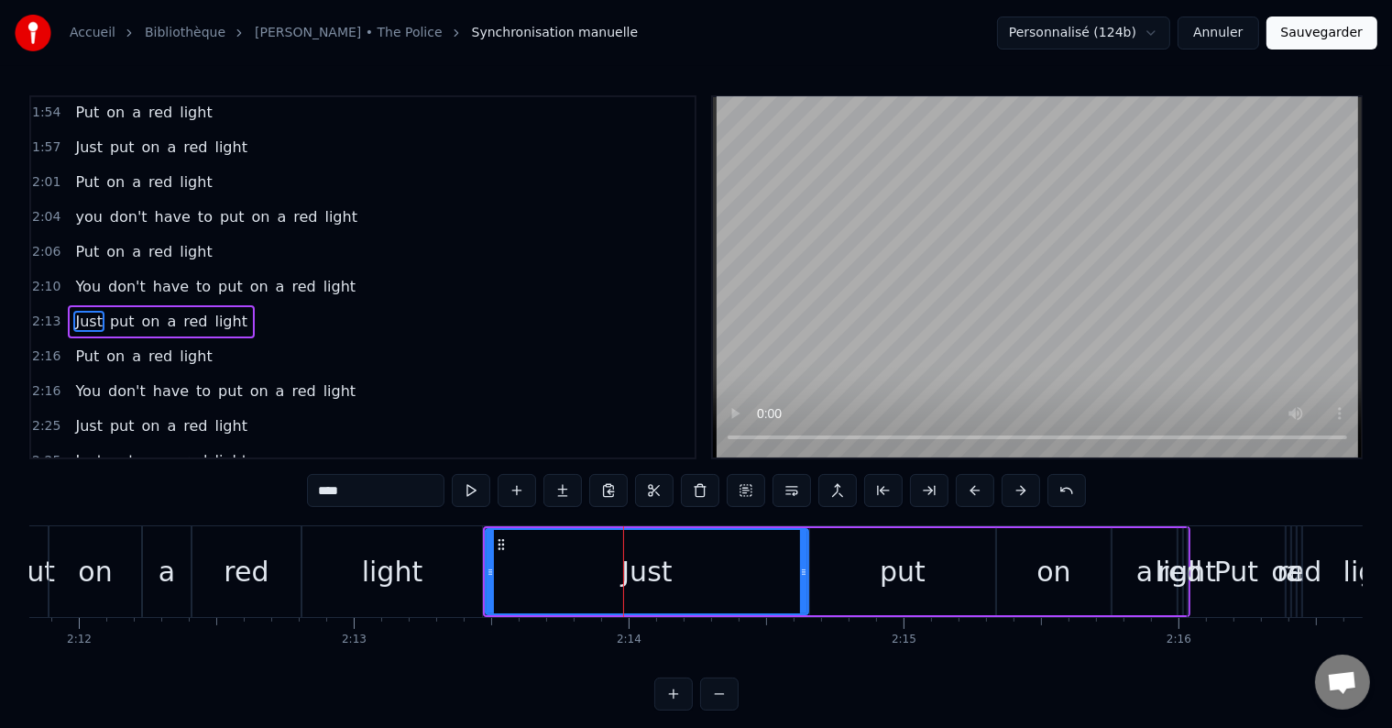
scroll to position [788, 0]
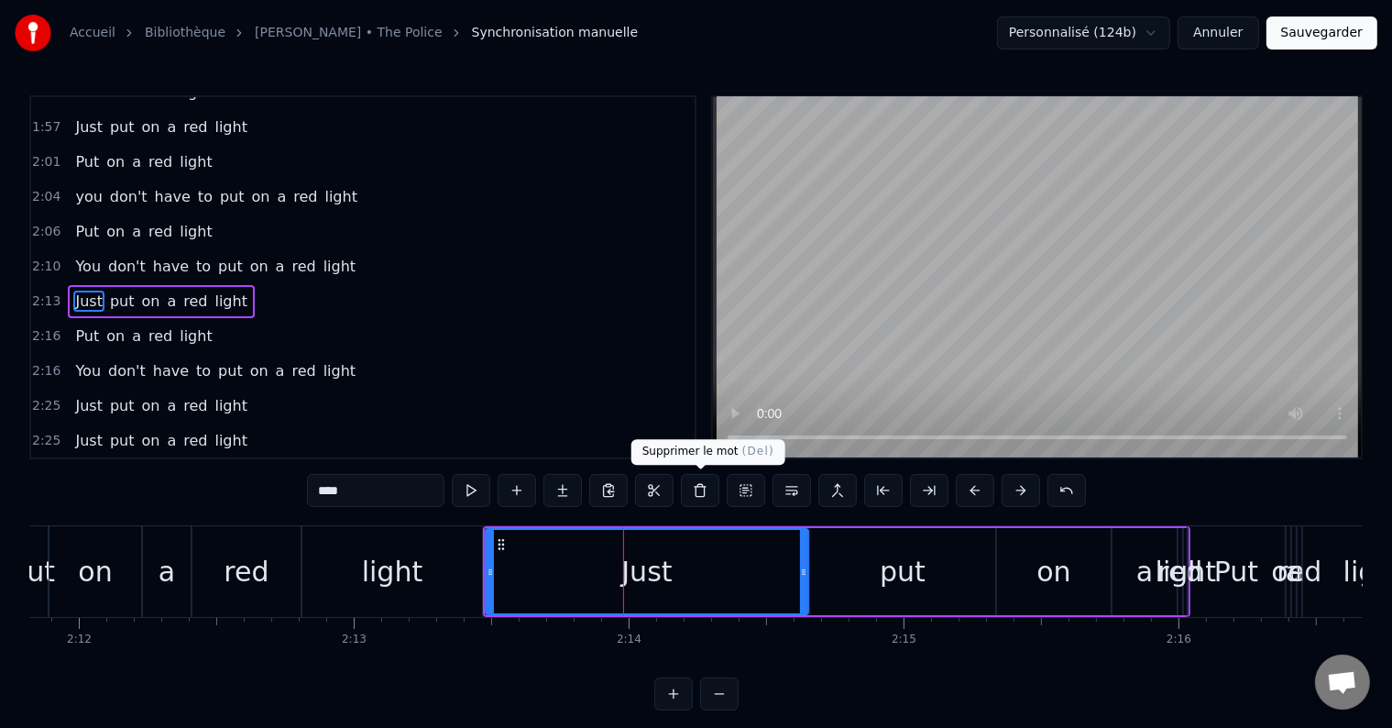
click at [700, 497] on button at bounding box center [700, 490] width 38 height 33
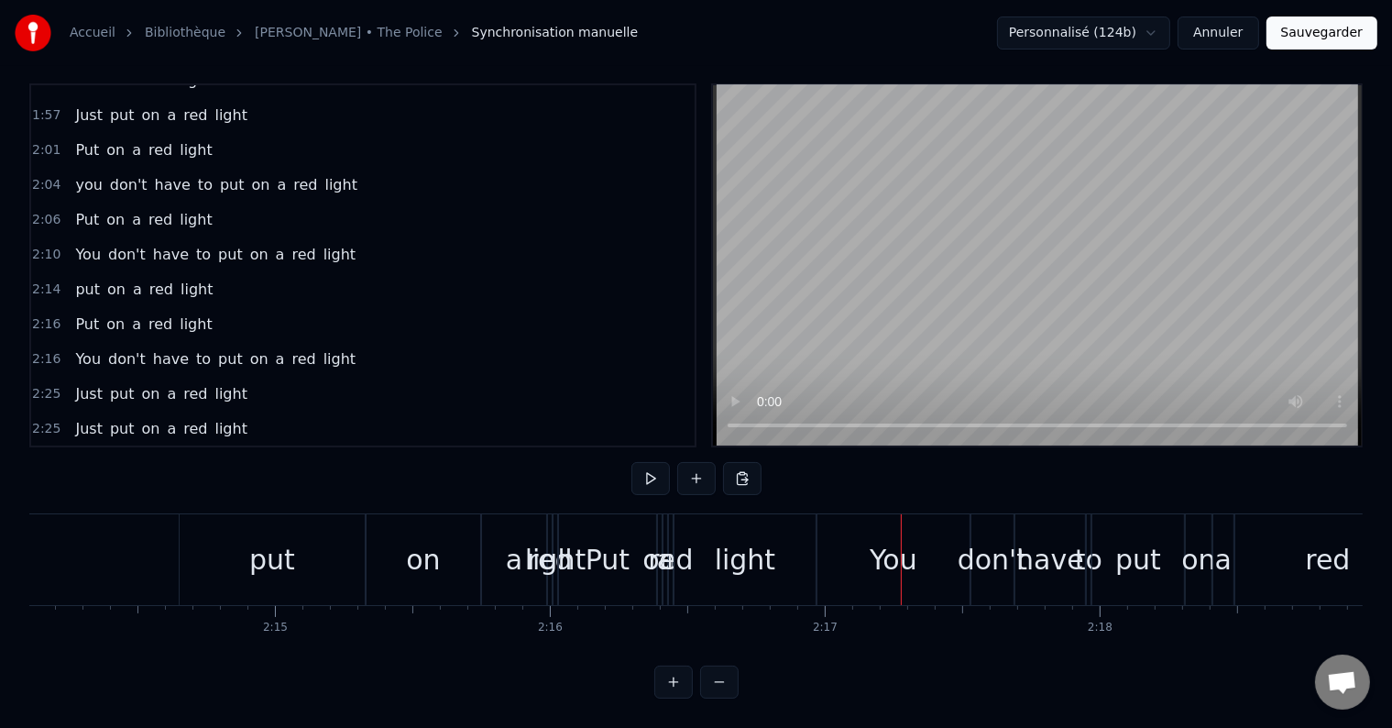
scroll to position [0, 36799]
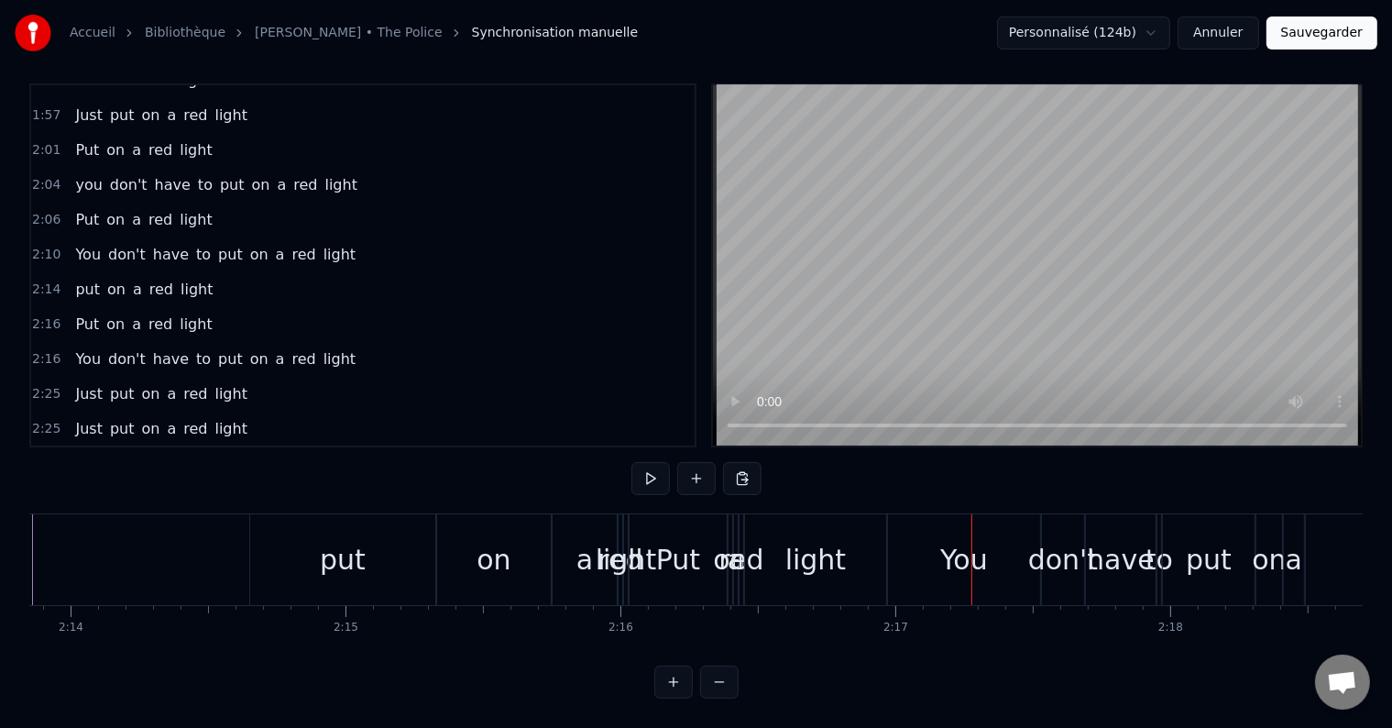
click at [347, 539] on div "put" at bounding box center [343, 559] width 46 height 41
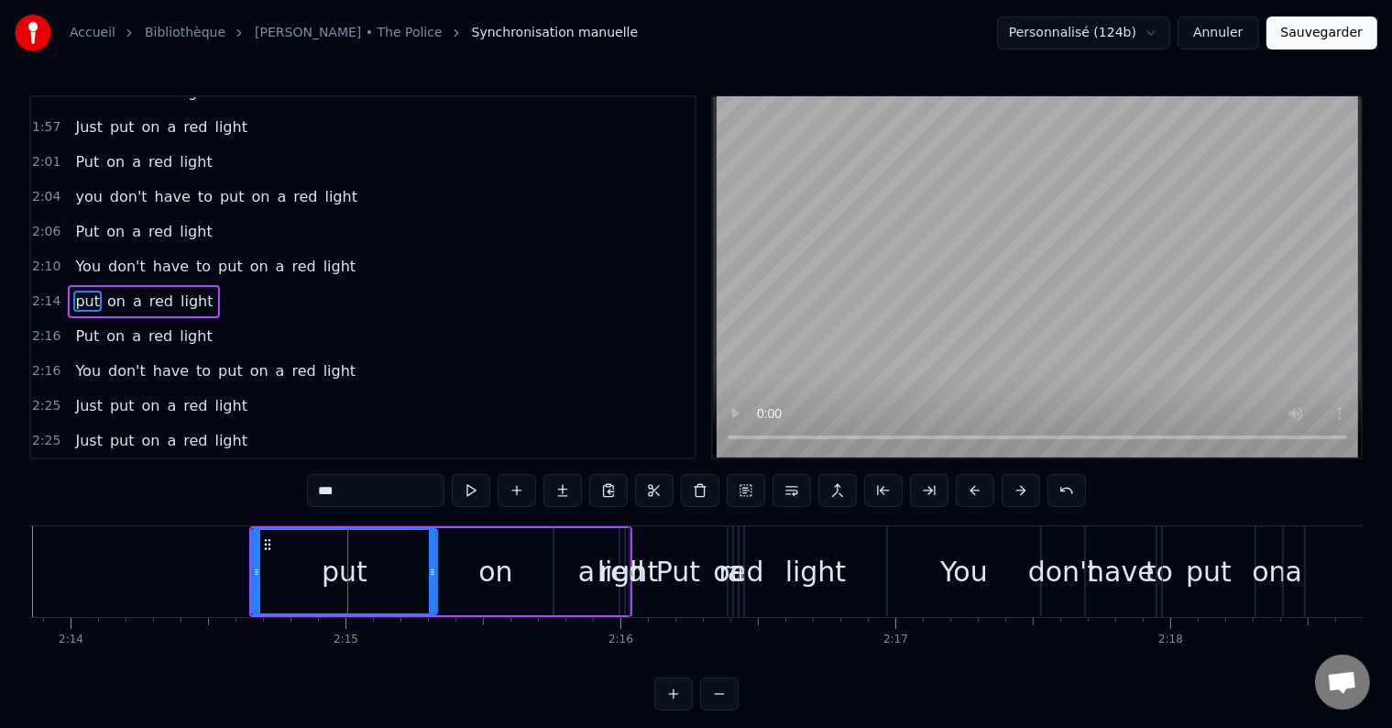
click at [192, 285] on div "put on a red light" at bounding box center [144, 301] width 152 height 33
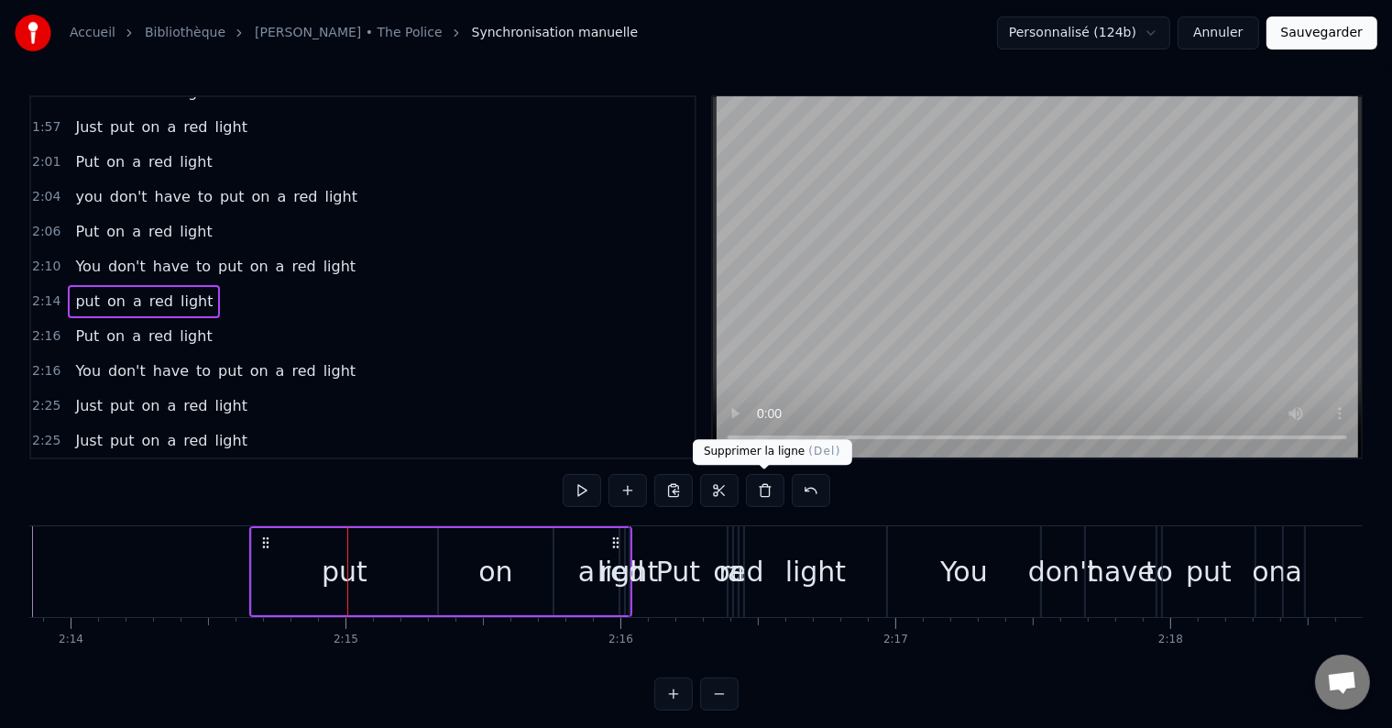
click at [767, 497] on button at bounding box center [765, 490] width 38 height 33
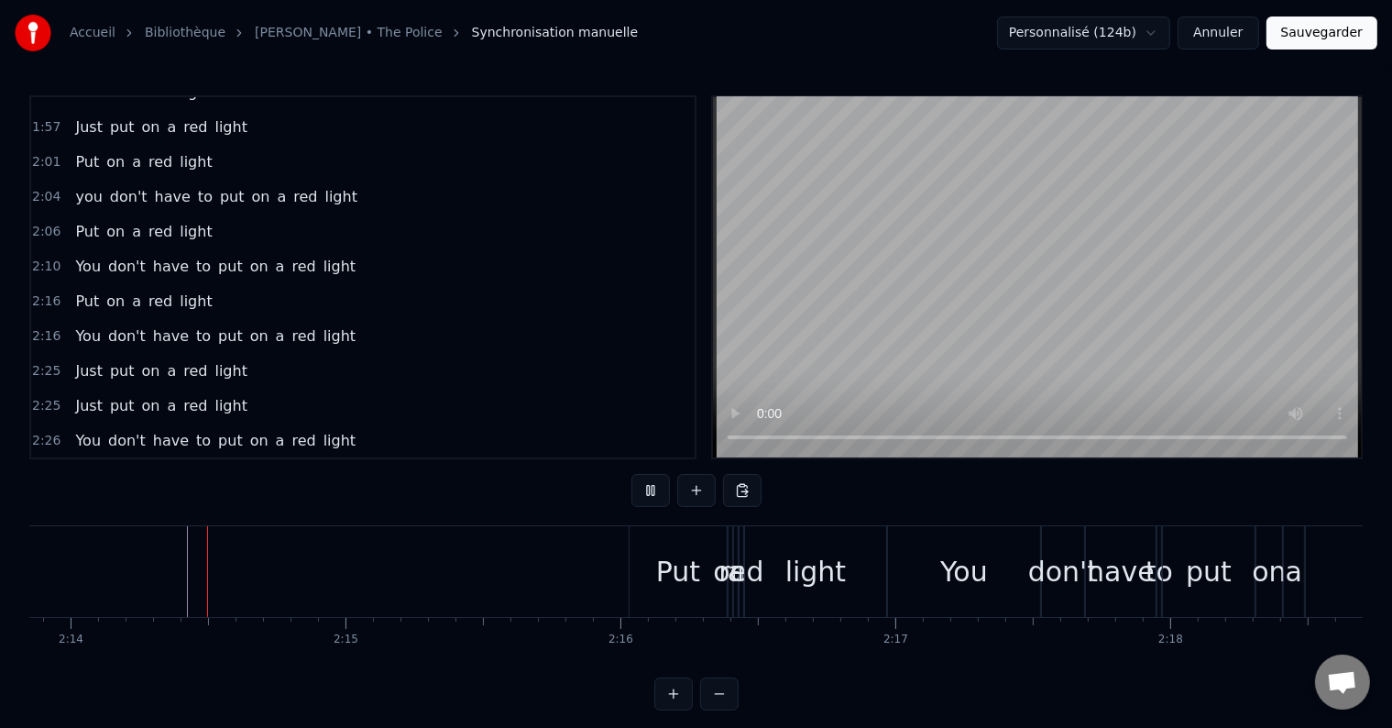
scroll to position [27, 0]
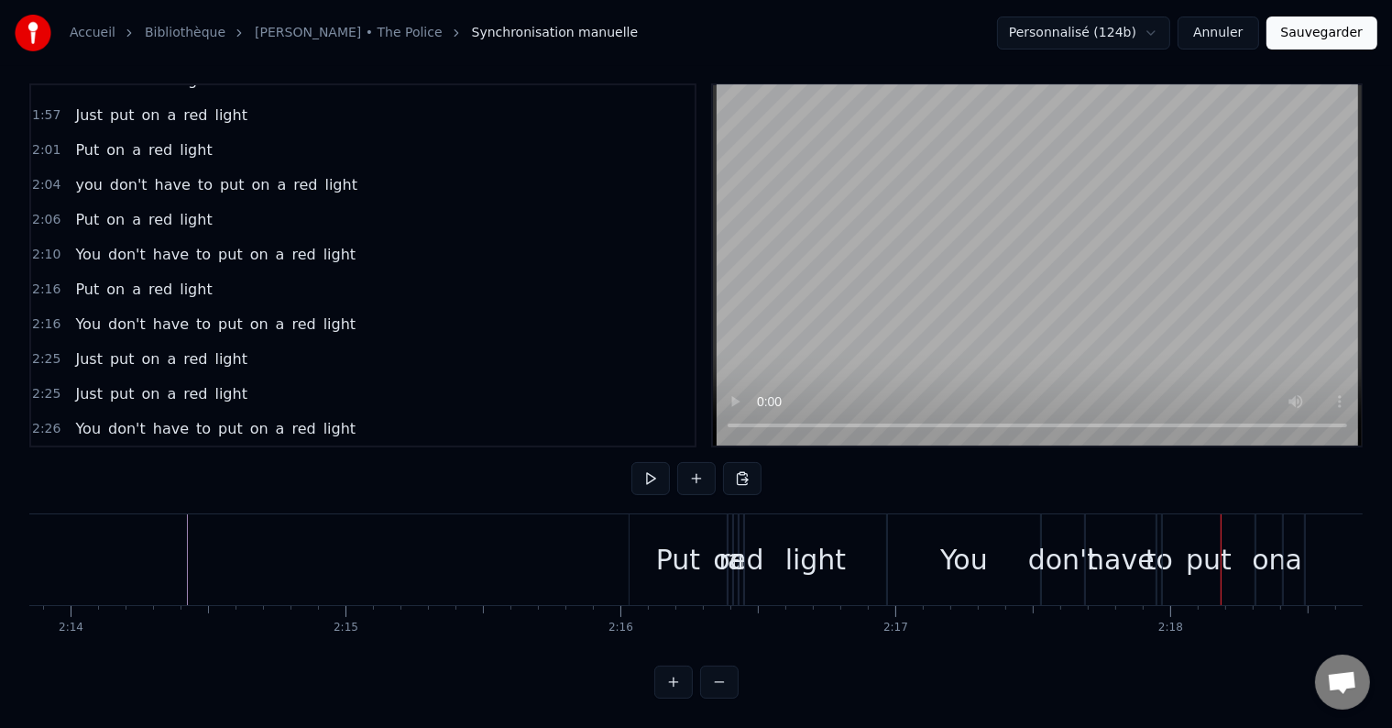
click at [221, 412] on div "You don't have to put on a red light" at bounding box center [215, 428] width 295 height 33
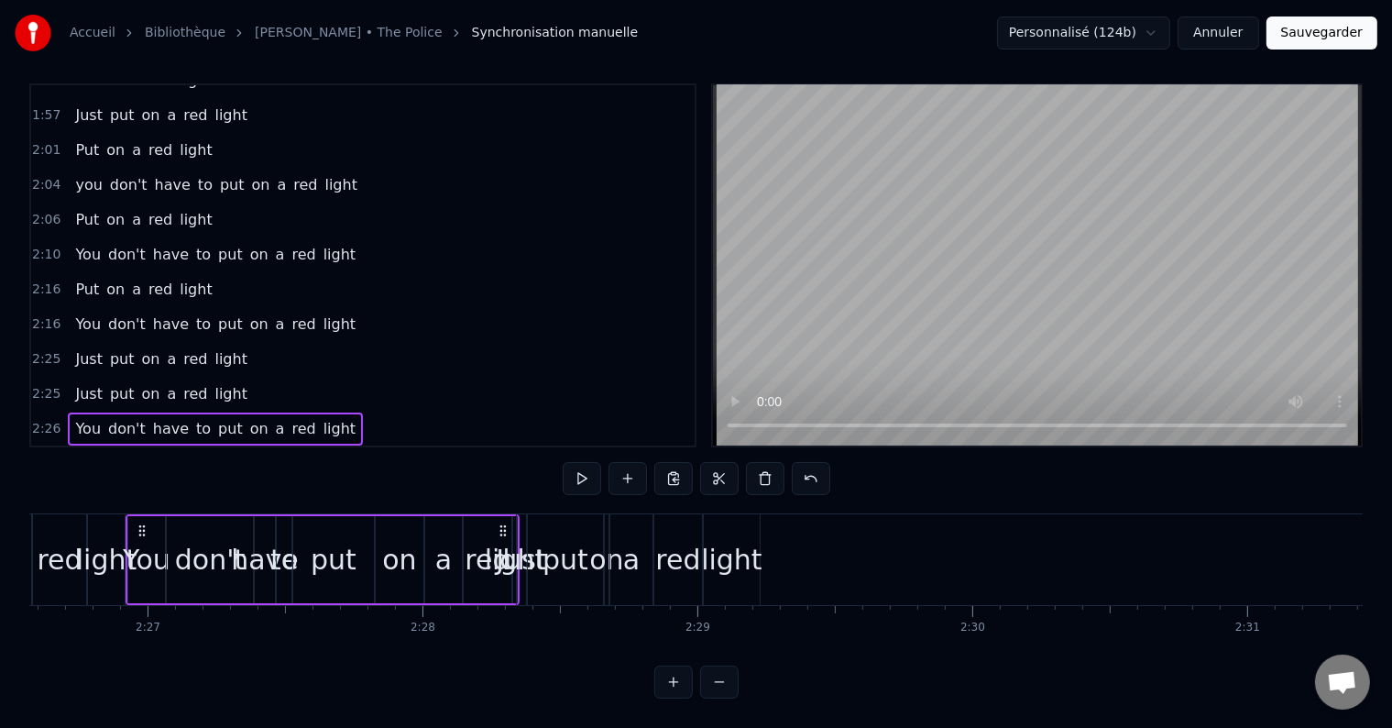
scroll to position [0, 40301]
click at [151, 313] on span "have" at bounding box center [170, 323] width 39 height 21
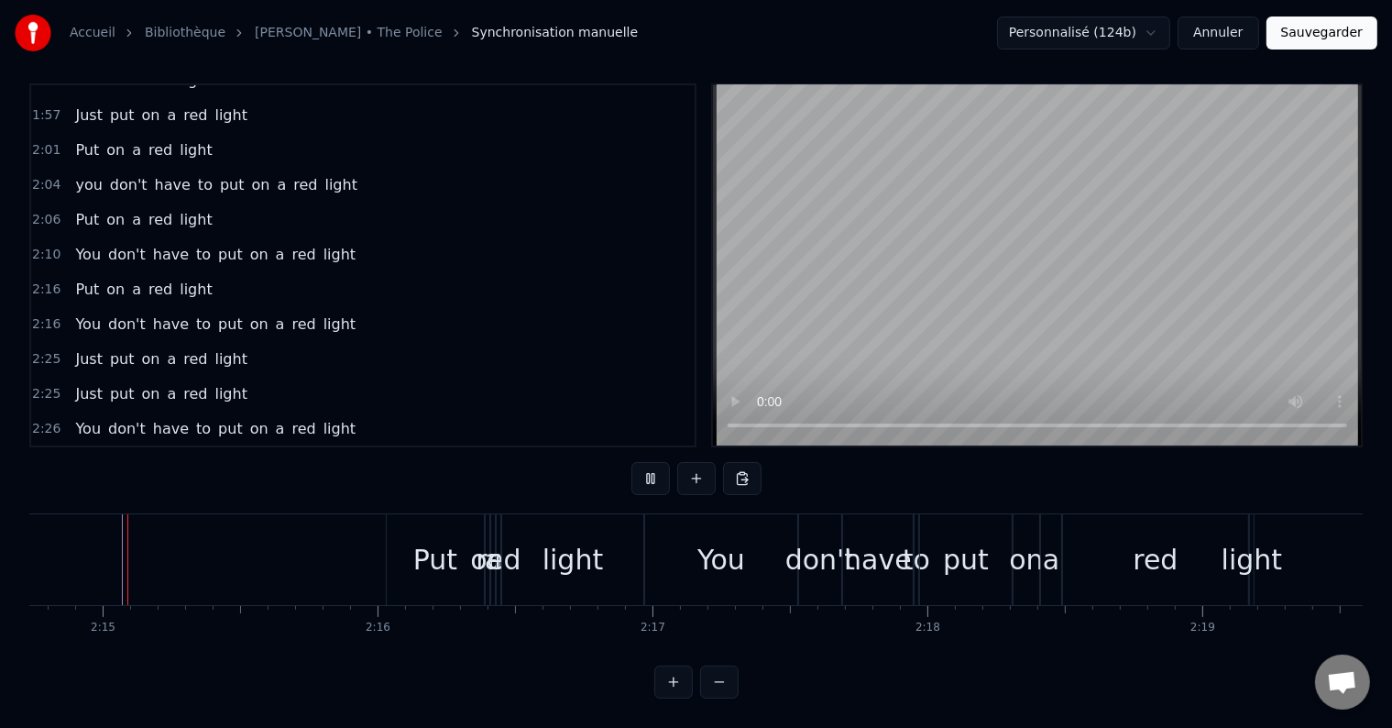
scroll to position [27, 0]
click at [649, 565] on div "You" at bounding box center [721, 559] width 152 height 91
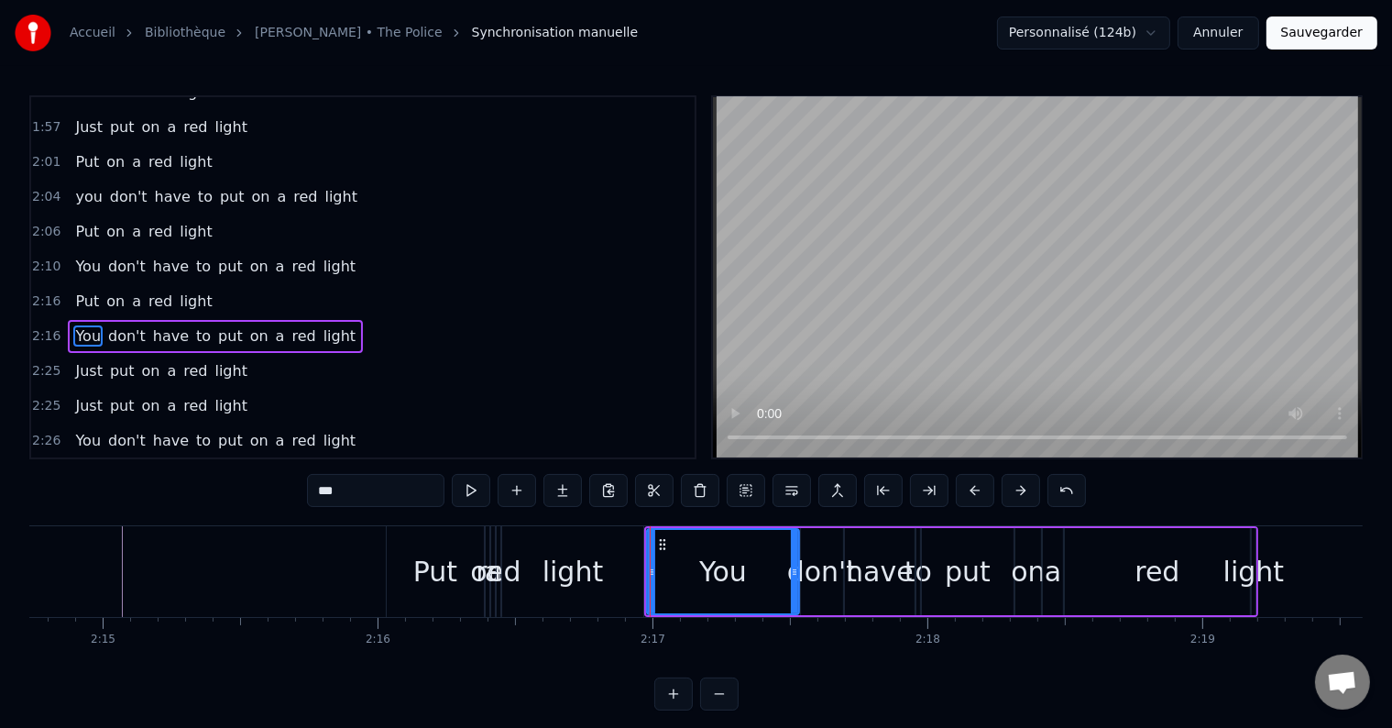
scroll to position [821, 0]
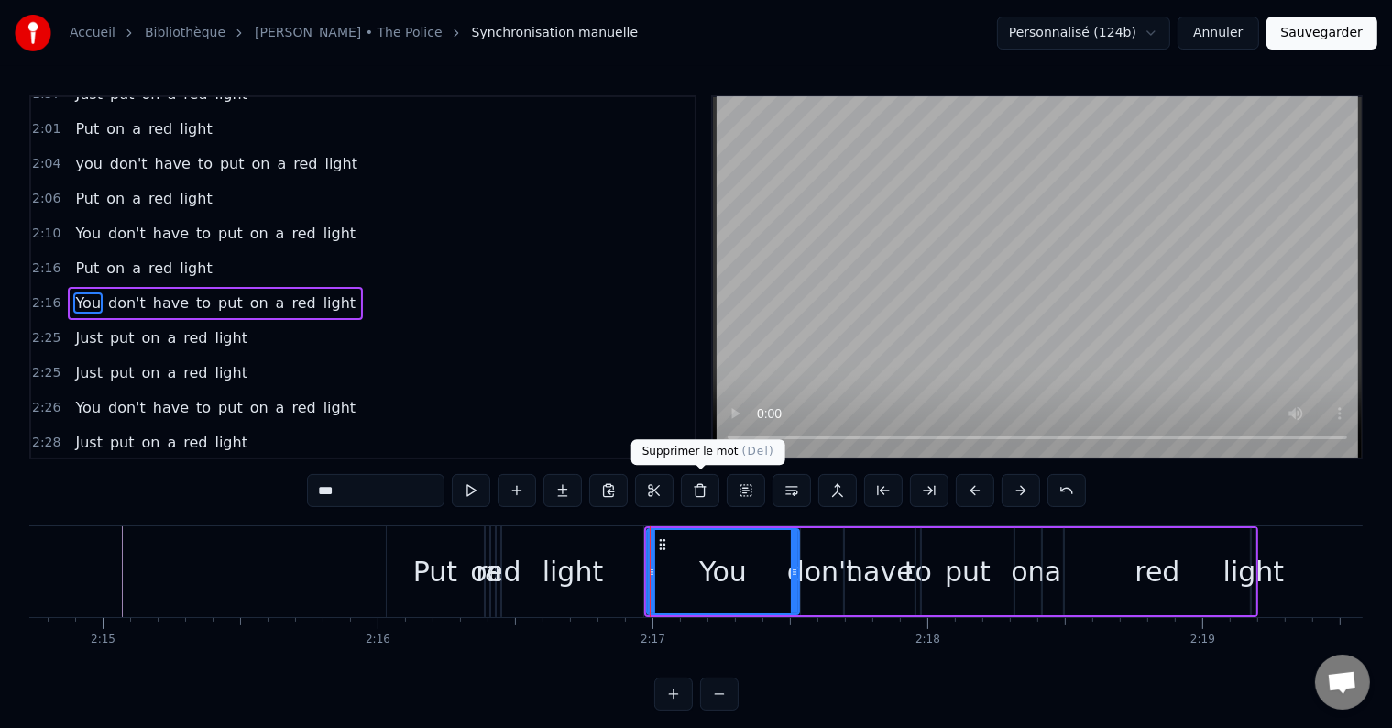
click at [702, 495] on button at bounding box center [700, 490] width 38 height 33
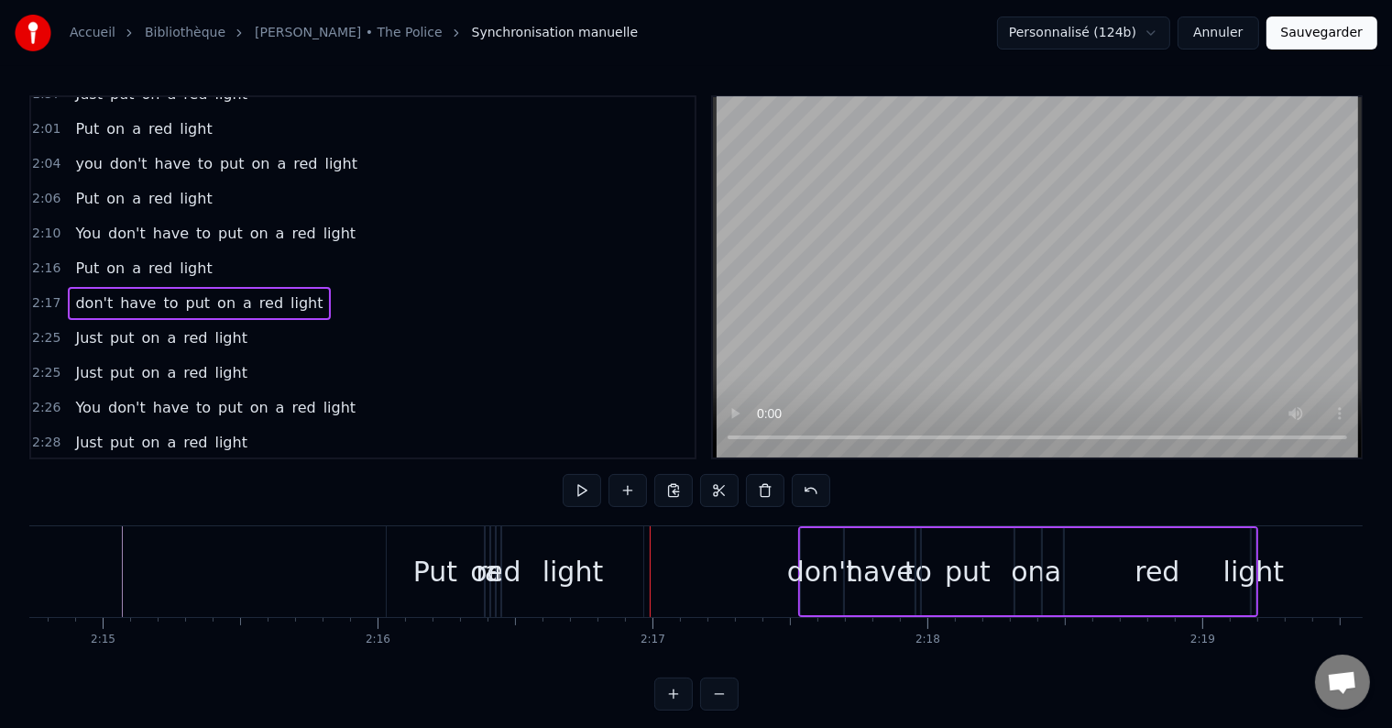
click at [828, 583] on div "don't" at bounding box center [822, 571] width 70 height 41
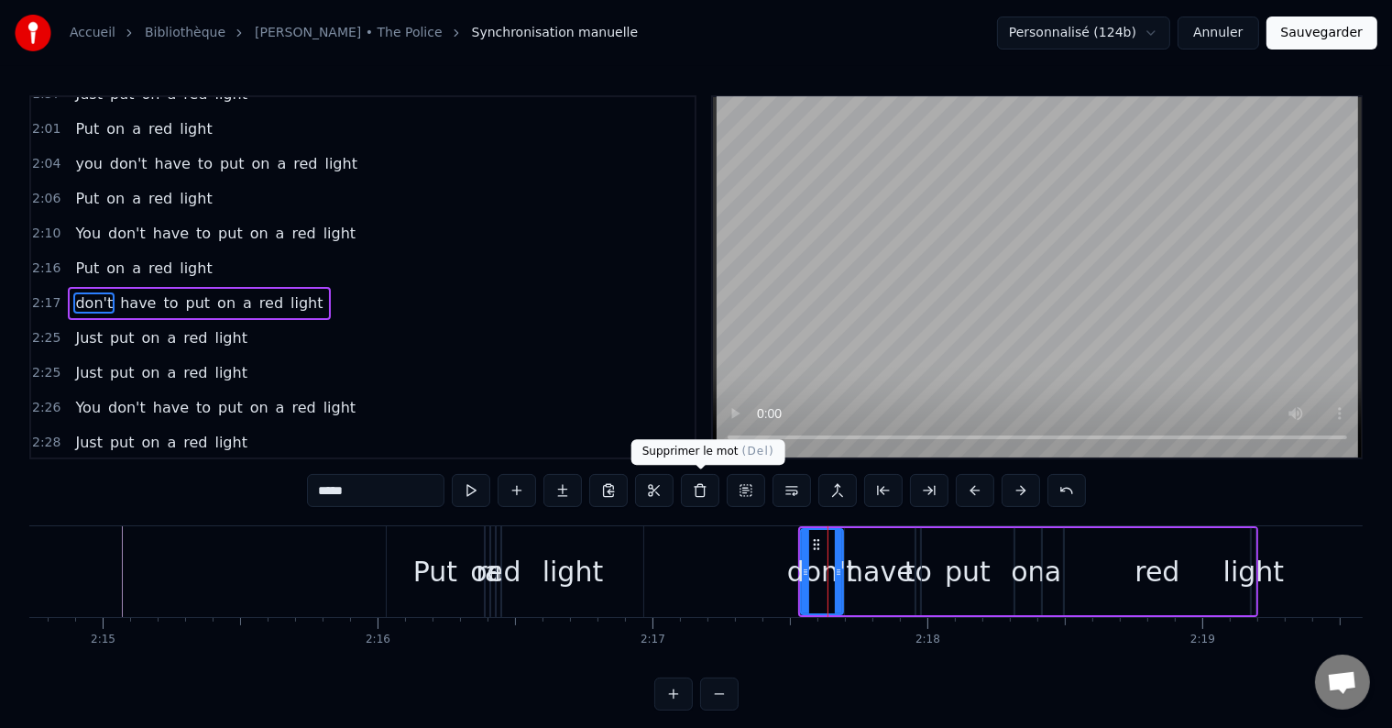
click at [694, 490] on button at bounding box center [700, 490] width 38 height 33
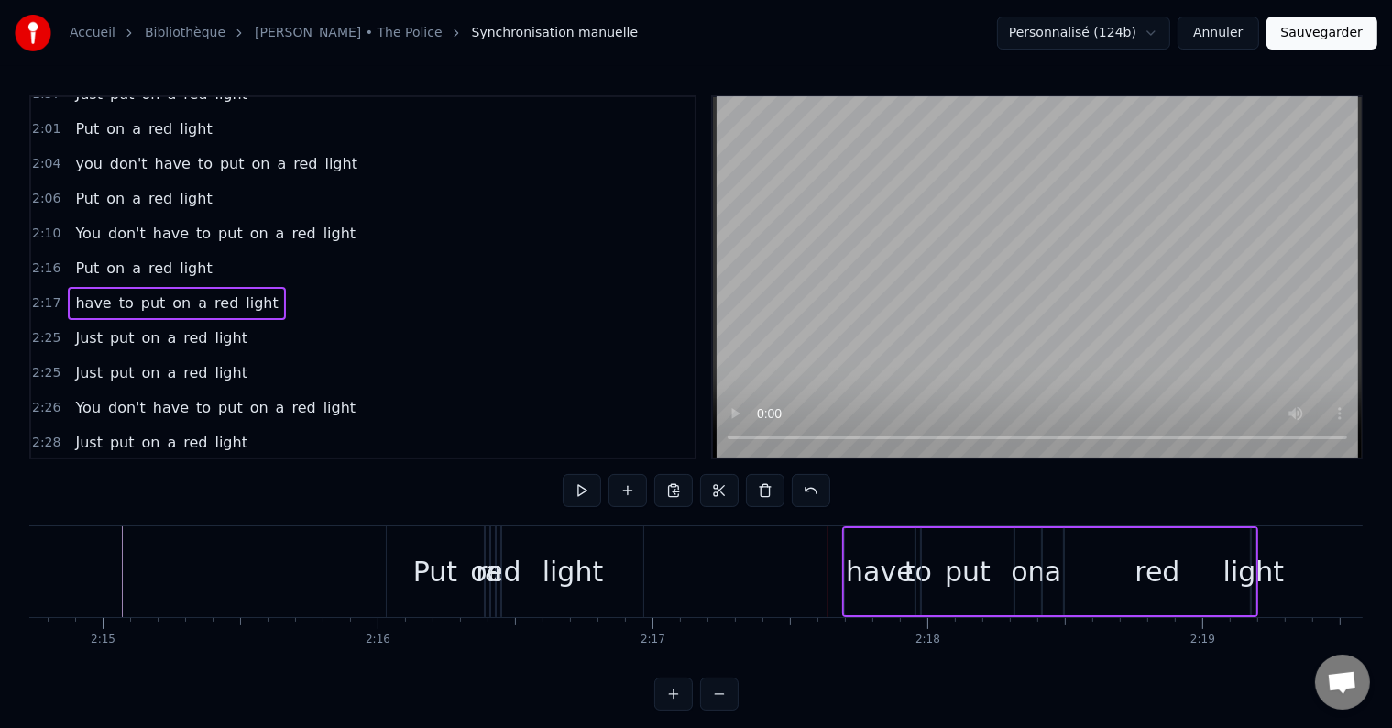
click at [907, 598] on div "have" at bounding box center [880, 571] width 70 height 87
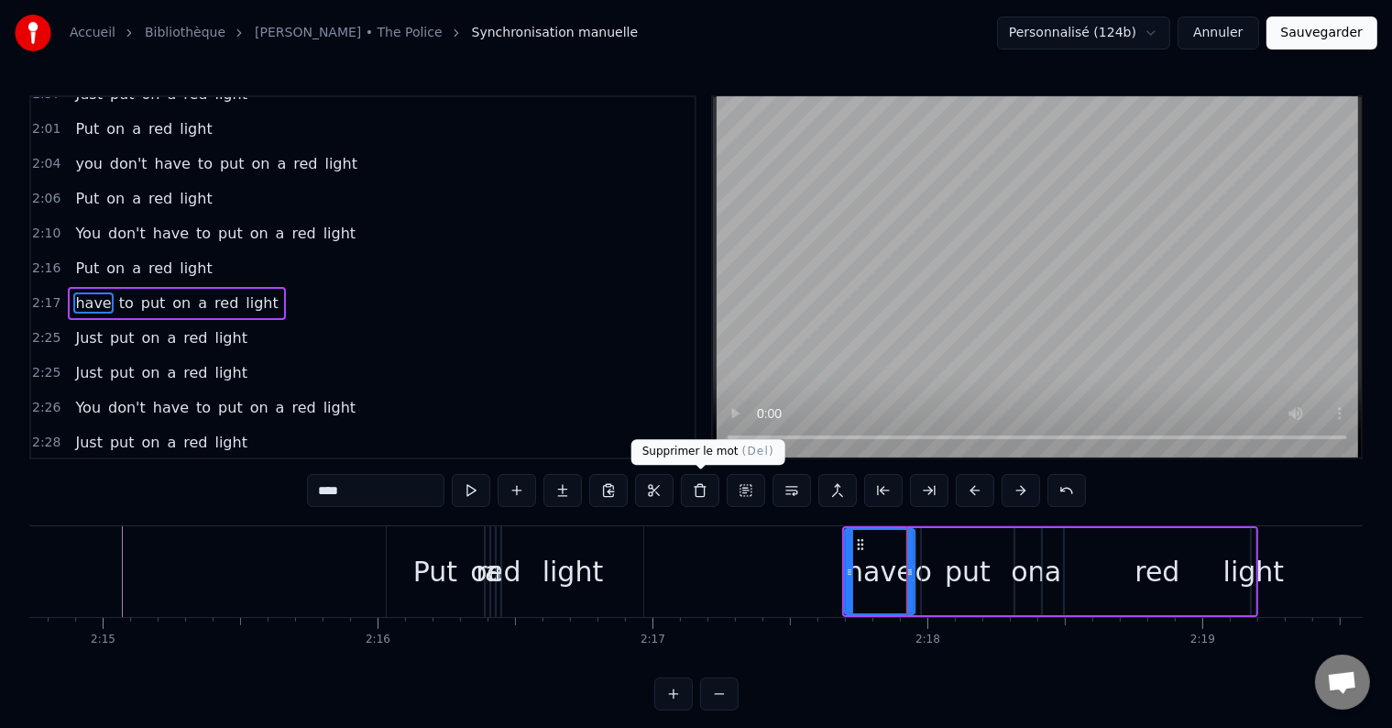
click at [699, 498] on button at bounding box center [700, 490] width 38 height 33
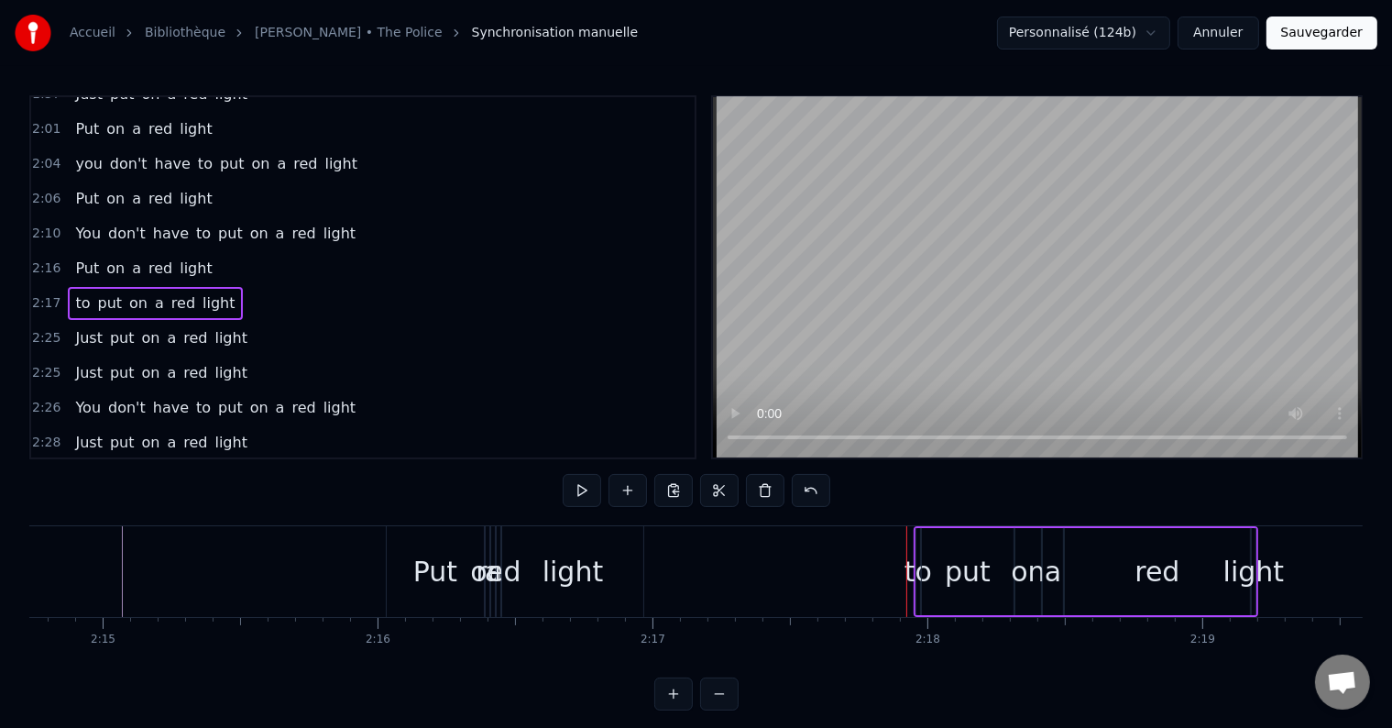
click at [917, 580] on div "to" at bounding box center [918, 571] width 27 height 41
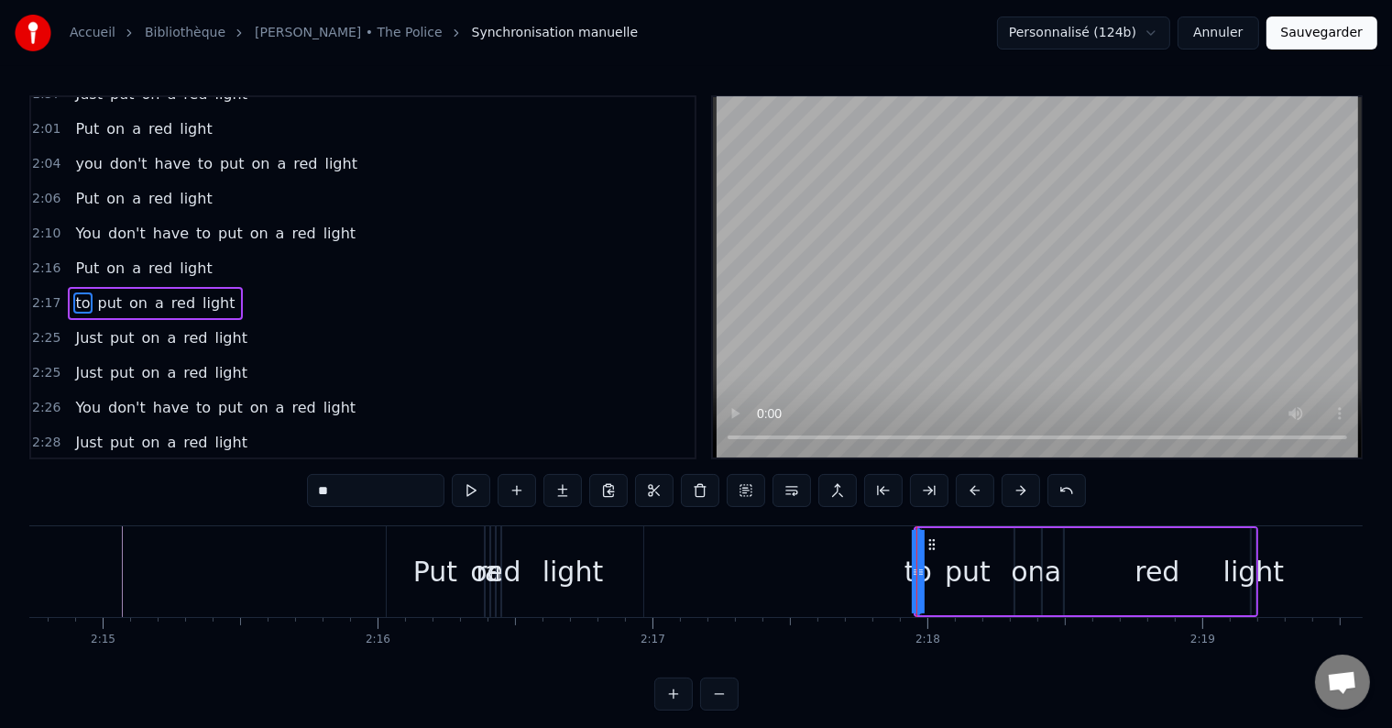
click at [912, 576] on icon at bounding box center [915, 572] width 7 height 15
click at [907, 570] on div "to" at bounding box center [918, 571] width 27 height 41
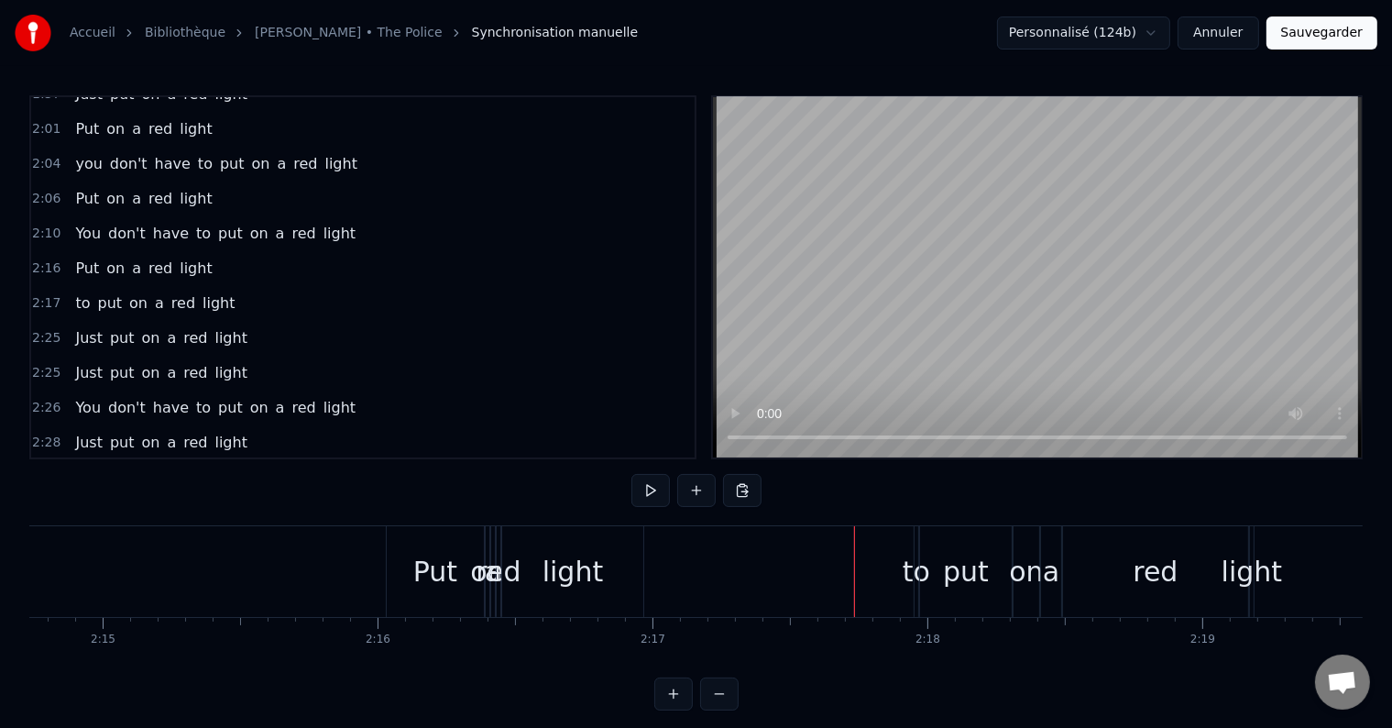
click at [911, 580] on div "to" at bounding box center [916, 571] width 27 height 41
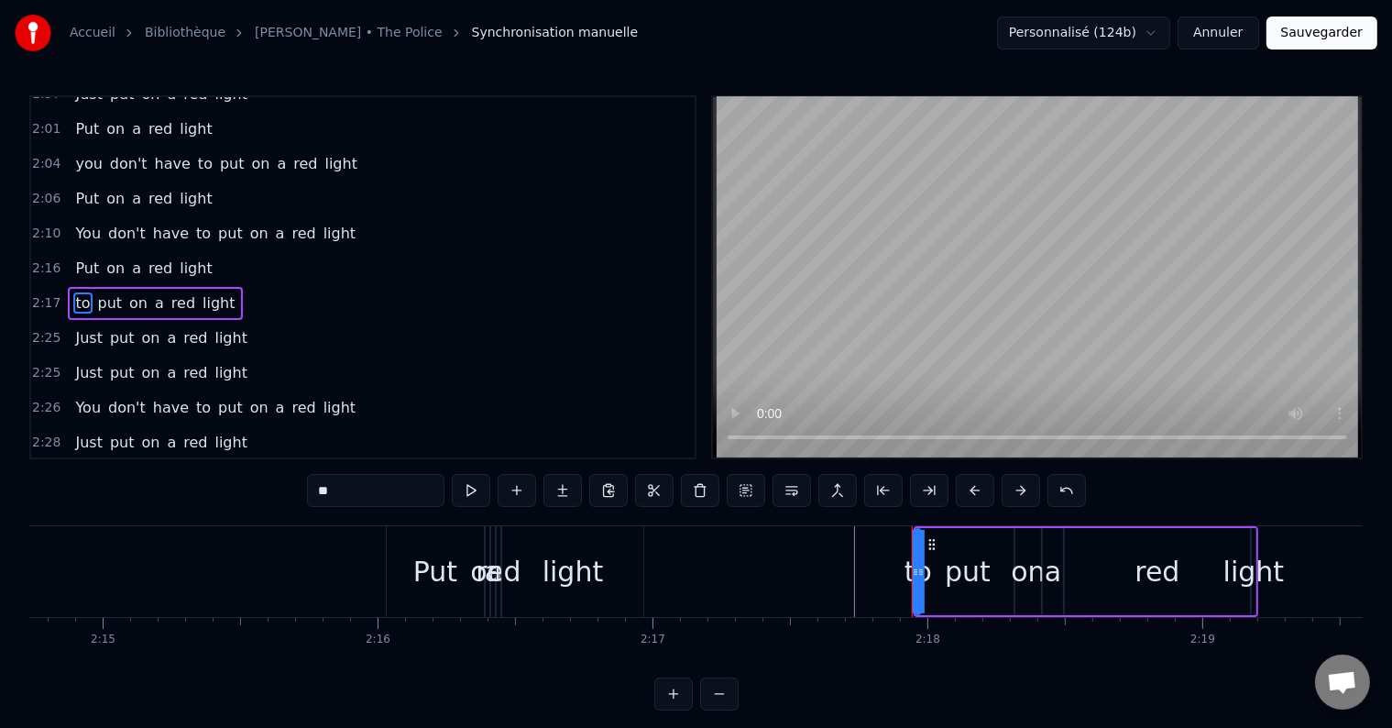
click at [912, 580] on div at bounding box center [912, 571] width 1 height 91
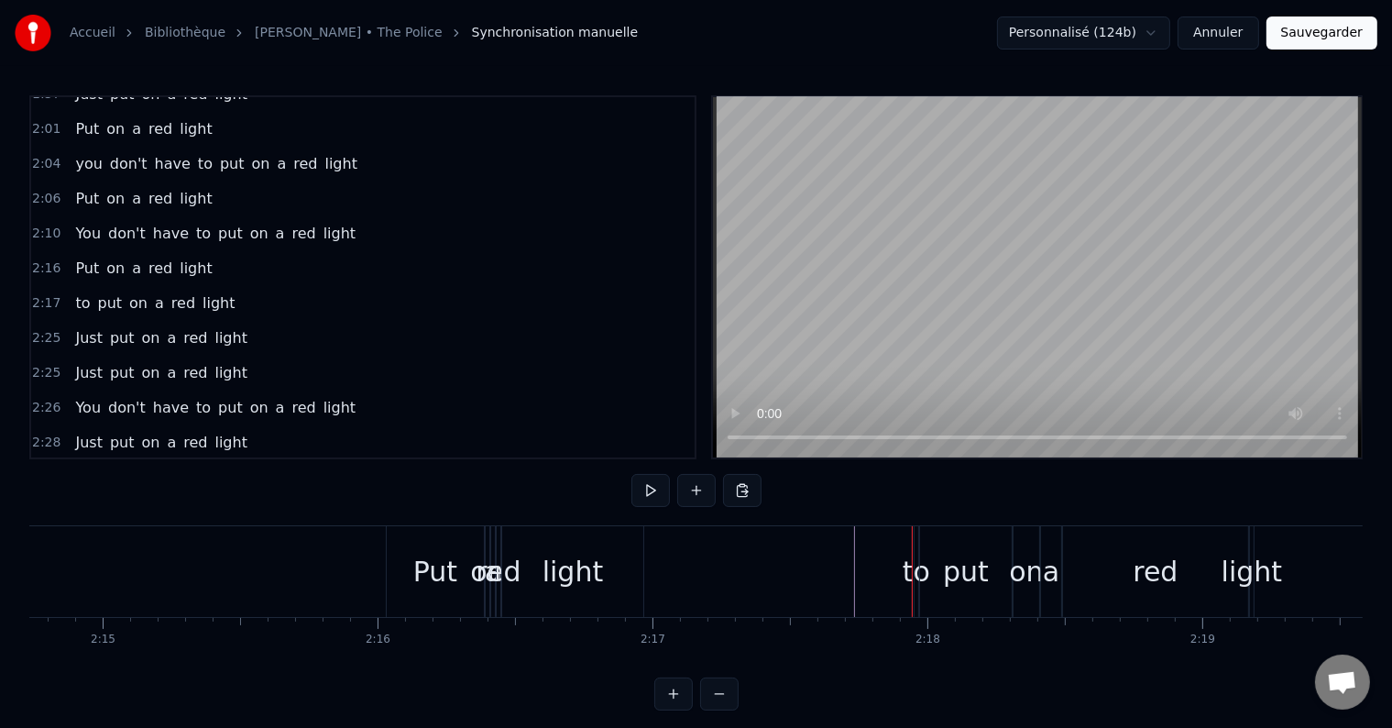
click at [905, 570] on div "to" at bounding box center [916, 571] width 27 height 41
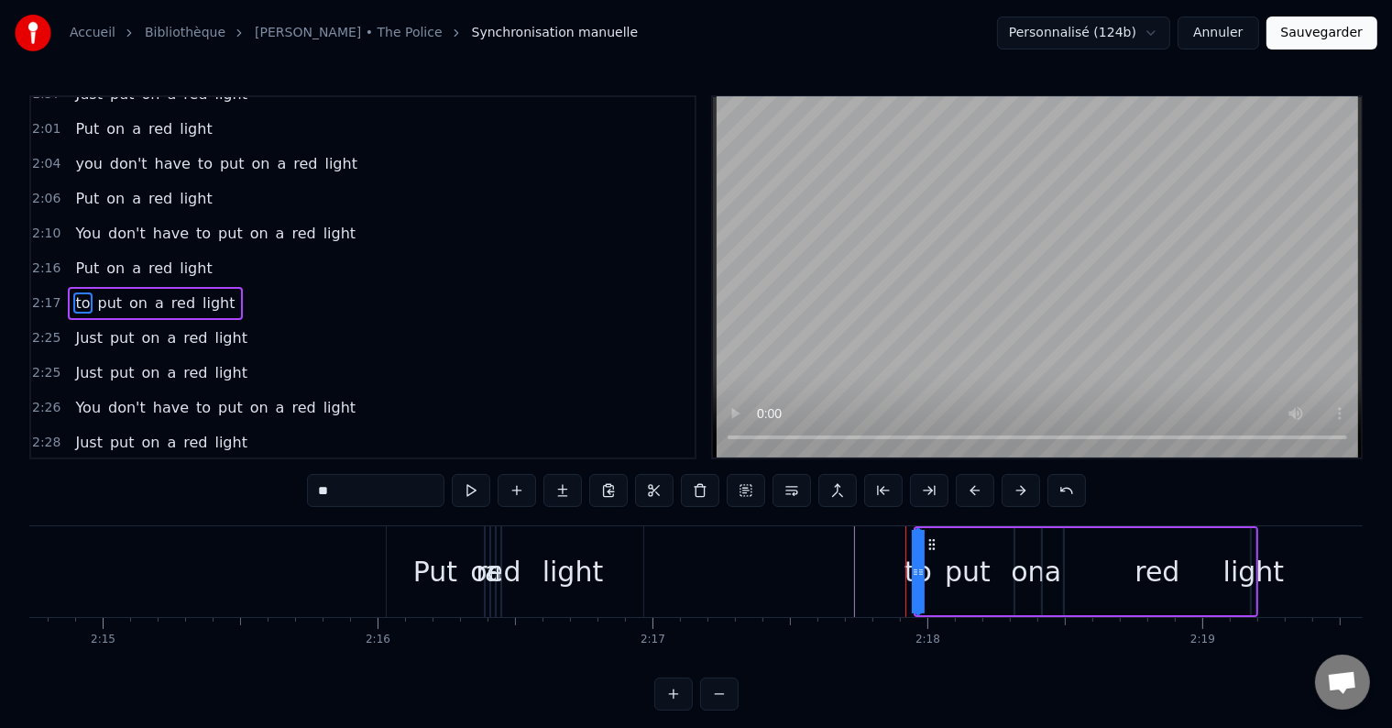
click at [73, 292] on span "to" at bounding box center [82, 302] width 18 height 21
click at [704, 500] on button at bounding box center [700, 490] width 38 height 33
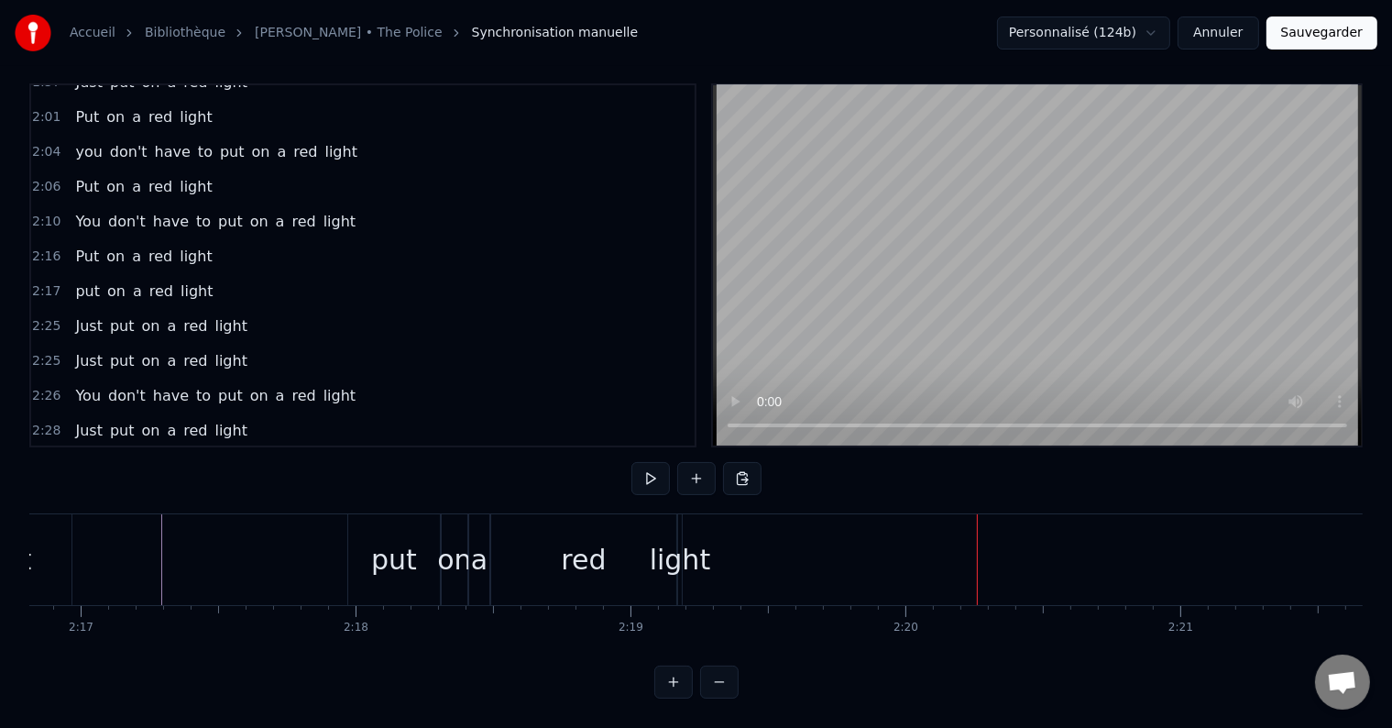
scroll to position [0, 37610]
click at [374, 545] on div "put" at bounding box center [398, 559] width 92 height 91
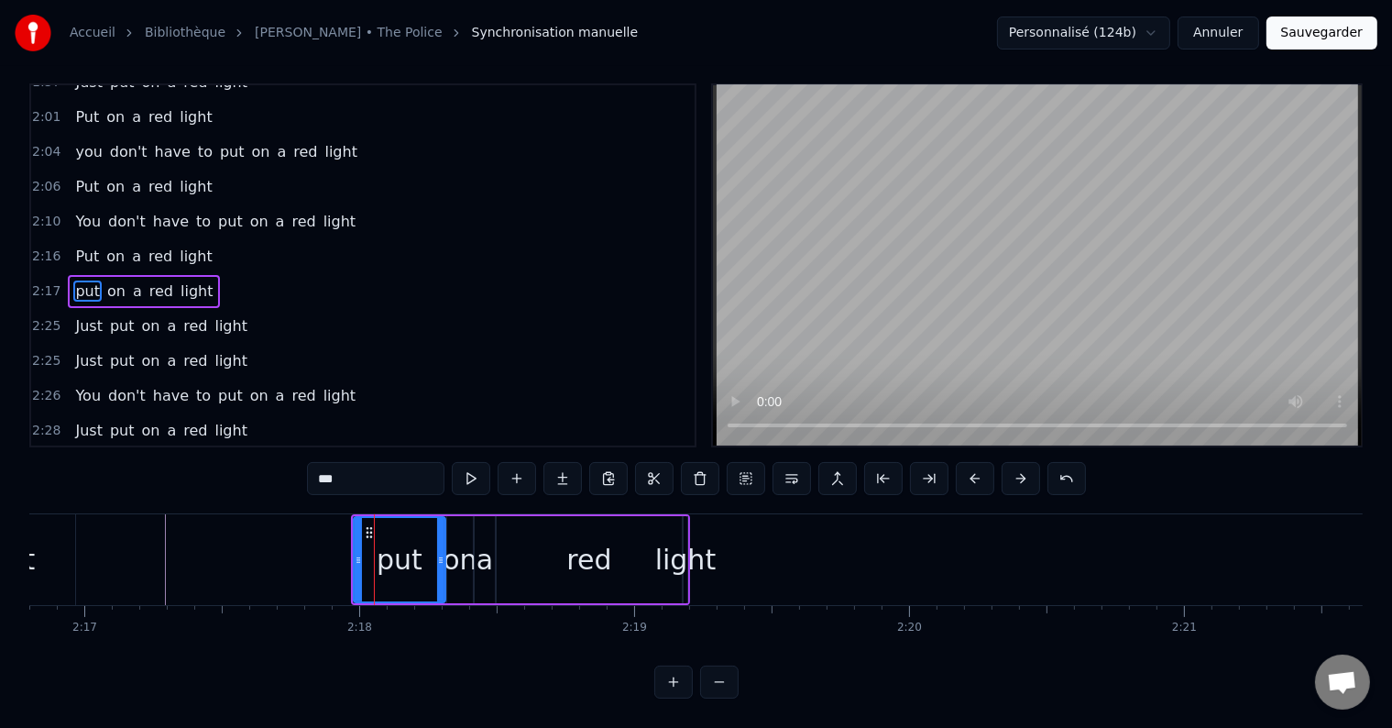
scroll to position [0, 0]
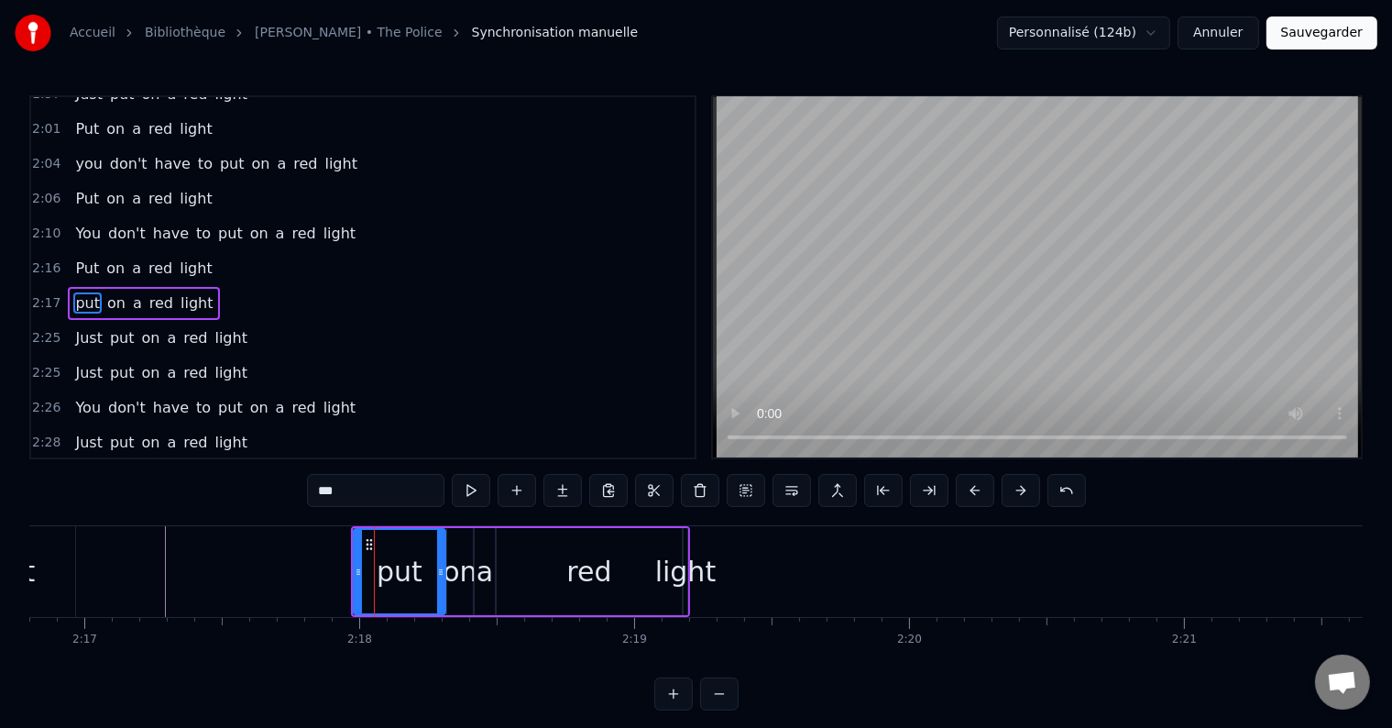
click at [182, 287] on div "put on a red light" at bounding box center [144, 303] width 152 height 33
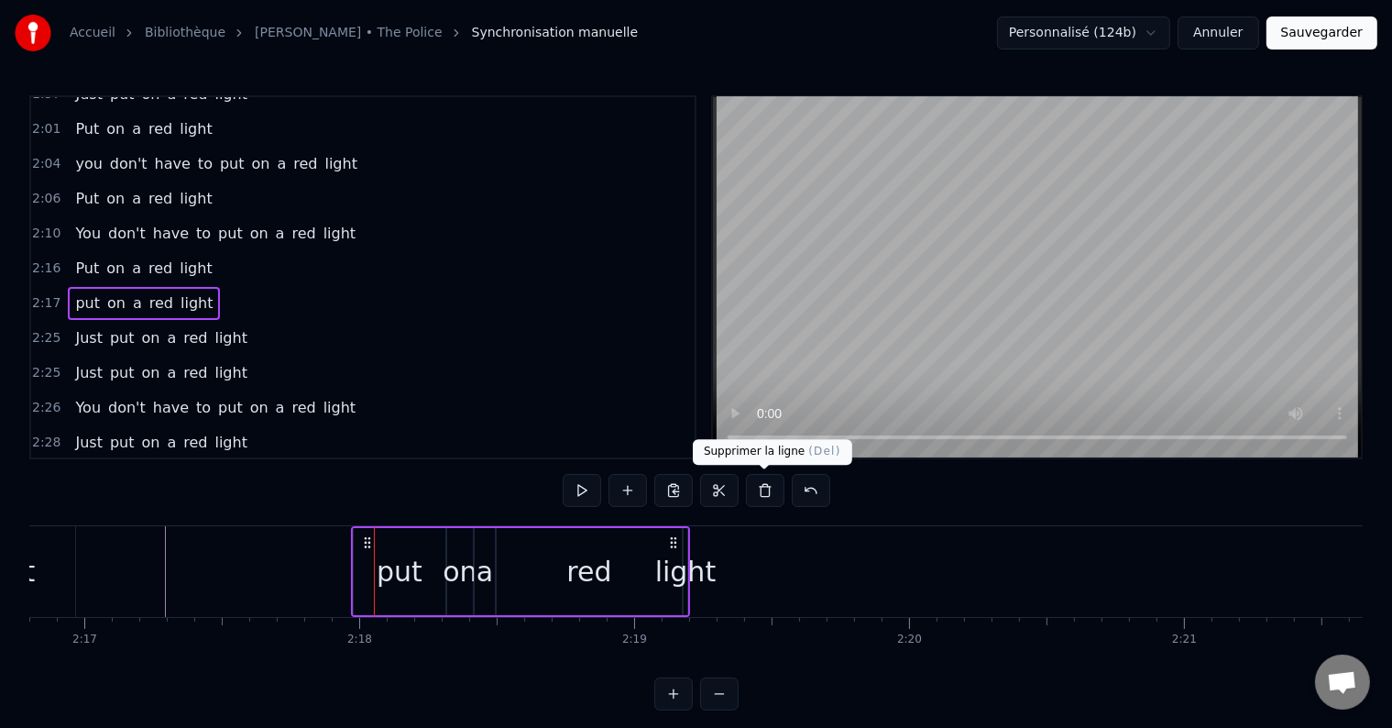
click at [762, 488] on button at bounding box center [765, 490] width 38 height 33
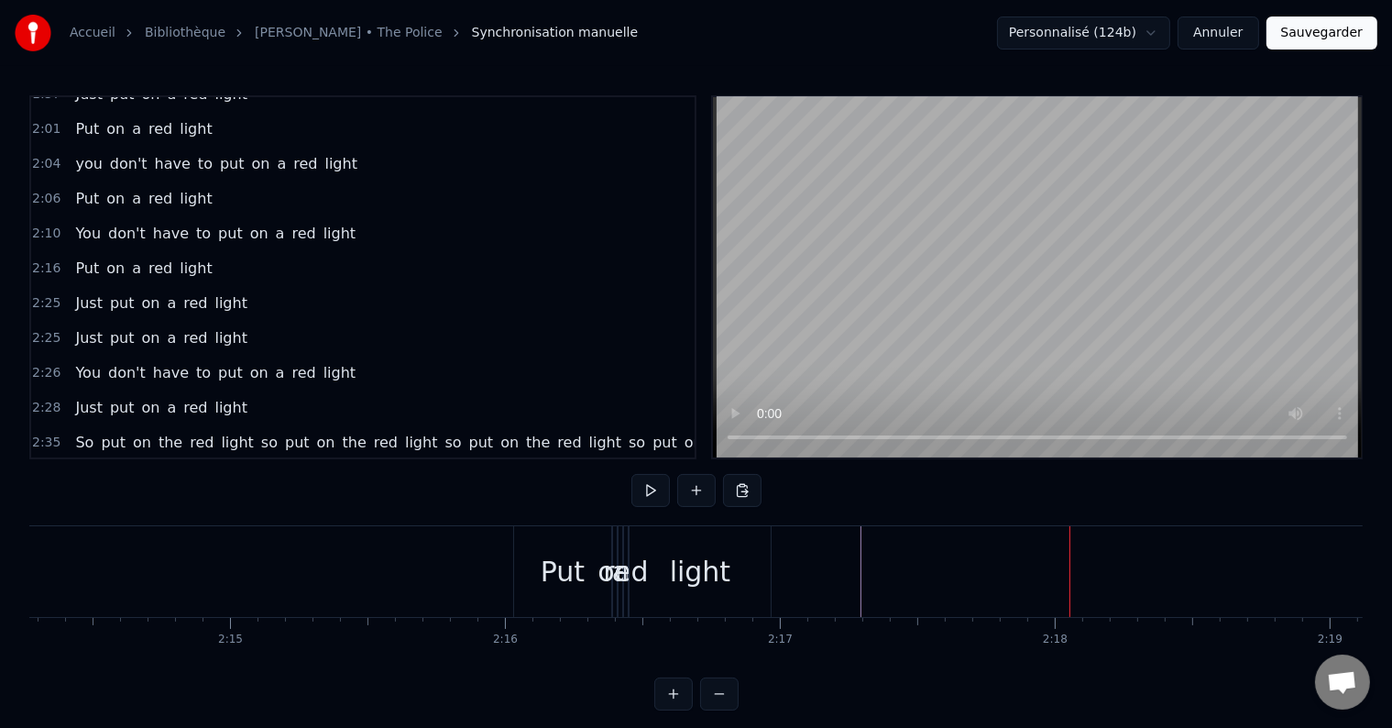
scroll to position [0, 36903]
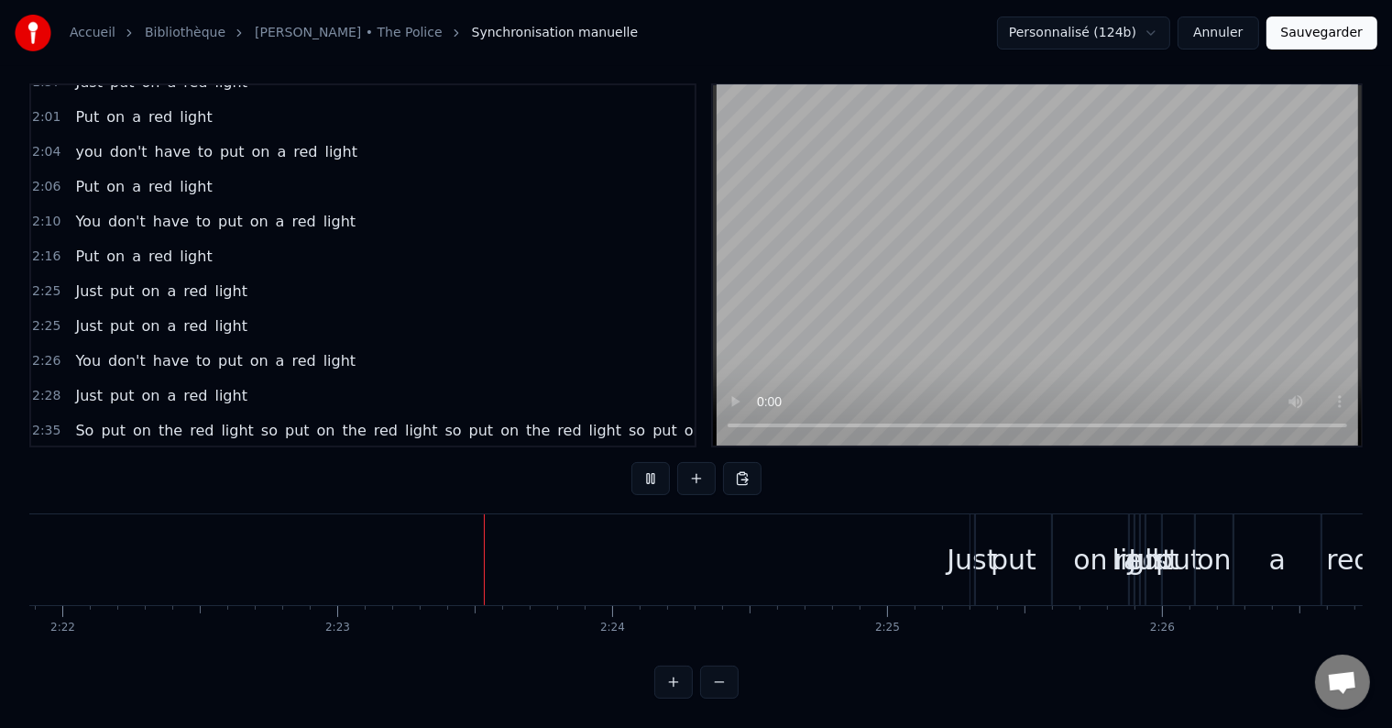
scroll to position [0, 39226]
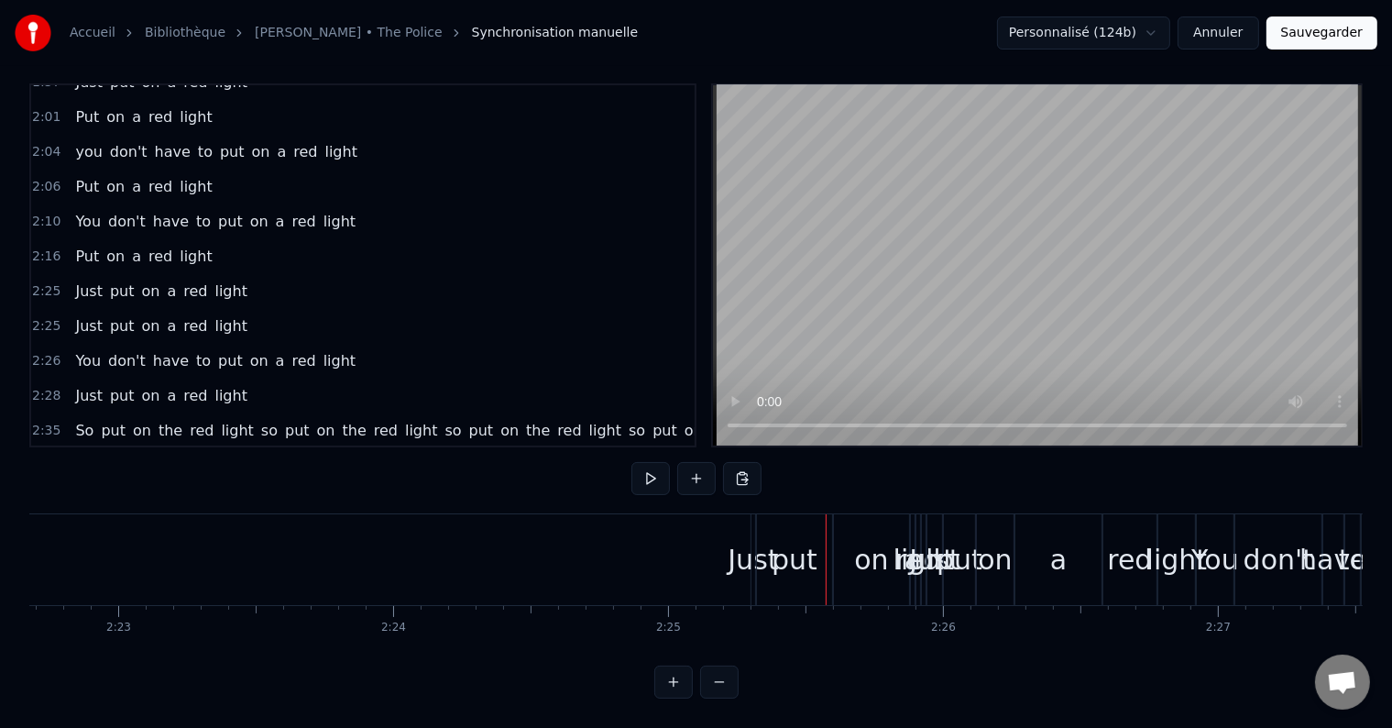
click at [740, 552] on div "Just" at bounding box center [753, 559] width 50 height 41
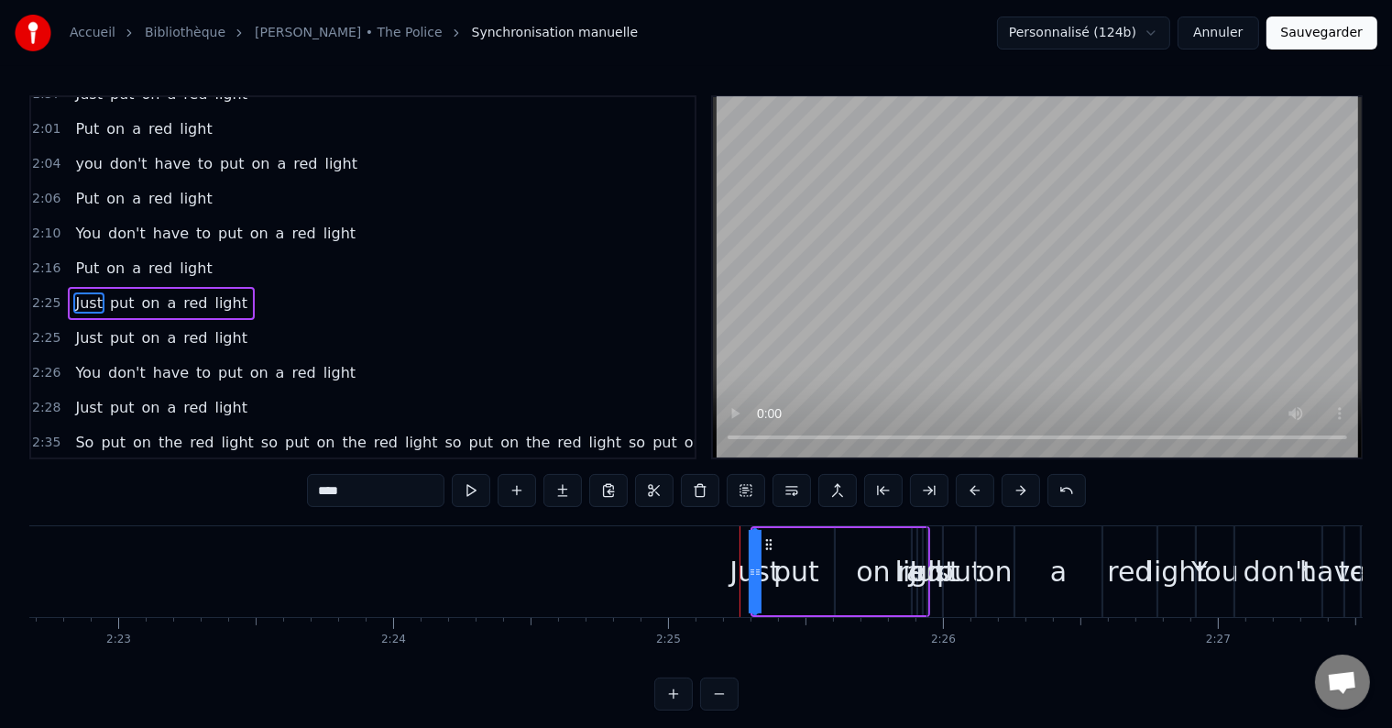
click at [222, 287] on div "Just put on a red light" at bounding box center [161, 303] width 187 height 33
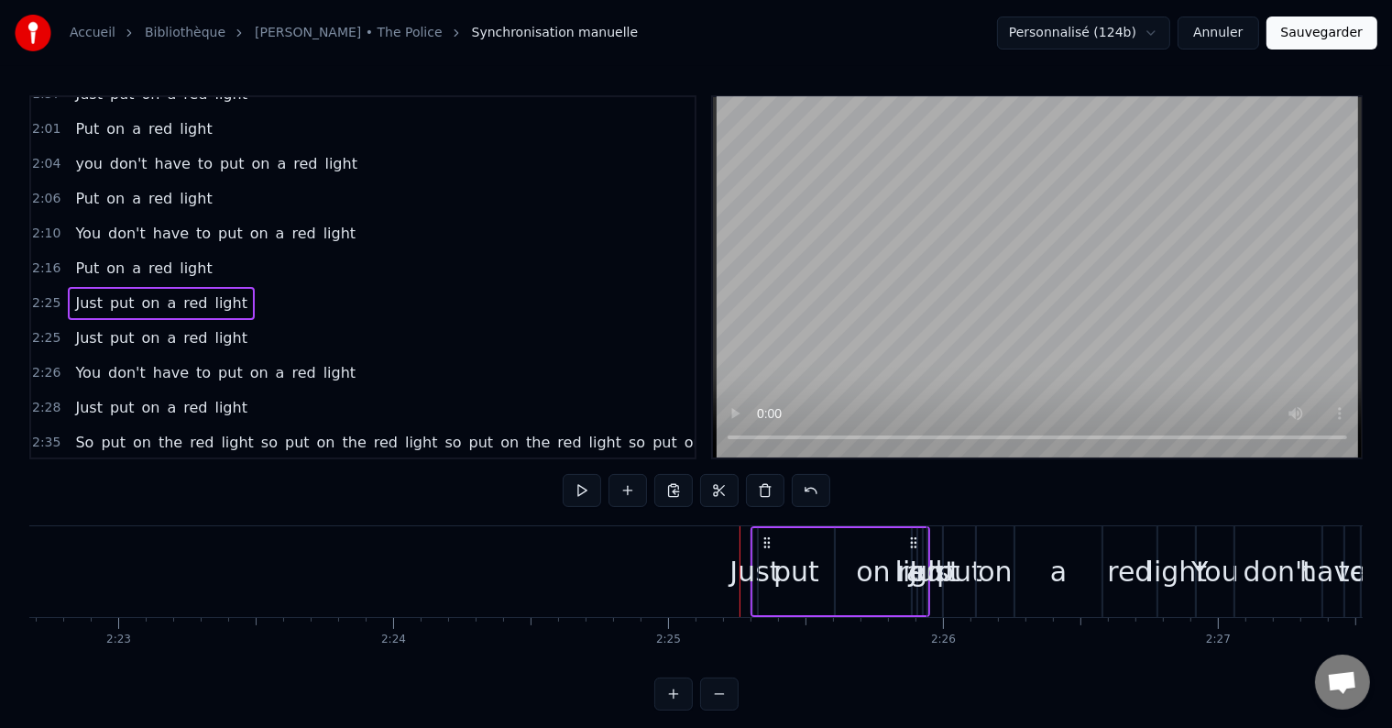
click at [222, 287] on div "Just put on a red light" at bounding box center [161, 303] width 187 height 33
click at [766, 478] on button at bounding box center [765, 490] width 38 height 33
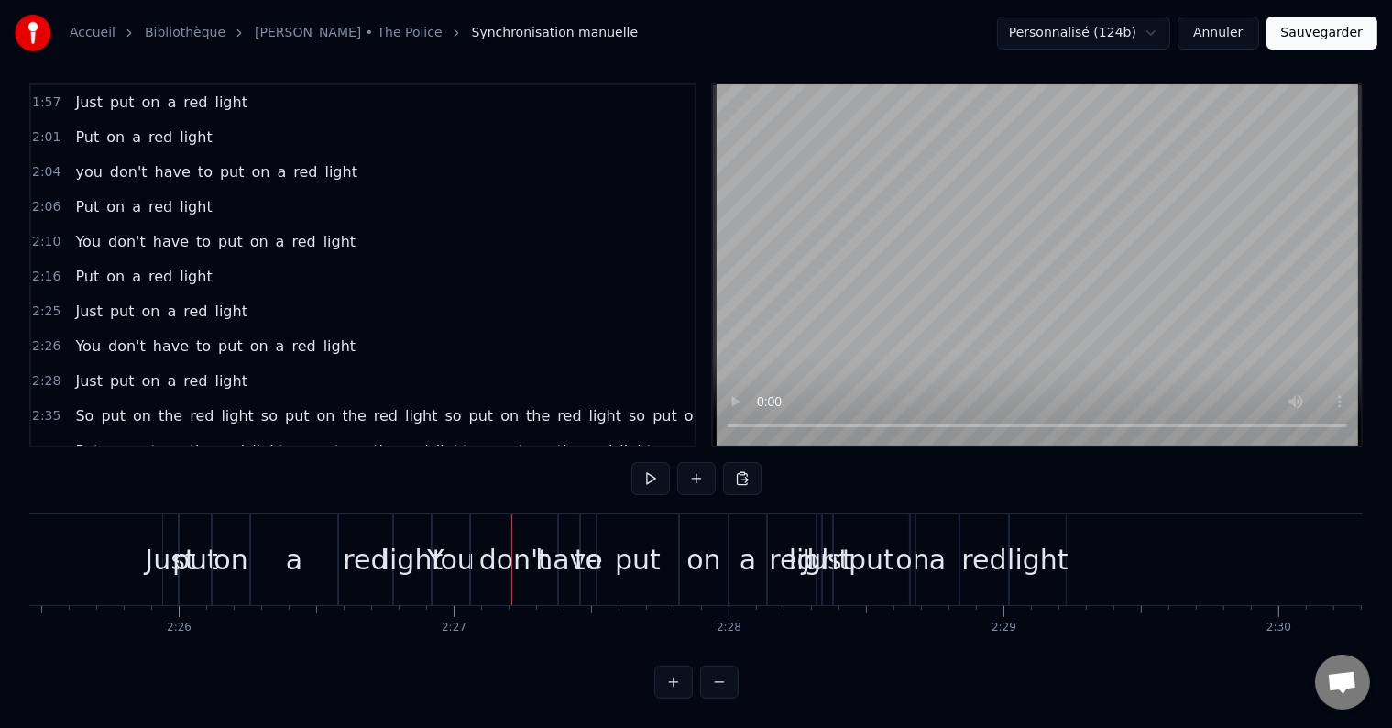
scroll to position [0, 39979]
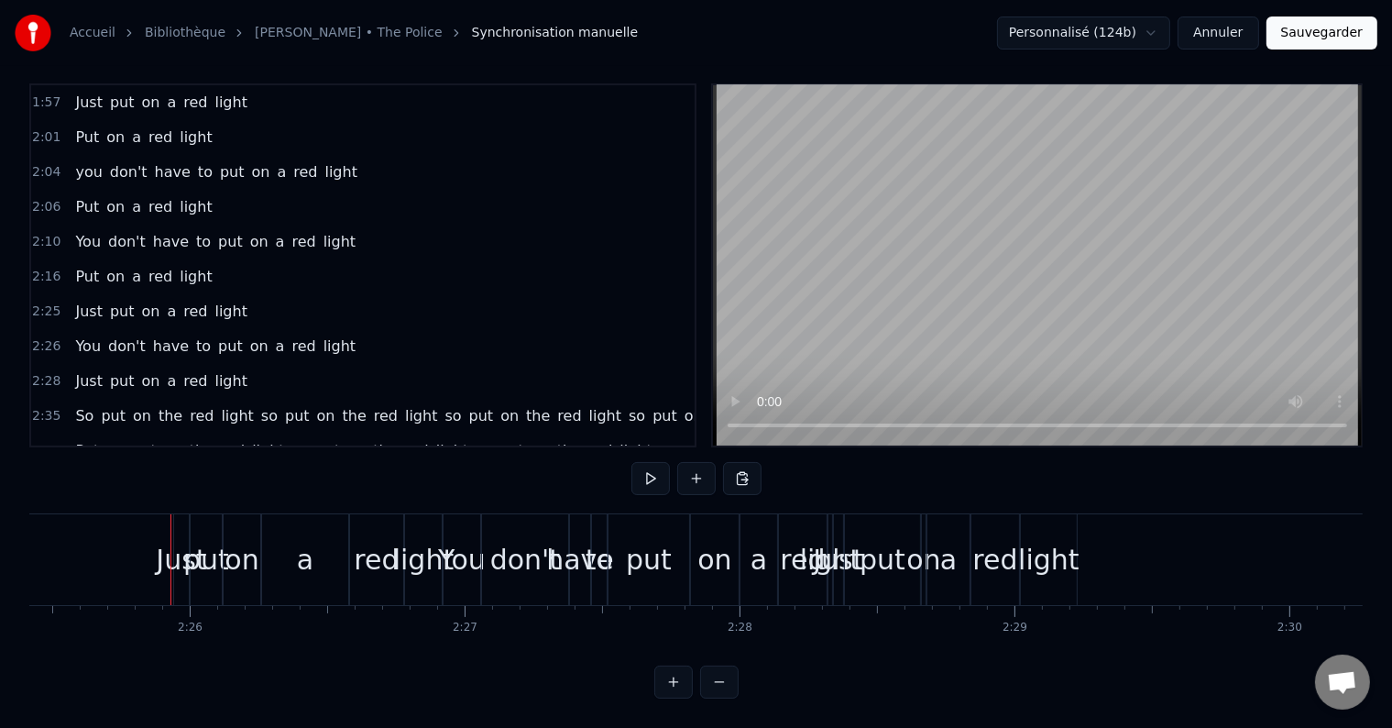
click at [165, 545] on div "Just" at bounding box center [181, 559] width 50 height 41
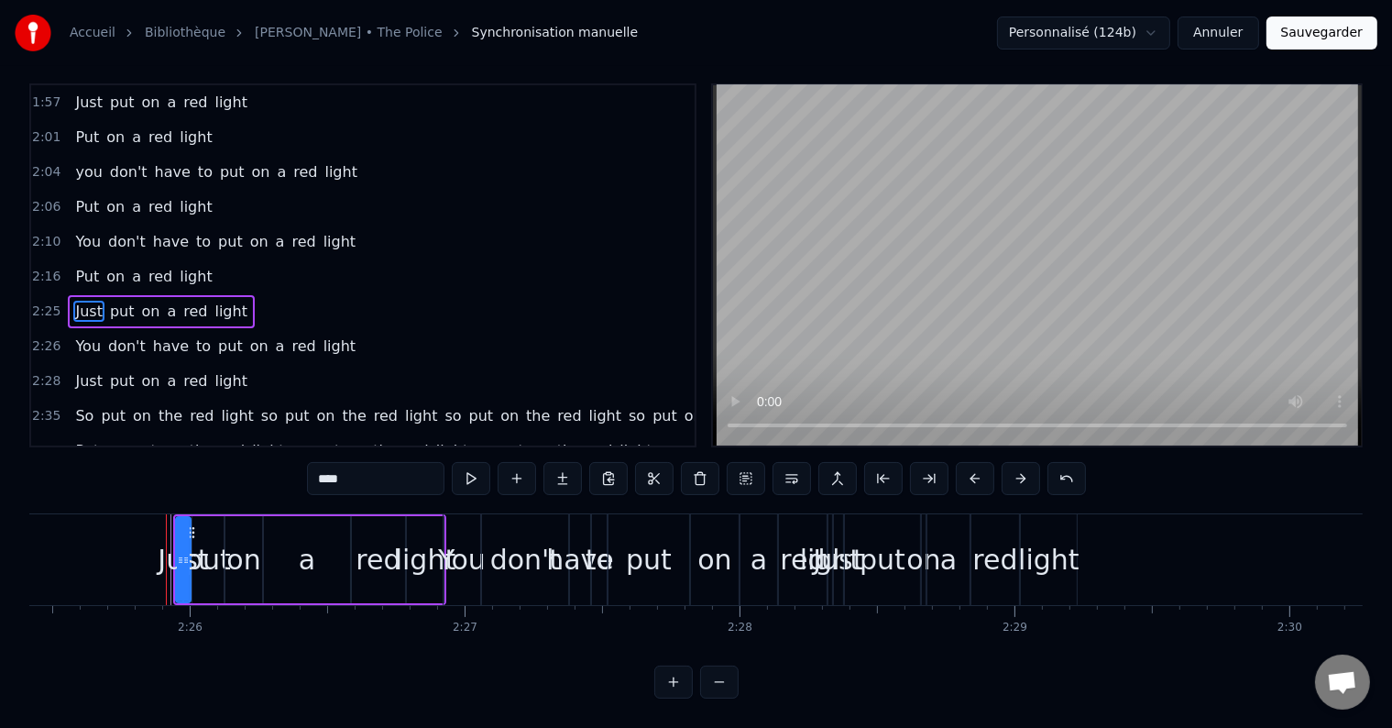
scroll to position [0, 0]
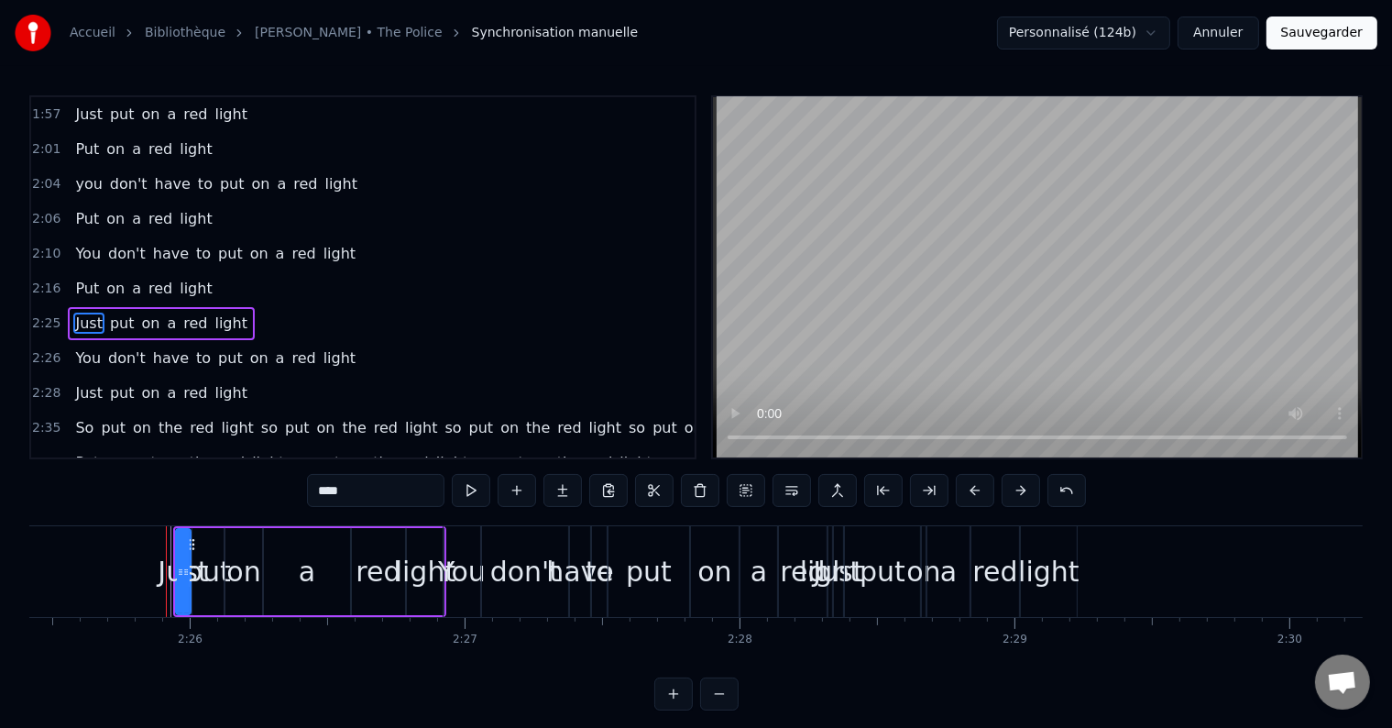
click at [226, 307] on div "Just put on a red light" at bounding box center [161, 323] width 187 height 33
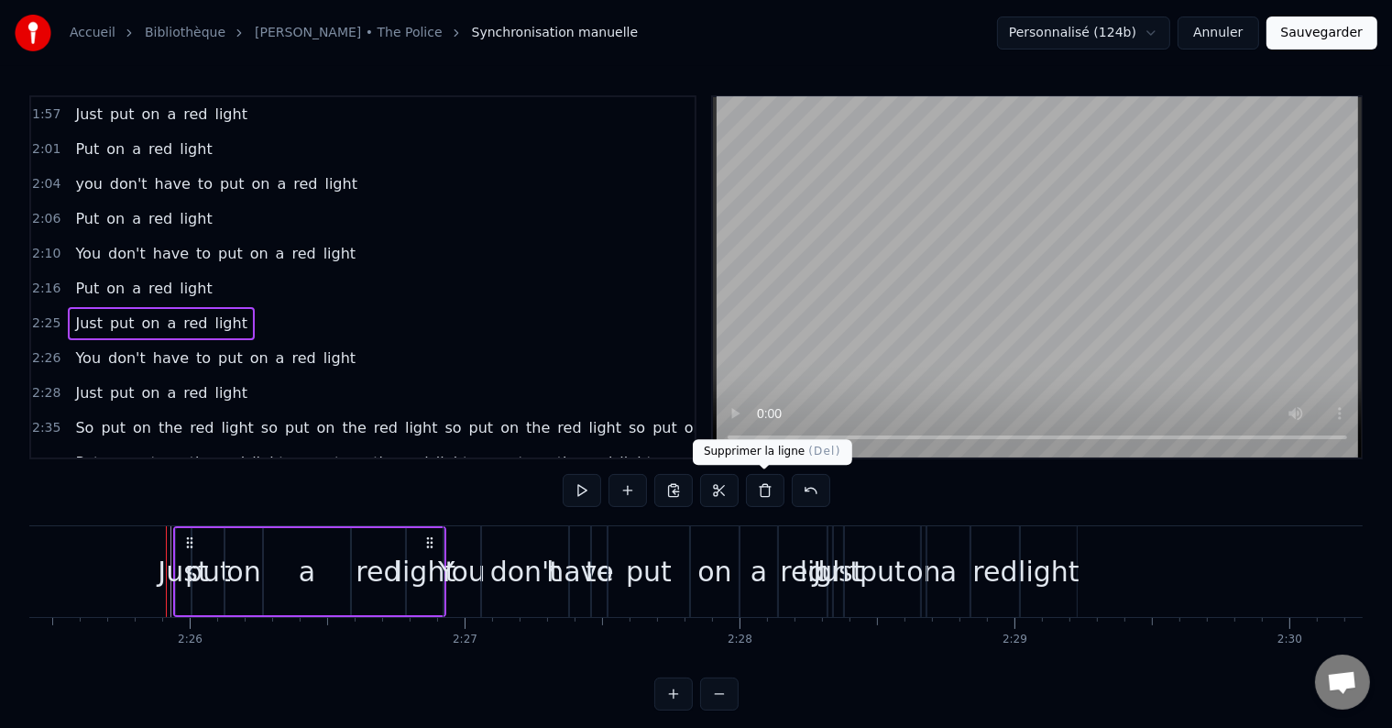
click at [769, 499] on button at bounding box center [765, 490] width 38 height 33
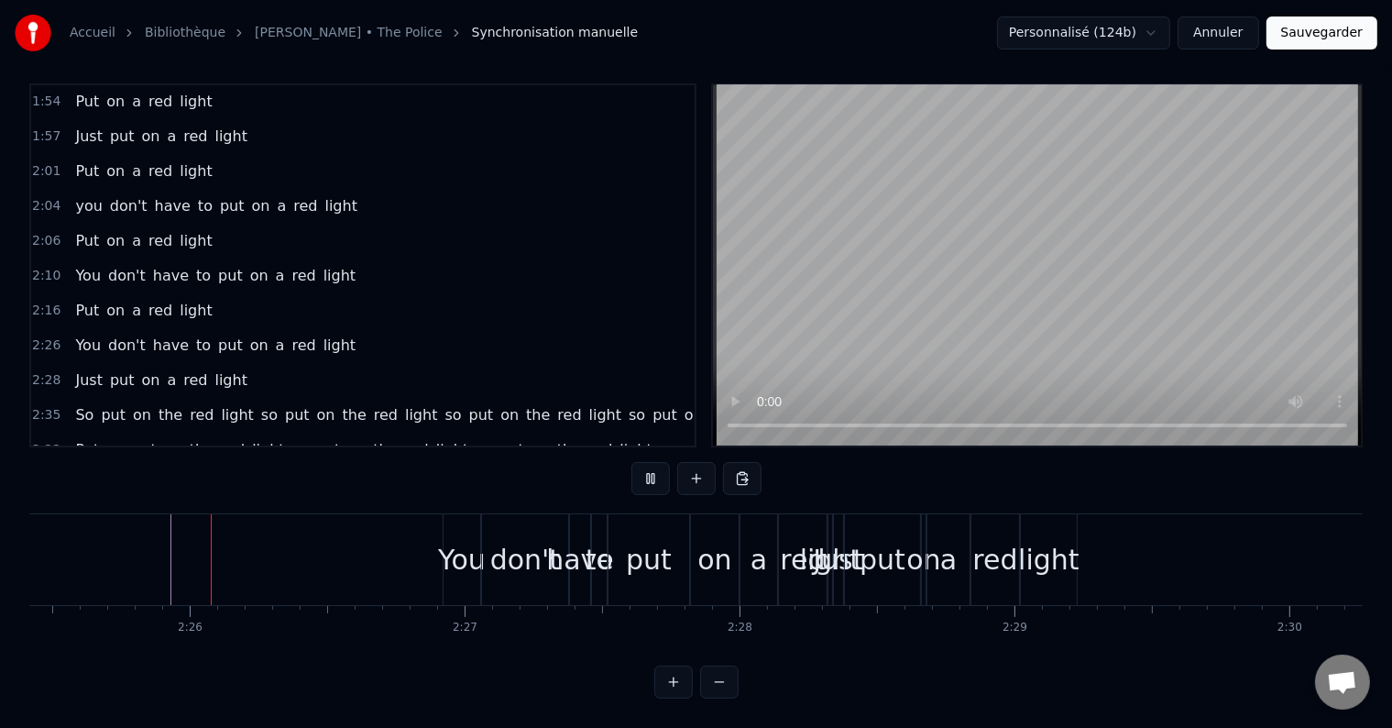
scroll to position [27, 0]
click at [454, 572] on div "You" at bounding box center [462, 559] width 37 height 91
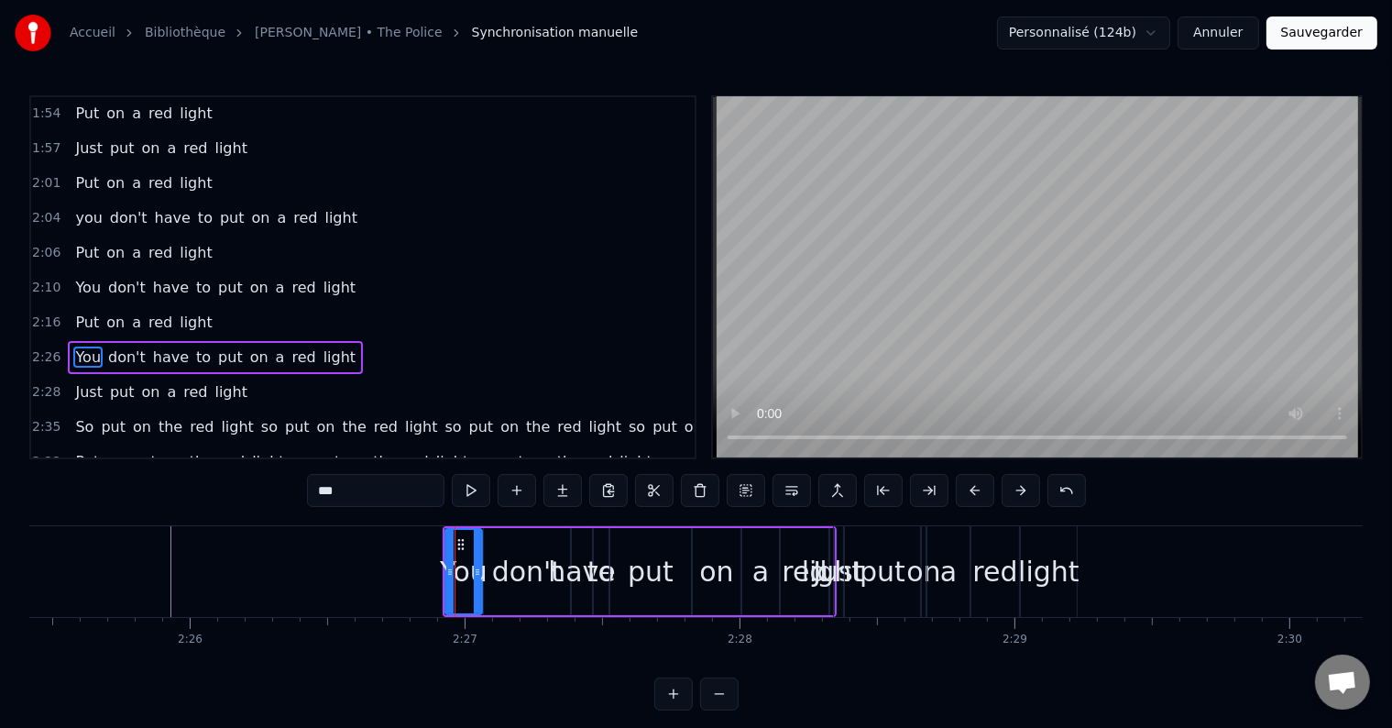
click at [322, 346] on span "light" at bounding box center [340, 356] width 36 height 21
type input "*****"
click at [318, 341] on div "You don't have to put on a red light" at bounding box center [215, 357] width 295 height 33
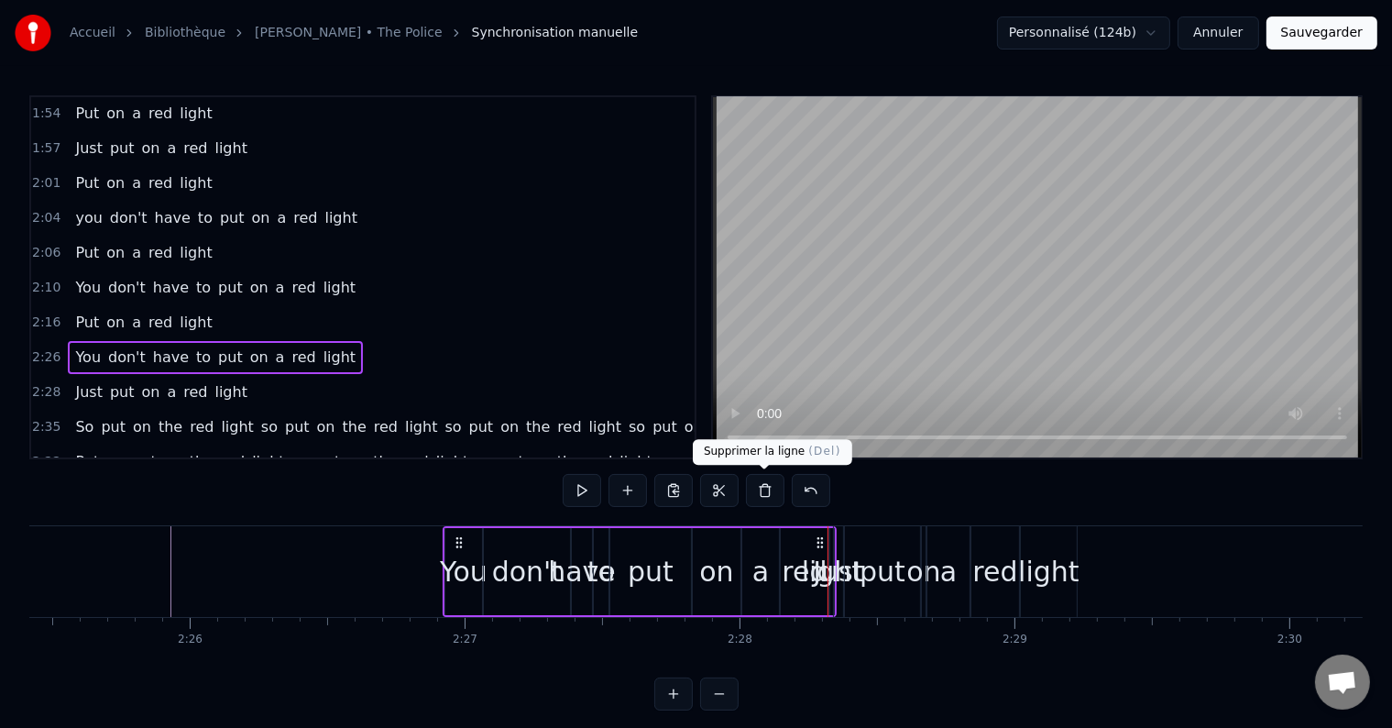
click at [768, 490] on button at bounding box center [765, 490] width 38 height 33
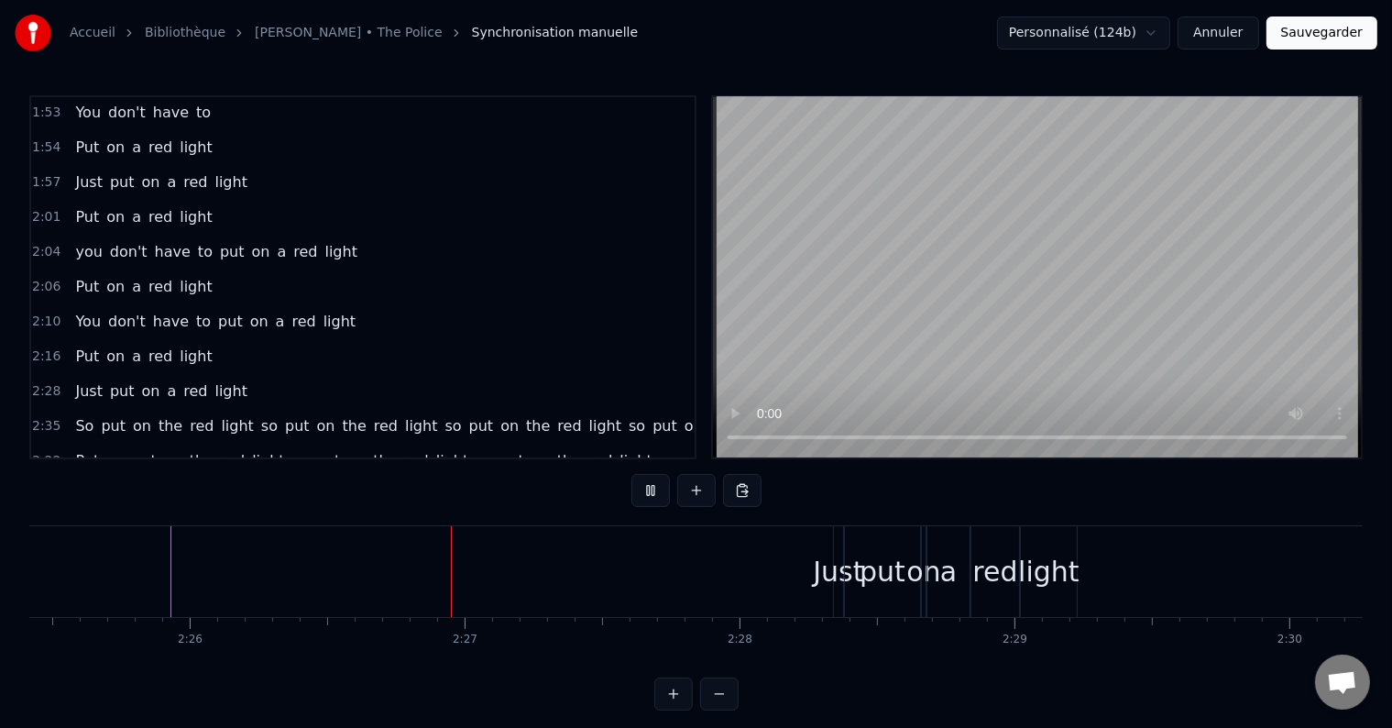
scroll to position [27, 0]
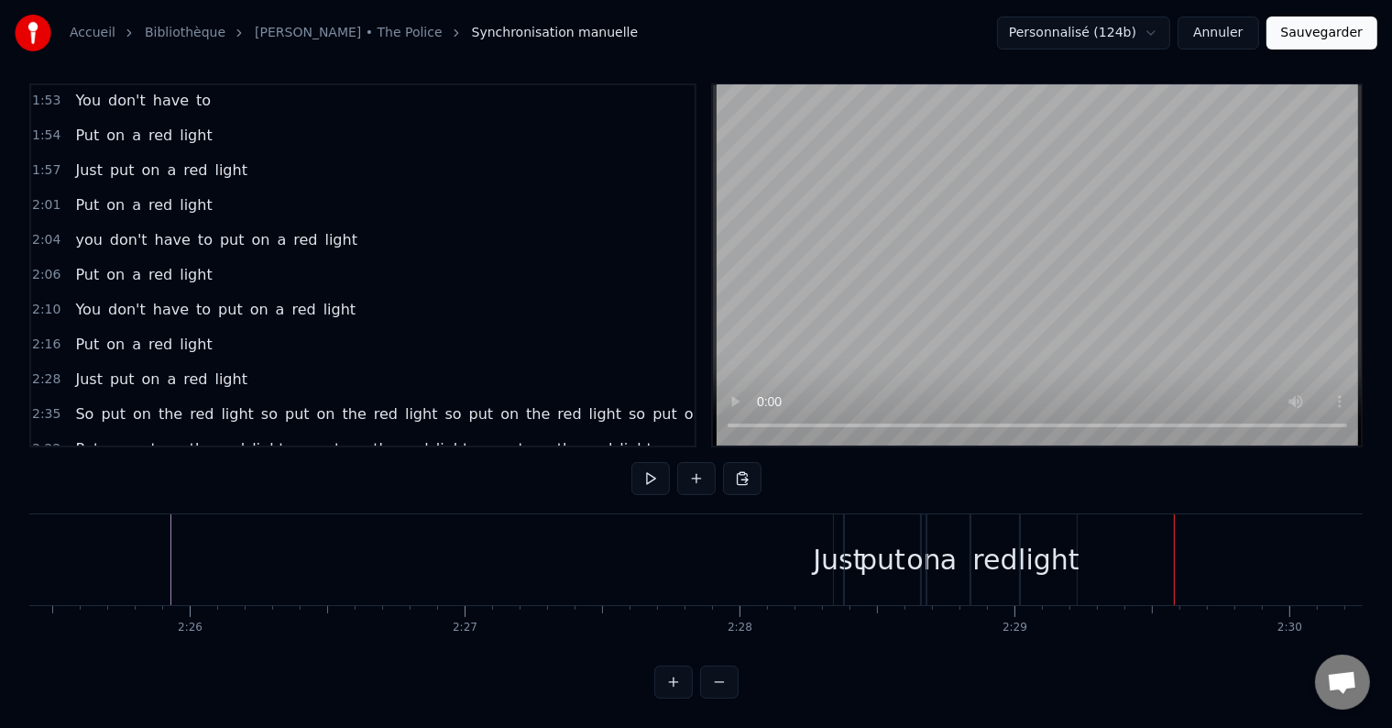
click at [936, 565] on div "a" at bounding box center [948, 559] width 42 height 91
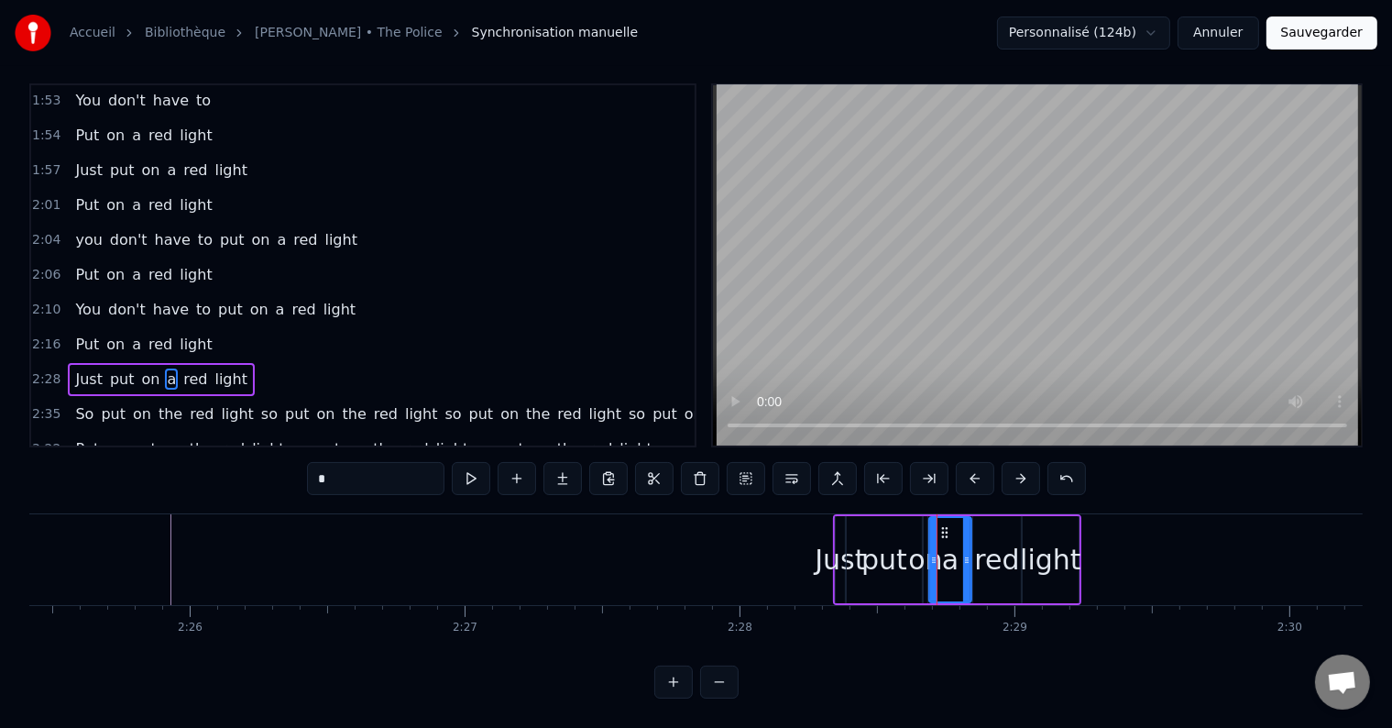
scroll to position [0, 0]
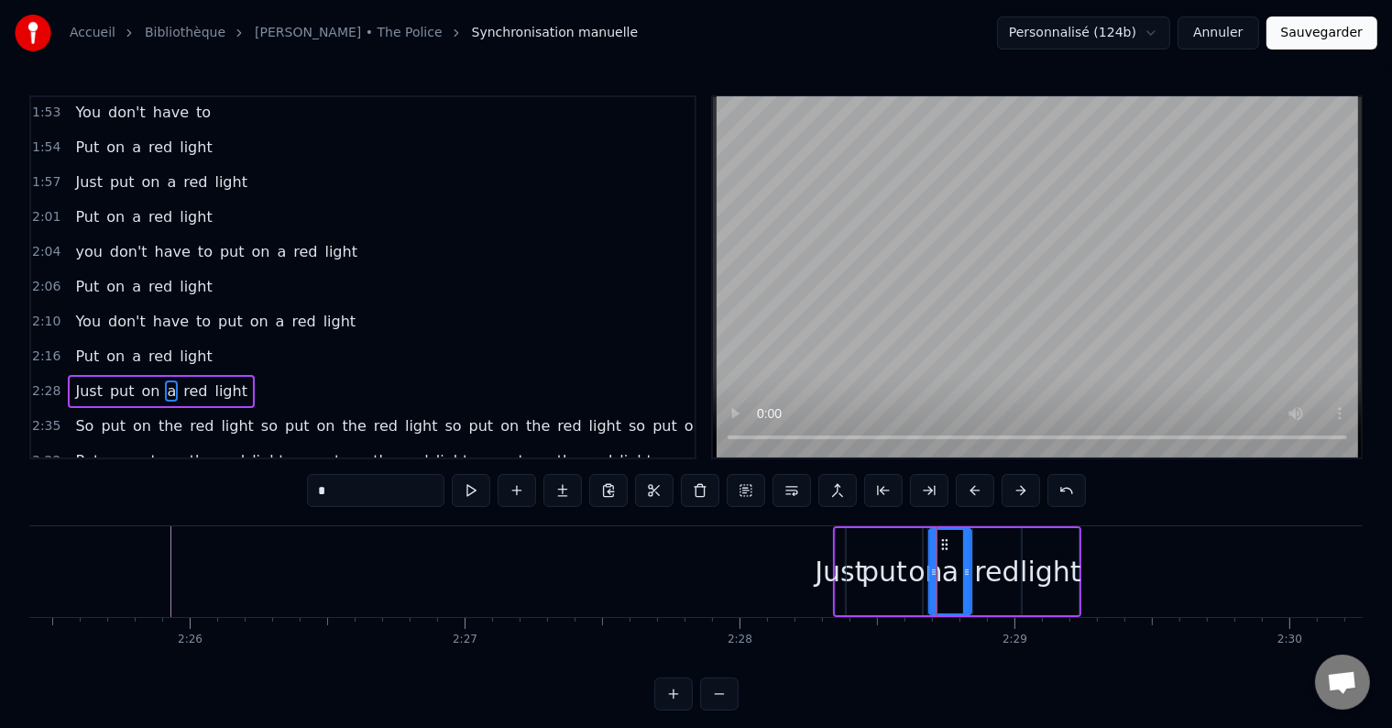
click at [224, 375] on div "Just put on a red light" at bounding box center [161, 391] width 187 height 33
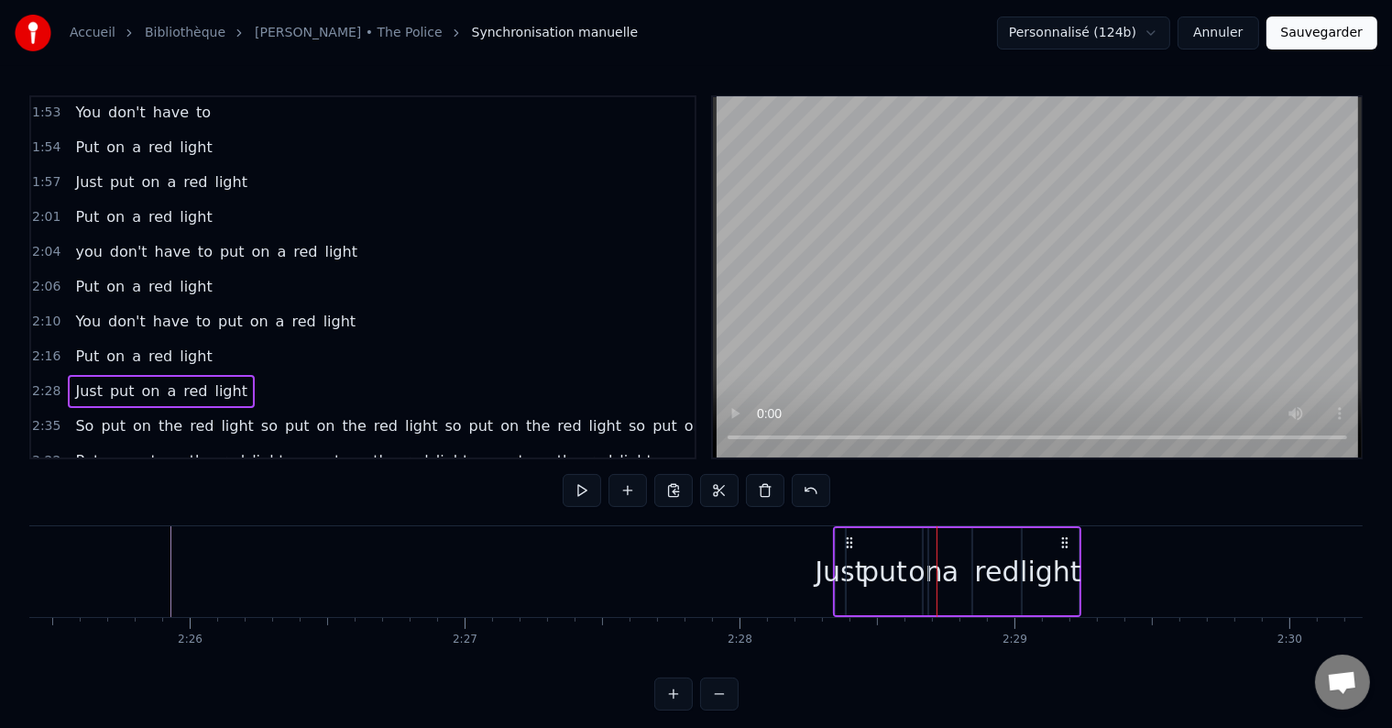
click at [770, 488] on button at bounding box center [765, 490] width 38 height 33
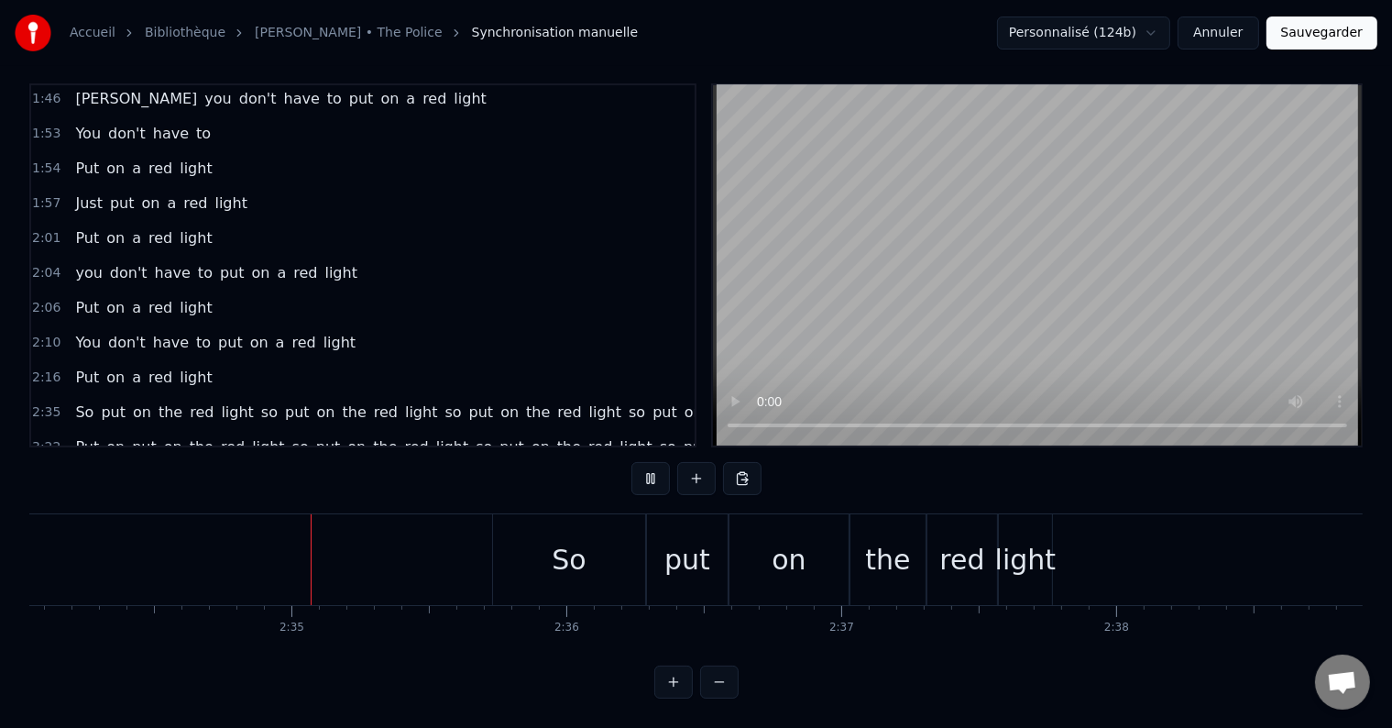
scroll to position [0, 42354]
click at [539, 538] on div "So" at bounding box center [567, 559] width 152 height 91
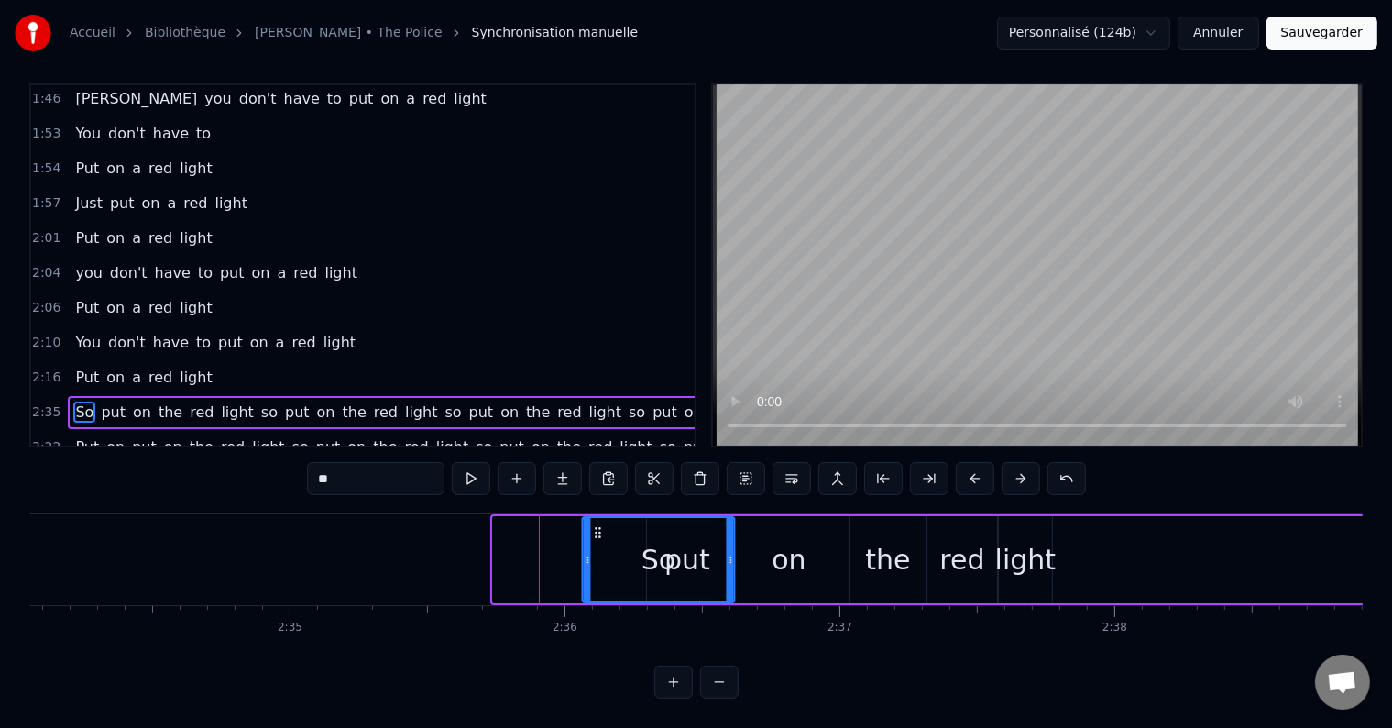
drag, startPoint x: 508, startPoint y: 519, endPoint x: 598, endPoint y: 528, distance: 91.2
click at [598, 528] on div "So" at bounding box center [659, 559] width 150 height 83
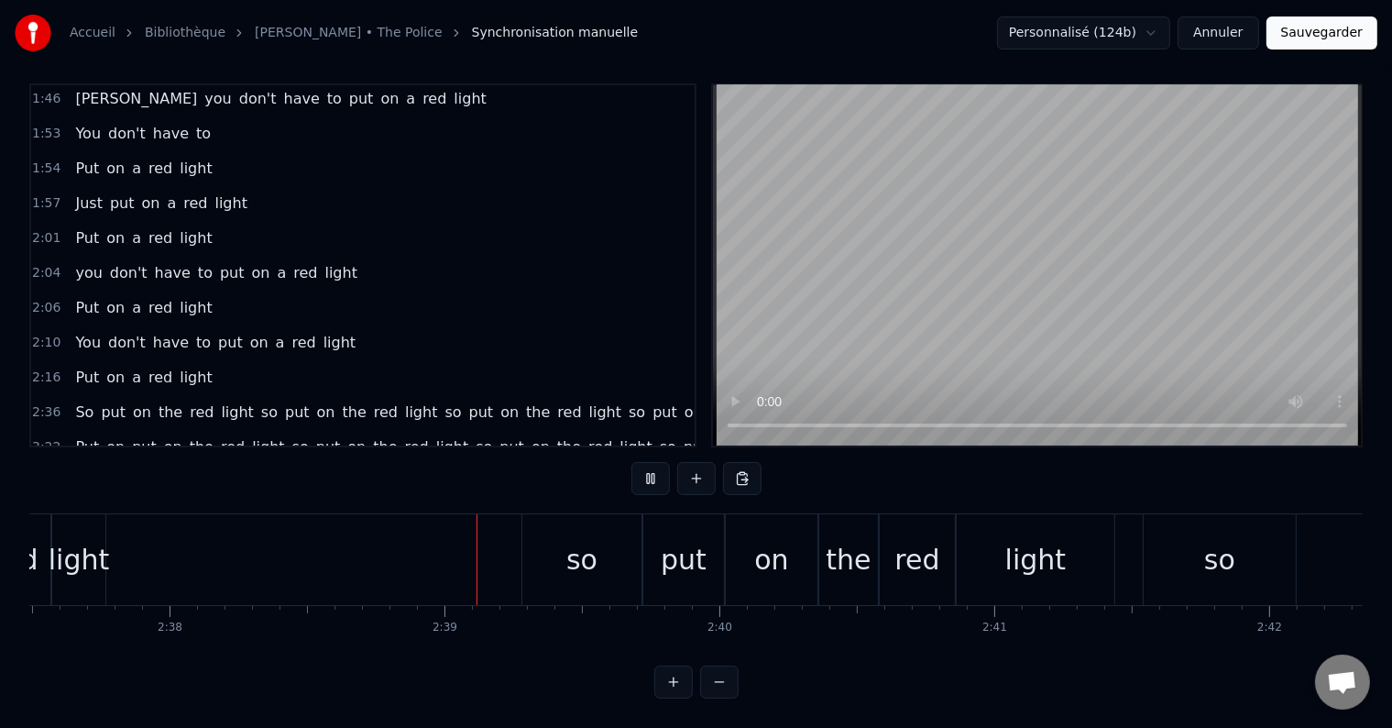
scroll to position [0, 43508]
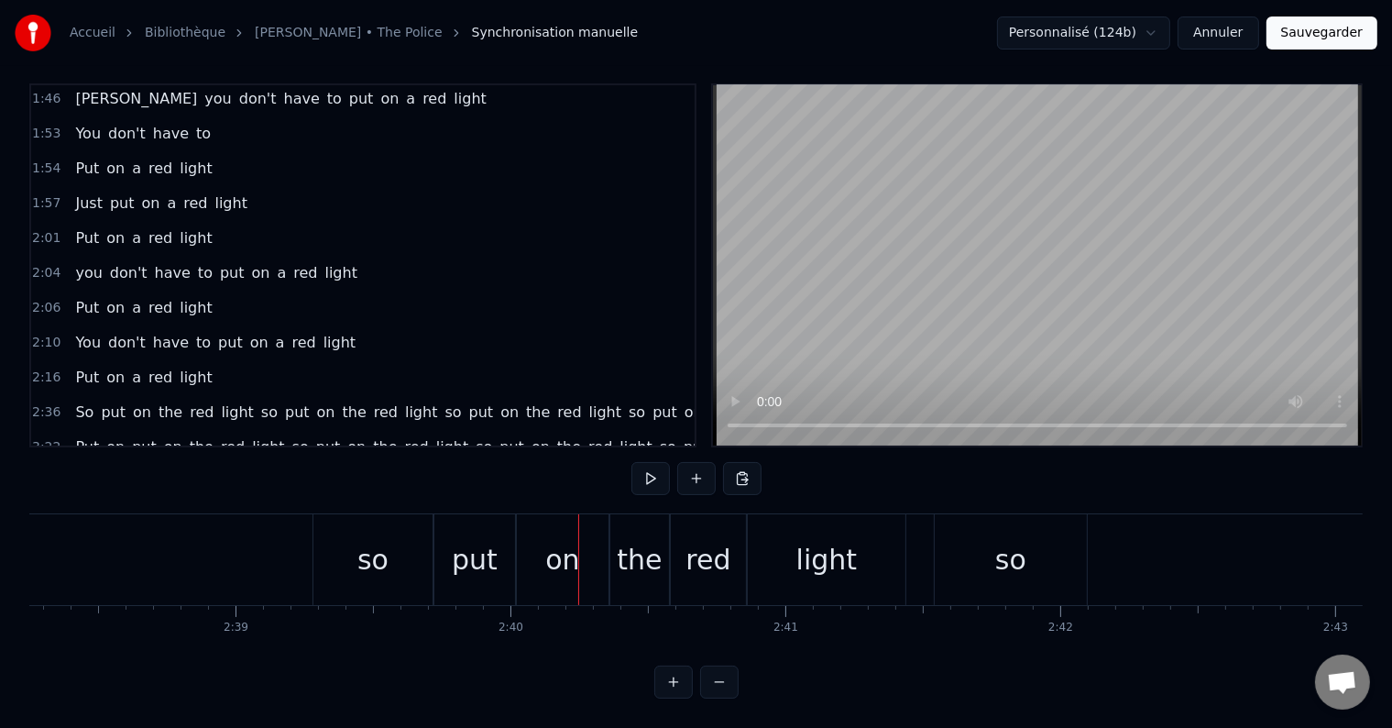
click at [367, 548] on div "so" at bounding box center [372, 559] width 31 height 41
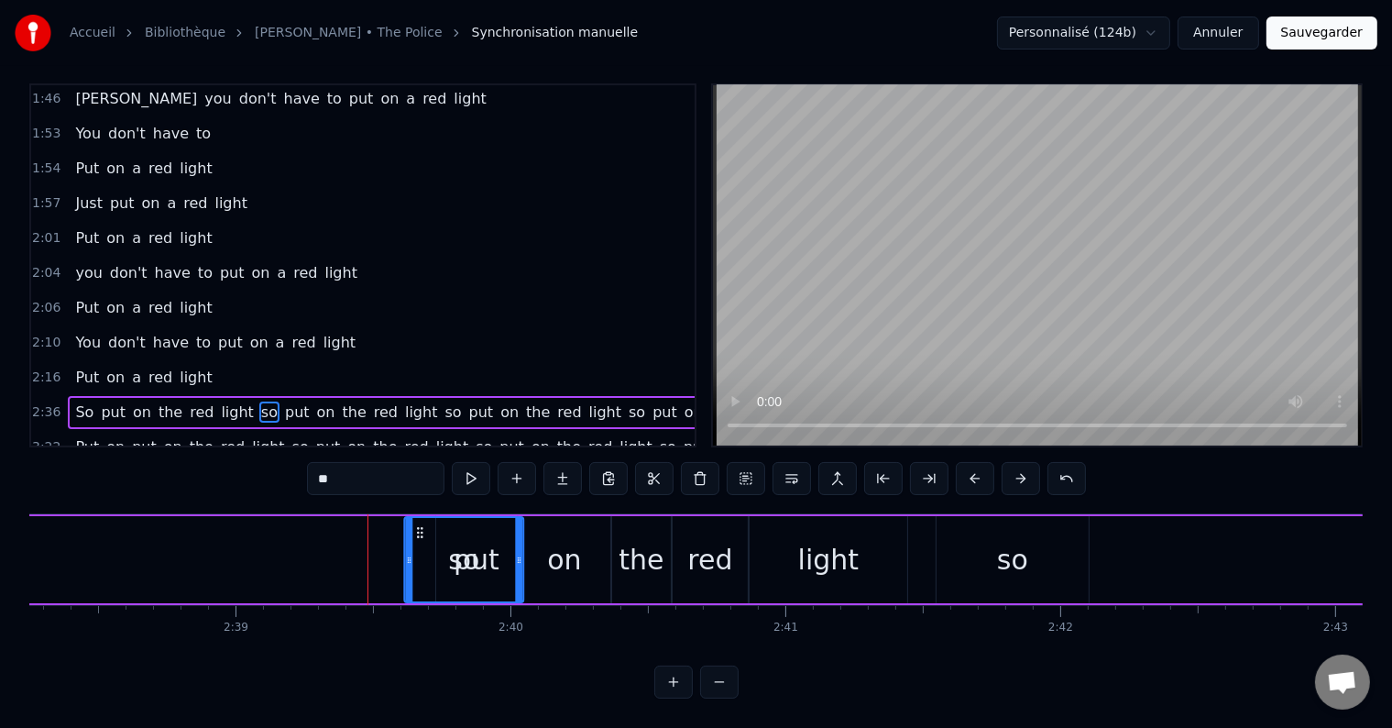
drag, startPoint x: 332, startPoint y: 517, endPoint x: 422, endPoint y: 521, distance: 89.9
click at [422, 525] on icon at bounding box center [420, 532] width 15 height 15
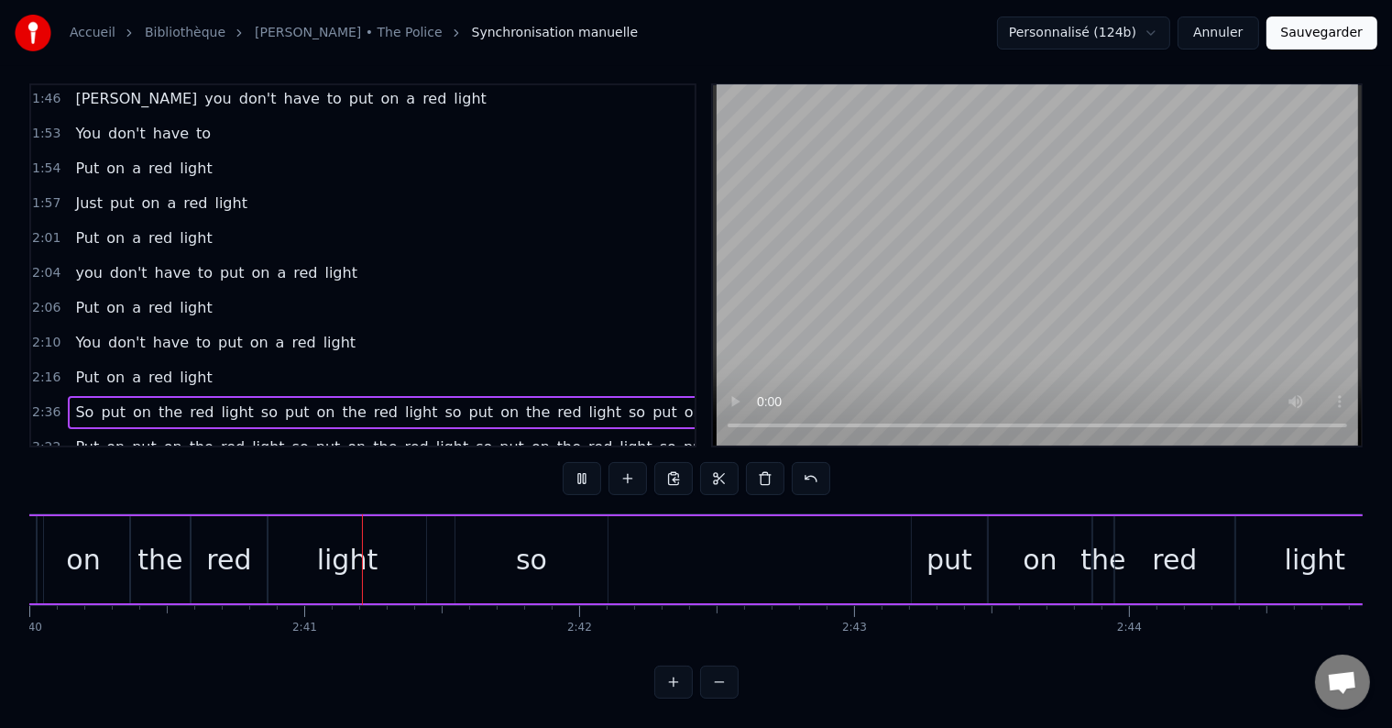
scroll to position [0, 44040]
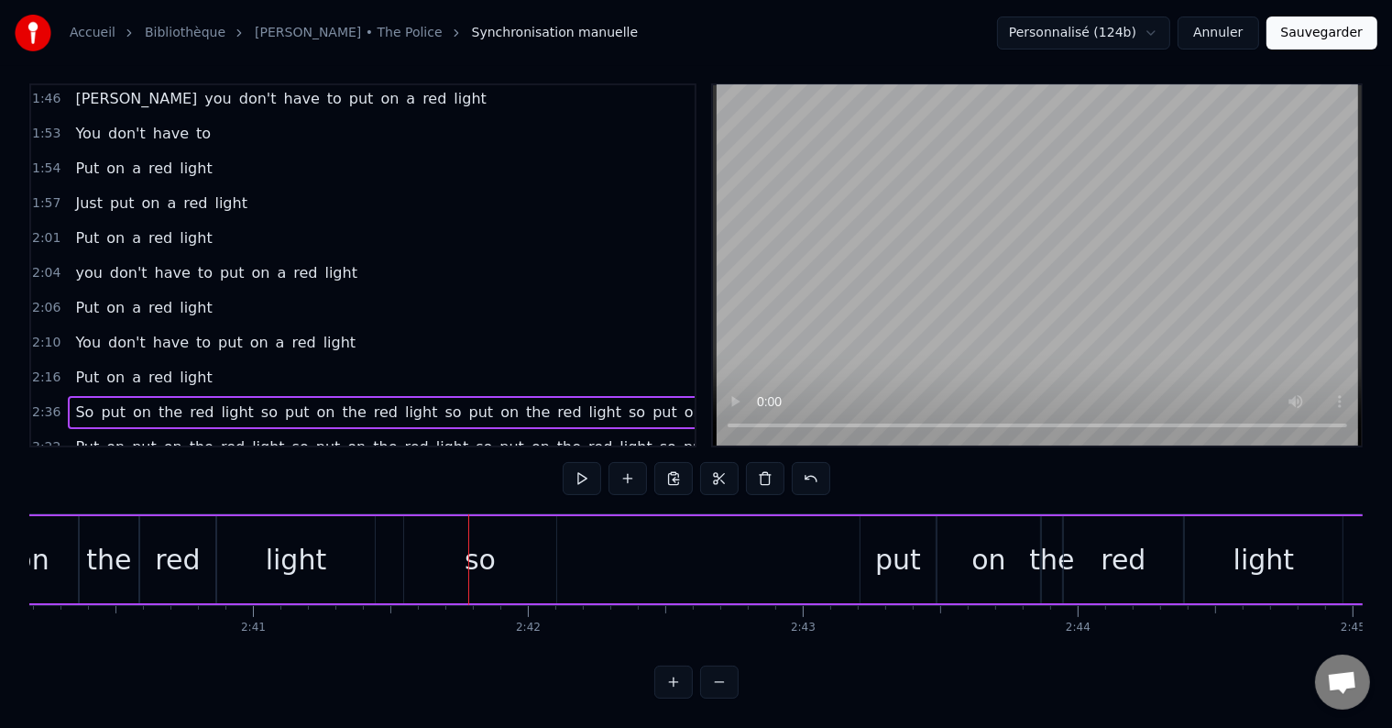
click at [482, 552] on div "so" at bounding box center [480, 559] width 31 height 41
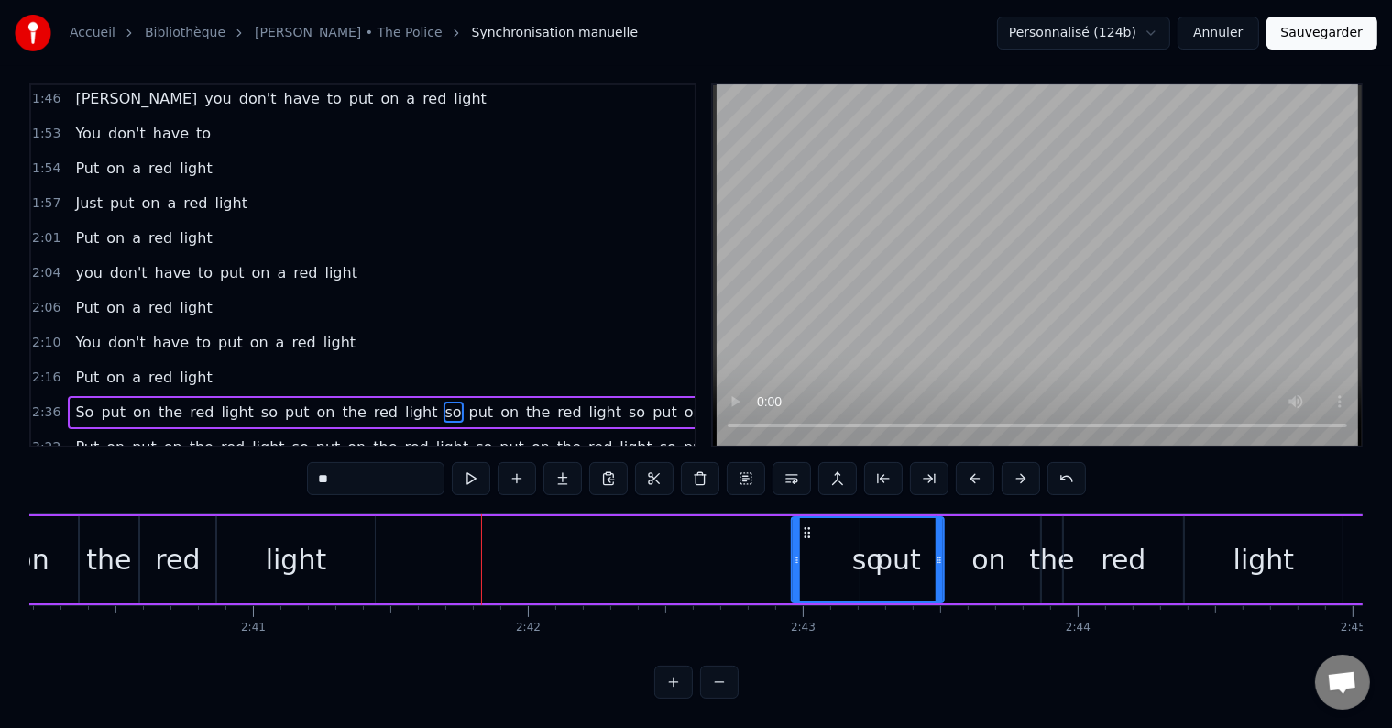
drag, startPoint x: 418, startPoint y: 511, endPoint x: 813, endPoint y: 536, distance: 395.8
click at [813, 536] on div "so" at bounding box center [868, 559] width 150 height 83
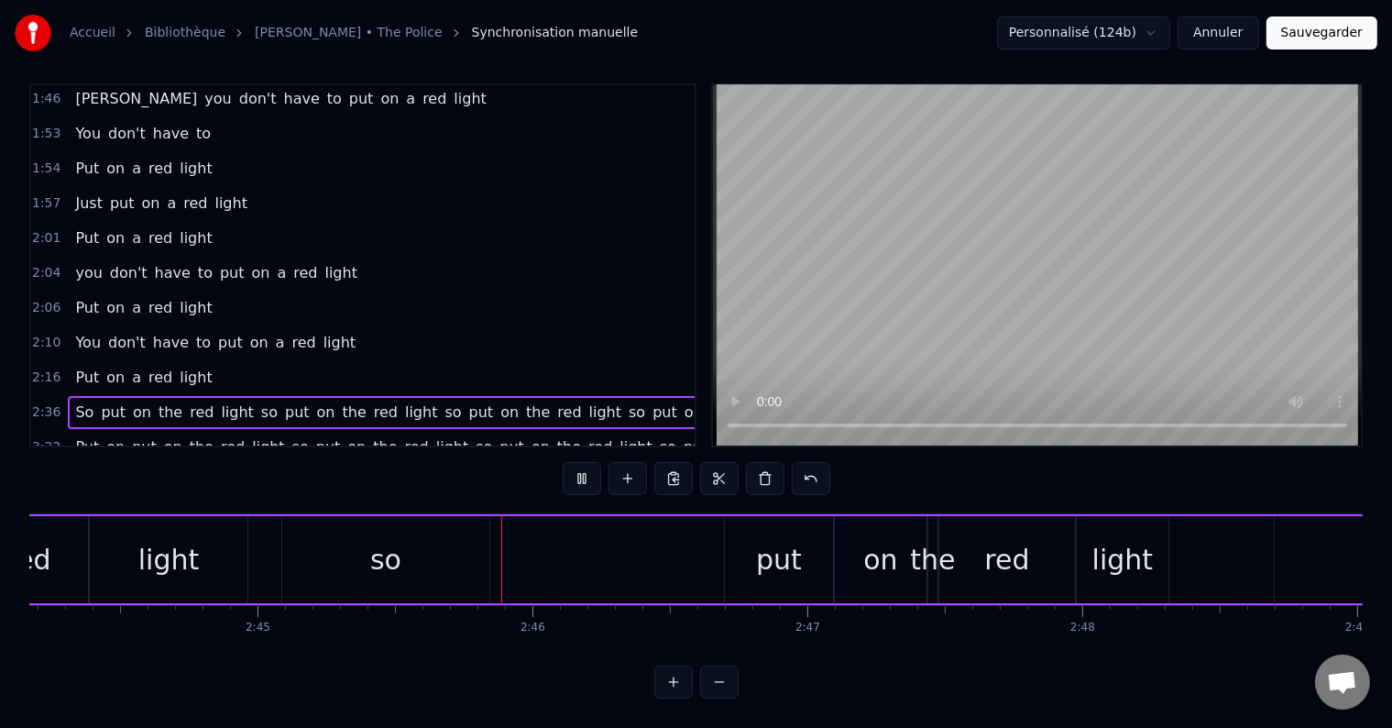
scroll to position [0, 45353]
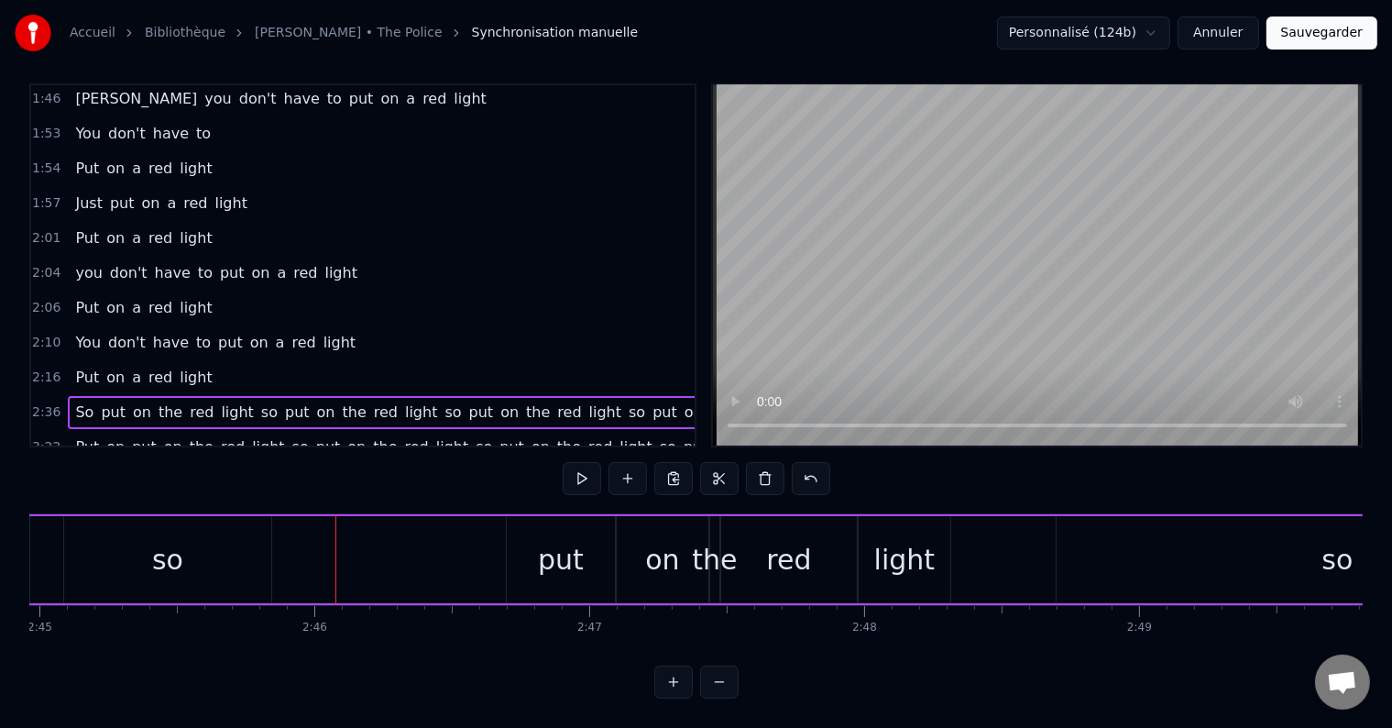
click at [183, 554] on div "so" at bounding box center [167, 559] width 207 height 87
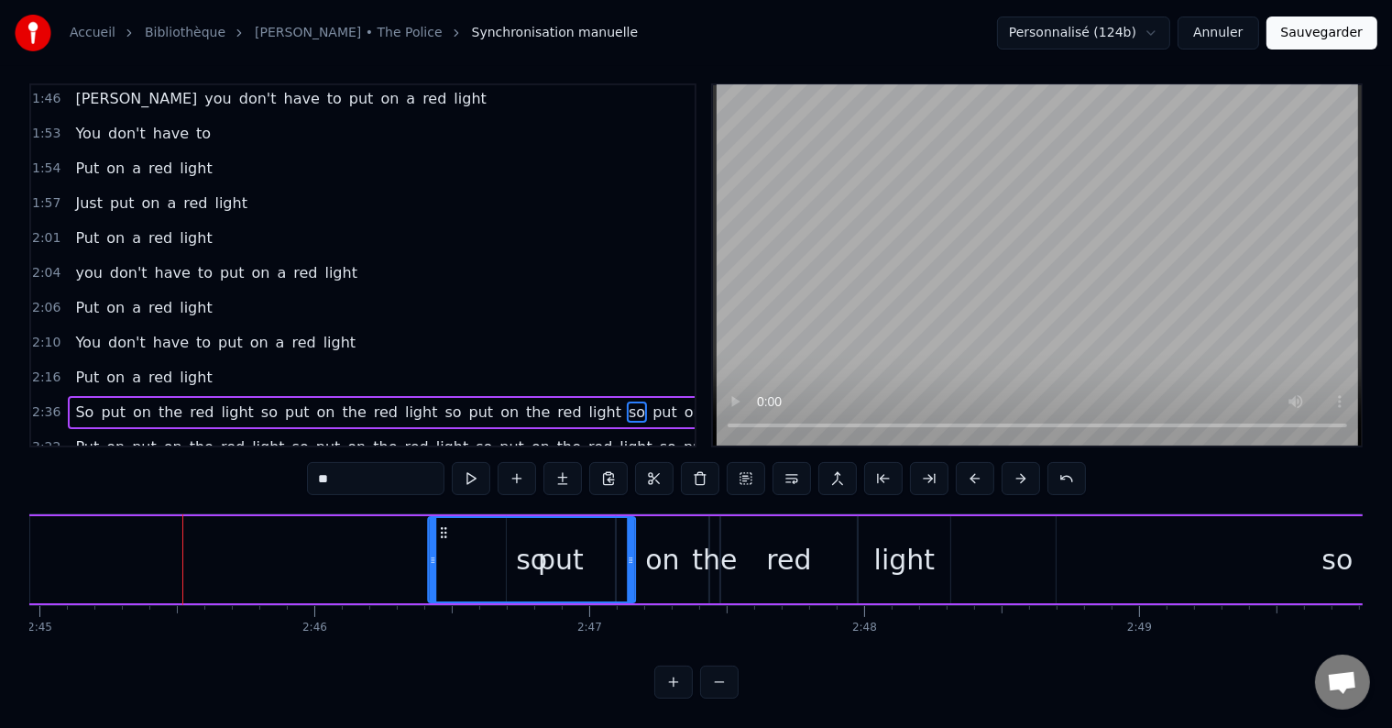
drag, startPoint x: 77, startPoint y: 519, endPoint x: 441, endPoint y: 512, distance: 363.9
click at [441, 525] on icon at bounding box center [443, 532] width 15 height 15
drag, startPoint x: 441, startPoint y: 512, endPoint x: 466, endPoint y: 511, distance: 25.7
click at [466, 525] on icon at bounding box center [462, 532] width 15 height 15
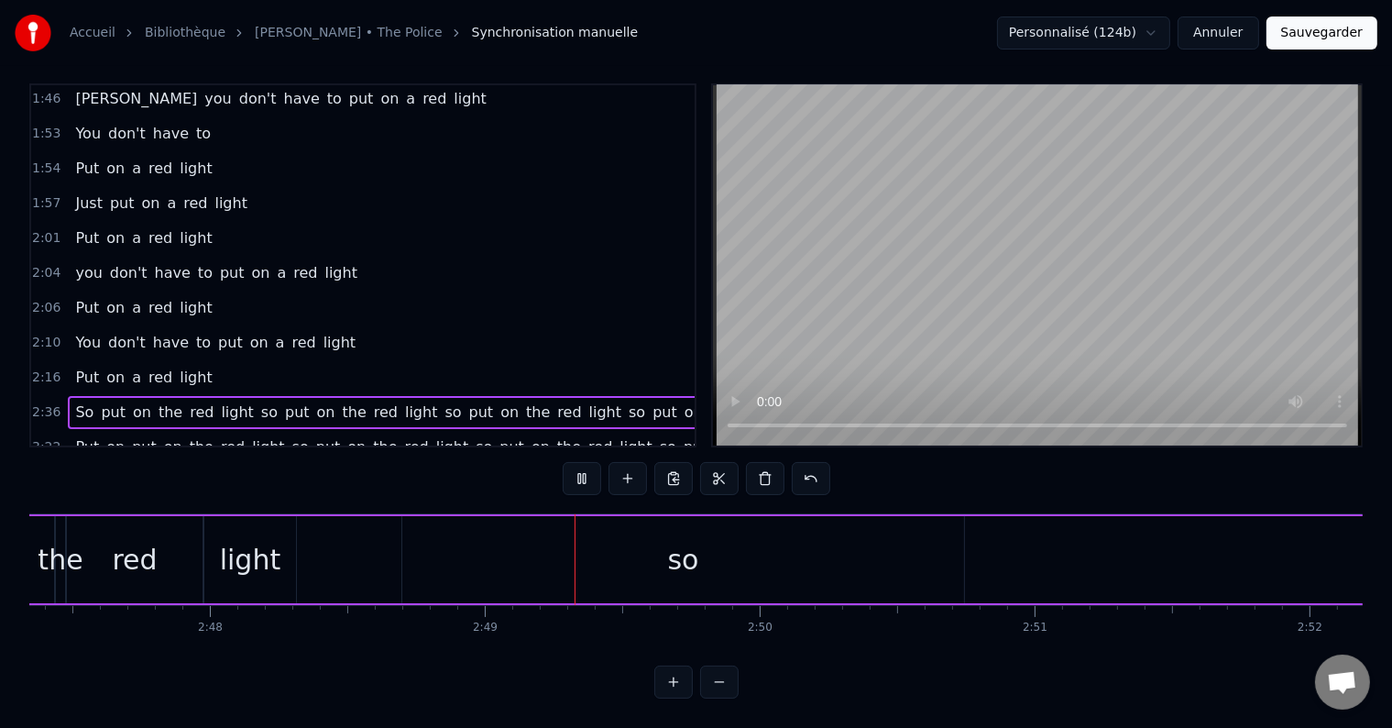
scroll to position [0, 46306]
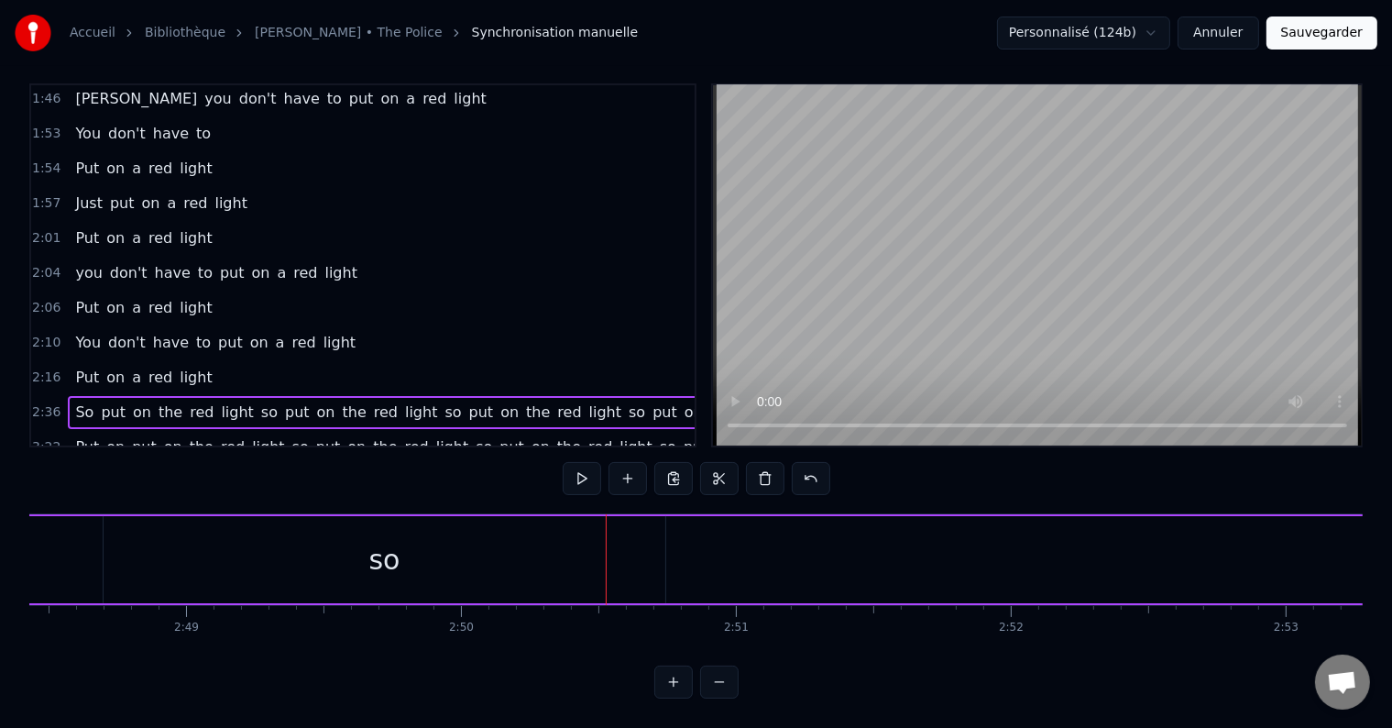
click at [391, 556] on div "so" at bounding box center [383, 559] width 31 height 41
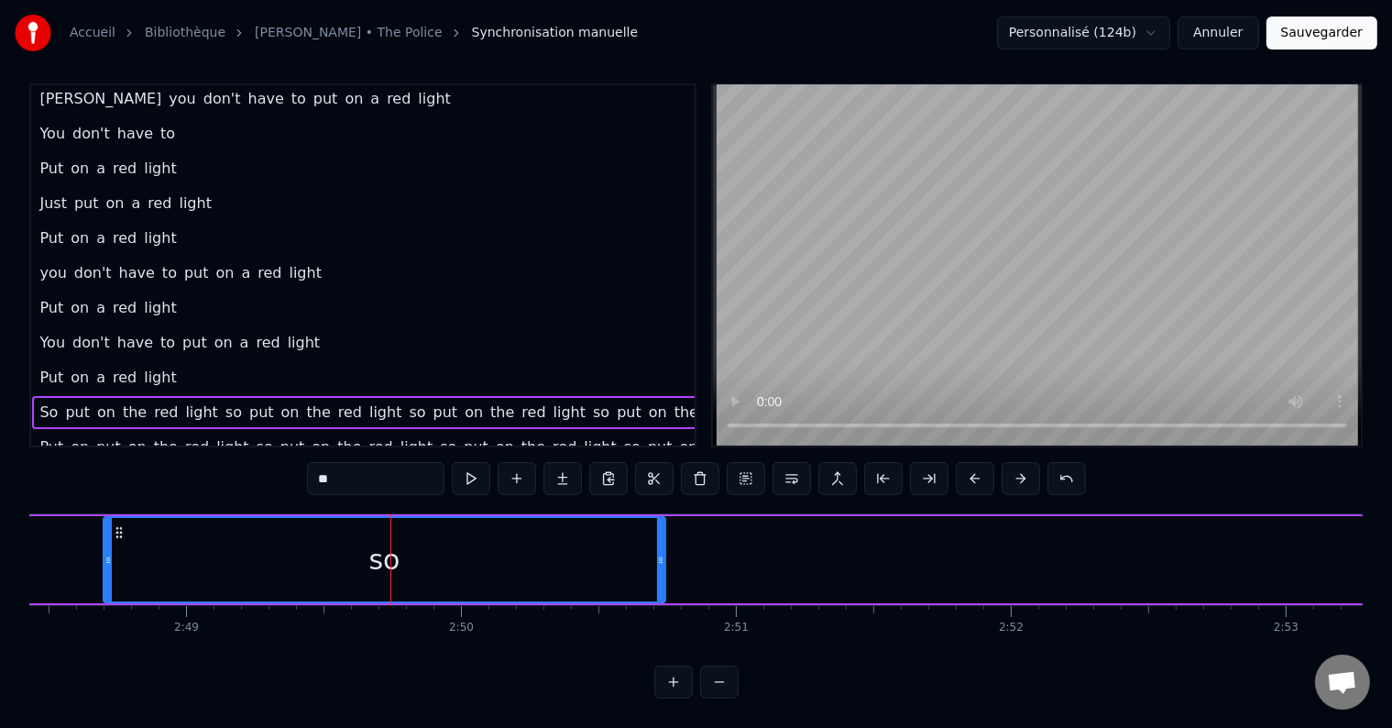
scroll to position [700, 66]
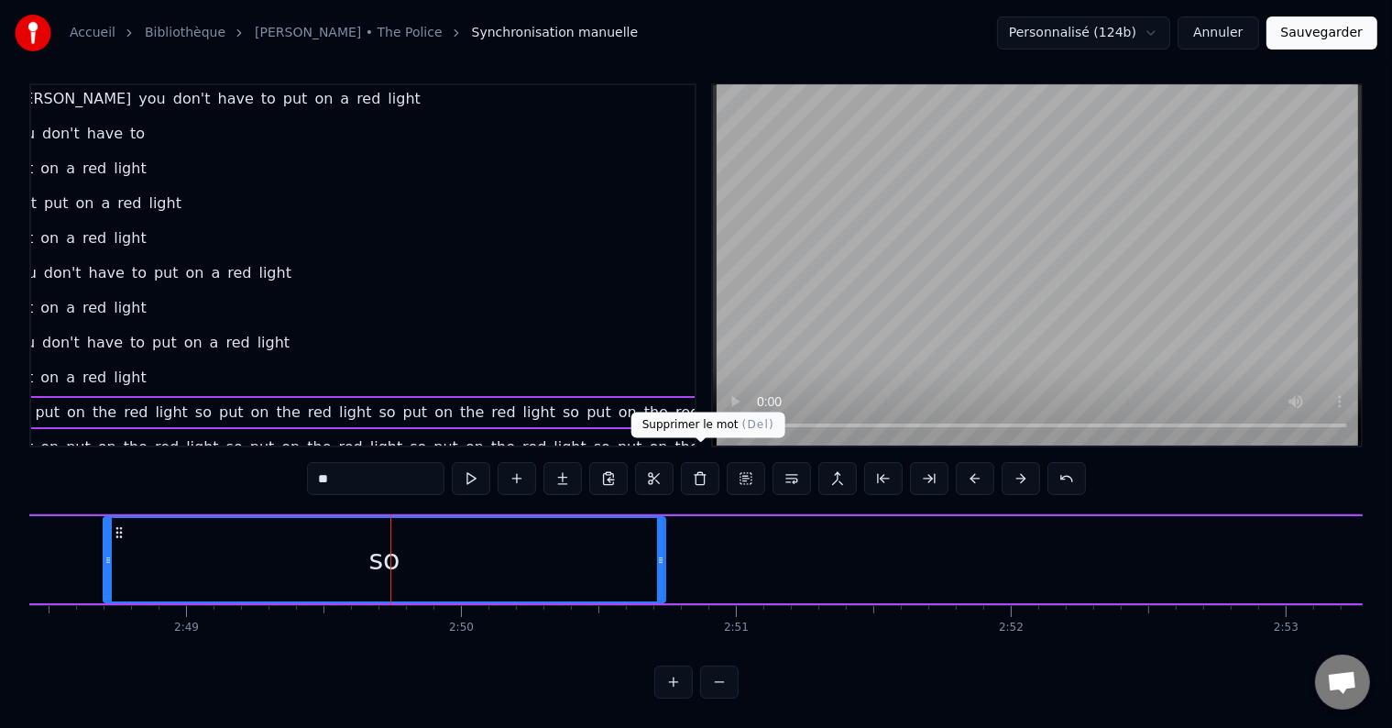
click at [696, 466] on button at bounding box center [700, 478] width 38 height 33
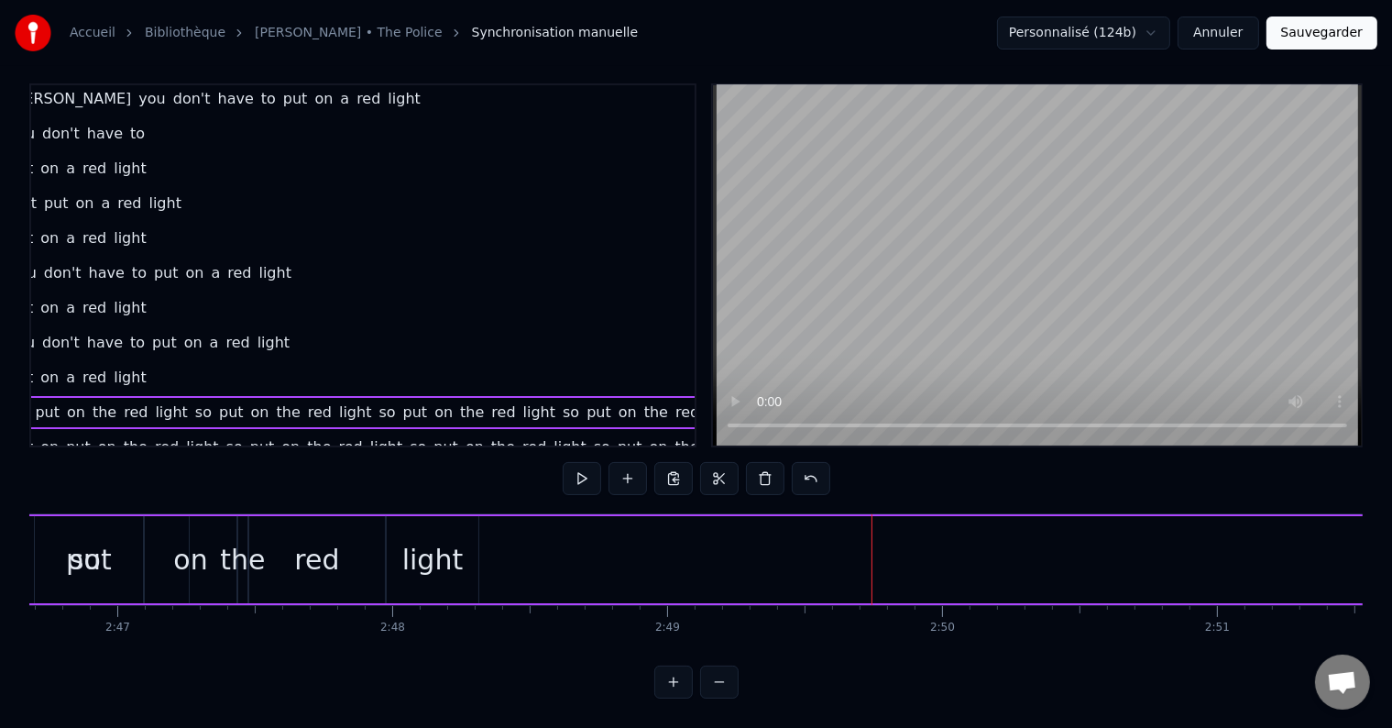
scroll to position [0, 45824]
click at [410, 559] on div "light" at bounding box center [433, 559] width 61 height 41
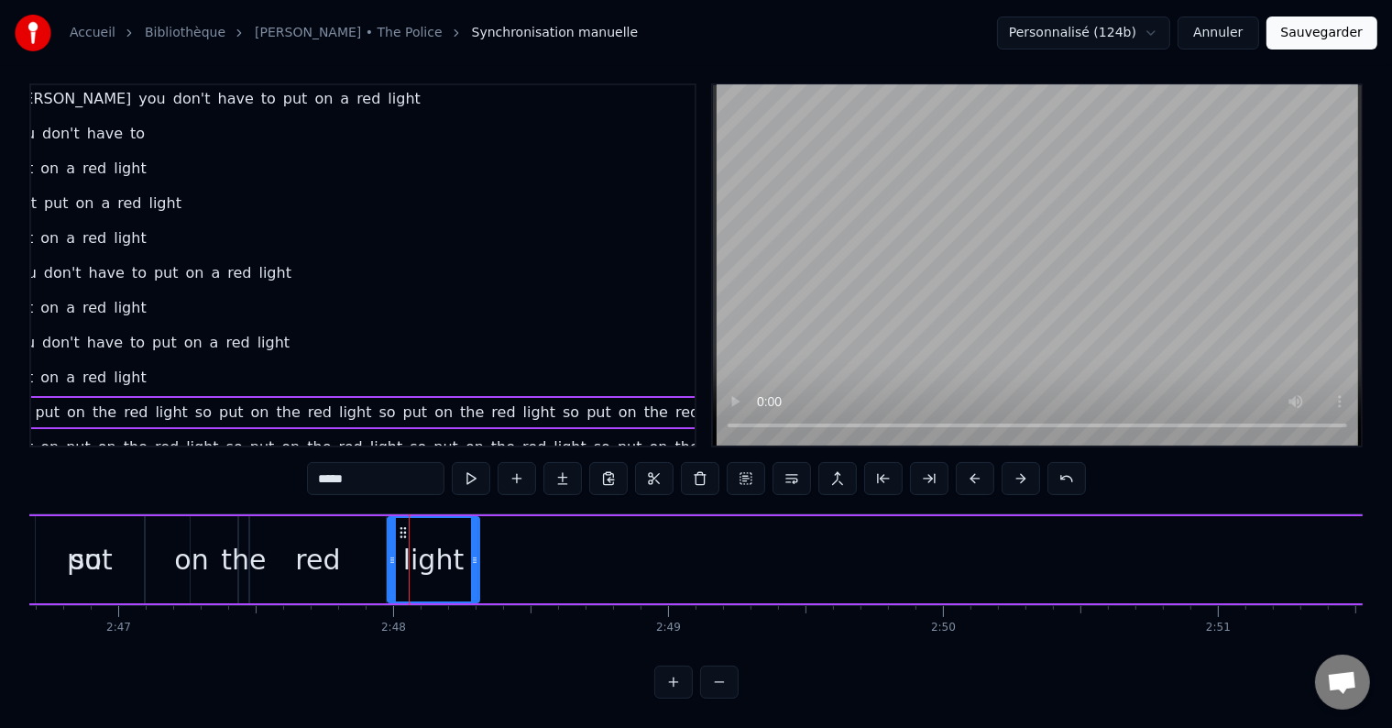
click at [478, 550] on div "light" at bounding box center [433, 559] width 93 height 87
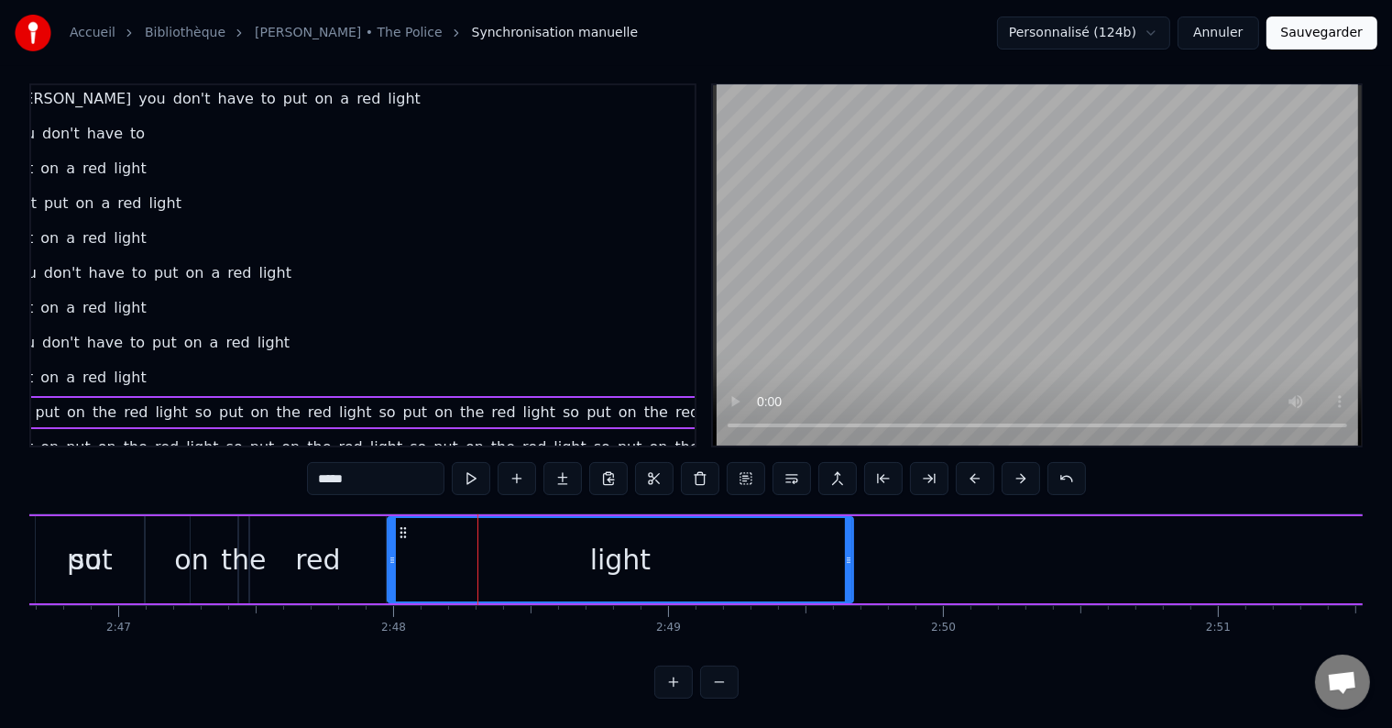
drag, startPoint x: 471, startPoint y: 550, endPoint x: 845, endPoint y: 533, distance: 374.3
click at [845, 533] on div at bounding box center [848, 559] width 7 height 83
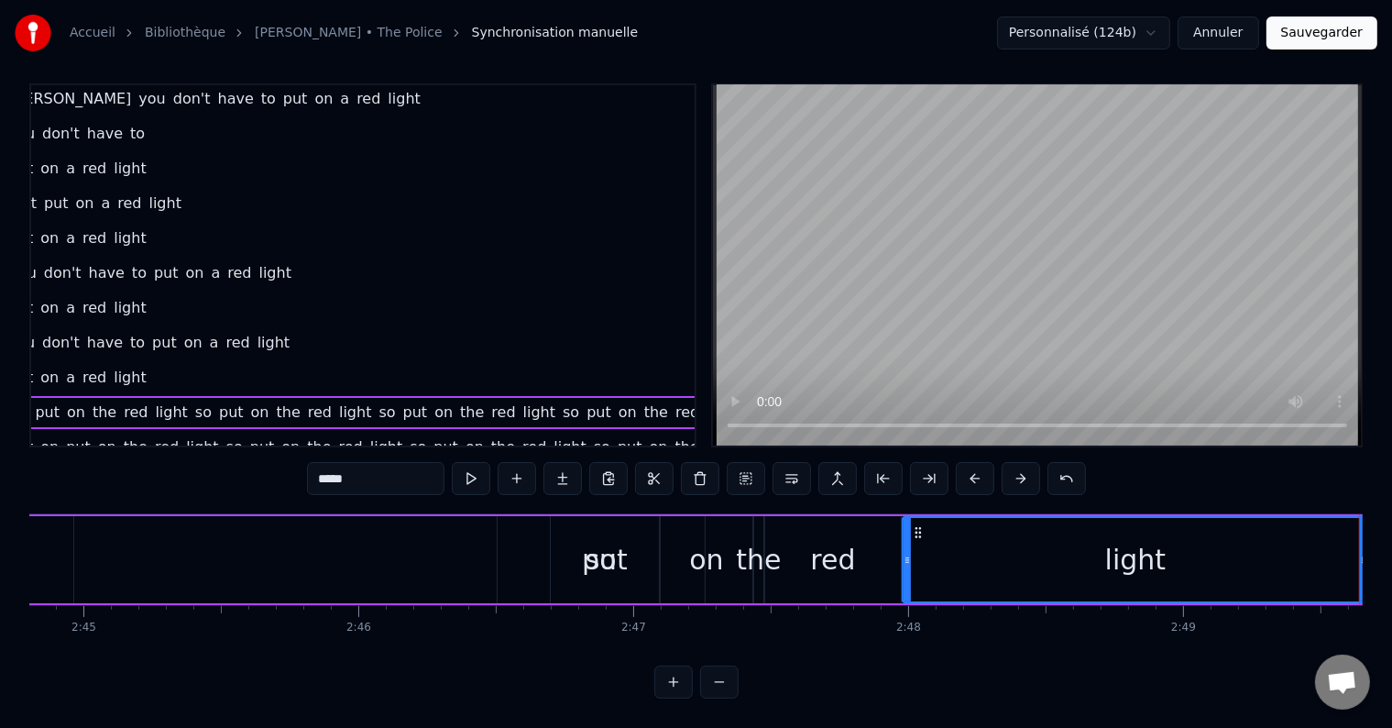
scroll to position [0, 45299]
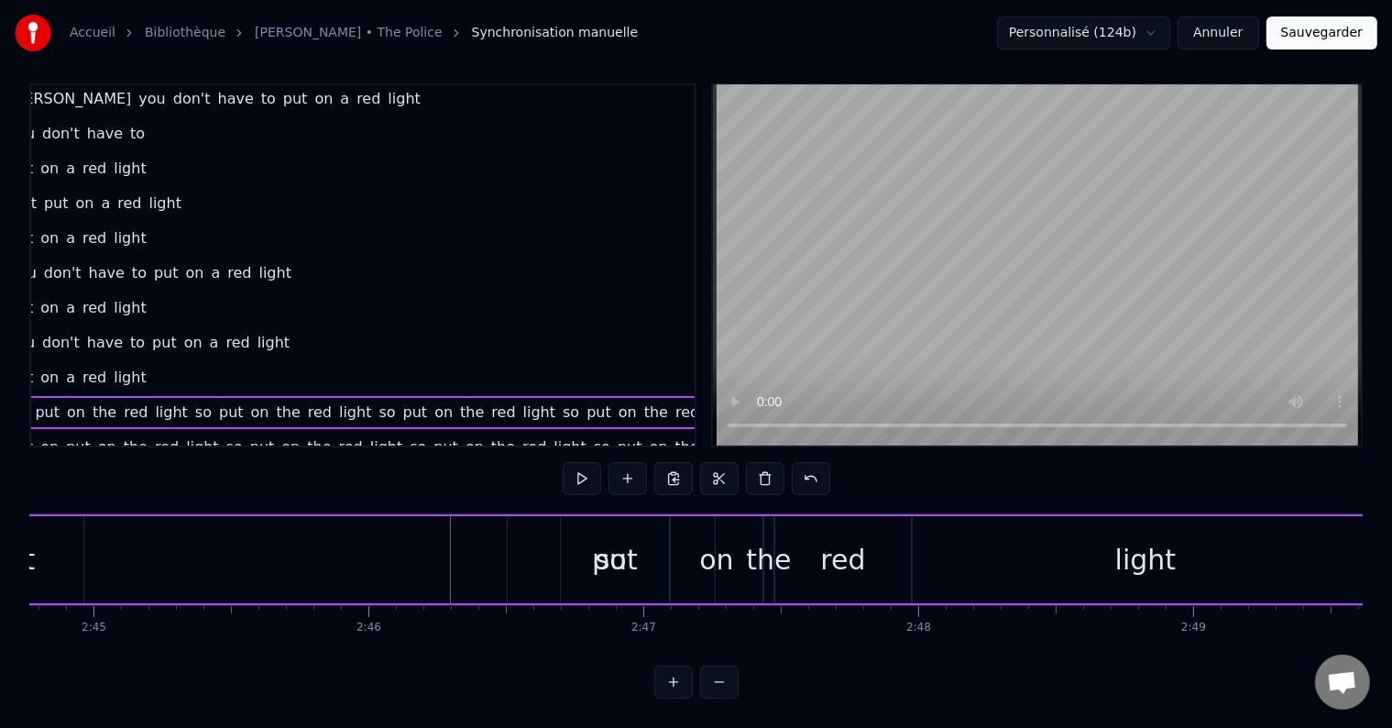
click at [450, 561] on div at bounding box center [450, 559] width 1 height 91
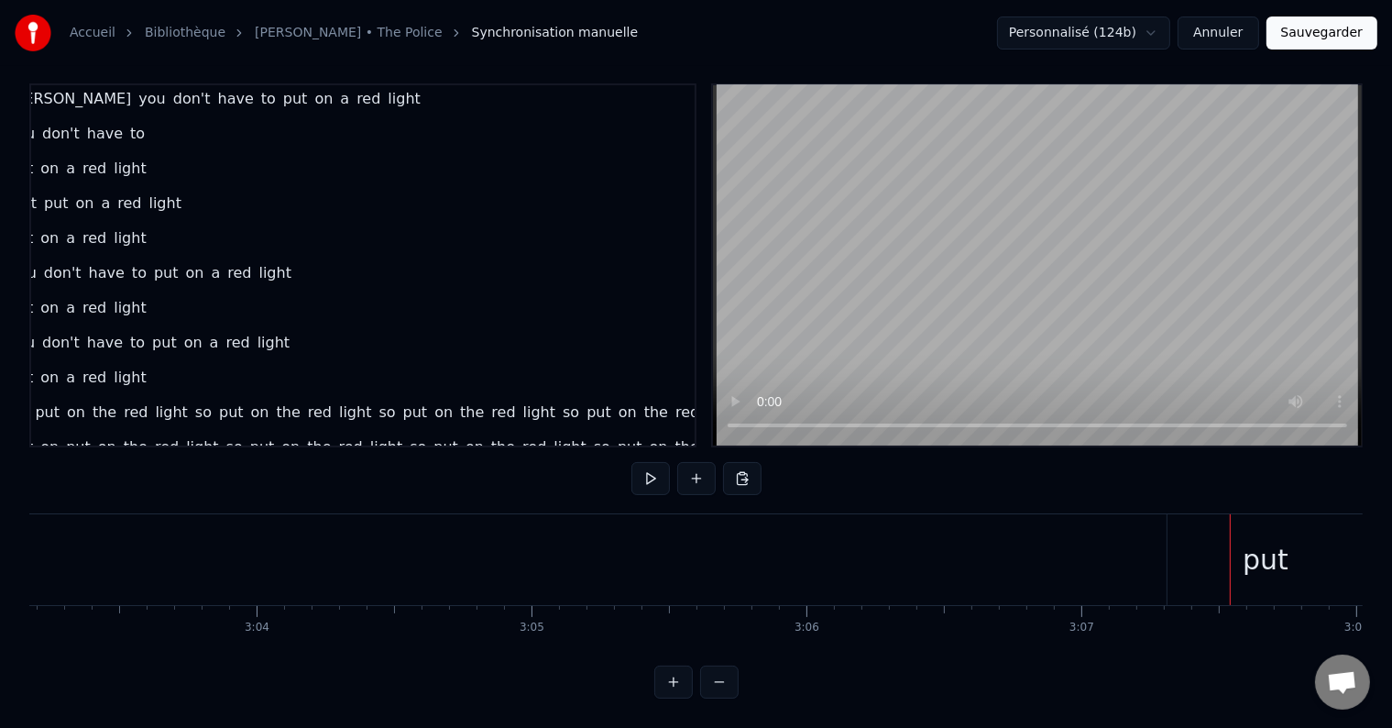
scroll to position [0, 50356]
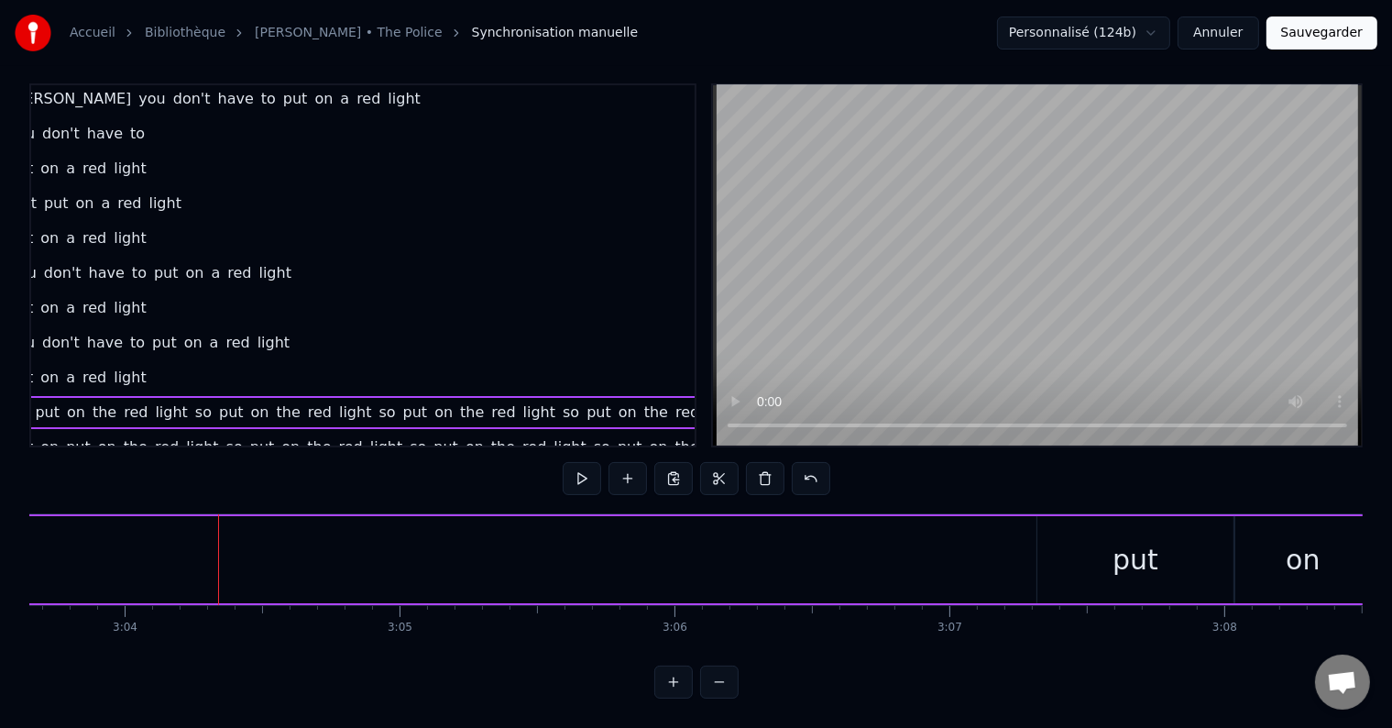
scroll to position [700, 0]
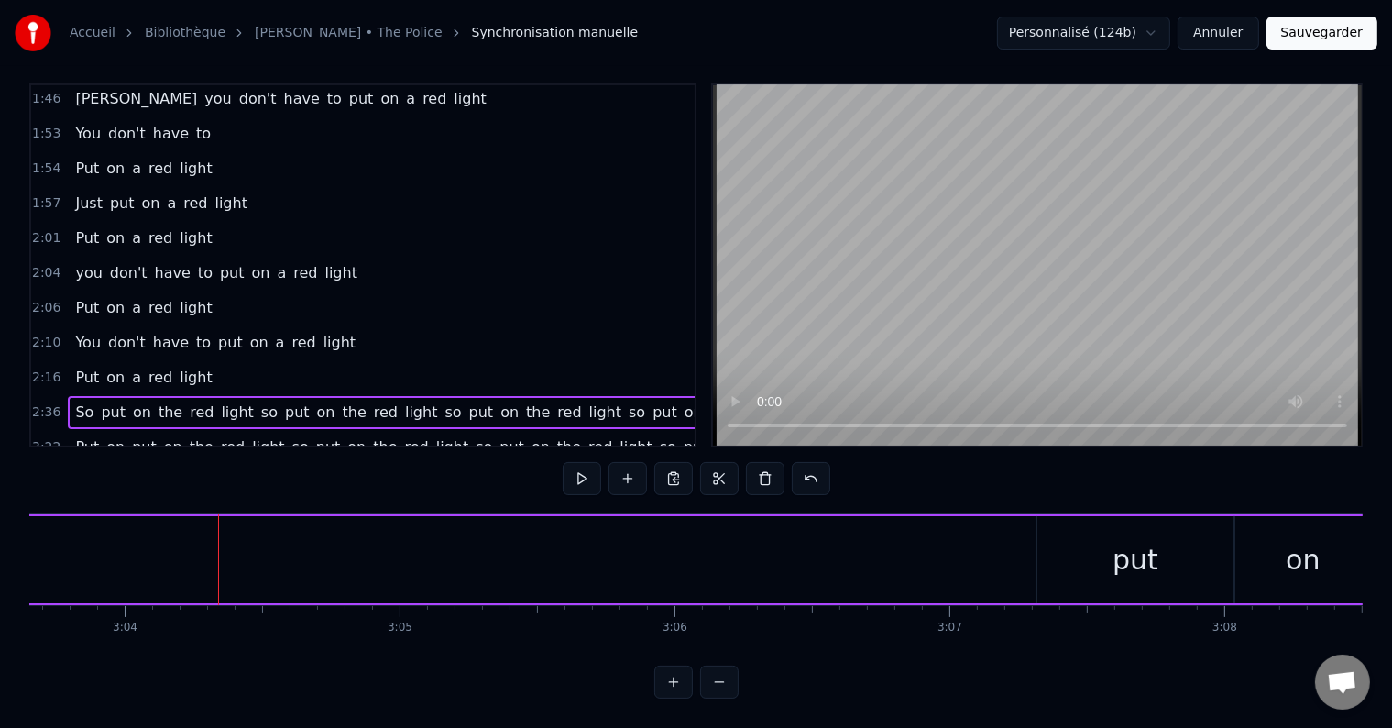
click at [193, 361] on div "Put on a red light" at bounding box center [143, 377] width 151 height 33
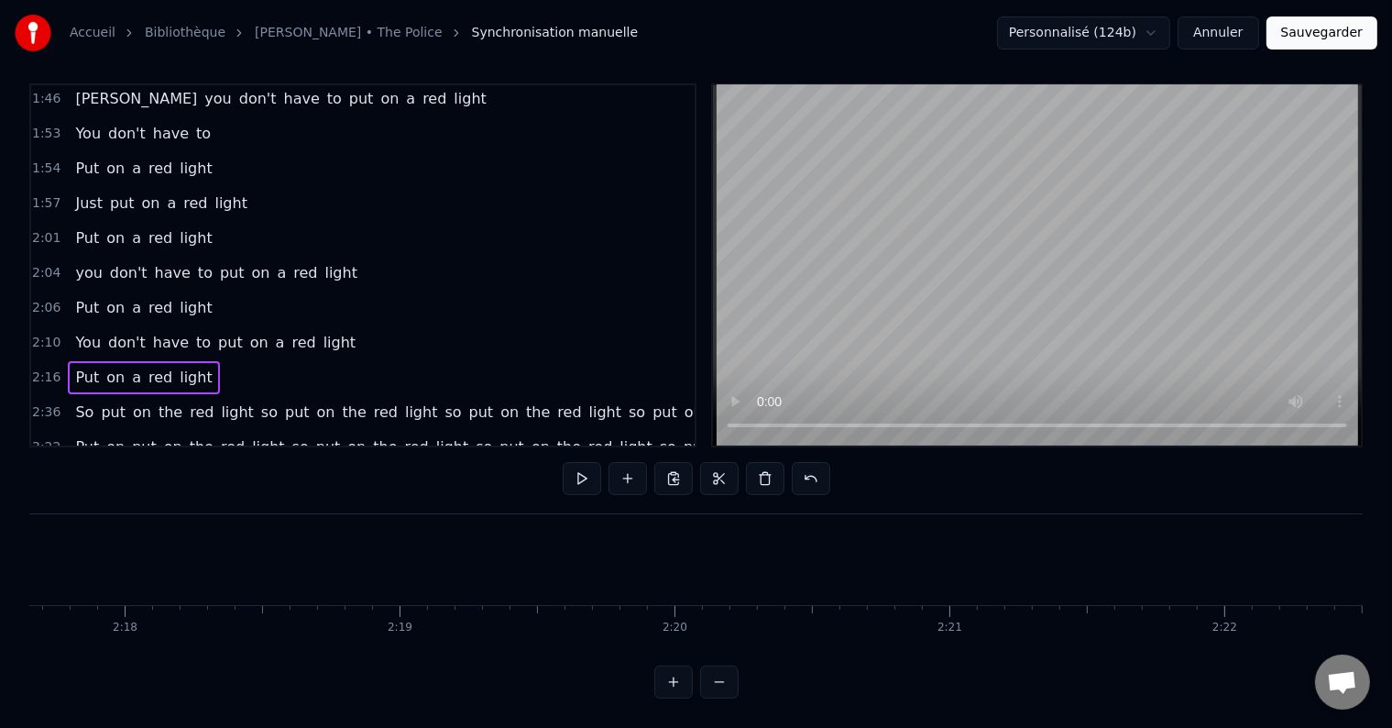
scroll to position [0, 37306]
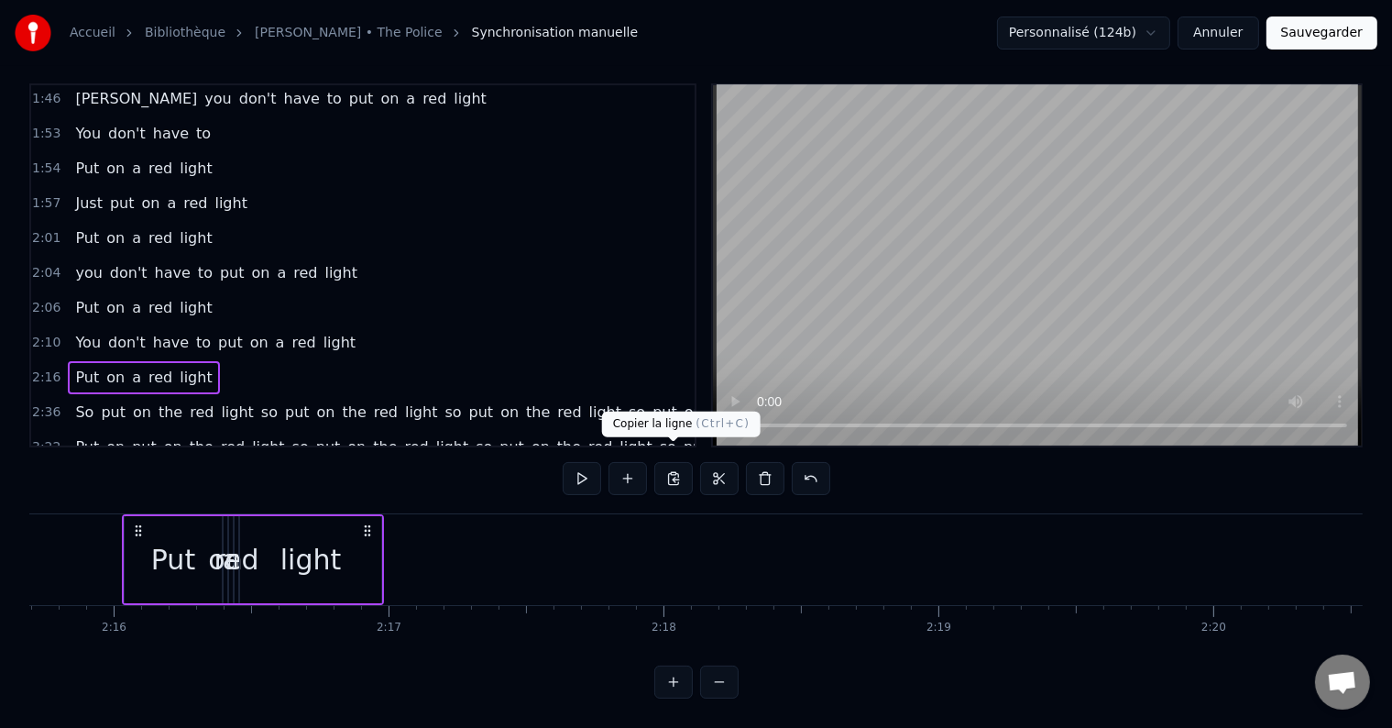
click at [673, 462] on button at bounding box center [673, 478] width 38 height 33
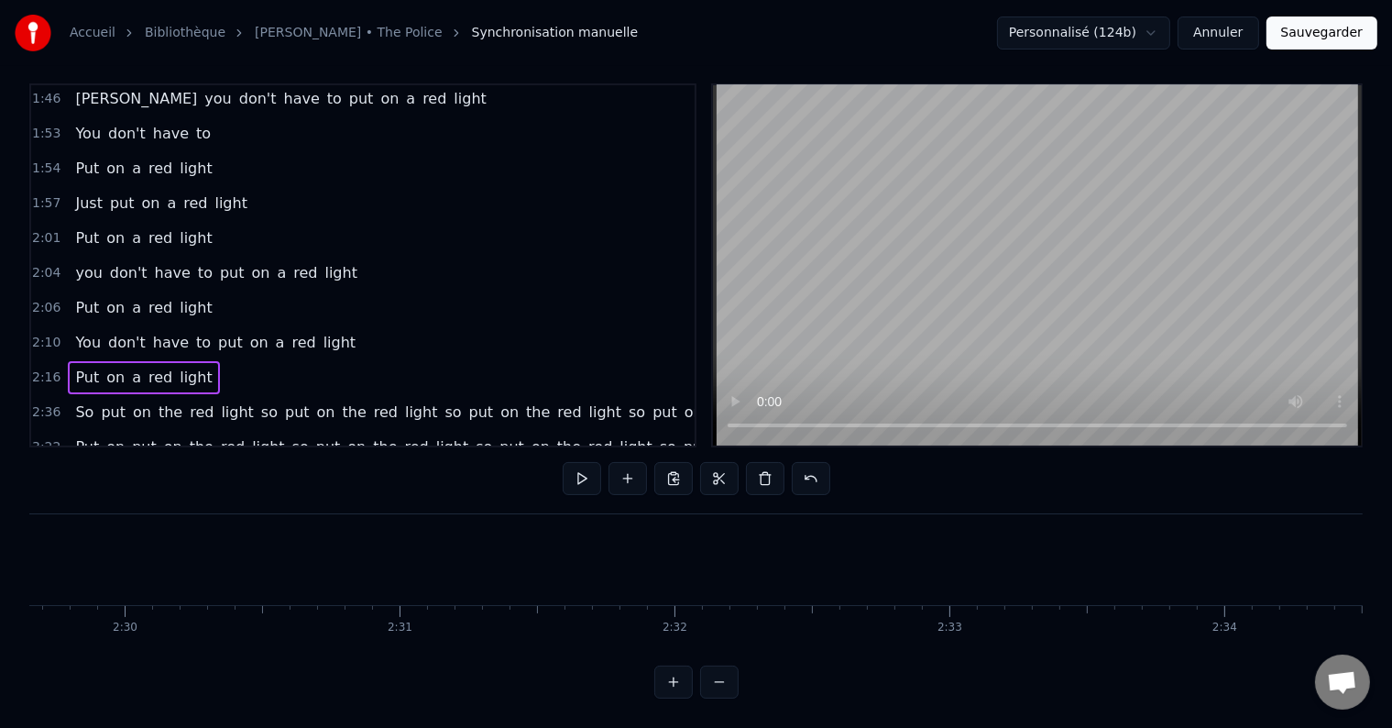
scroll to position [0, 41137]
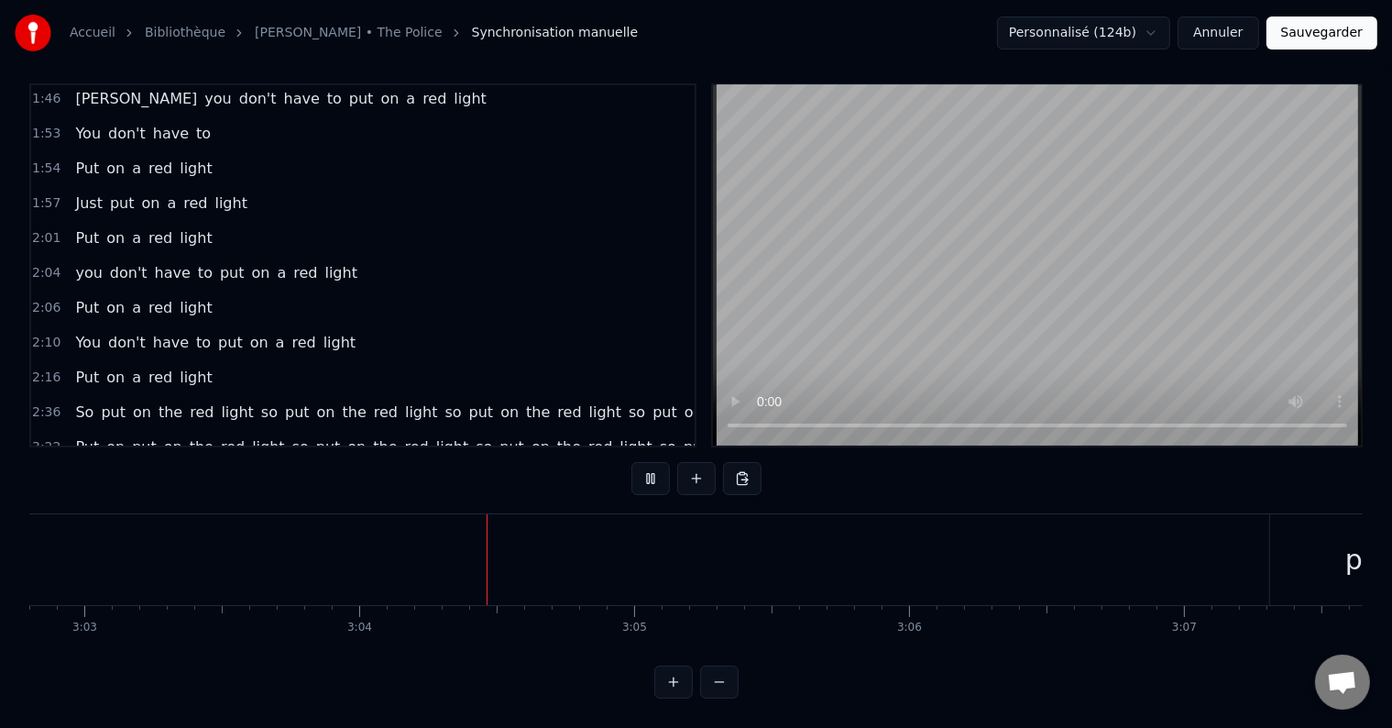
scroll to position [0, 50475]
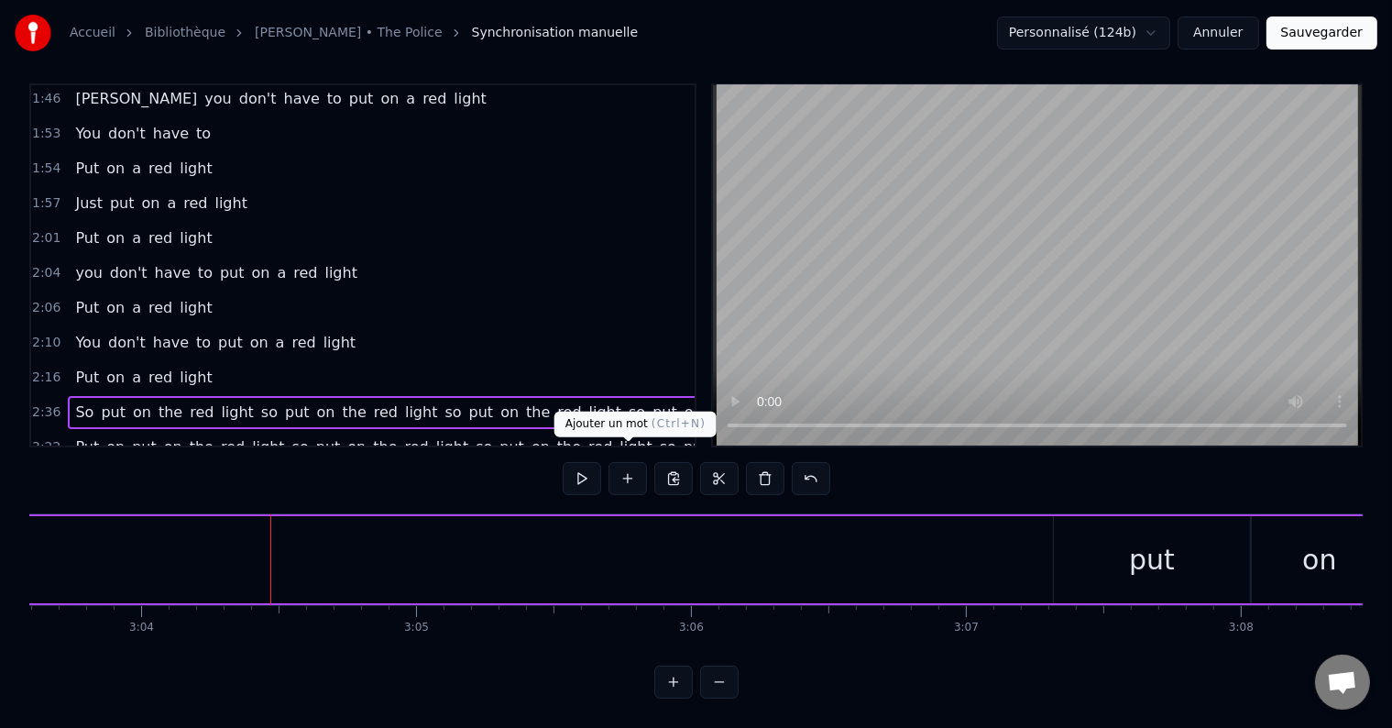
click at [620, 466] on button at bounding box center [628, 478] width 38 height 33
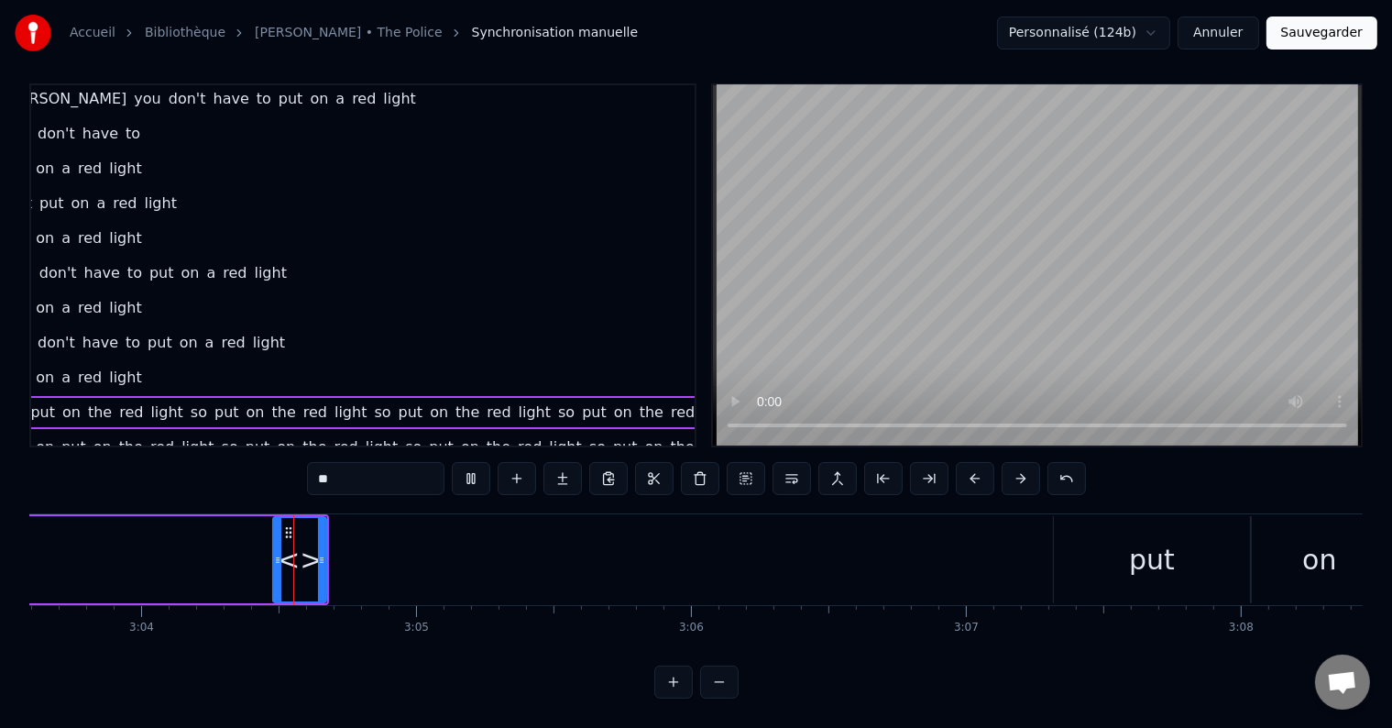
scroll to position [27, 0]
click at [347, 466] on input "**" at bounding box center [375, 478] width 137 height 33
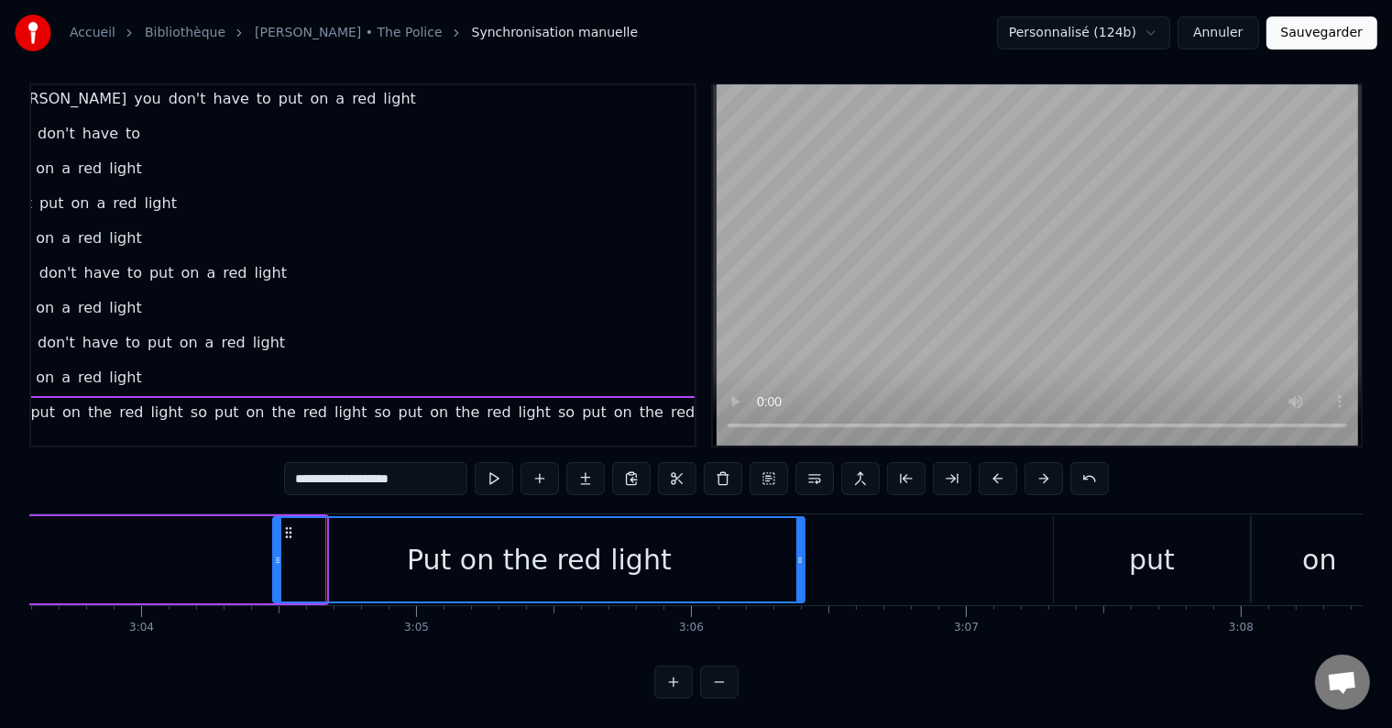
drag, startPoint x: 321, startPoint y: 543, endPoint x: 814, endPoint y: 510, distance: 494.1
click at [804, 518] on div at bounding box center [799, 559] width 7 height 83
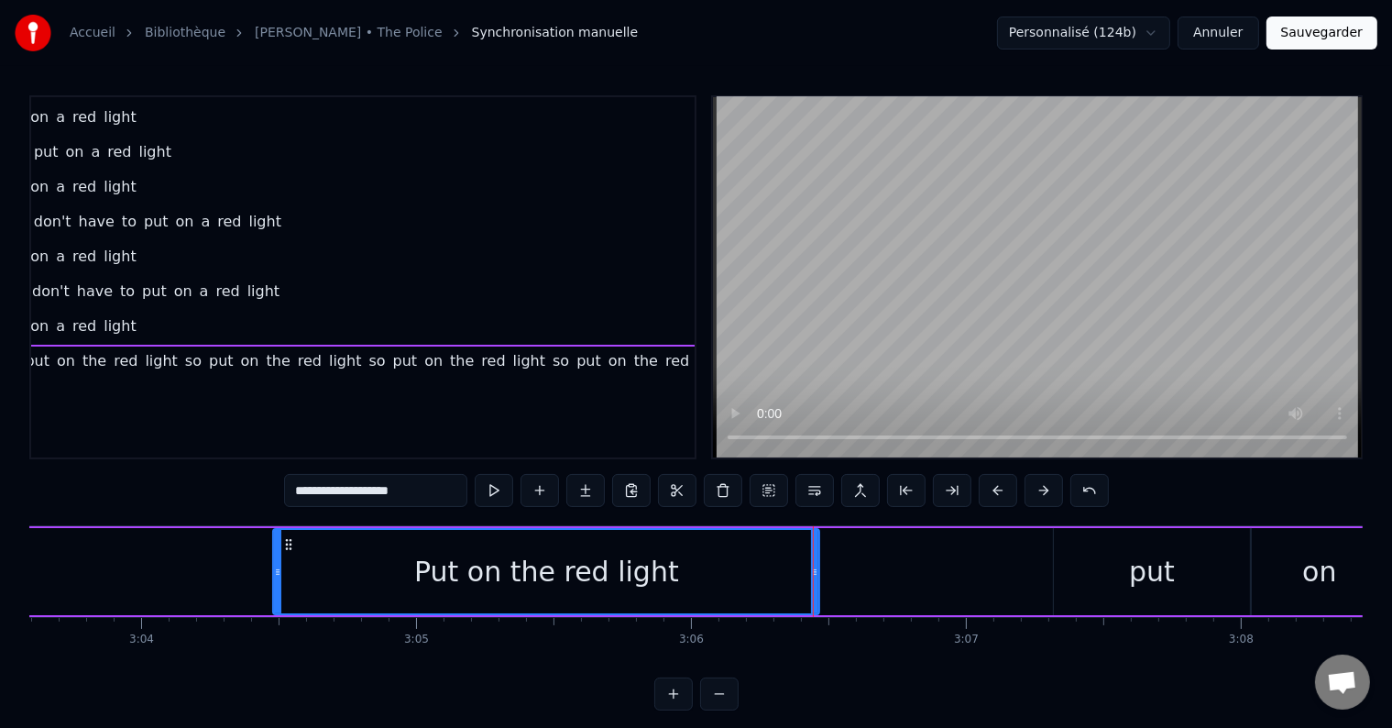
scroll to position [788, 78]
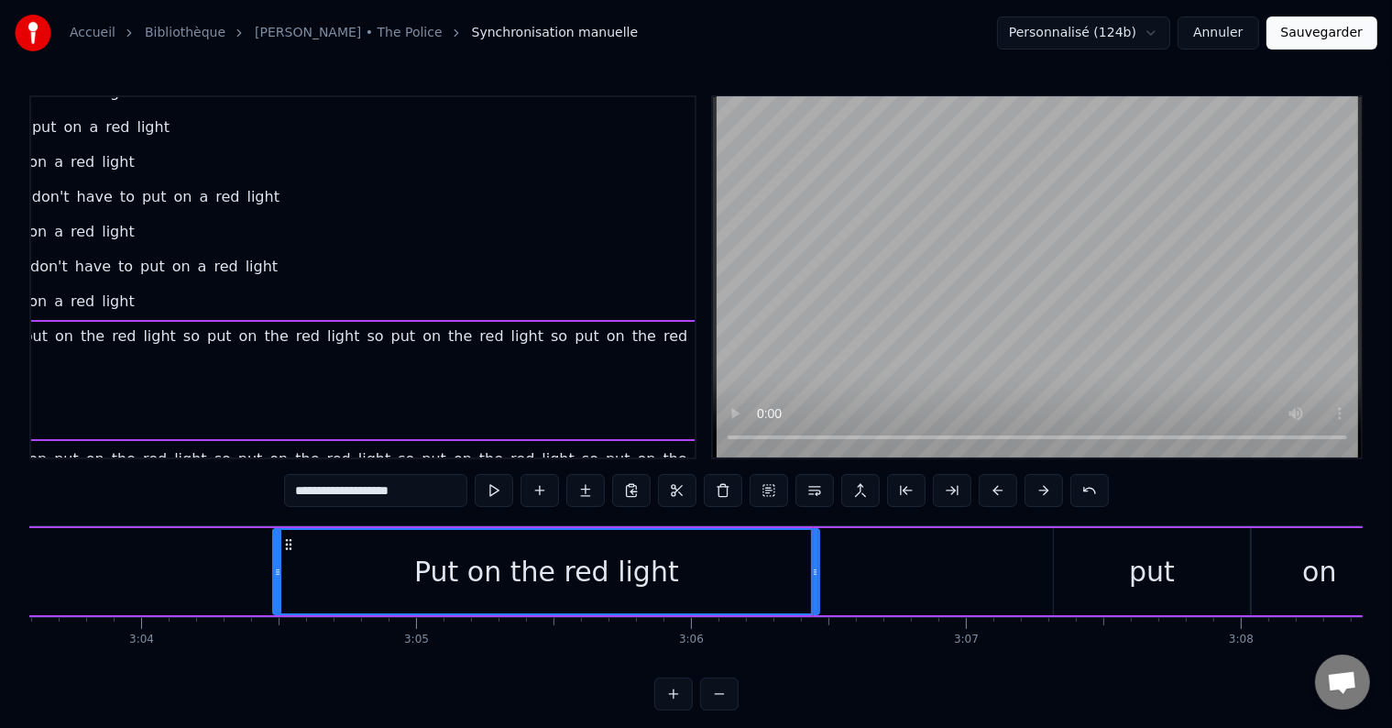
type input "**********"
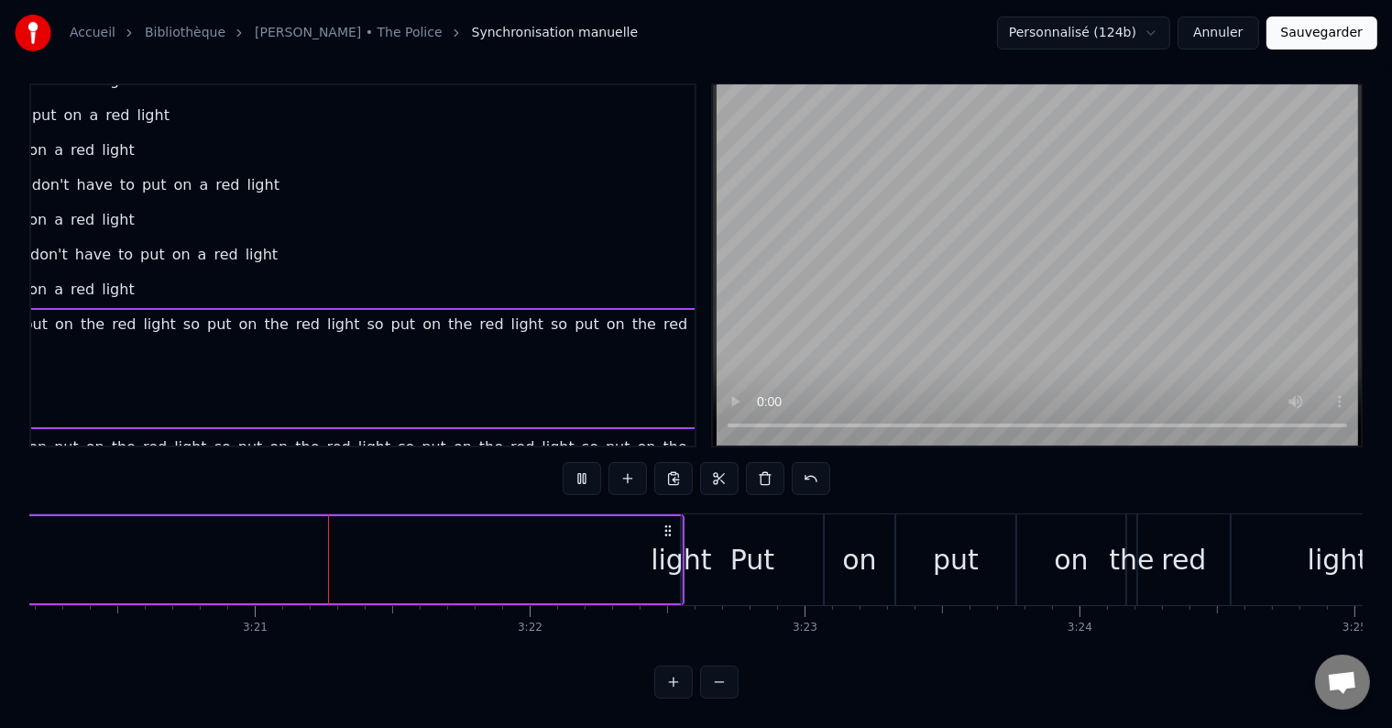
scroll to position [0, 55071]
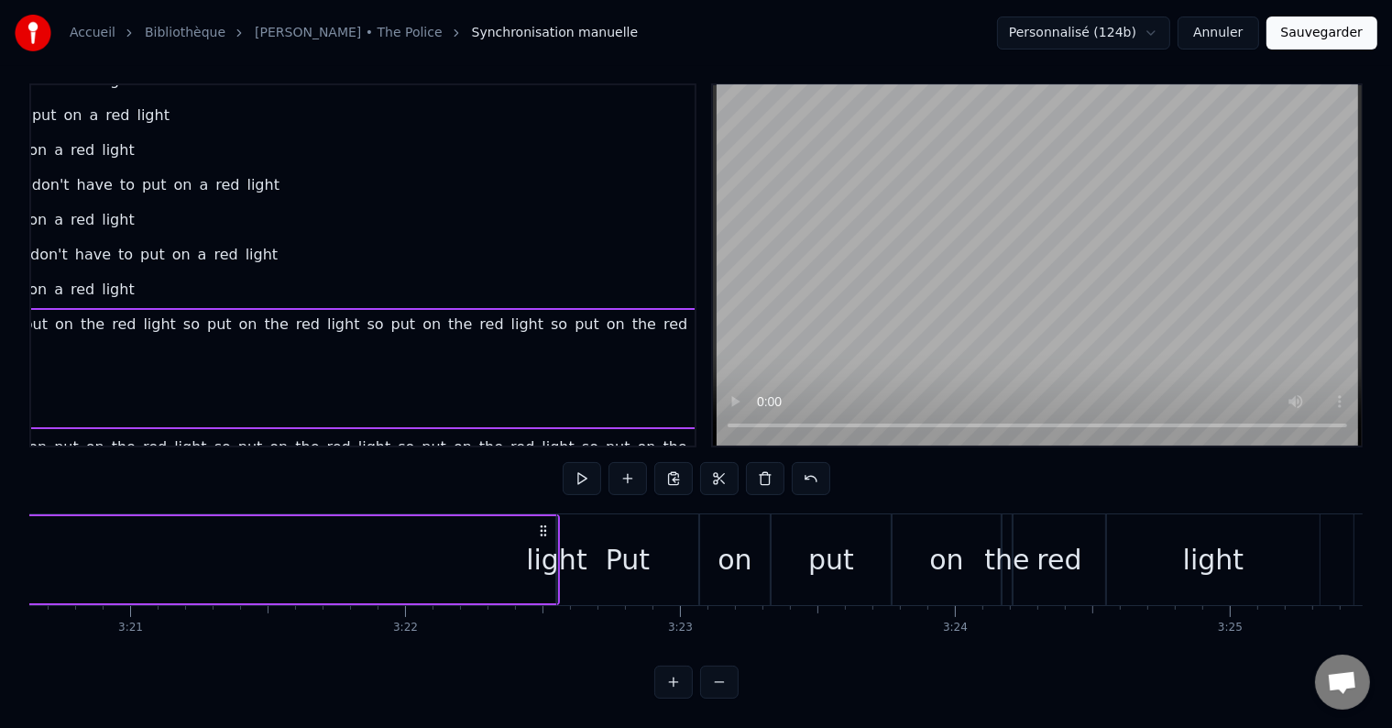
scroll to position [0, 55064]
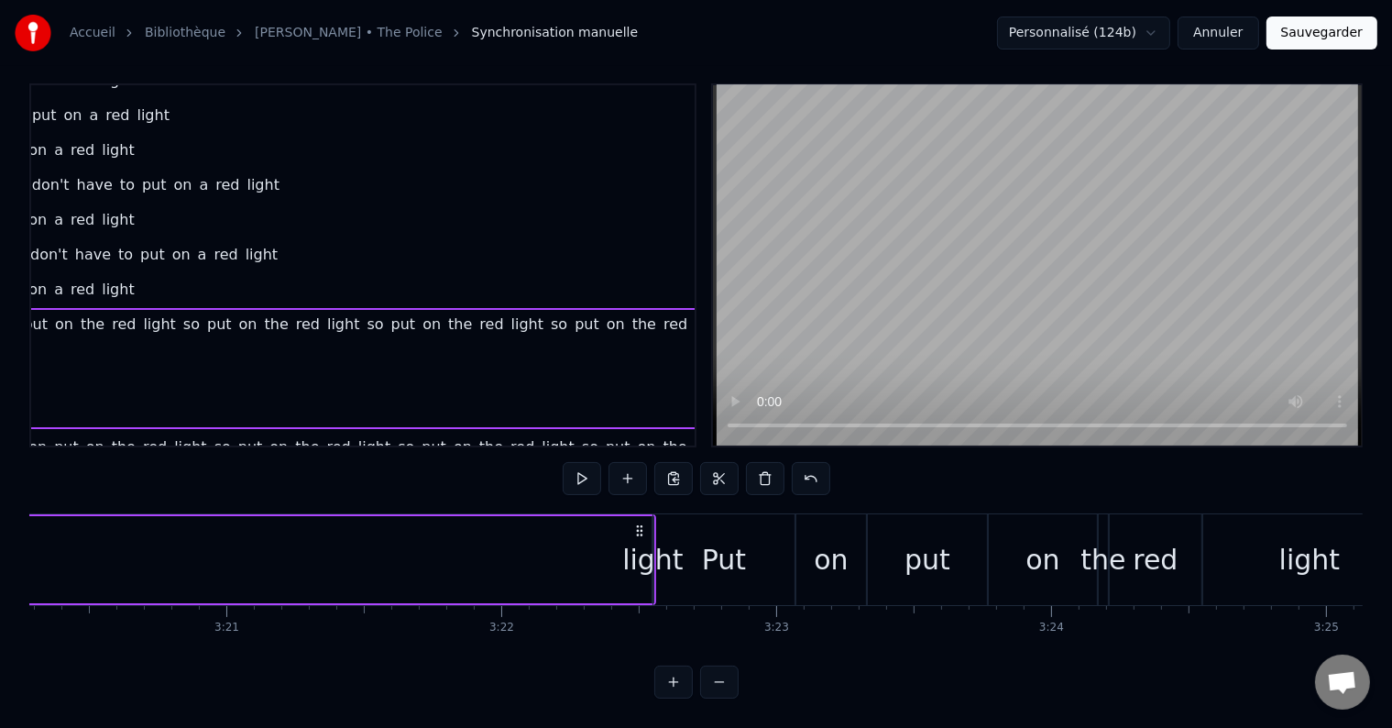
click at [688, 568] on div "Put" at bounding box center [723, 559] width 141 height 91
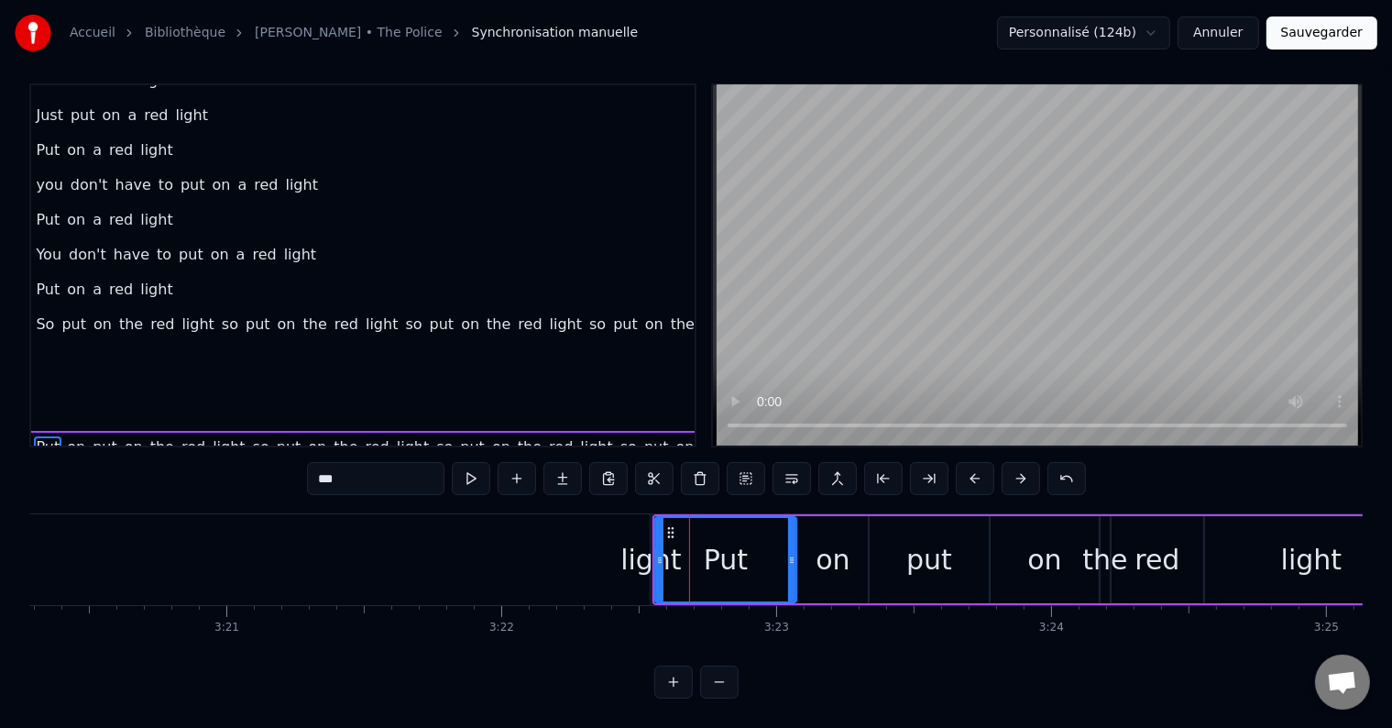
scroll to position [788, 37]
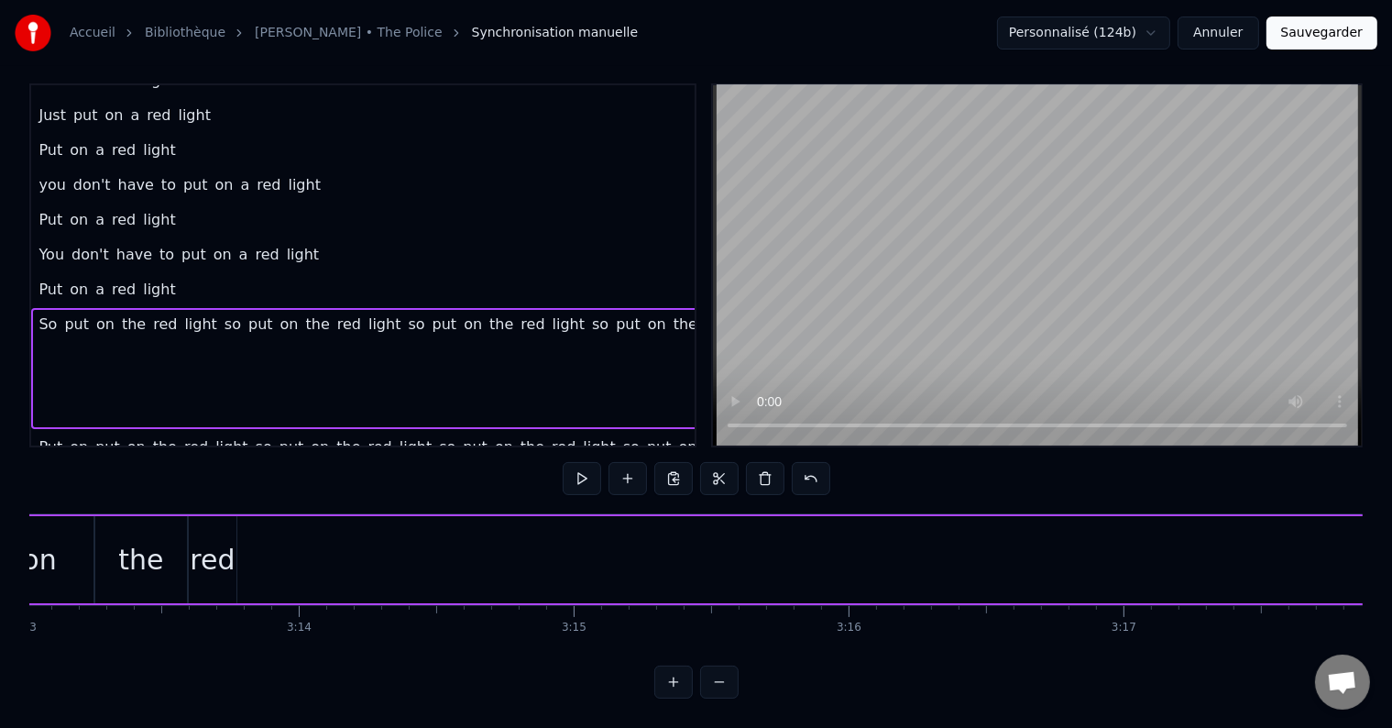
scroll to position [0, 53069]
click at [718, 687] on button at bounding box center [719, 681] width 38 height 33
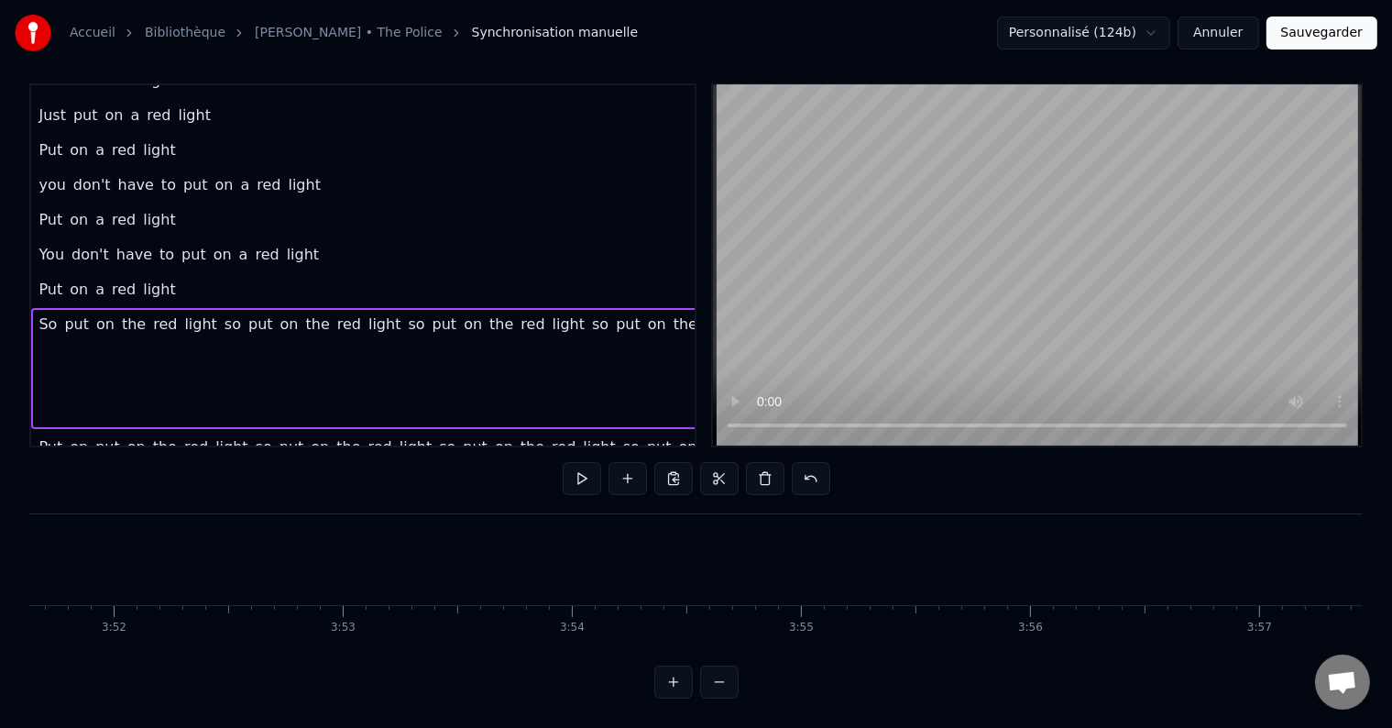
click at [718, 687] on button at bounding box center [719, 681] width 38 height 33
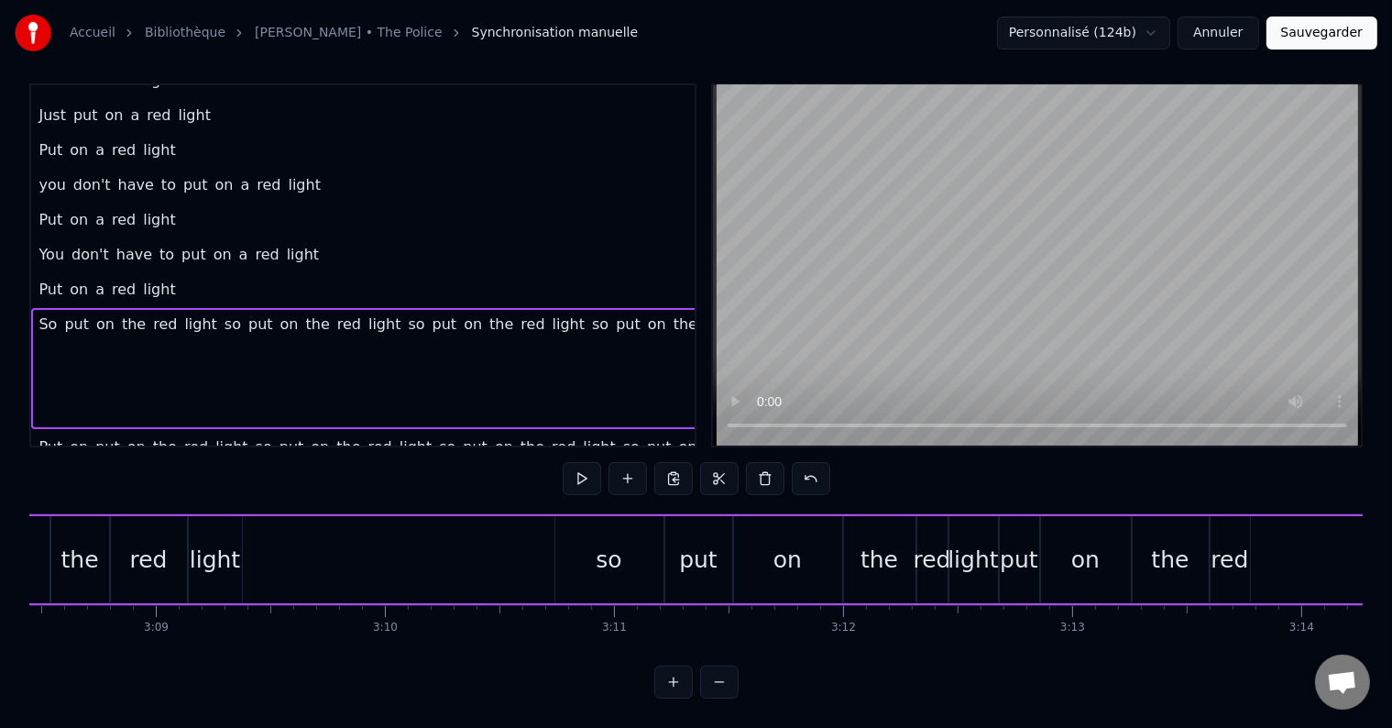
click at [718, 687] on button at bounding box center [719, 681] width 38 height 33
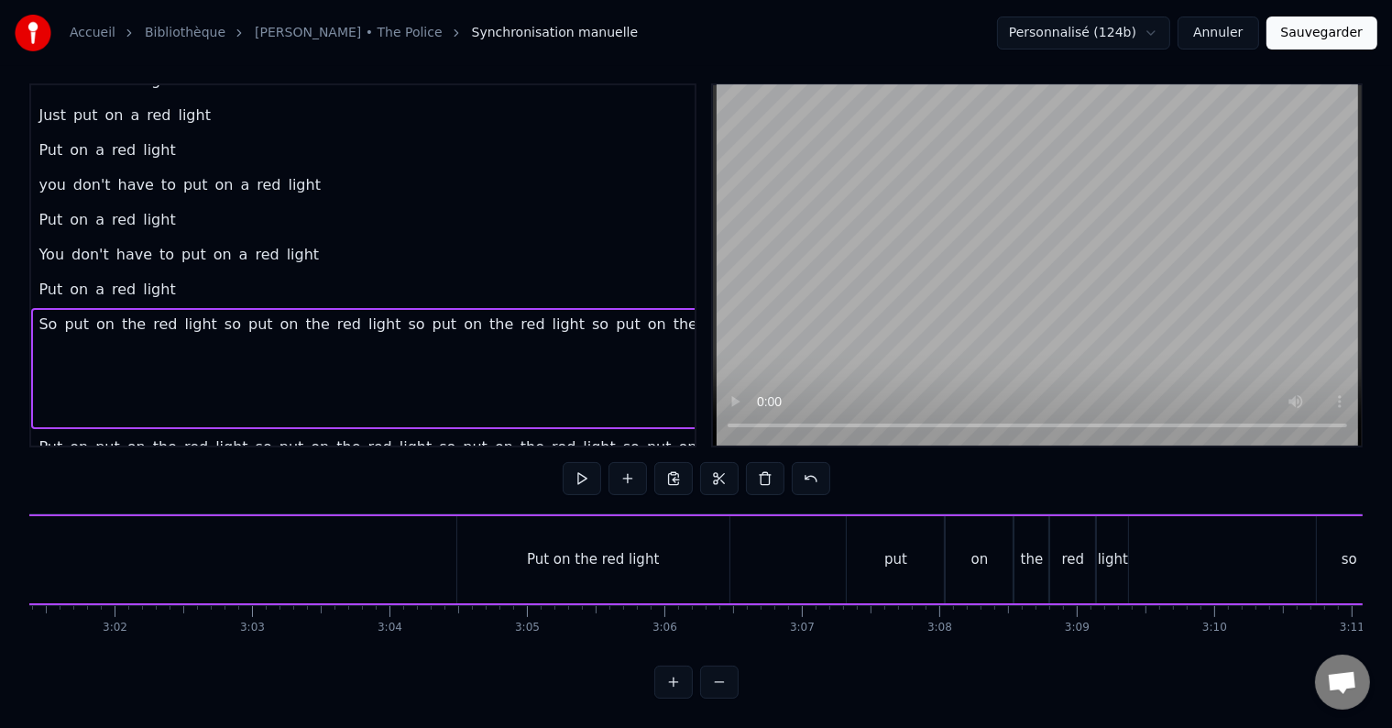
scroll to position [0, 24931]
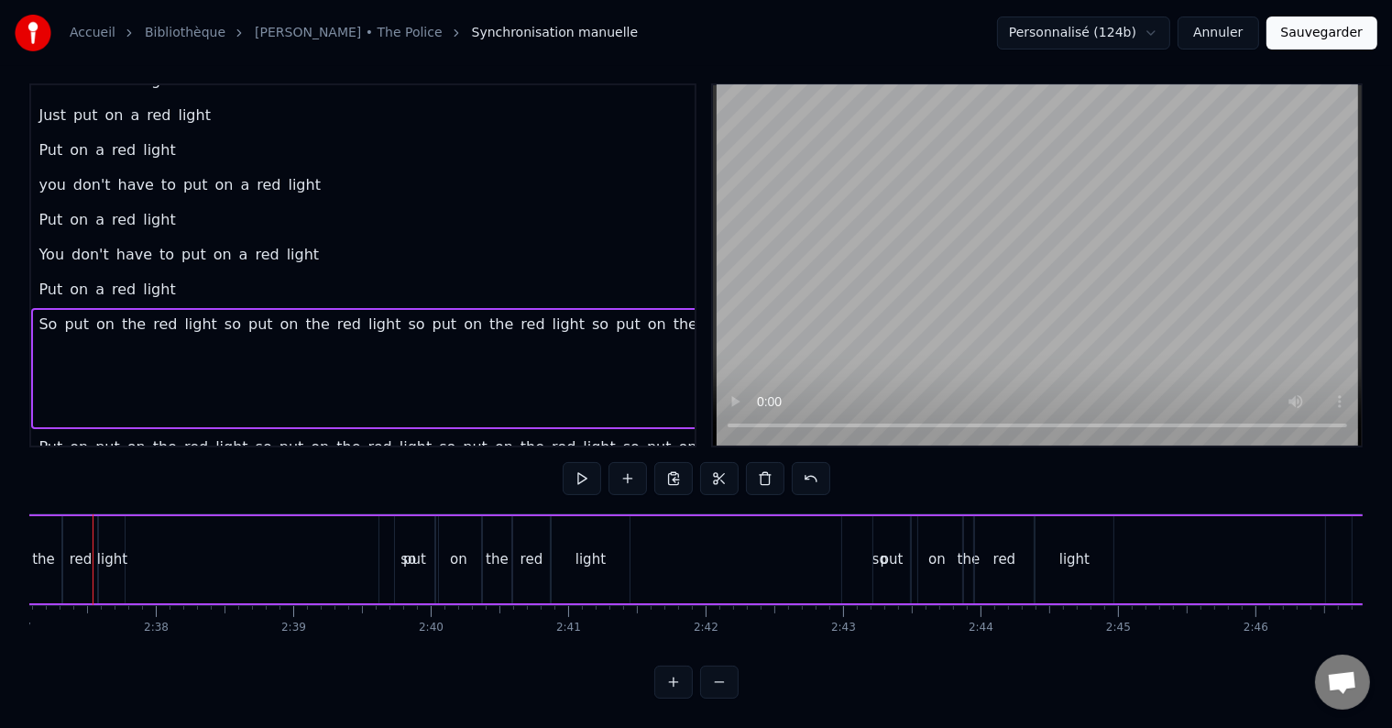
scroll to position [0, 21565]
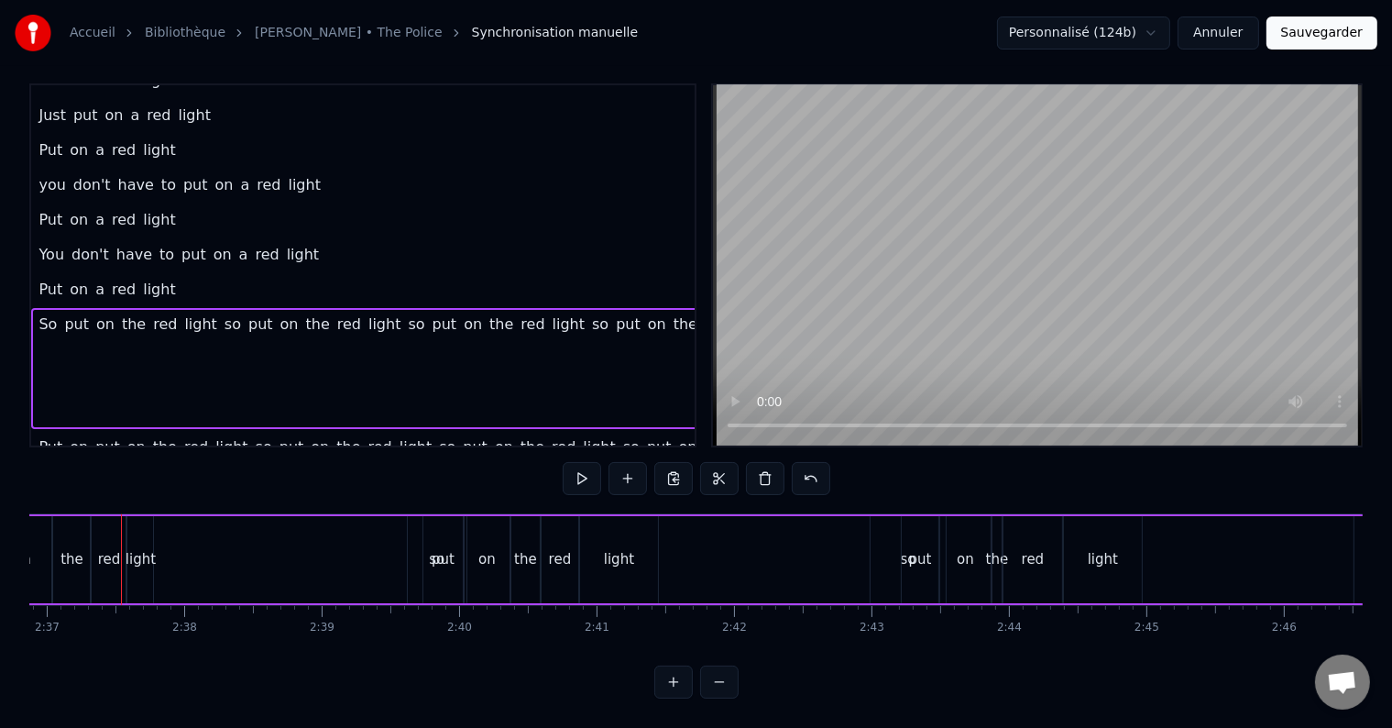
click at [519, 436] on span "the" at bounding box center [532, 446] width 27 height 21
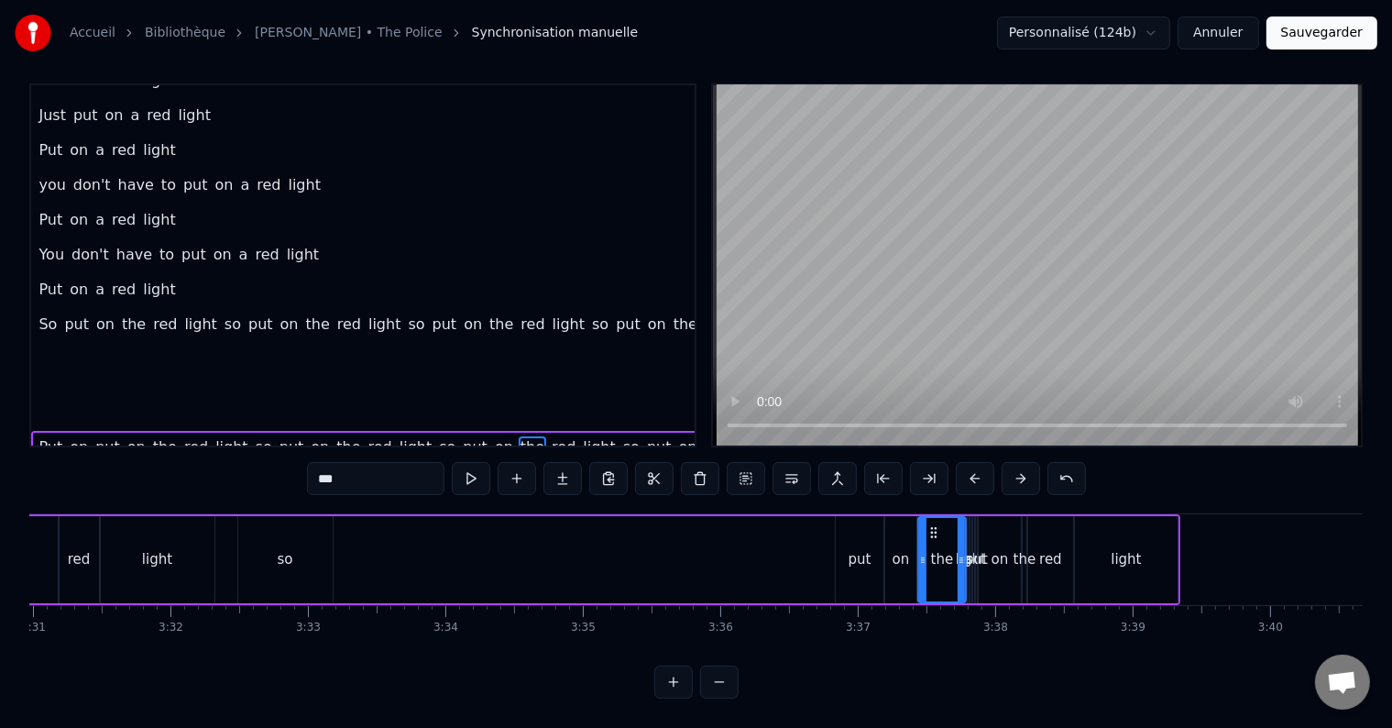
scroll to position [0, 29035]
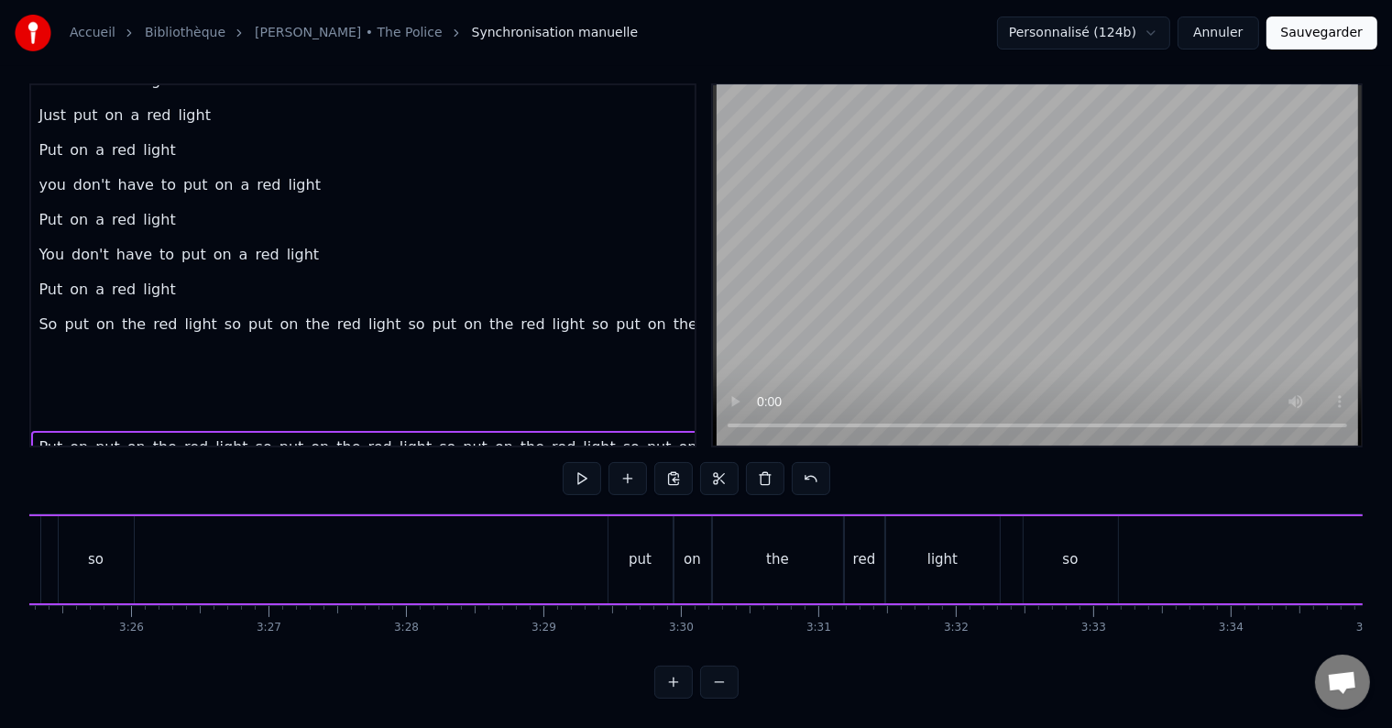
scroll to position [0, 28217]
click at [1339, 38] on button "Sauvegarder" at bounding box center [1322, 32] width 111 height 33
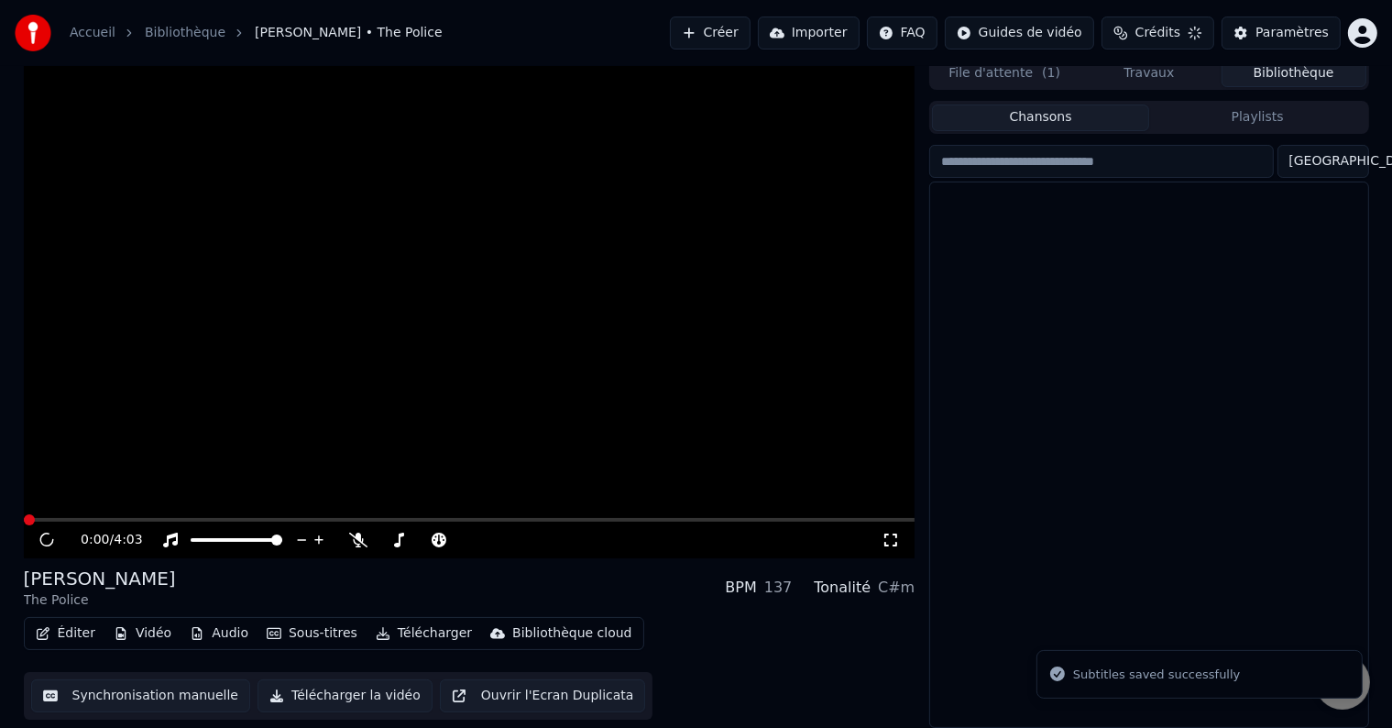
scroll to position [8, 0]
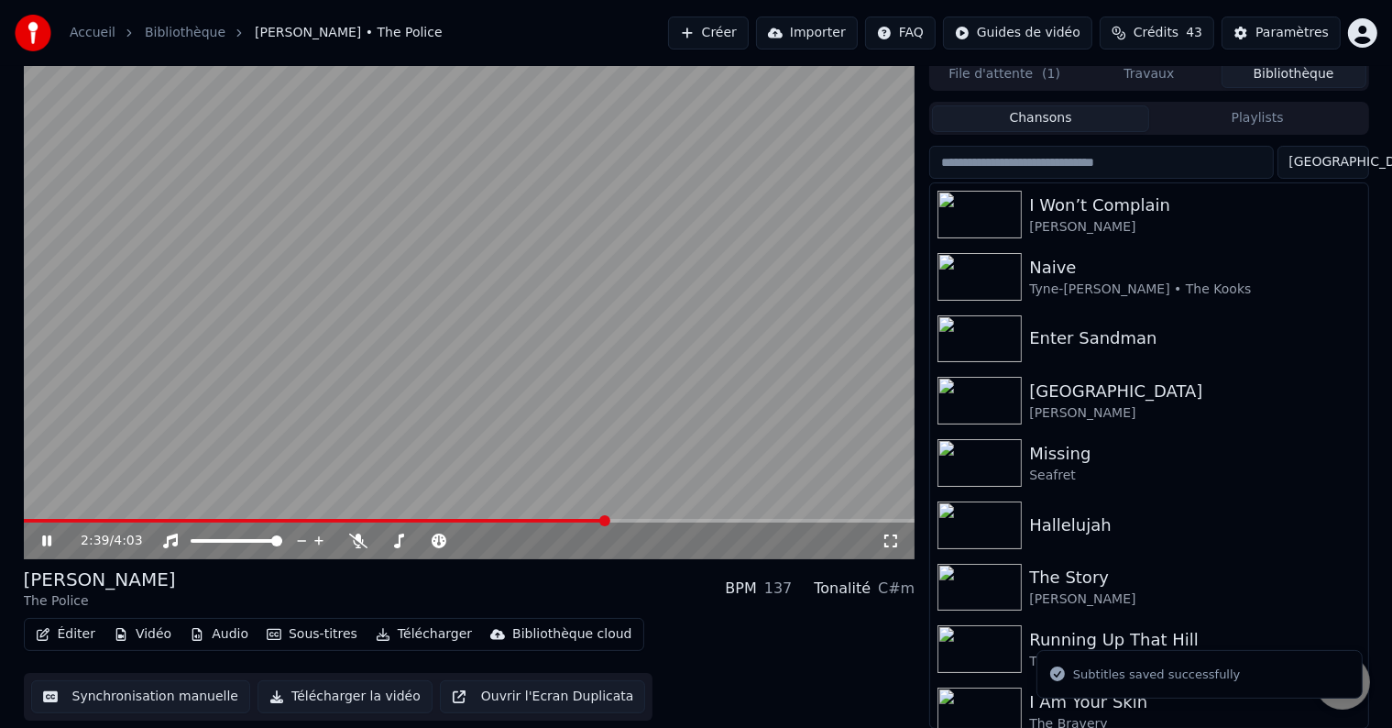
click at [605, 521] on span at bounding box center [470, 521] width 892 height 4
